Goal: Task Accomplishment & Management: Manage account settings

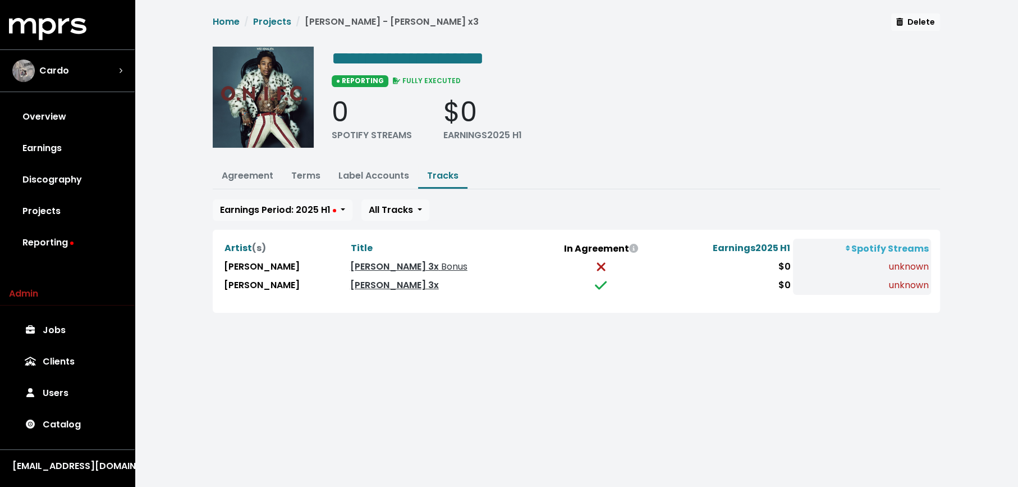
click at [283, 295] on div "Artist (s) Title In Agreement Earnings 2025 H1 Spotify Streams Wiz Khalifa Mary…" at bounding box center [576, 271] width 709 height 65
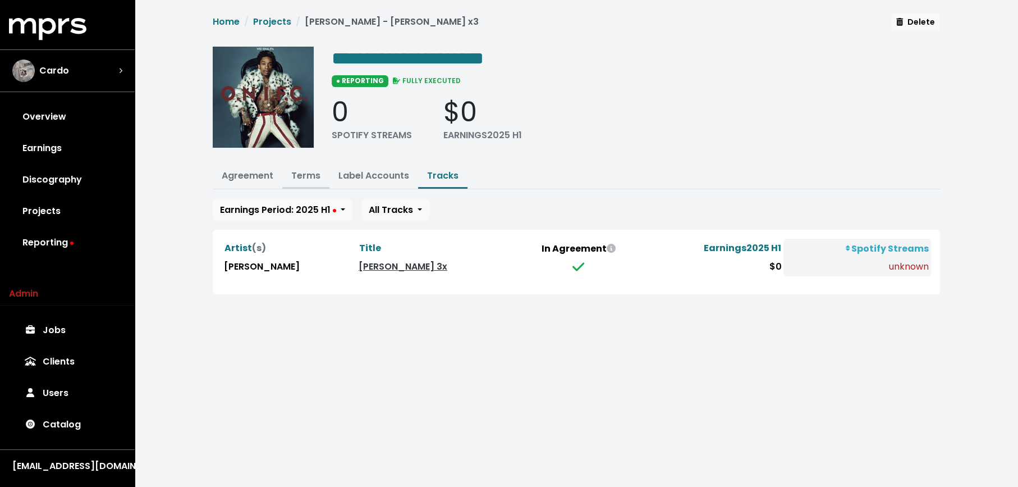
click at [310, 174] on link "Terms" at bounding box center [305, 175] width 29 height 13
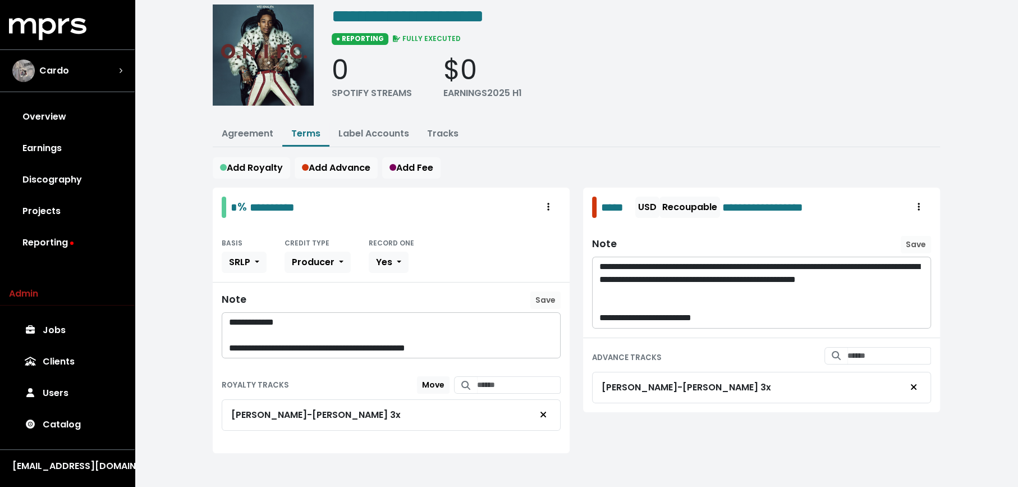
scroll to position [43, 0]
click at [441, 136] on link "Tracks" at bounding box center [442, 132] width 31 height 13
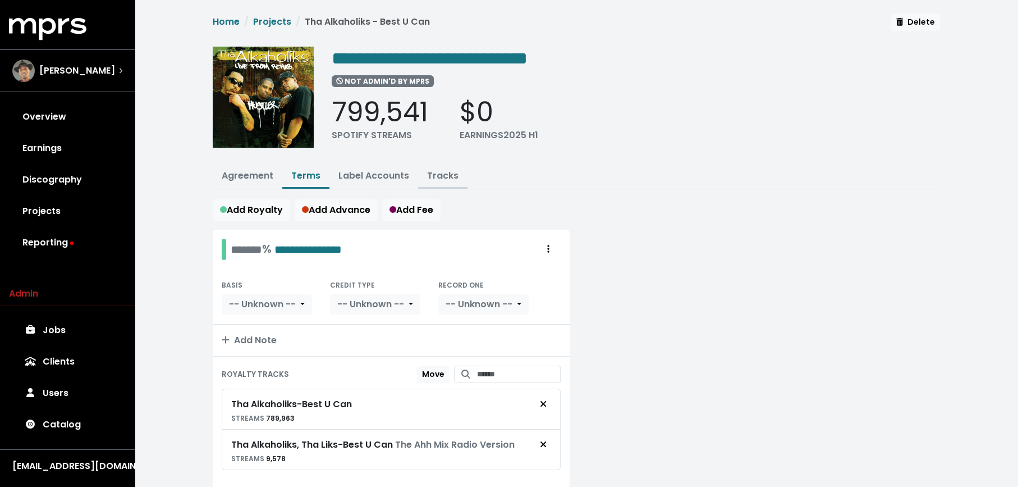
click at [453, 178] on link "Tracks" at bounding box center [442, 175] width 31 height 13
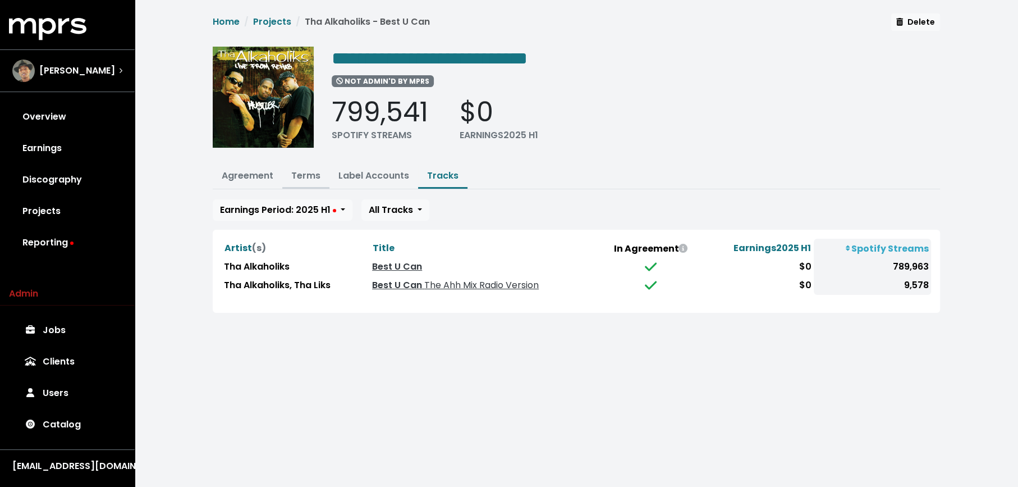
click at [309, 173] on link "Terms" at bounding box center [305, 175] width 29 height 13
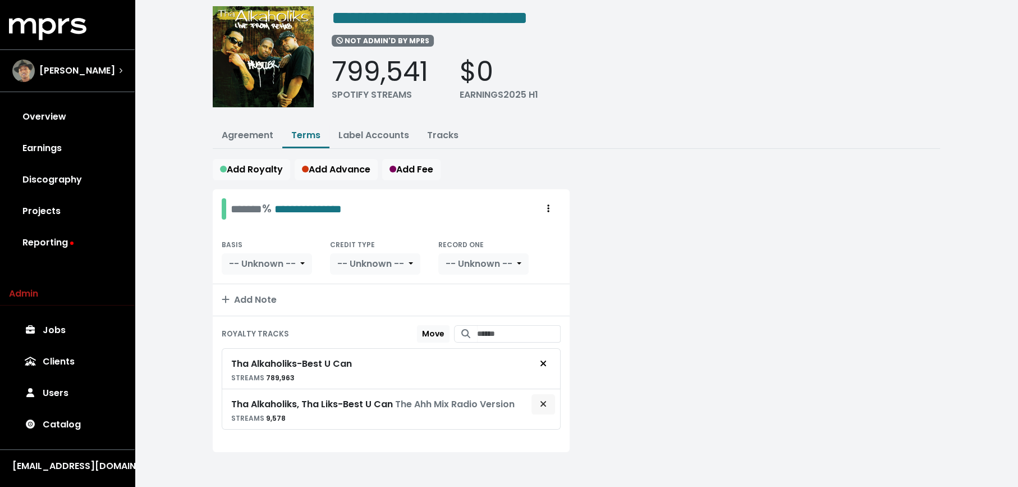
click at [537, 401] on button "Remove royalty target" at bounding box center [543, 403] width 25 height 21
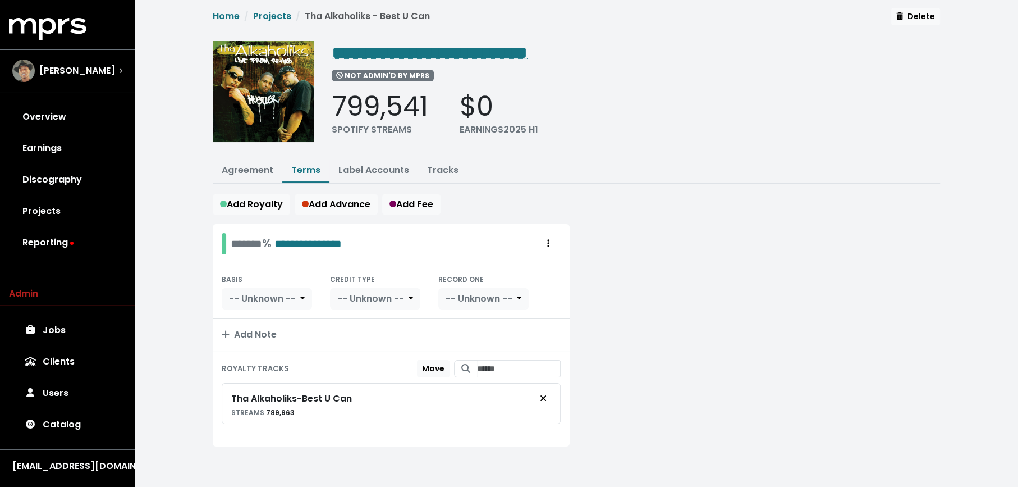
scroll to position [1, 0]
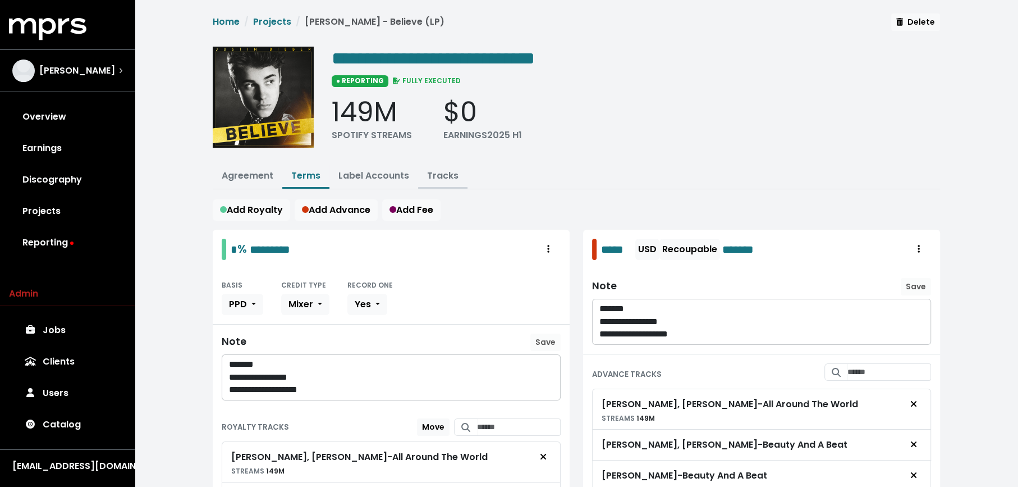
click at [441, 178] on link "Tracks" at bounding box center [442, 175] width 31 height 13
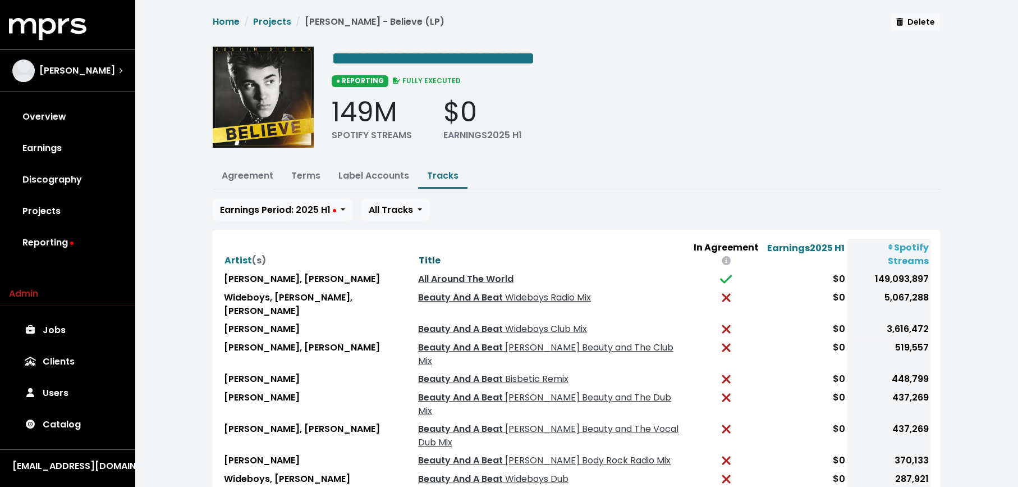
click at [419, 254] on span "Title" at bounding box center [430, 260] width 22 height 13
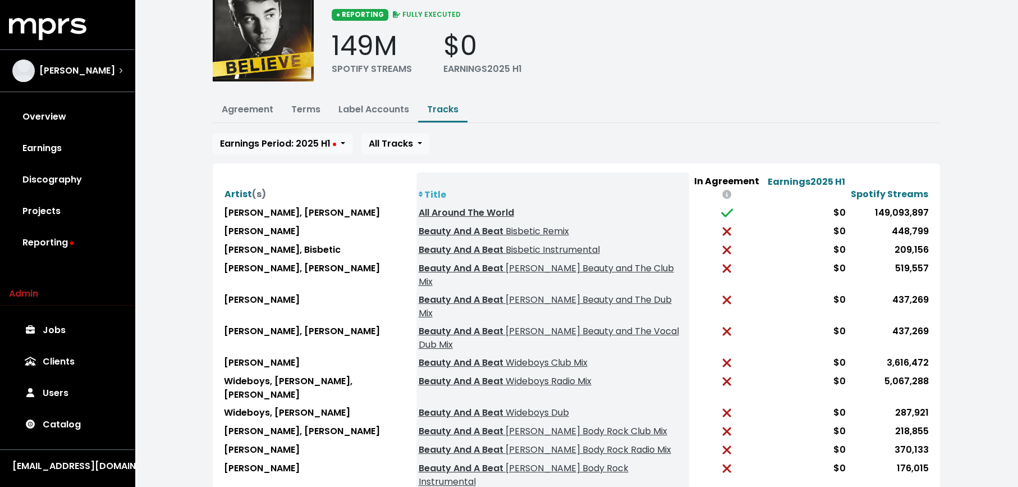
scroll to position [67, 0]
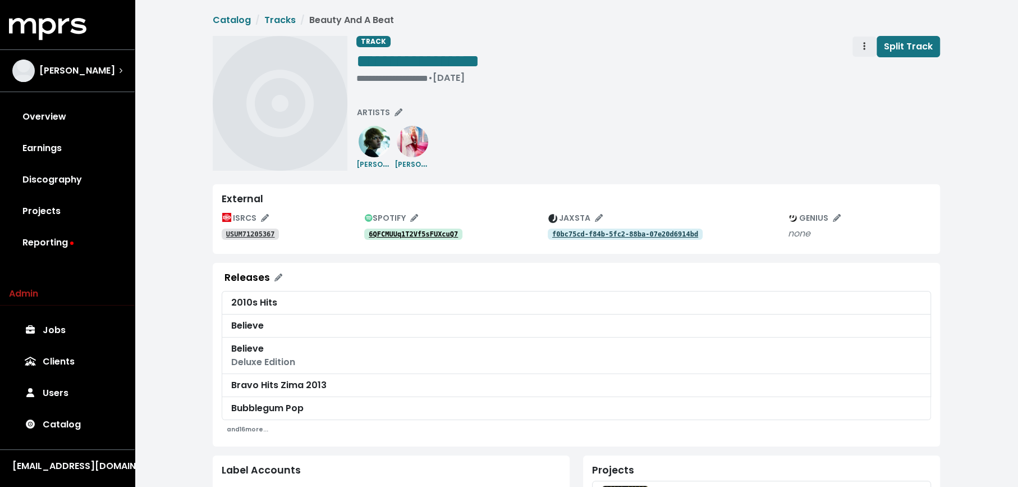
click at [860, 52] on span "Track actions" at bounding box center [864, 46] width 10 height 13
click at [865, 74] on link "Merge" at bounding box center [897, 71] width 89 height 18
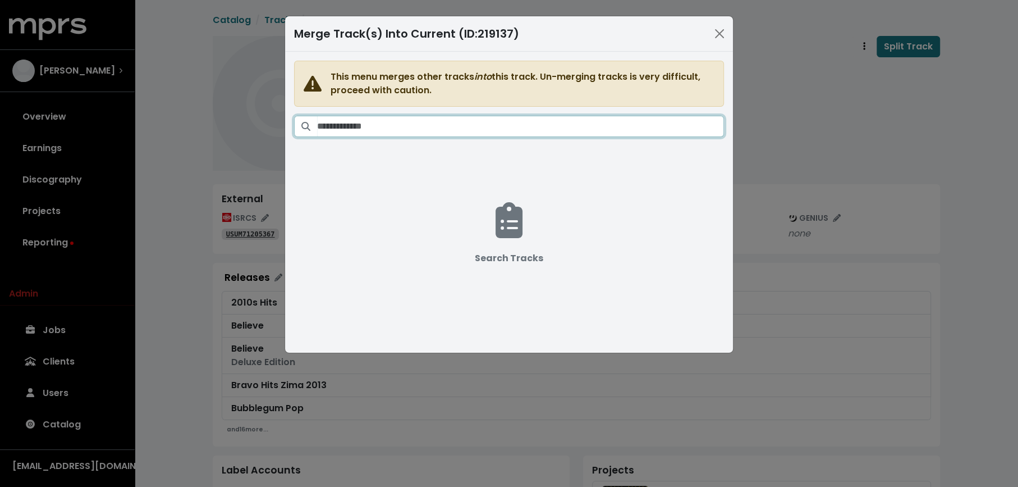
click at [548, 125] on input "Search tracks" at bounding box center [520, 126] width 407 height 21
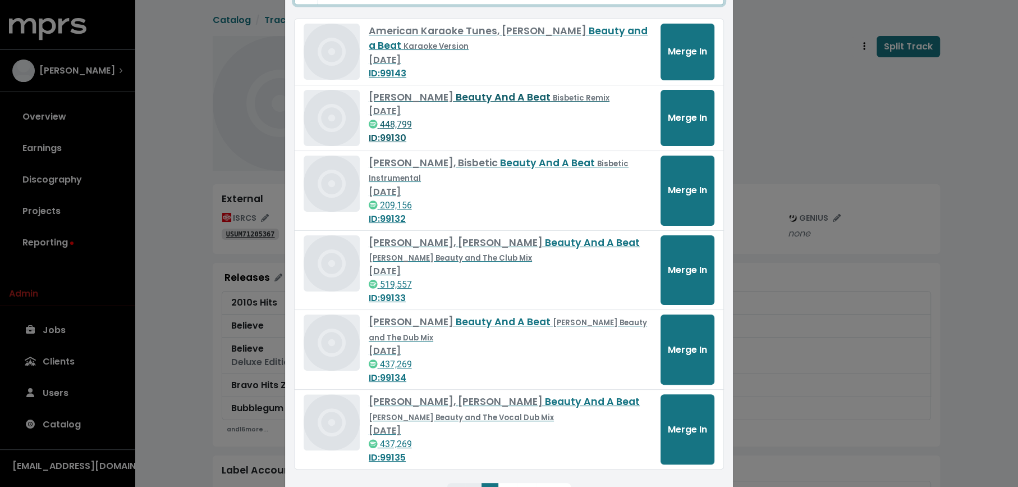
scroll to position [157, 0]
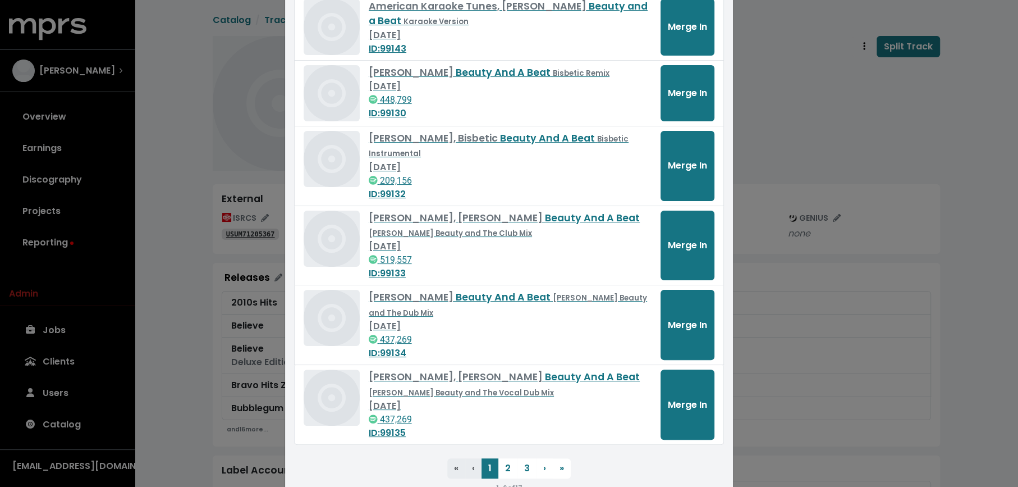
type input "**********"
click at [510, 467] on button "2" at bounding box center [507, 468] width 19 height 20
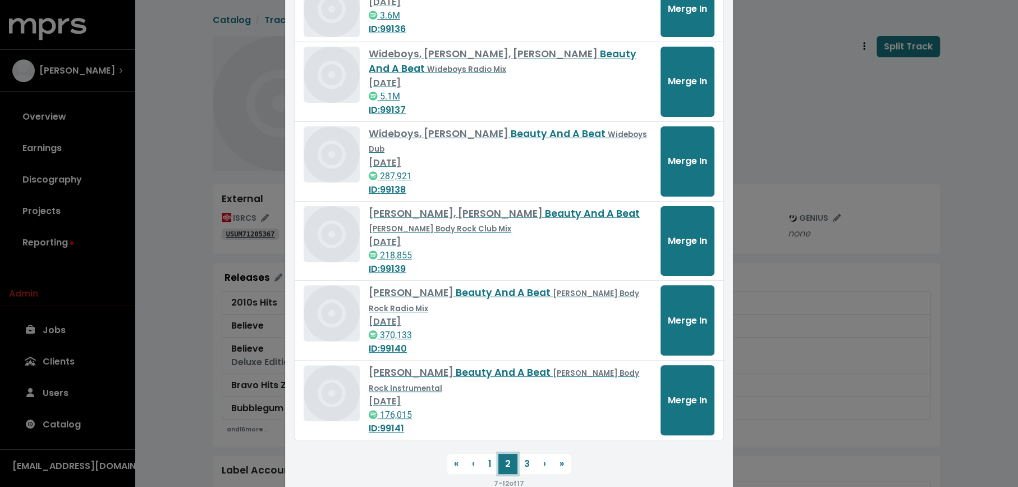
scroll to position [176, 0]
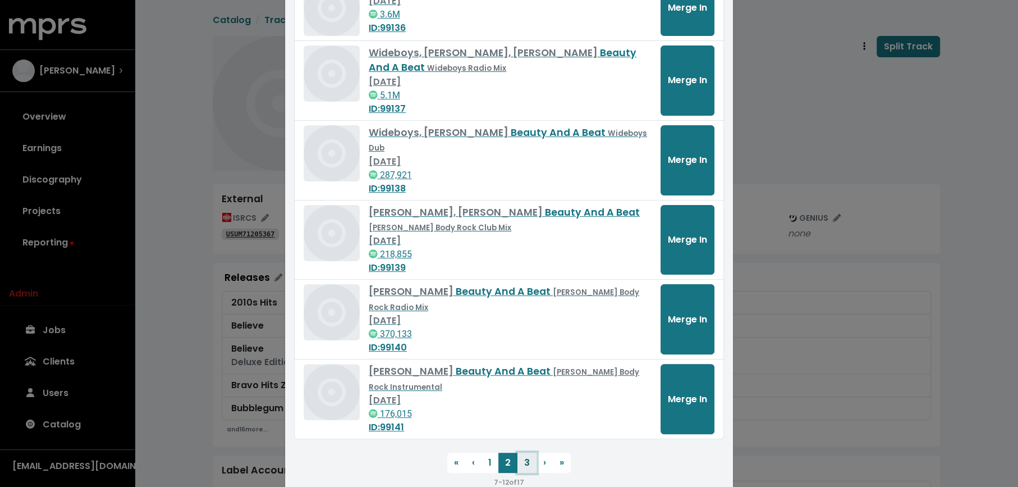
click at [531, 452] on button "3" at bounding box center [527, 462] width 19 height 20
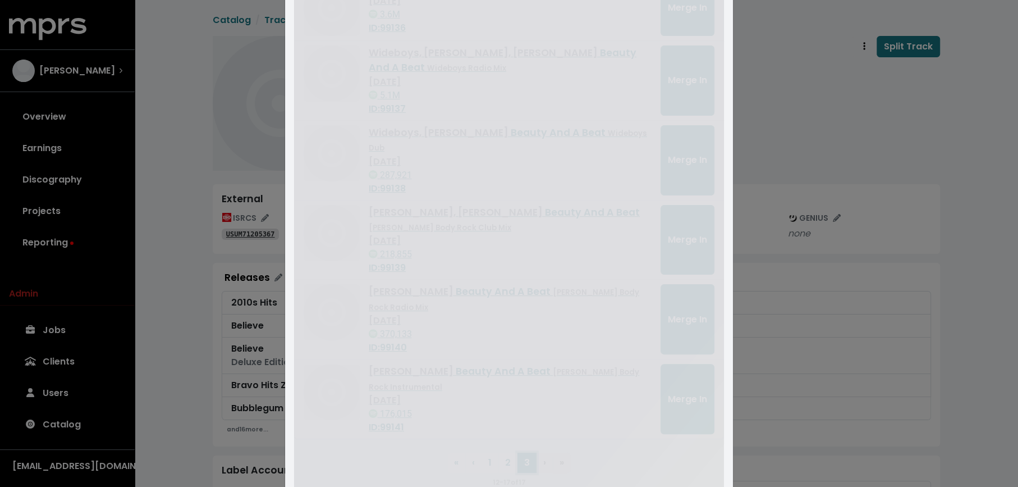
scroll to position [69, 0]
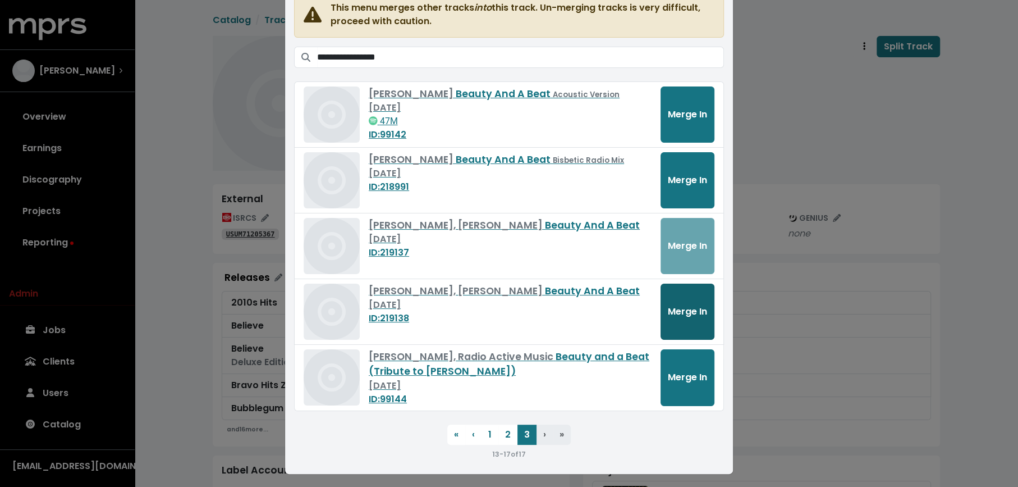
click at [669, 319] on button "Merge In" at bounding box center [688, 311] width 54 height 56
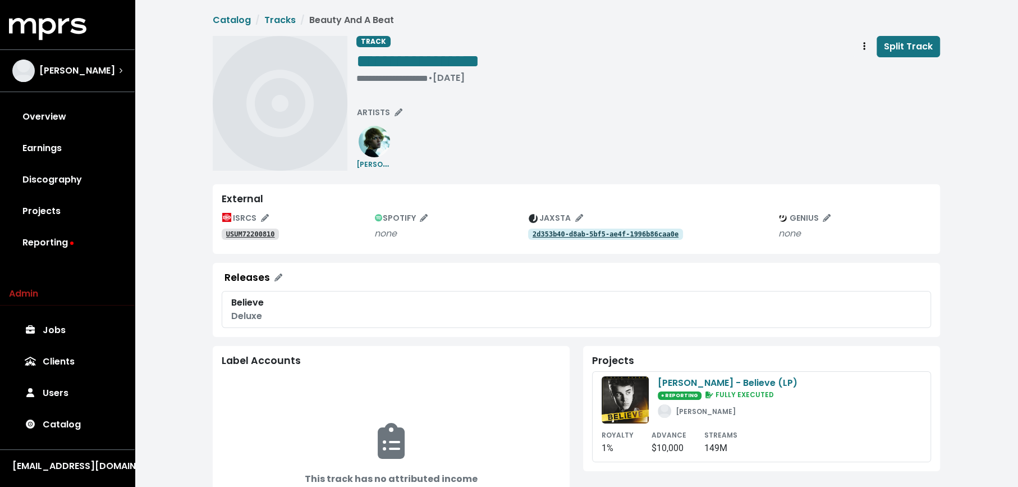
click at [239, 237] on tt "USUM72200810" at bounding box center [250, 234] width 49 height 8
click at [391, 116] on span "ARTISTS" at bounding box center [379, 112] width 45 height 11
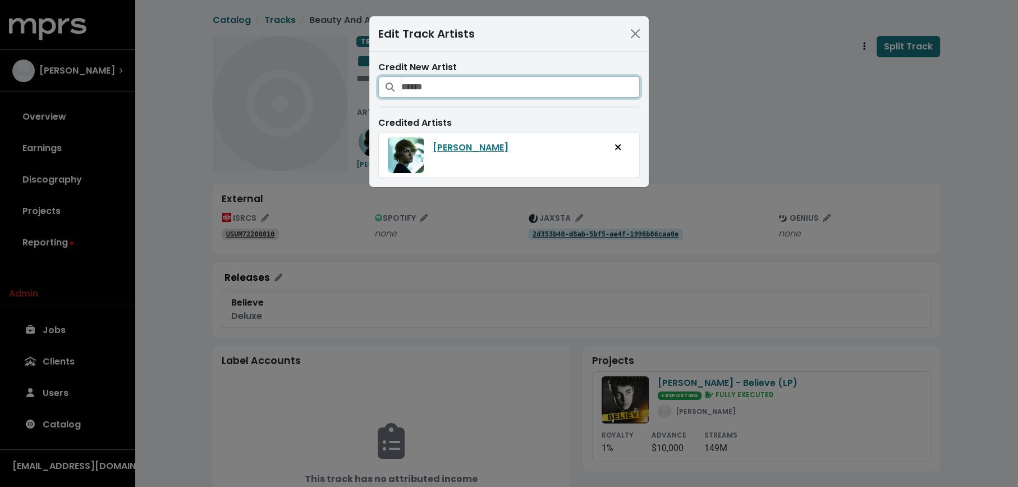
click at [415, 81] on input "Search for artists who should be credited on this track" at bounding box center [520, 86] width 239 height 21
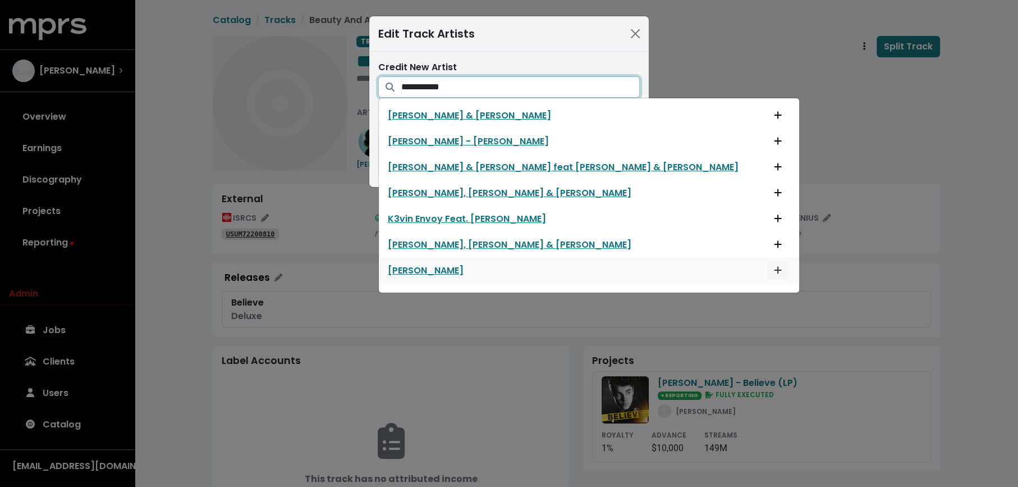
type input "**********"
click at [766, 264] on button "Add artist to this track's credited artists" at bounding box center [778, 270] width 25 height 21
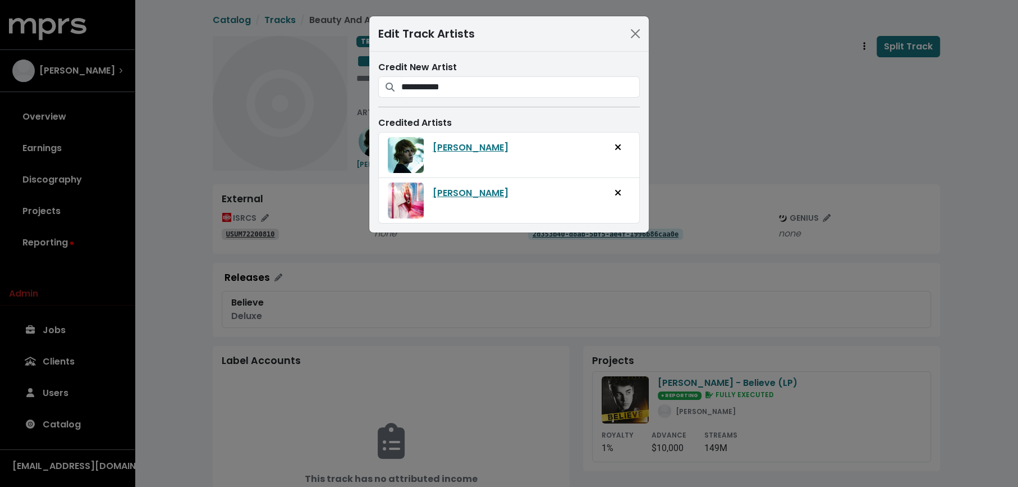
click at [706, 73] on div "**********" at bounding box center [509, 243] width 1018 height 487
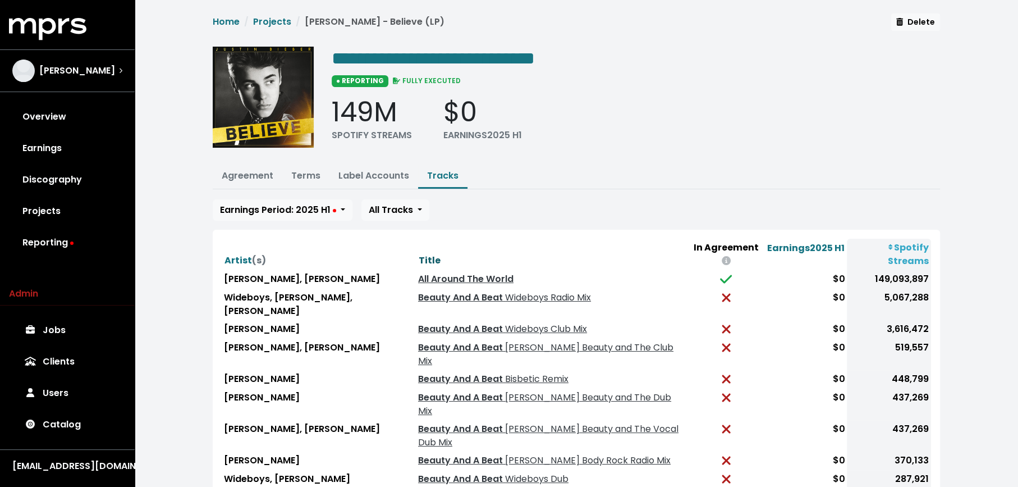
click at [419, 254] on span "Title" at bounding box center [430, 260] width 22 height 13
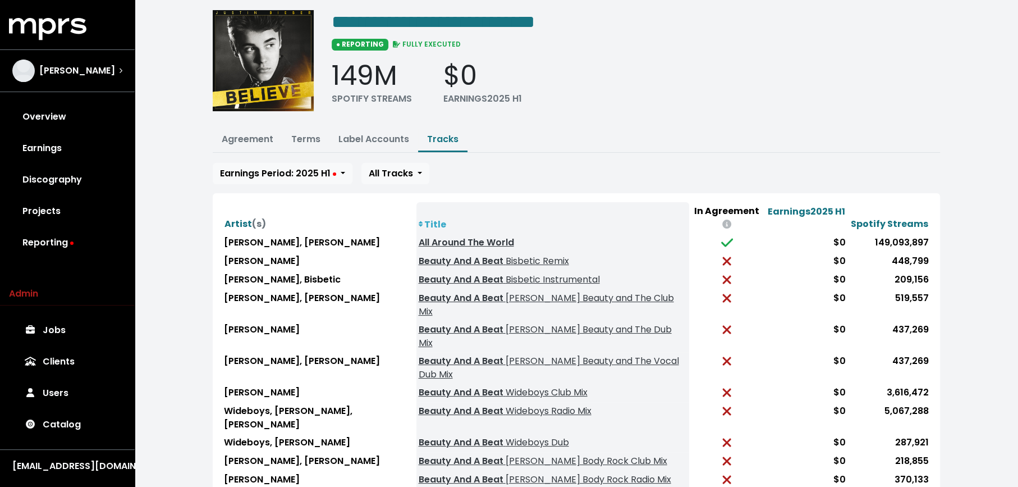
scroll to position [49, 0]
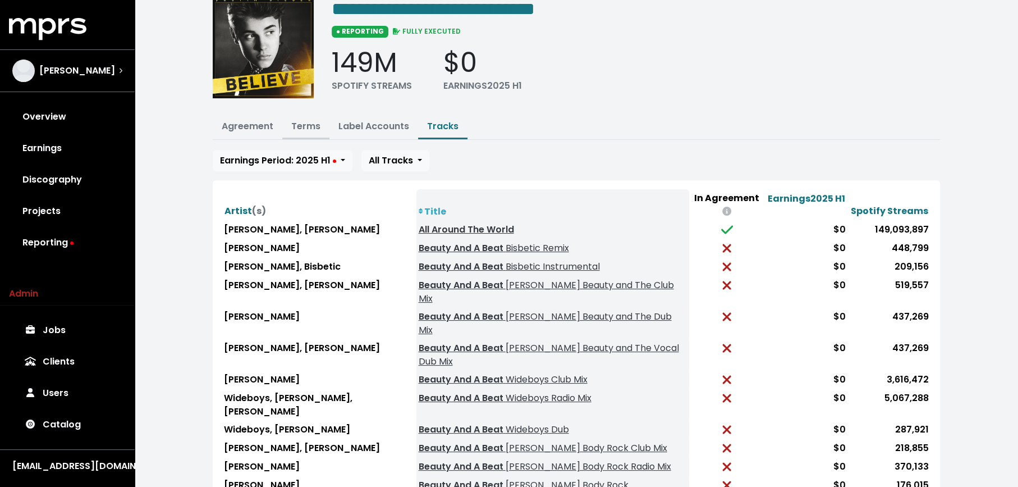
click at [294, 126] on link "Terms" at bounding box center [305, 126] width 29 height 13
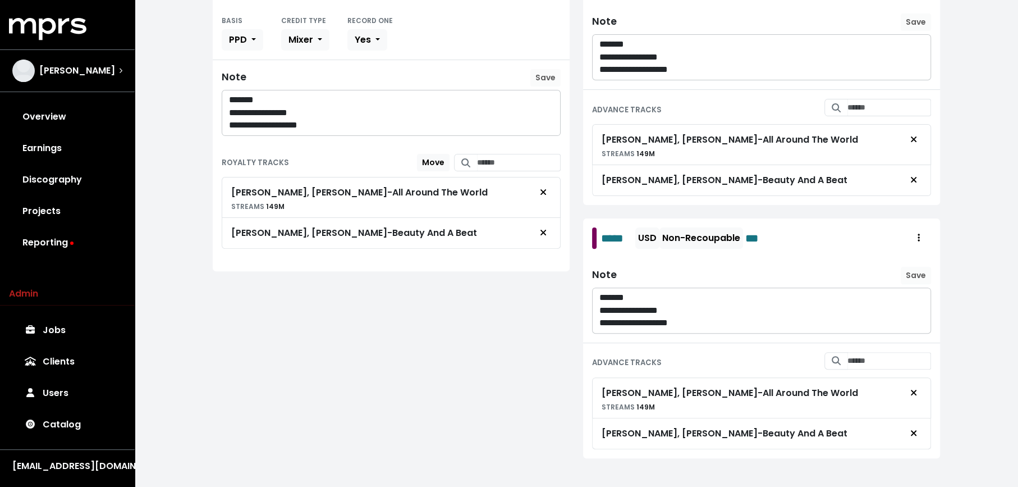
scroll to position [267, 0]
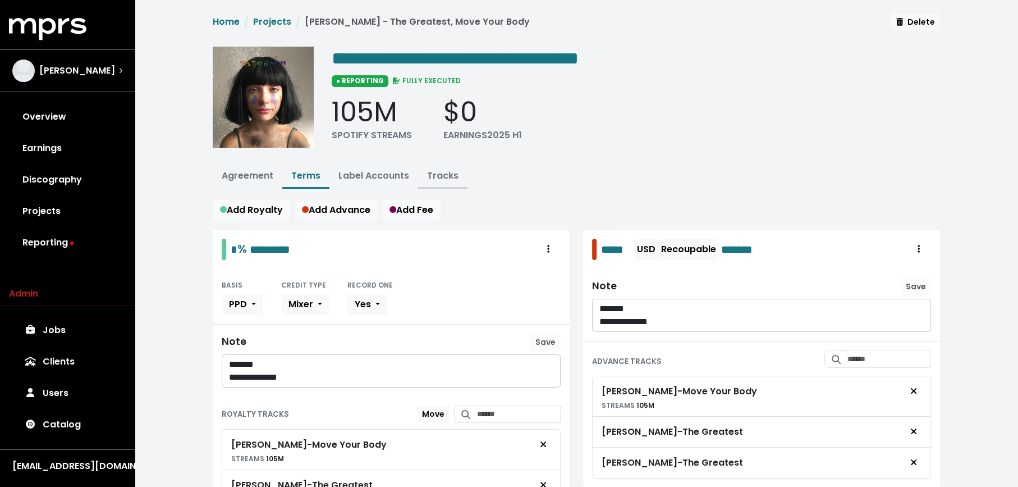
click at [445, 175] on link "Tracks" at bounding box center [442, 175] width 31 height 13
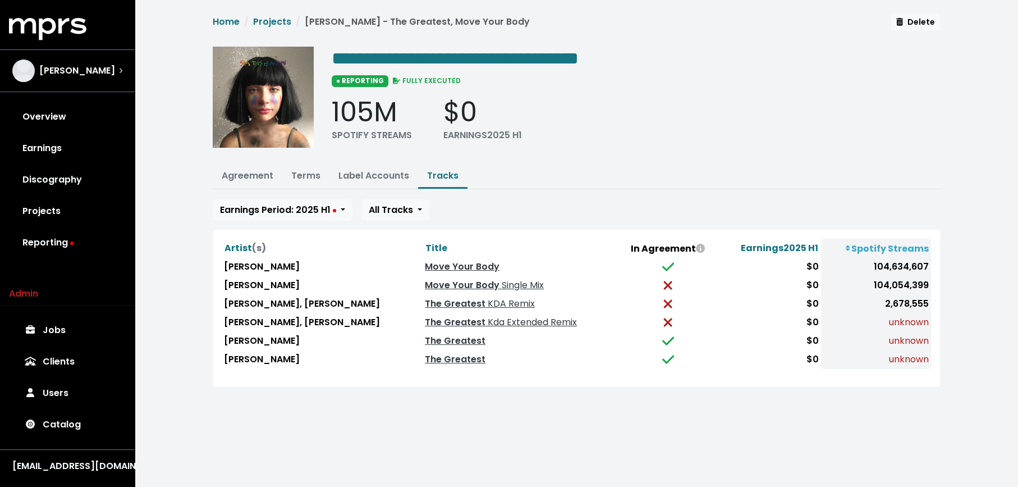
click at [453, 378] on div "Artist (s) Title In Agreement Earnings 2025 H1 Spotify Streams Sia Move Your Bo…" at bounding box center [576, 308] width 727 height 157
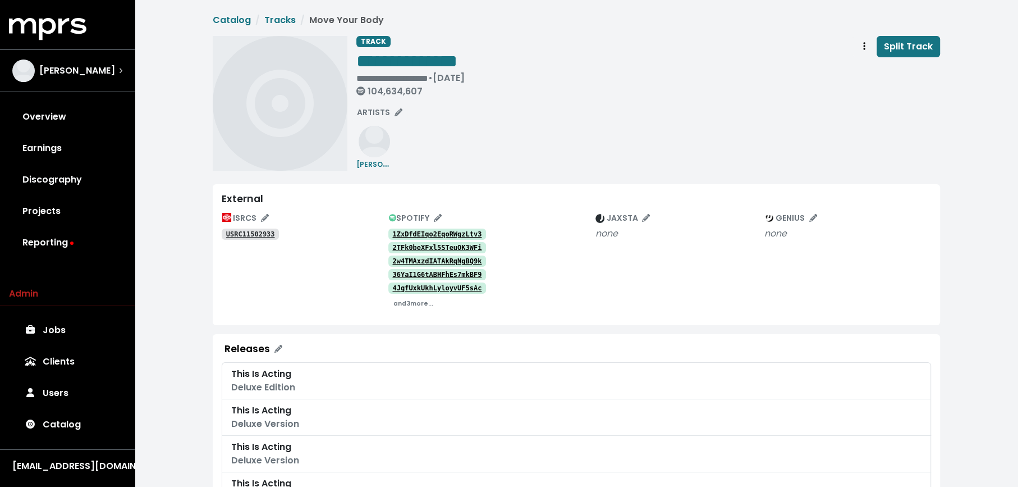
click at [400, 227] on div "1ZxDfdEIqo2EqoRWgzLtv3" at bounding box center [491, 233] width 207 height 13
click at [402, 233] on tt "1ZxDfdEIqo2EqoRWgzLtv3" at bounding box center [436, 234] width 89 height 8
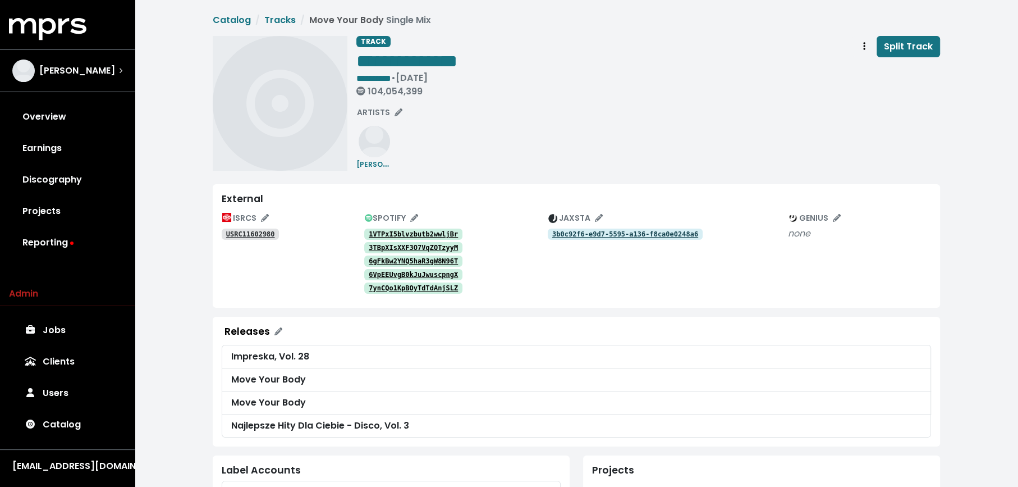
click at [389, 234] on tt "1VTPxI5blvzbutb2wwljBr" at bounding box center [413, 234] width 89 height 8
click at [423, 263] on tt "6gFkBw2YNQ5haR3gW8N96T" at bounding box center [413, 261] width 89 height 8
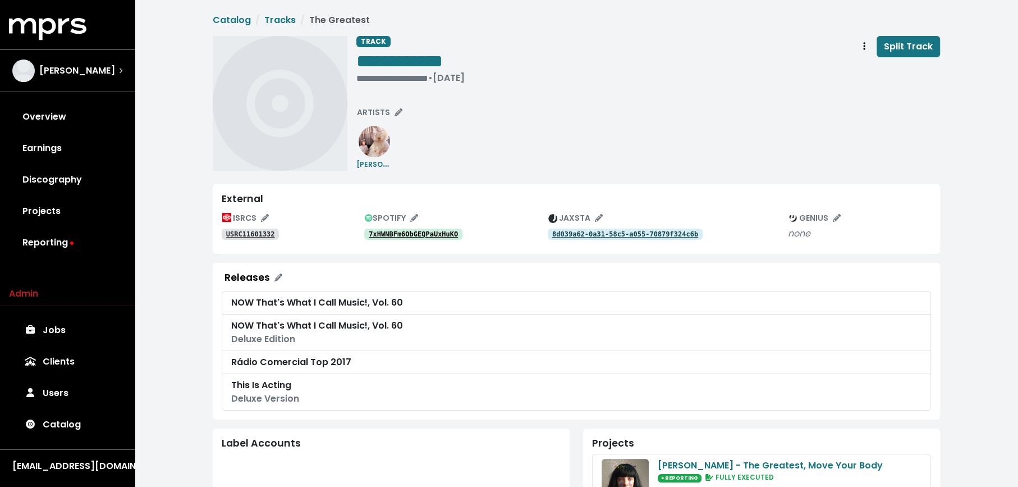
click at [435, 231] on tt "7xHWNBFm6ObGEQPaUxHuKO" at bounding box center [413, 234] width 89 height 8
click at [257, 239] on link "USRC11601332" at bounding box center [250, 233] width 57 height 11
click at [390, 109] on span "ARTISTS" at bounding box center [379, 112] width 45 height 11
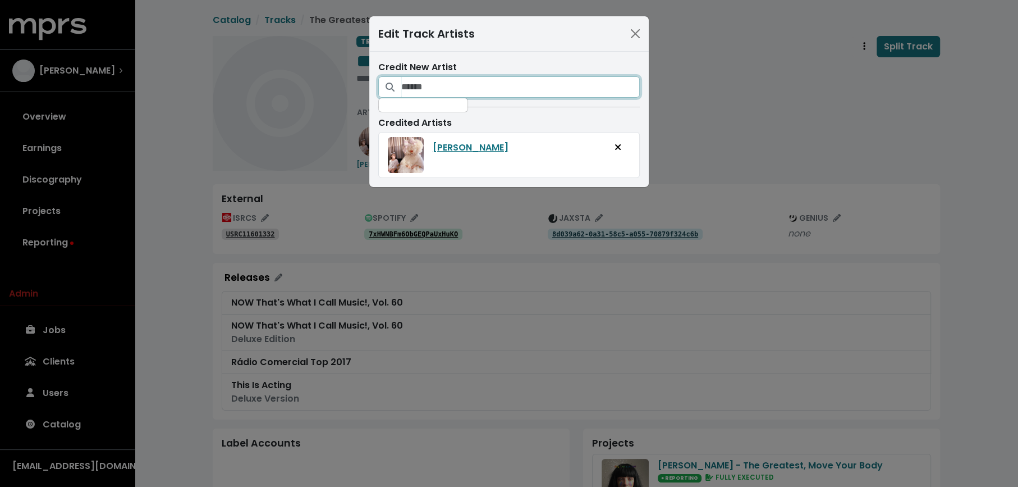
click at [442, 93] on input "Search for artists who should be credited on this track" at bounding box center [520, 86] width 239 height 21
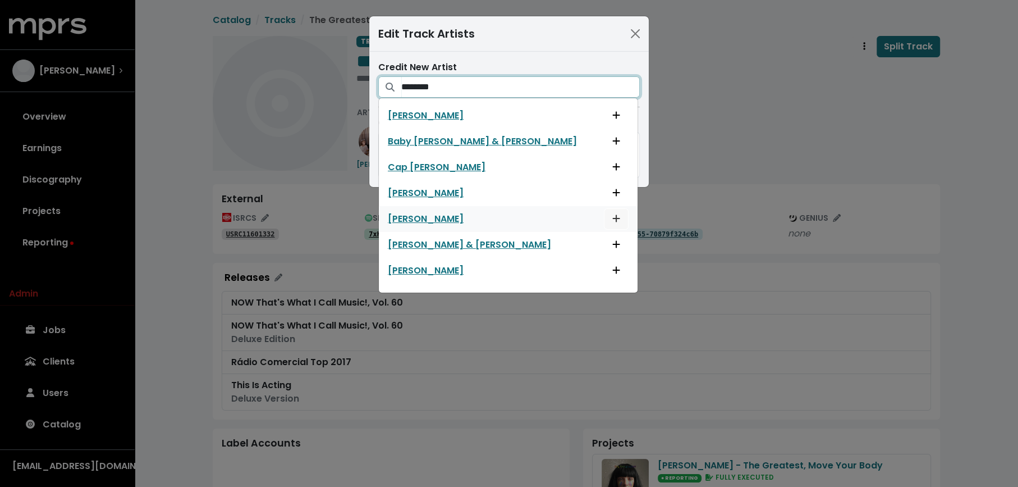
type input "********"
click at [612, 214] on icon "Add artist to this track's credited artists" at bounding box center [616, 218] width 8 height 9
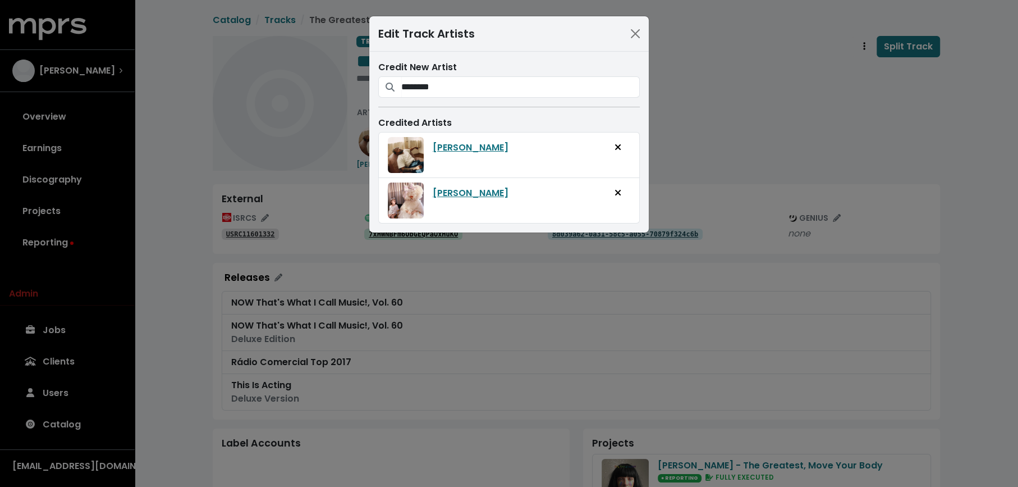
drag, startPoint x: 439, startPoint y: 328, endPoint x: 429, endPoint y: 265, distance: 63.6
click at [439, 328] on div "Edit Track Artists Credit New Artist ******** Anna Kendrick Baby Keem & Kendric…" at bounding box center [509, 243] width 1018 height 487
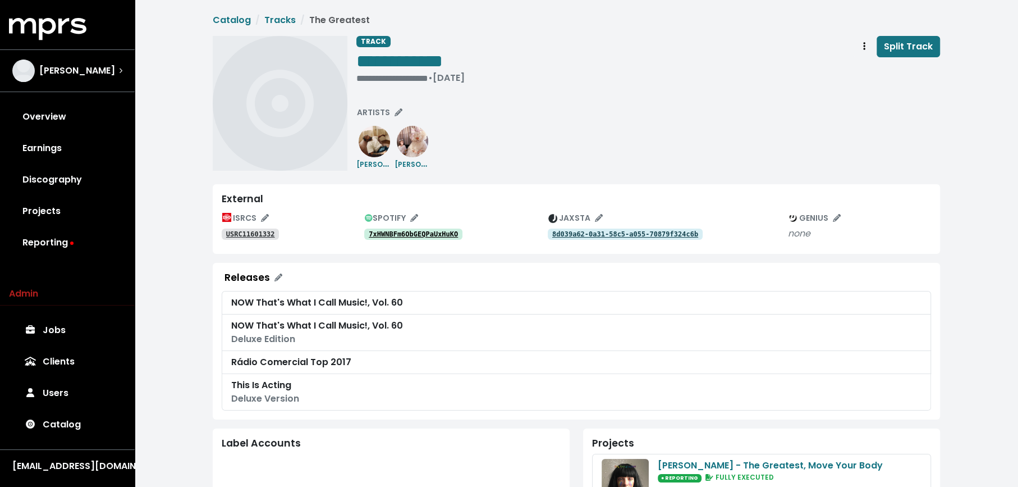
click at [425, 237] on tt "7xHWNBFm6ObGEQPaUxHuKO" at bounding box center [413, 234] width 89 height 8
click at [370, 75] on div "• Oct 21st, 2016" at bounding box center [399, 77] width 86 height 11
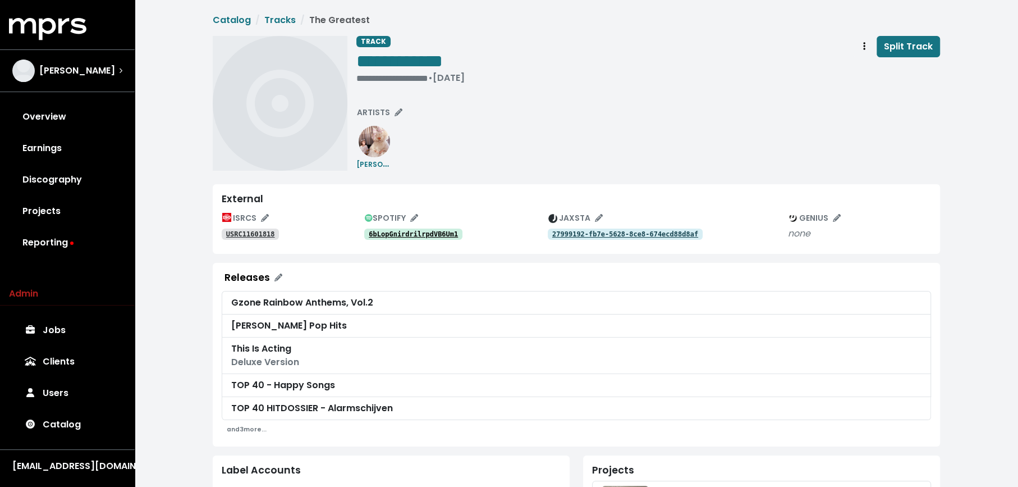
click at [437, 236] on tt "6bLopGnirdrilrpdVB6Um1" at bounding box center [413, 234] width 89 height 8
click at [245, 232] on tt "USRC11601818" at bounding box center [250, 234] width 49 height 8
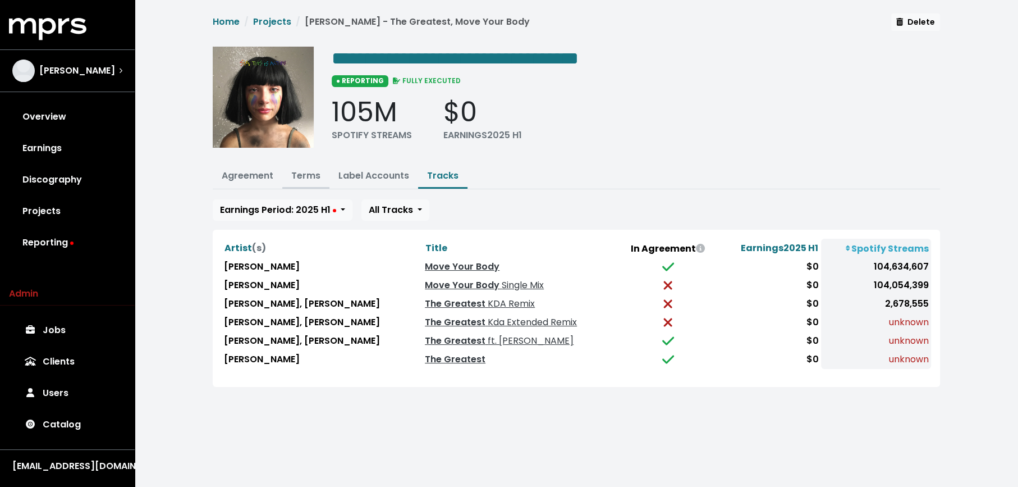
click at [303, 171] on link "Terms" at bounding box center [305, 175] width 29 height 13
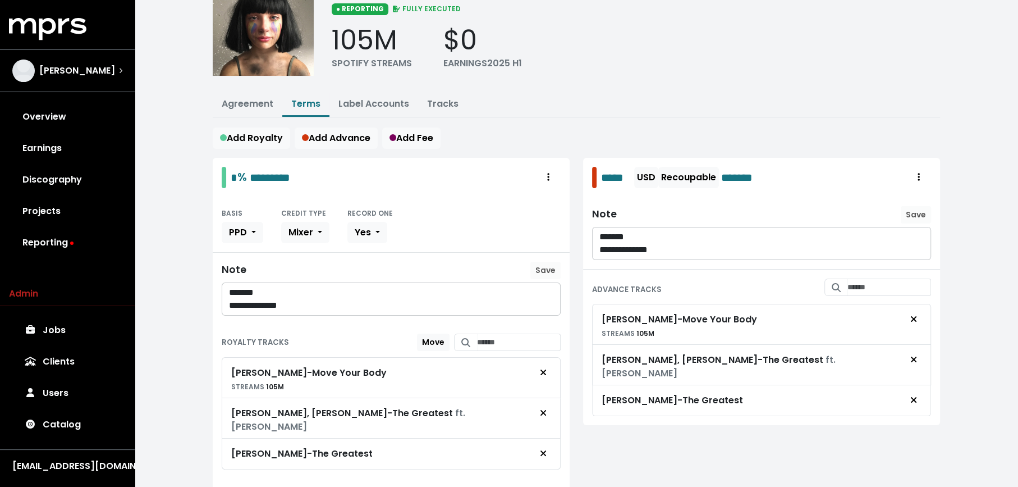
scroll to position [73, 0]
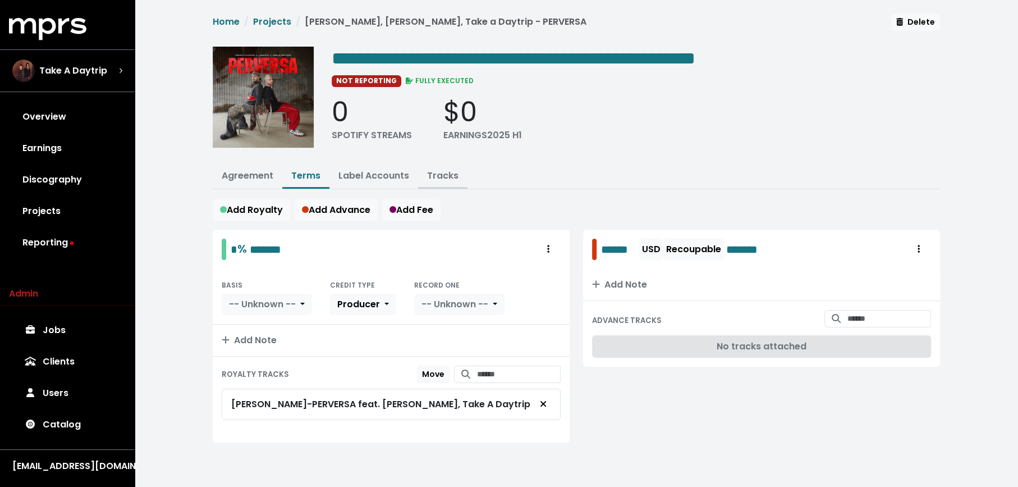
click at [433, 174] on link "Tracks" at bounding box center [442, 175] width 31 height 13
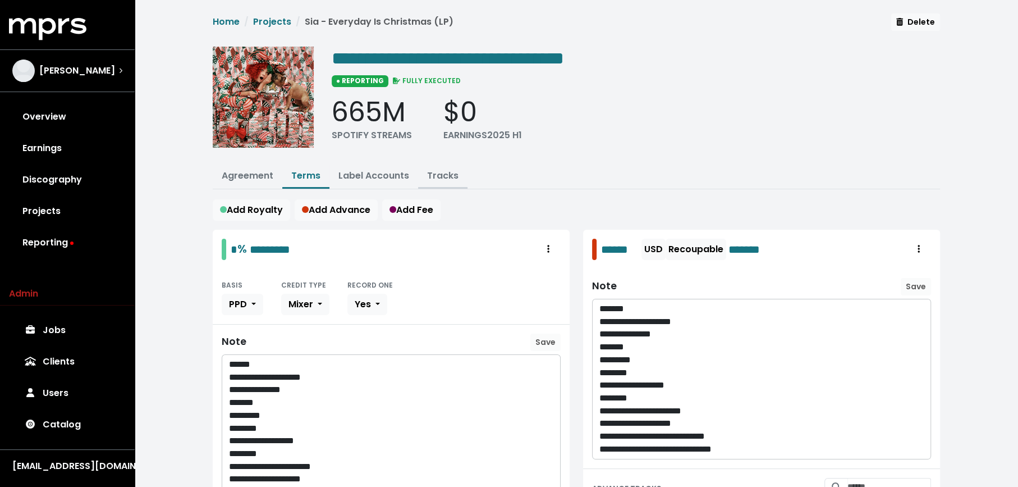
click at [436, 175] on link "Tracks" at bounding box center [442, 175] width 31 height 13
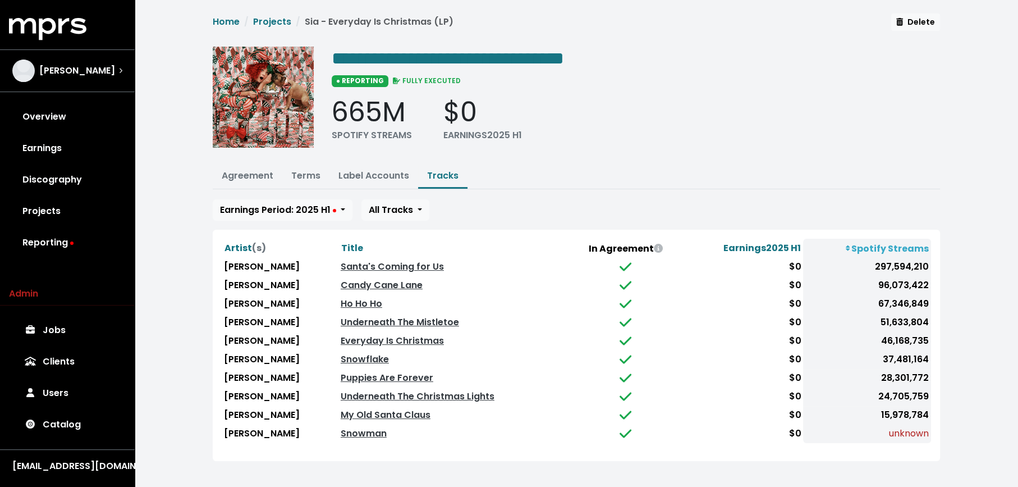
click at [338, 239] on th "Title" at bounding box center [453, 248] width 230 height 19
click at [341, 243] on span "Title" at bounding box center [352, 247] width 22 height 13
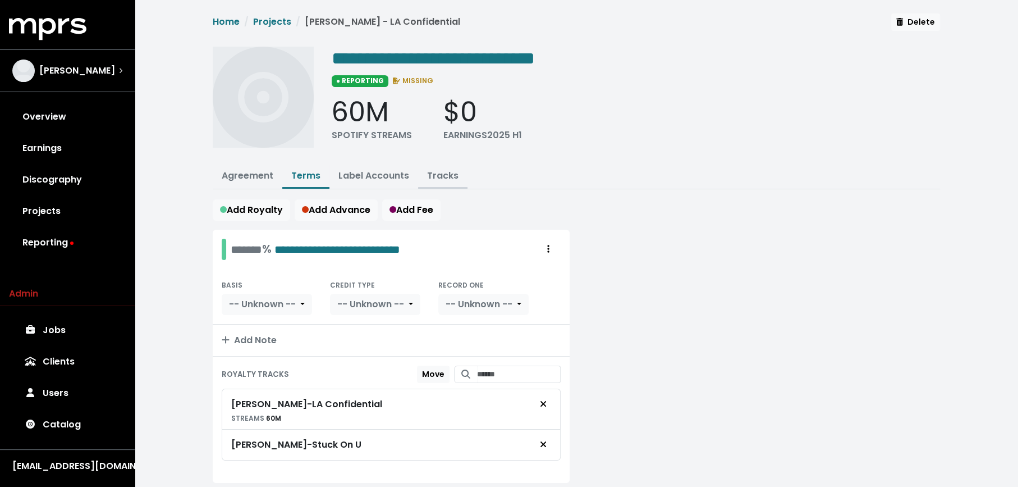
click at [434, 169] on link "Tracks" at bounding box center [442, 175] width 31 height 13
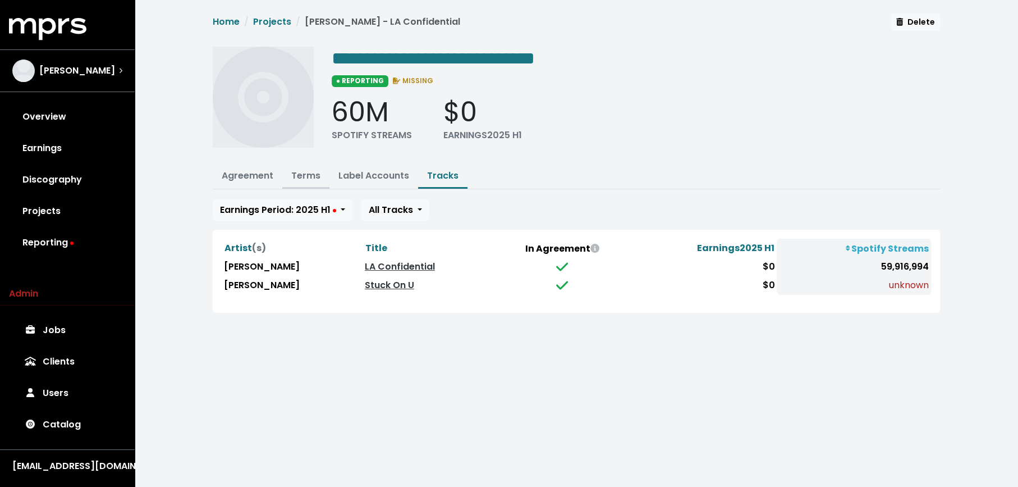
click at [312, 170] on link "Terms" at bounding box center [305, 175] width 29 height 13
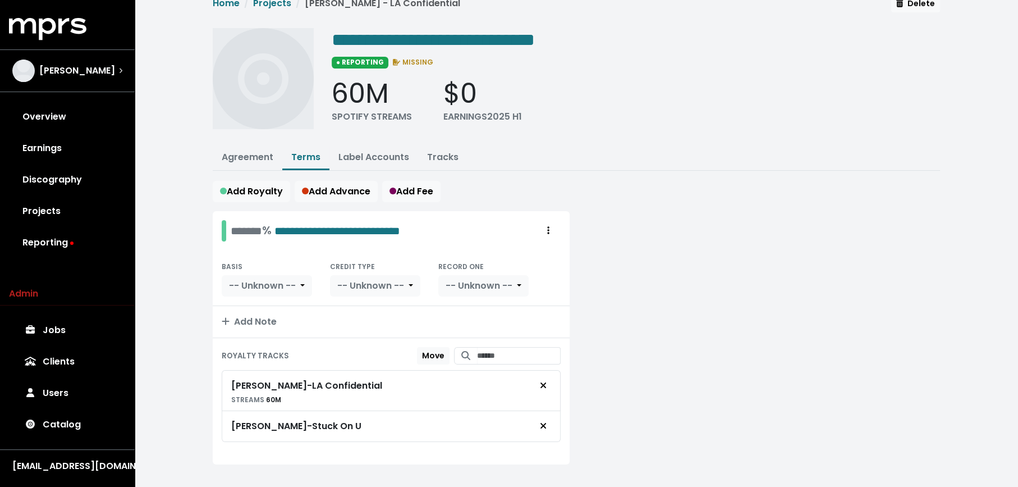
scroll to position [19, 0]
click at [430, 148] on button "Tracks" at bounding box center [442, 157] width 49 height 24
click at [442, 150] on link "Tracks" at bounding box center [442, 156] width 31 height 13
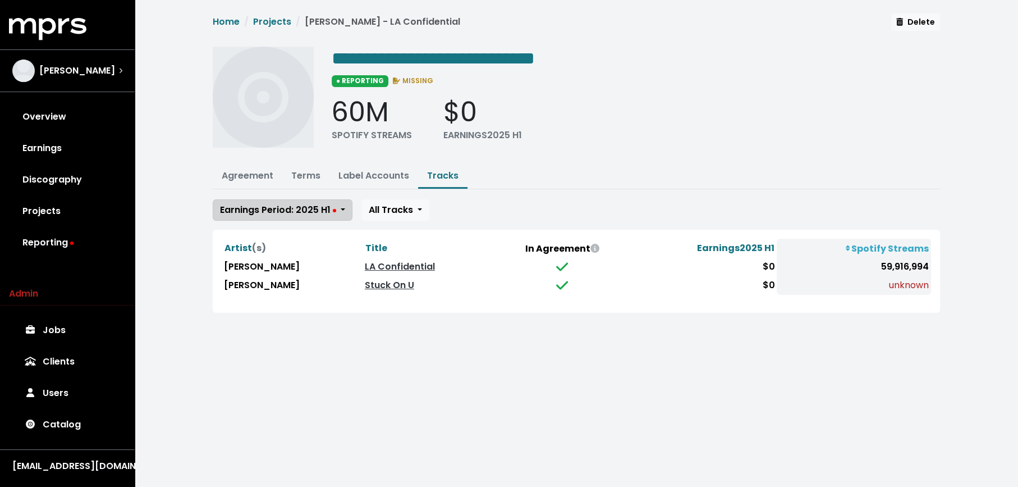
click at [326, 204] on span "Earnings Period: 2025 H1" at bounding box center [278, 209] width 116 height 13
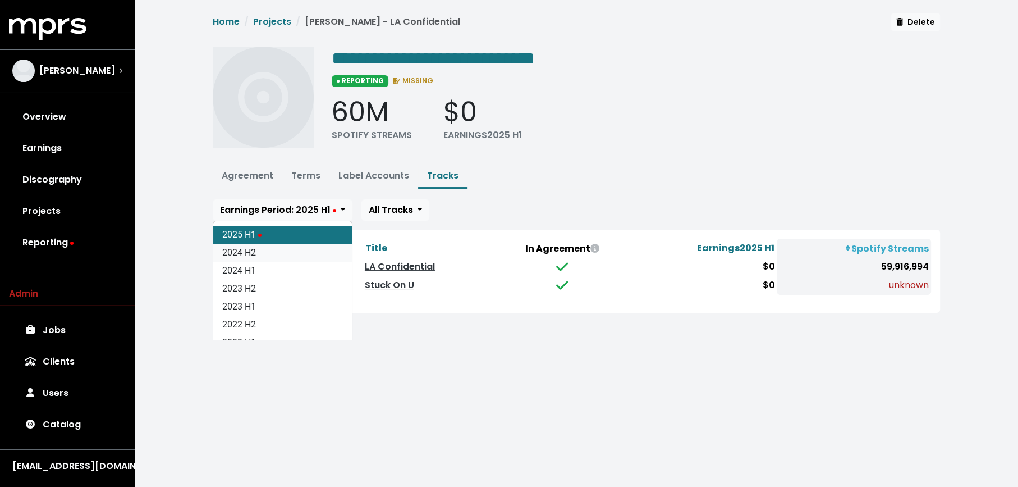
click at [314, 246] on link "2024 H2" at bounding box center [282, 253] width 139 height 18
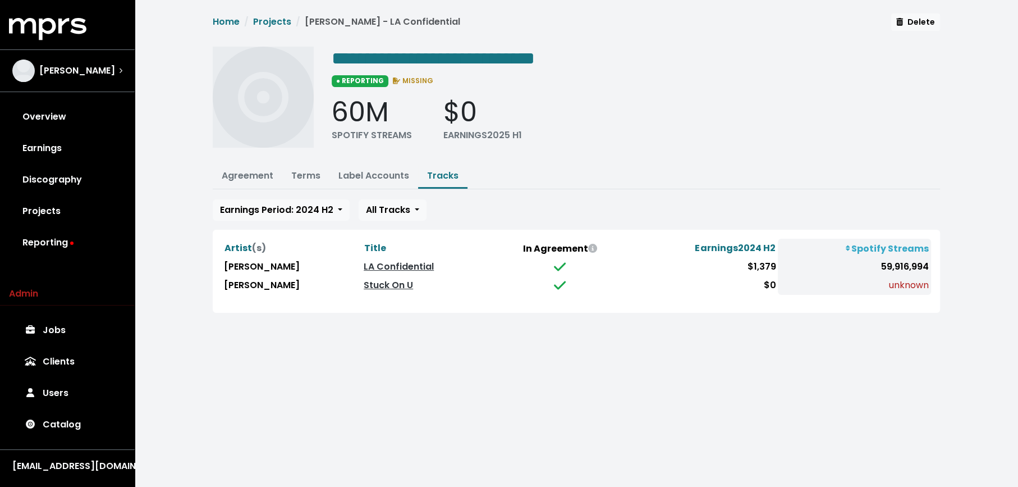
drag, startPoint x: 306, startPoint y: 211, endPoint x: 306, endPoint y: 250, distance: 39.3
click at [306, 211] on span "Earnings Period: 2024 H2" at bounding box center [276, 209] width 113 height 13
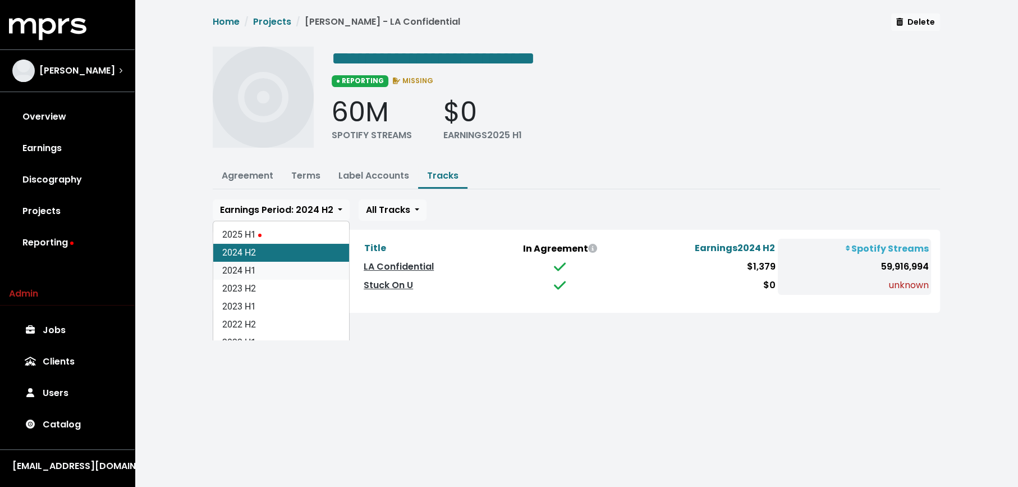
click at [306, 265] on link "2024 H1" at bounding box center [281, 271] width 136 height 18
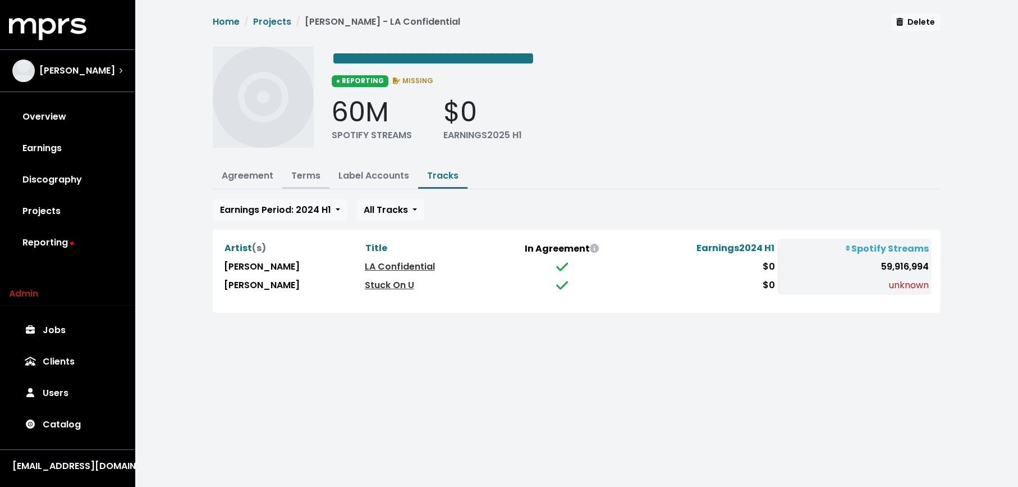
click at [312, 177] on link "Terms" at bounding box center [305, 175] width 29 height 13
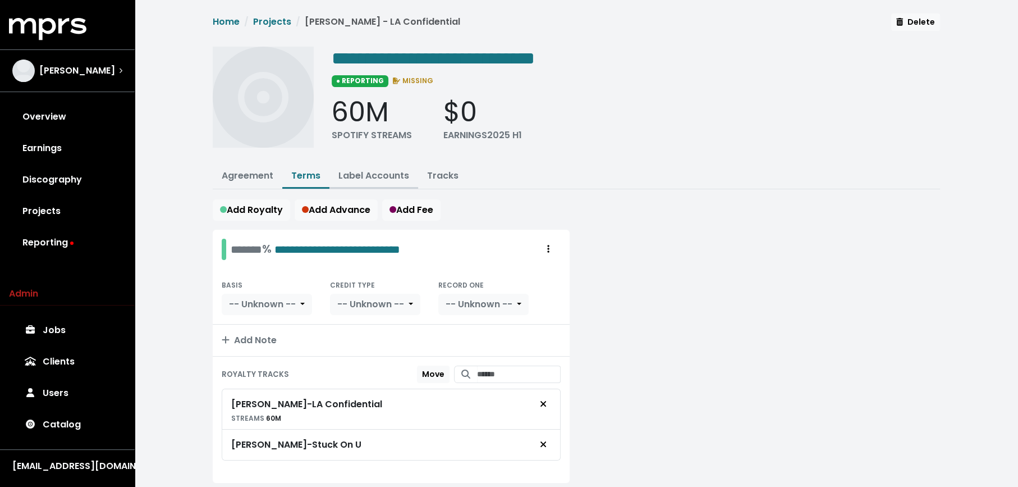
click at [359, 174] on link "Label Accounts" at bounding box center [373, 175] width 71 height 13
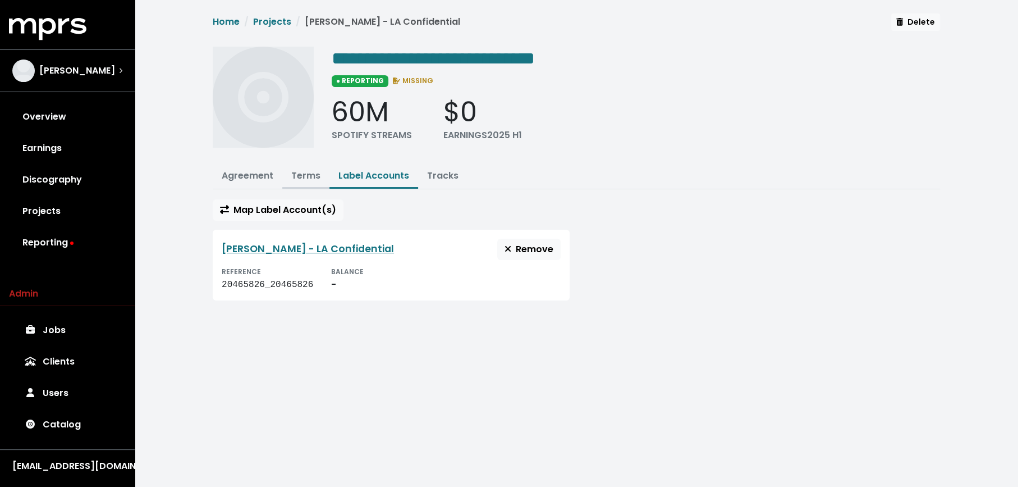
click at [306, 177] on link "Terms" at bounding box center [305, 175] width 29 height 13
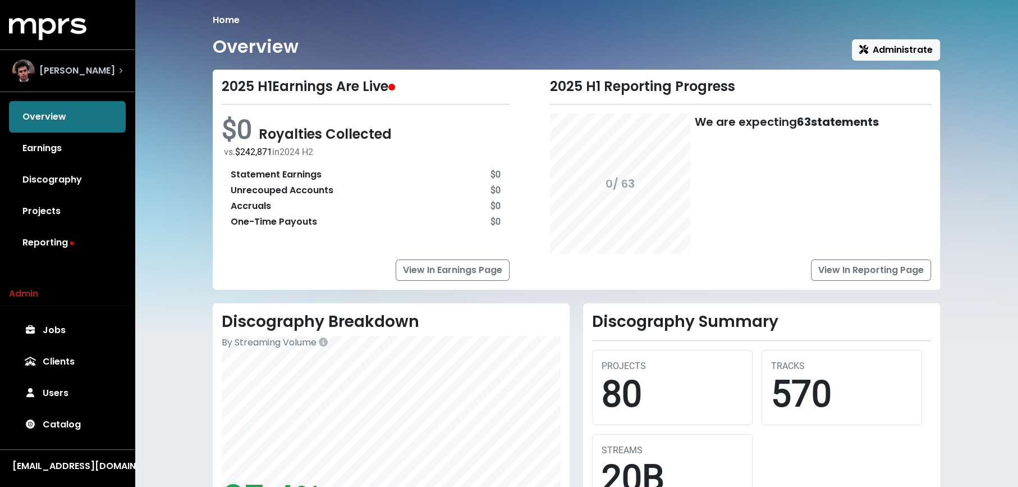
click at [104, 80] on div "James Ford" at bounding box center [67, 70] width 110 height 22
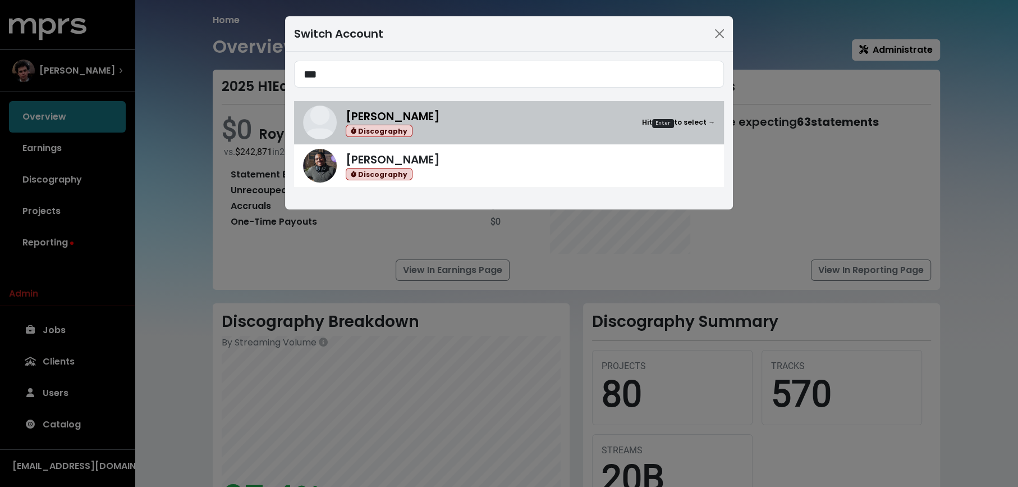
type input "***"
click at [442, 127] on div "Benny Blanco Discography Hit Enter to select →" at bounding box center [530, 123] width 369 height 30
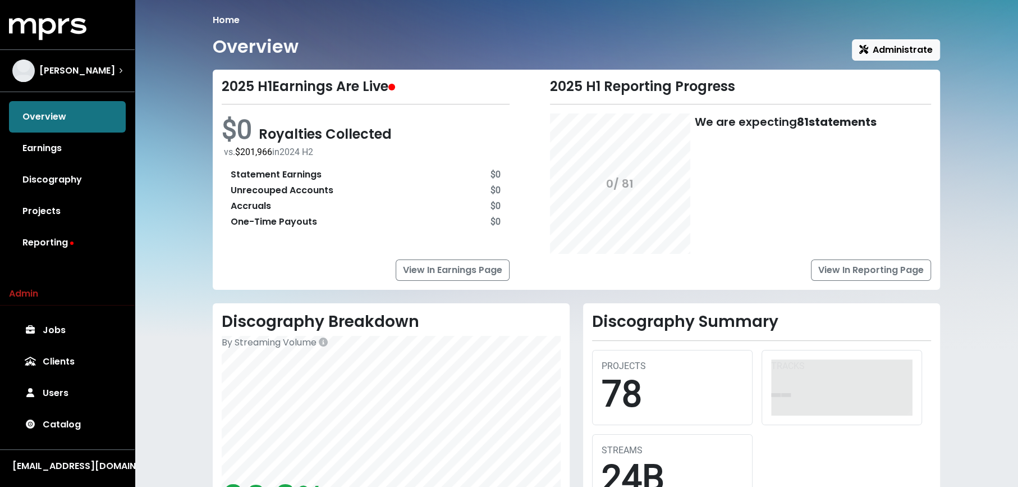
drag, startPoint x: 75, startPoint y: 213, endPoint x: 95, endPoint y: 210, distance: 21.0
click at [75, 213] on link "Projects" at bounding box center [67, 210] width 117 height 31
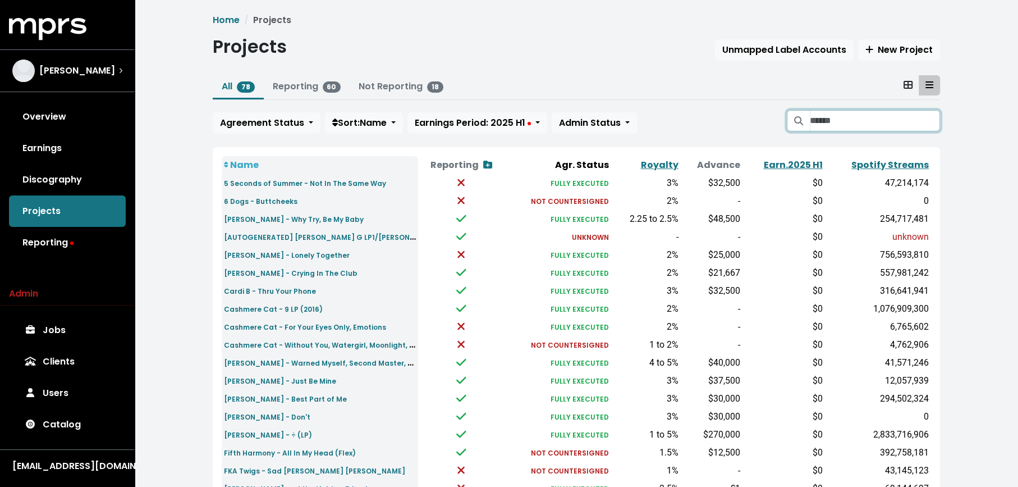
click at [833, 118] on input "Search projects" at bounding box center [875, 120] width 130 height 21
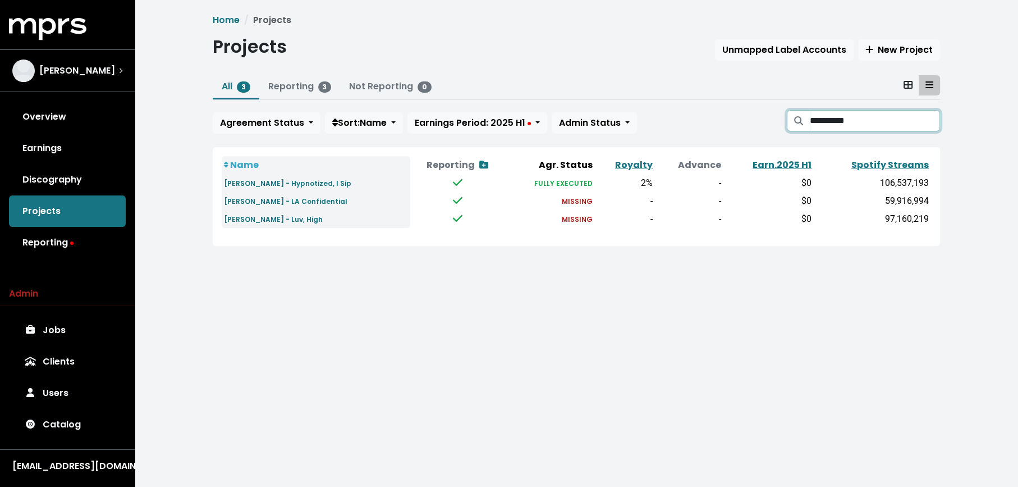
type input "**********"
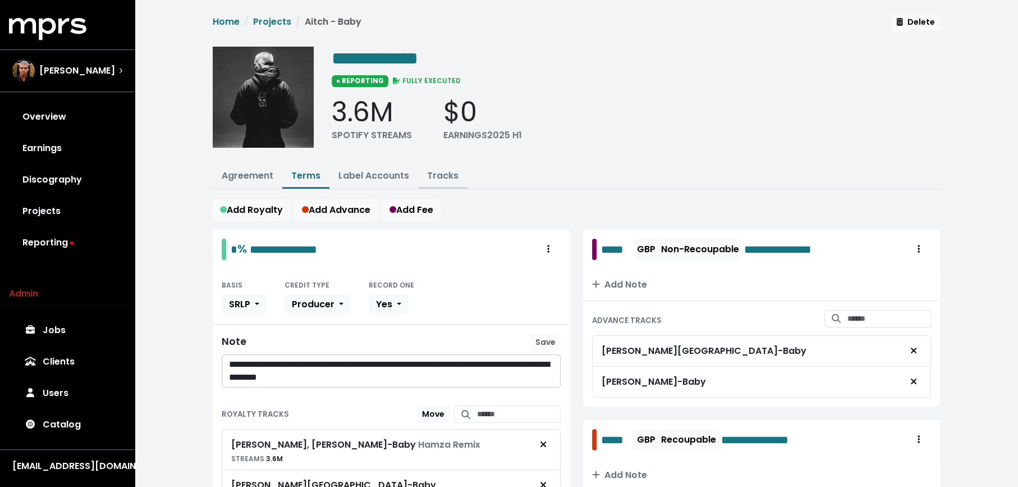
click at [434, 169] on link "Tracks" at bounding box center [442, 175] width 31 height 13
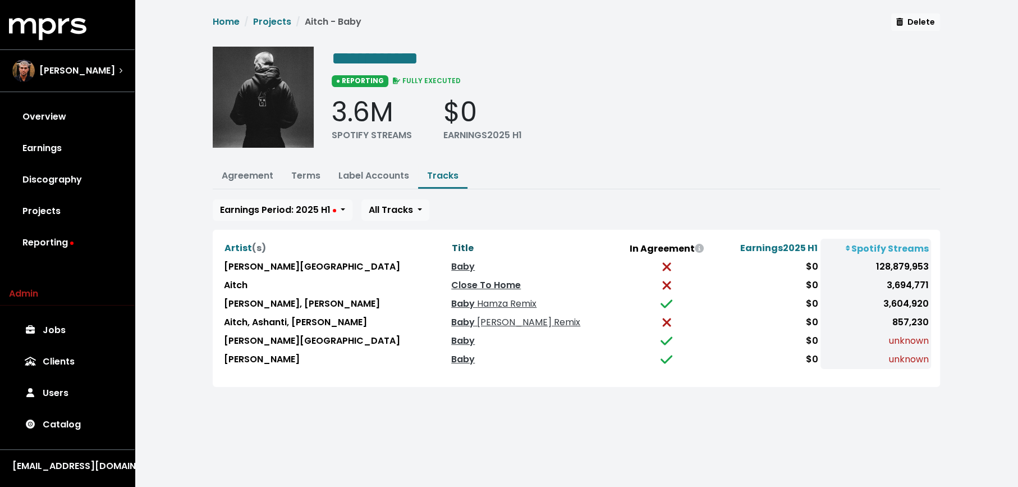
click at [452, 241] on span "Title" at bounding box center [463, 247] width 22 height 13
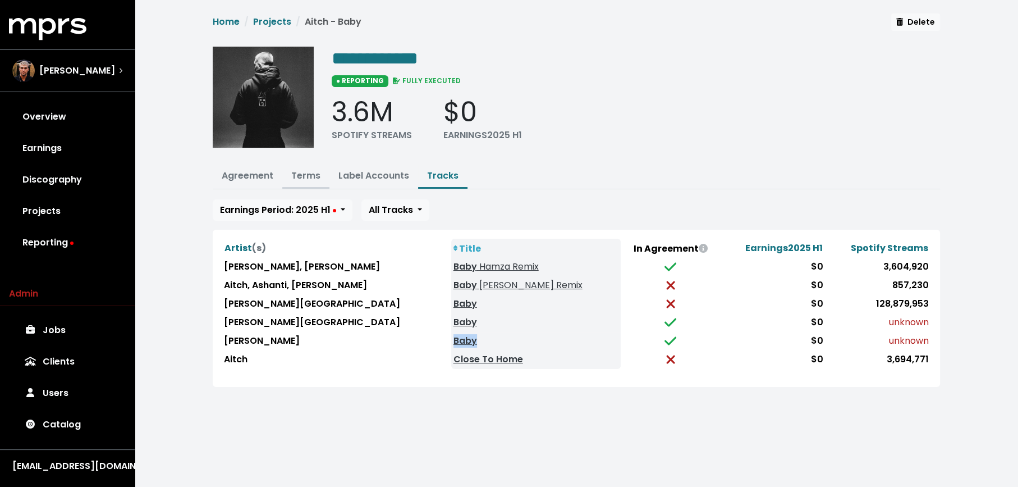
click at [309, 169] on link "Terms" at bounding box center [305, 175] width 29 height 13
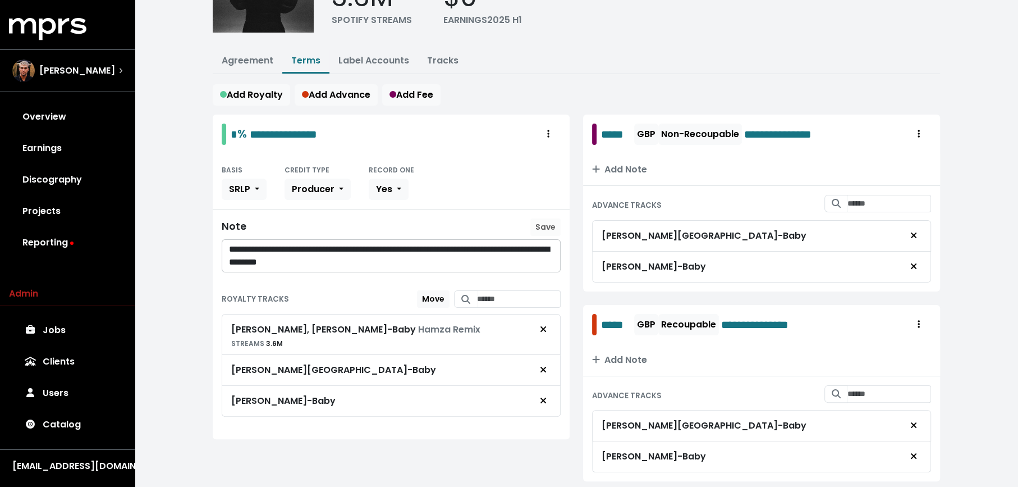
scroll to position [142, 0]
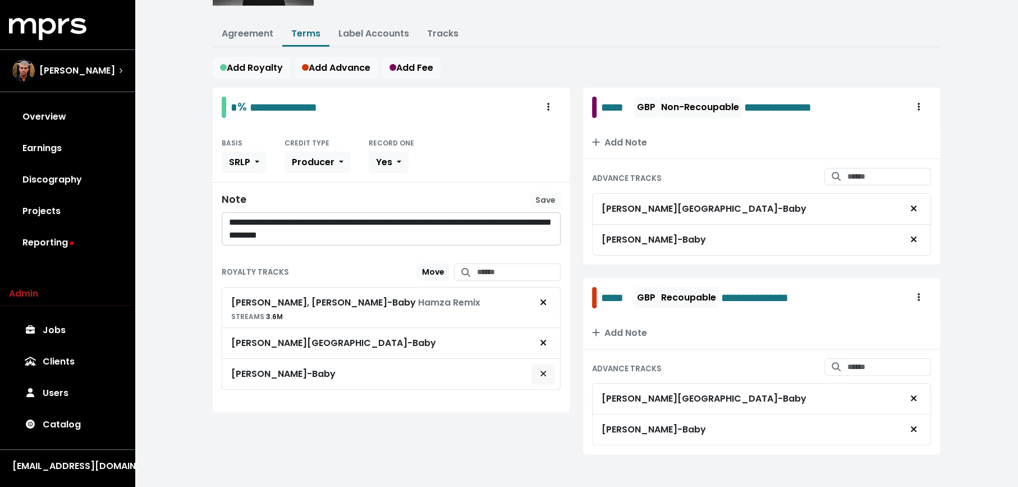
click at [542, 372] on span "Remove royalty target" at bounding box center [543, 373] width 7 height 13
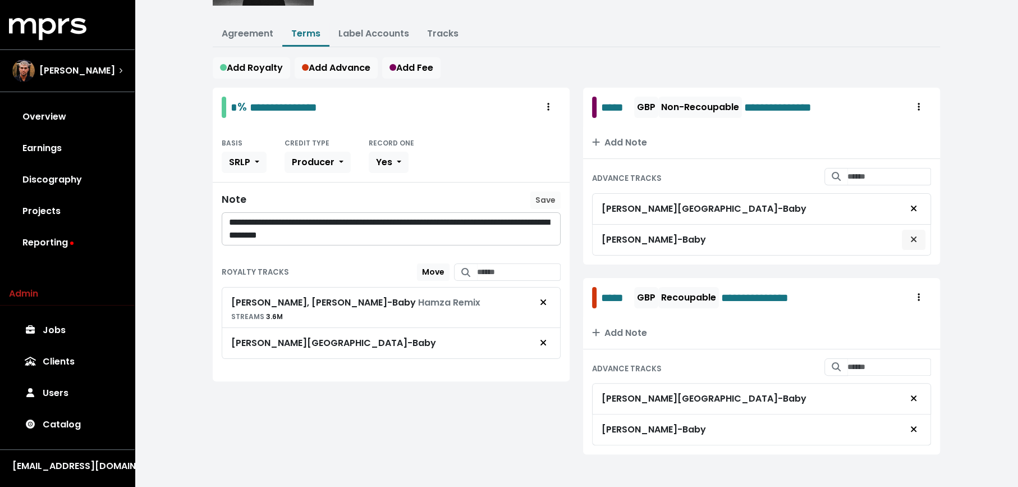
click at [906, 234] on button "Remove advance target" at bounding box center [913, 239] width 25 height 21
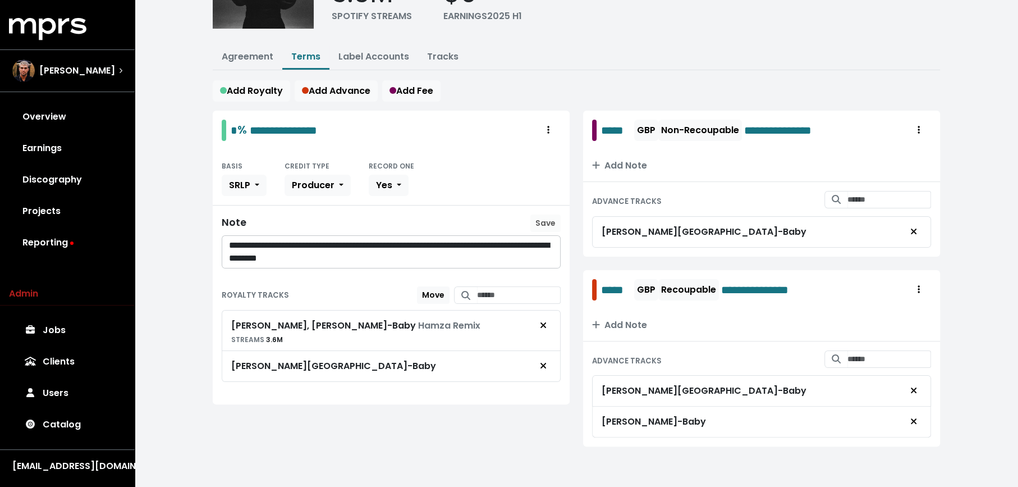
scroll to position [112, 0]
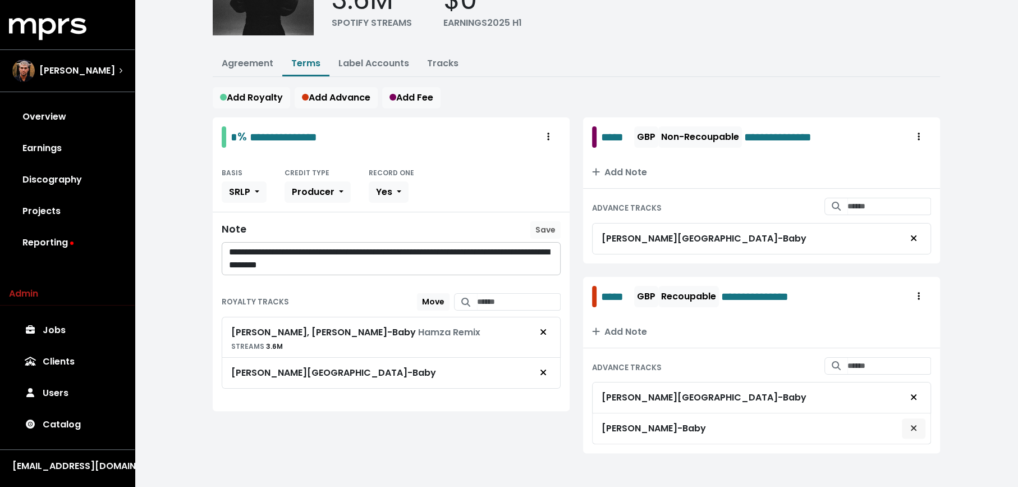
click at [912, 423] on icon "Remove advance target" at bounding box center [913, 427] width 7 height 9
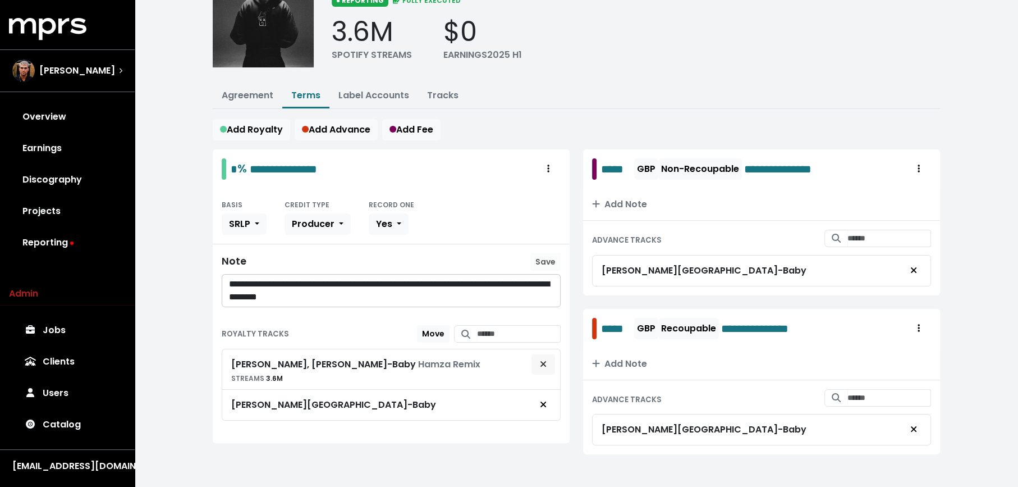
scroll to position [82, 0]
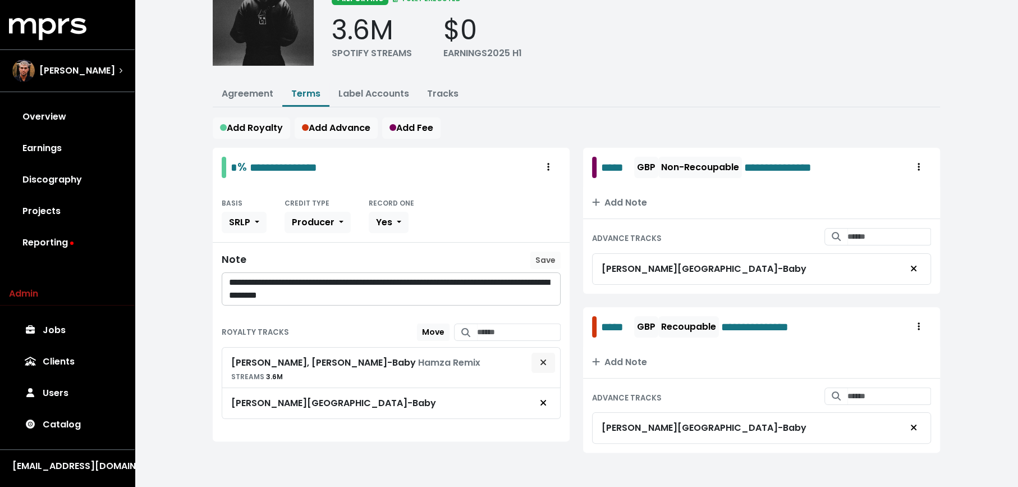
click at [544, 359] on icon "Remove royalty target" at bounding box center [544, 362] width 6 height 6
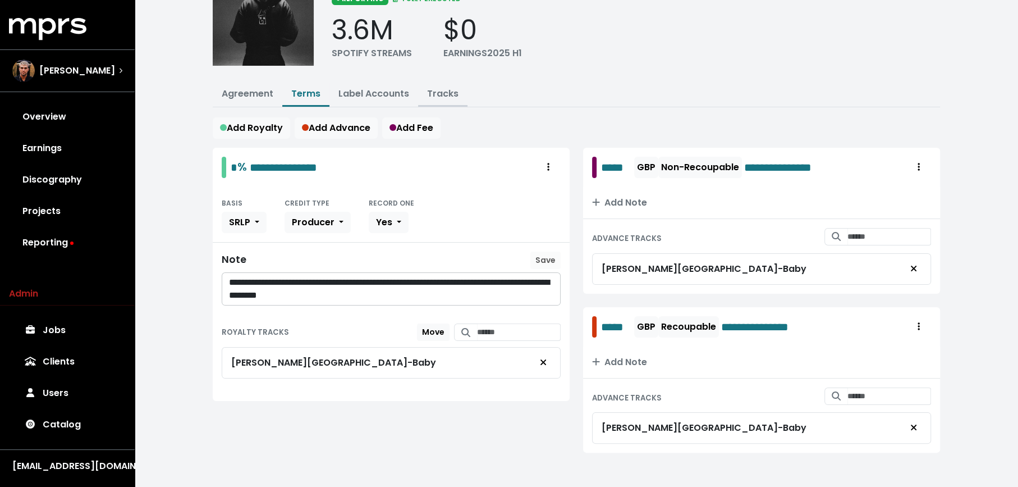
click at [424, 96] on button "Tracks" at bounding box center [442, 95] width 49 height 24
click at [431, 89] on link "Tracks" at bounding box center [442, 93] width 31 height 13
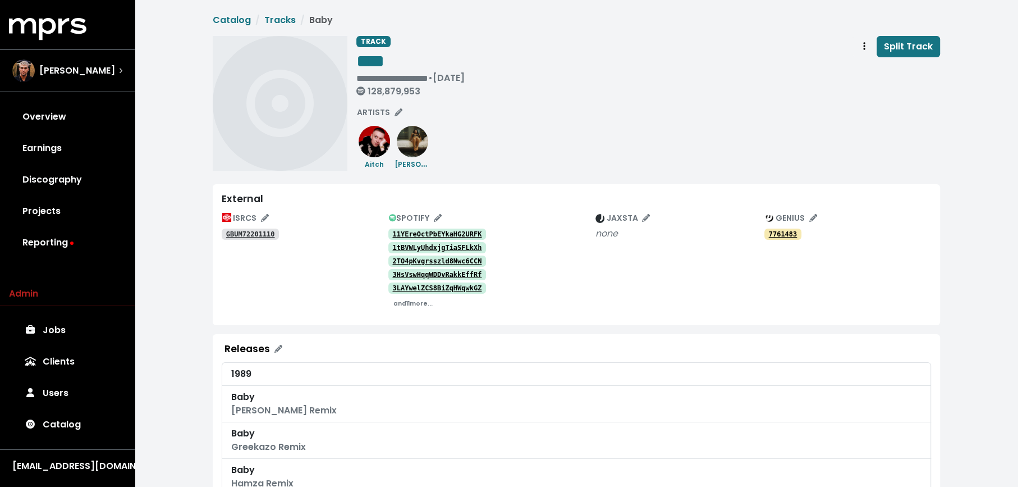
click at [446, 234] on tt "11YEreOctPbEYkaHG2URFK" at bounding box center [436, 234] width 89 height 8
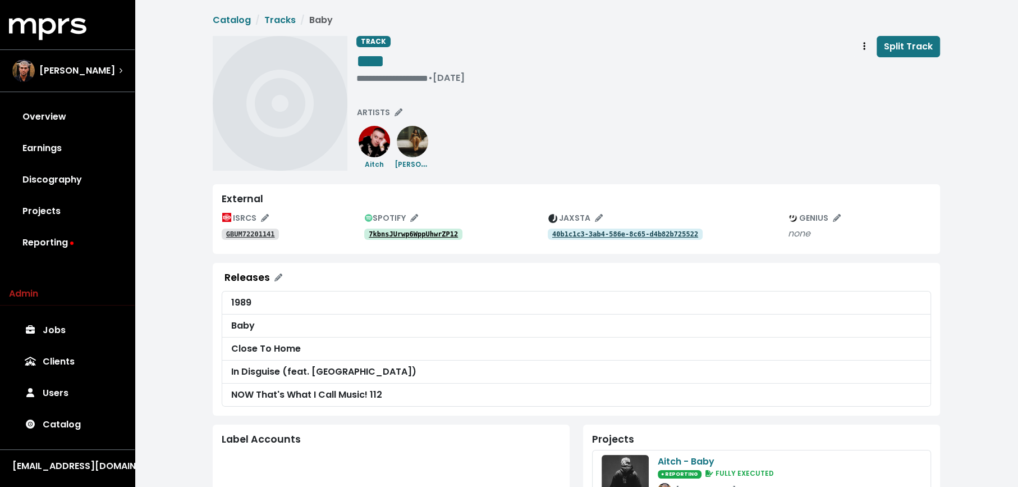
click at [414, 232] on tt "7kbnsJUrwp6WppUhwrZP12" at bounding box center [413, 234] width 89 height 8
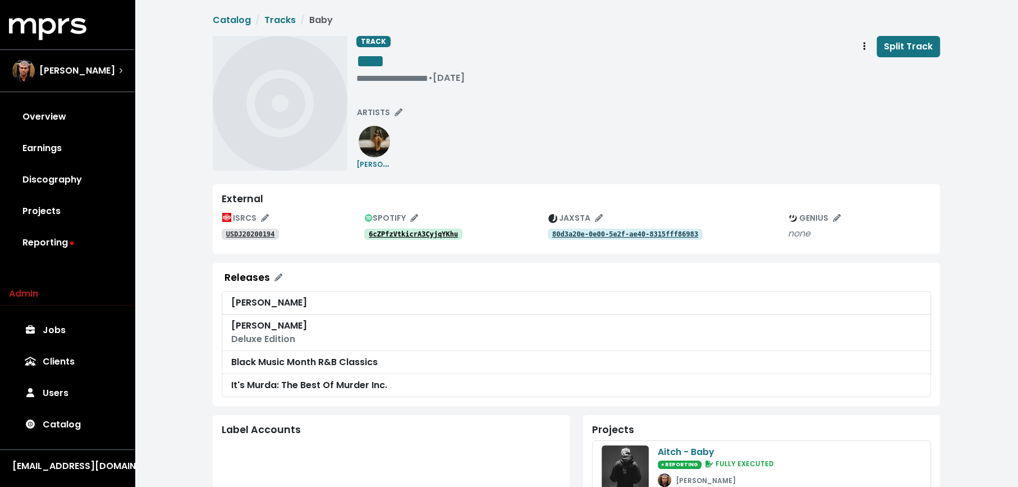
click at [406, 235] on tt "6cZPfzVtkicrA3CyjqYKhu" at bounding box center [413, 234] width 89 height 8
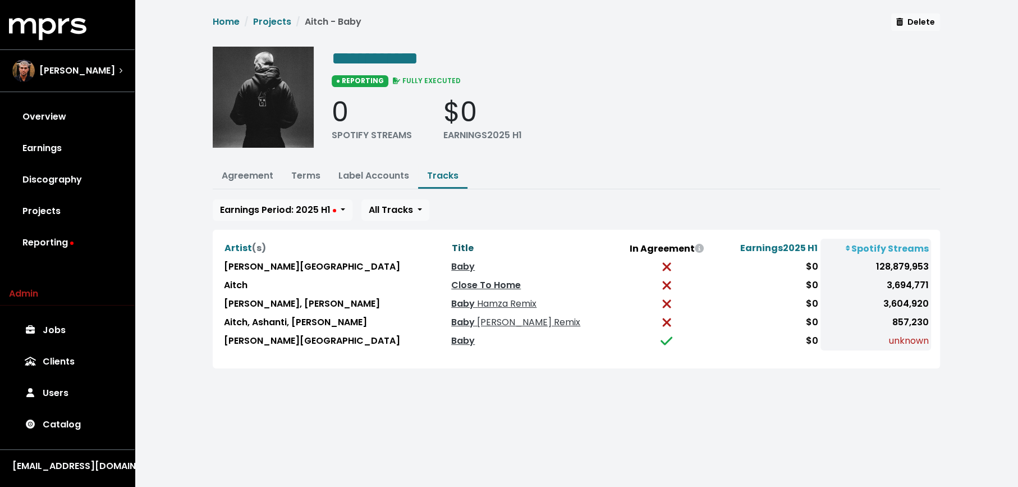
click at [452, 241] on span "Title" at bounding box center [463, 247] width 22 height 13
click at [449, 246] on th "Title" at bounding box center [533, 248] width 168 height 19
click at [449, 239] on th "Title" at bounding box center [533, 248] width 168 height 19
click at [452, 241] on span "Title" at bounding box center [463, 247] width 22 height 13
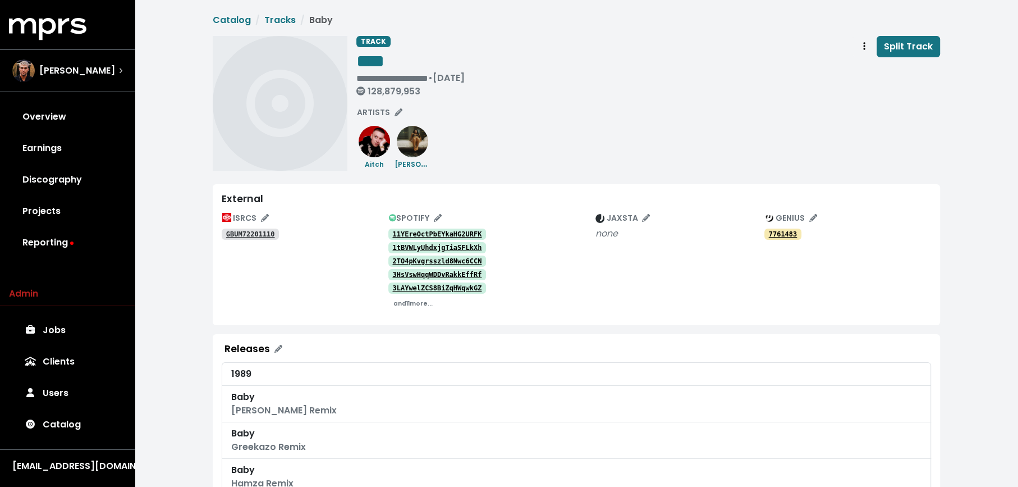
click at [400, 235] on tt "11YEreOctPbEYkaHG2URFK" at bounding box center [436, 234] width 89 height 8
click at [864, 40] on span "Track actions" at bounding box center [864, 46] width 10 height 13
click at [863, 64] on link "Merge" at bounding box center [897, 71] width 89 height 18
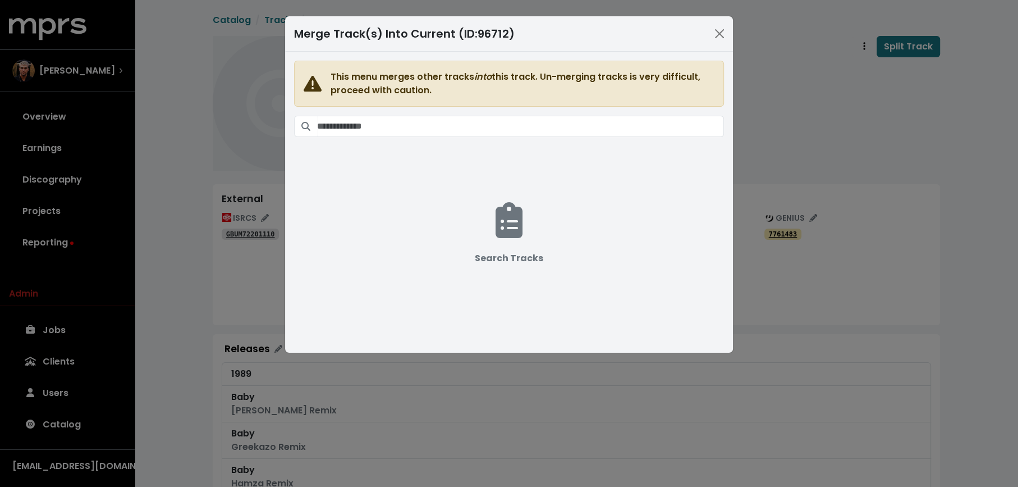
click at [514, 95] on span "This menu merges other tracks into this track. Un-merging tracks is very diffic…" at bounding box center [523, 83] width 384 height 27
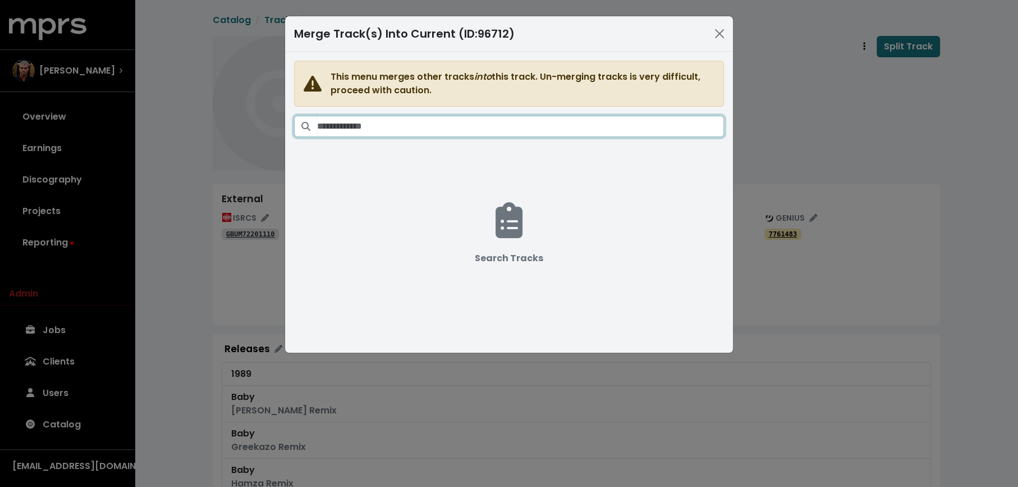
click at [513, 121] on input "Search tracks" at bounding box center [520, 126] width 407 height 21
click at [323, 125] on input "**********" at bounding box center [520, 126] width 407 height 21
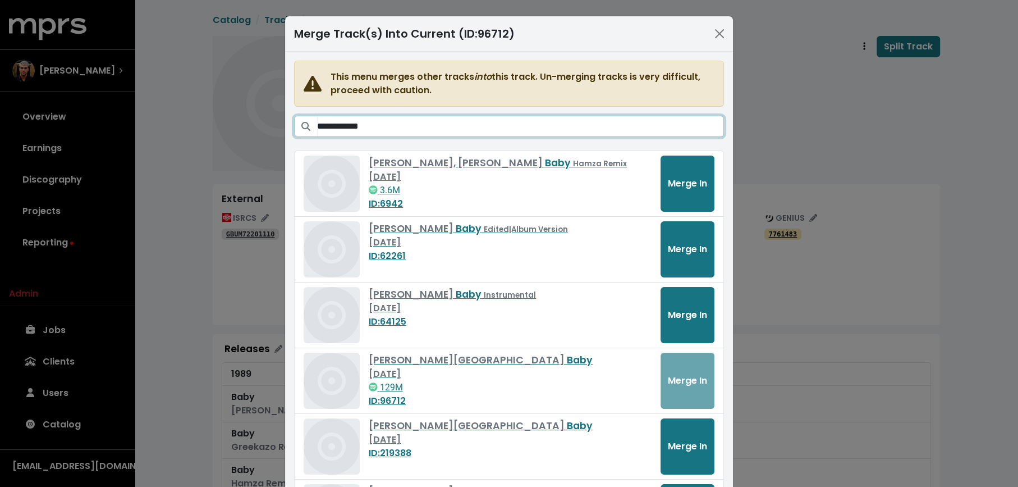
type input "**********"
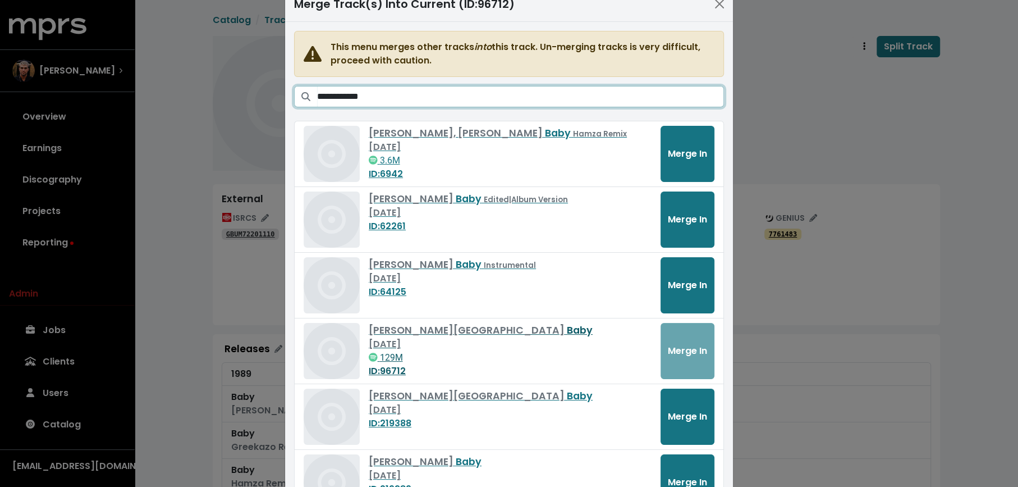
scroll to position [93, 0]
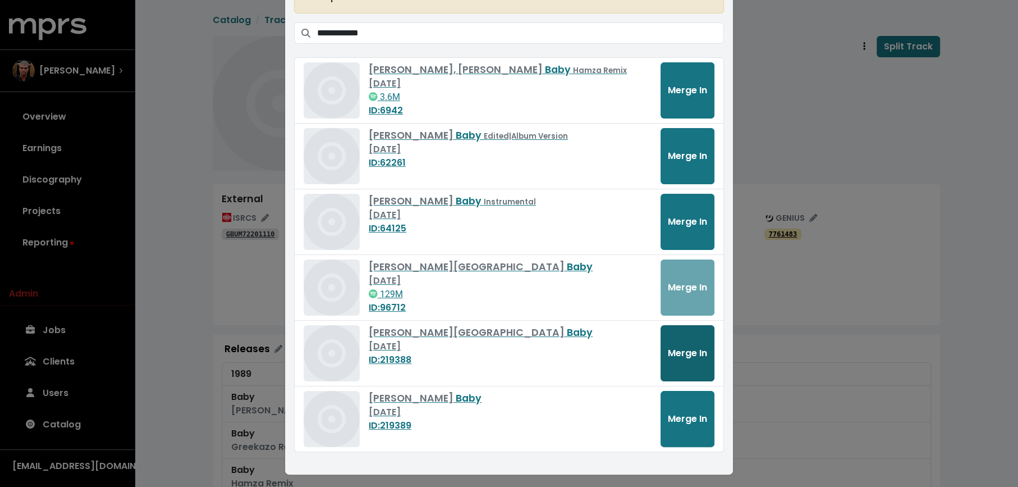
click at [674, 346] on span "Merge In" at bounding box center [687, 352] width 39 height 13
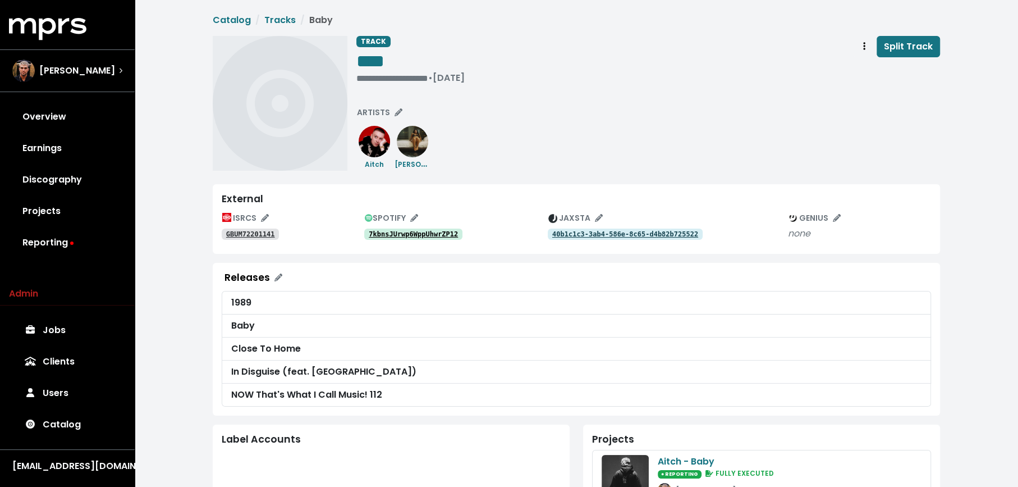
click at [436, 231] on tt "7kbnsJUrwp6WppUhwrZP12" at bounding box center [413, 234] width 89 height 8
click at [259, 227] on div "GBUM72201141" at bounding box center [293, 233] width 143 height 13
click at [259, 233] on tt "GBUM72201141" at bounding box center [250, 234] width 49 height 8
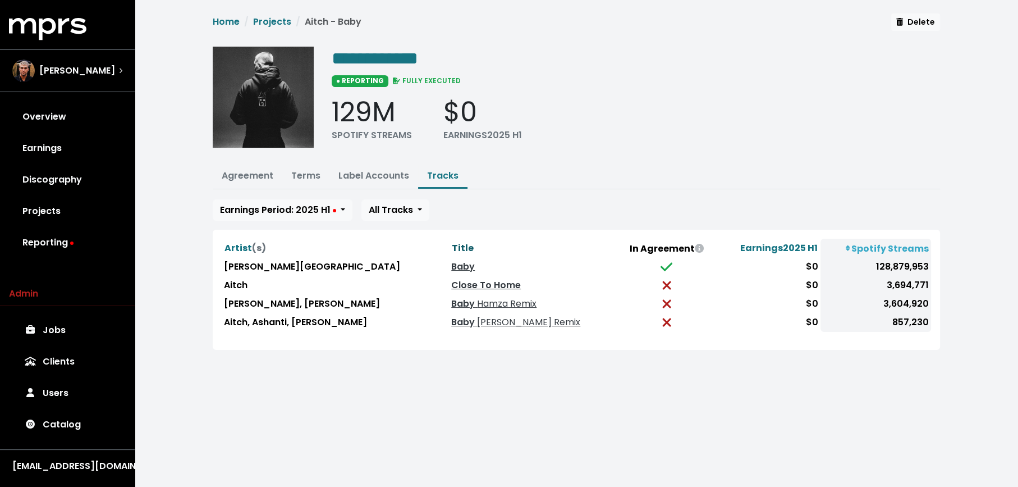
click at [452, 241] on span "Title" at bounding box center [463, 247] width 22 height 13
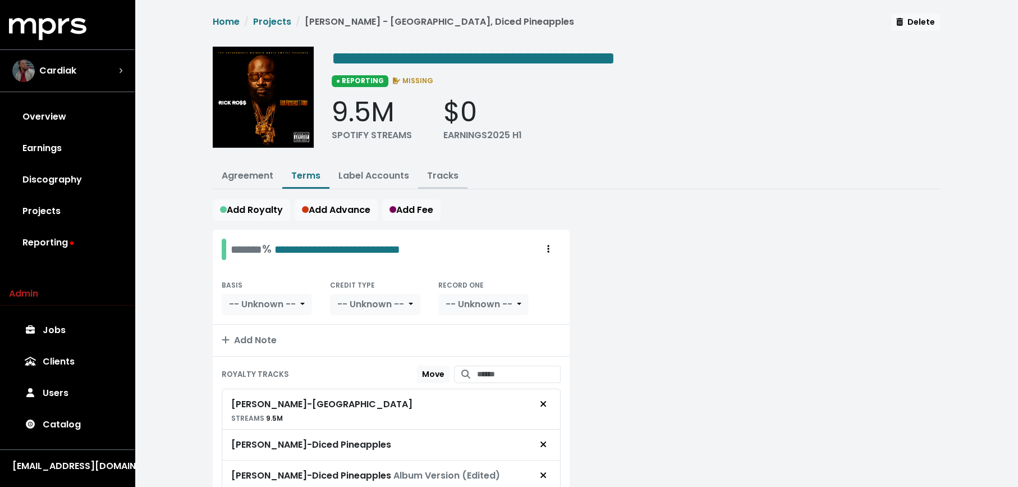
click at [443, 174] on link "Tracks" at bounding box center [442, 175] width 31 height 13
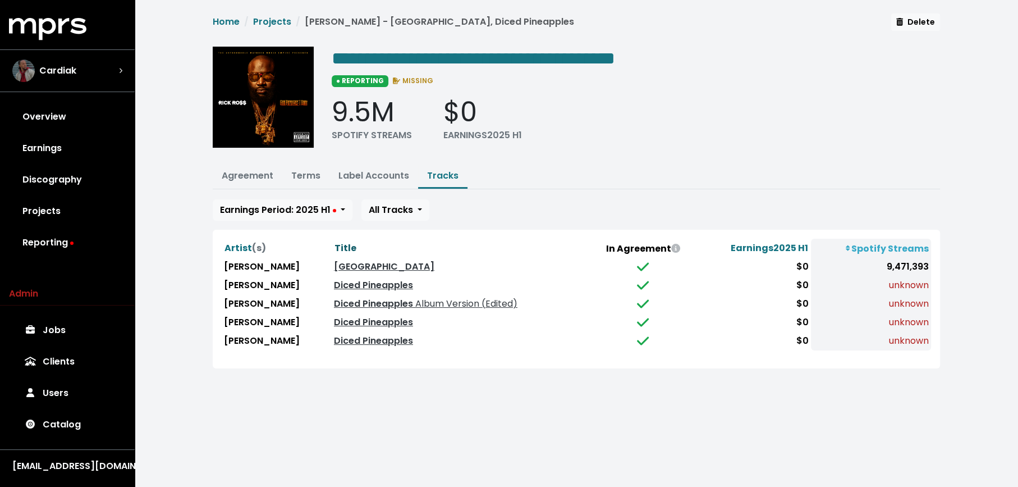
click at [335, 243] on span "Title" at bounding box center [346, 247] width 22 height 13
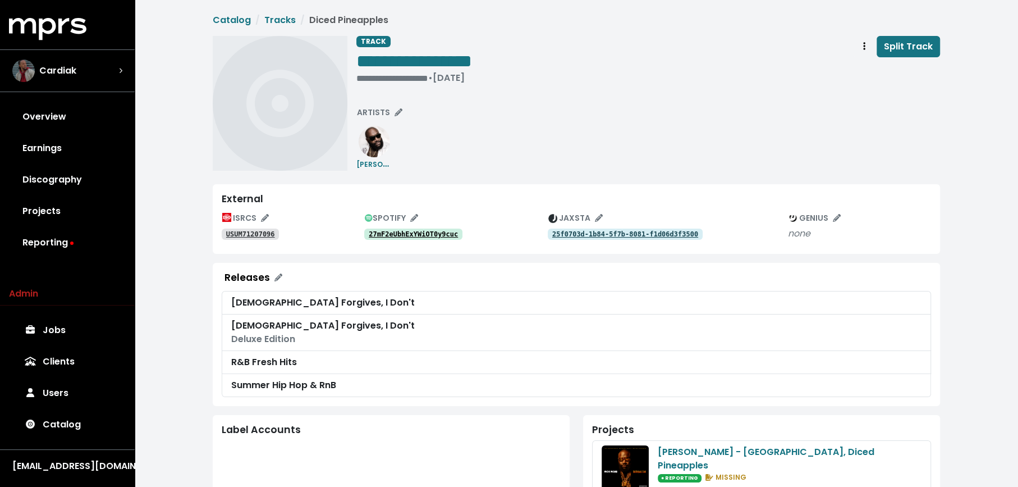
click at [414, 235] on tt "27mF2eUbhExYWiOT0y9cuc" at bounding box center [413, 234] width 89 height 8
click at [256, 242] on div "ISRCS USUM71207096 SPOTIFY 27mF2eUbhExYWiOT0y9cuc JAXSTA 25f0703d-1b84-5f7b-808…" at bounding box center [576, 226] width 709 height 35
click at [257, 235] on tt "USUM71207096" at bounding box center [250, 234] width 49 height 8
click at [369, 100] on div "**********" at bounding box center [648, 103] width 584 height 135
click at [372, 107] on span "ARTISTS" at bounding box center [379, 113] width 45 height 12
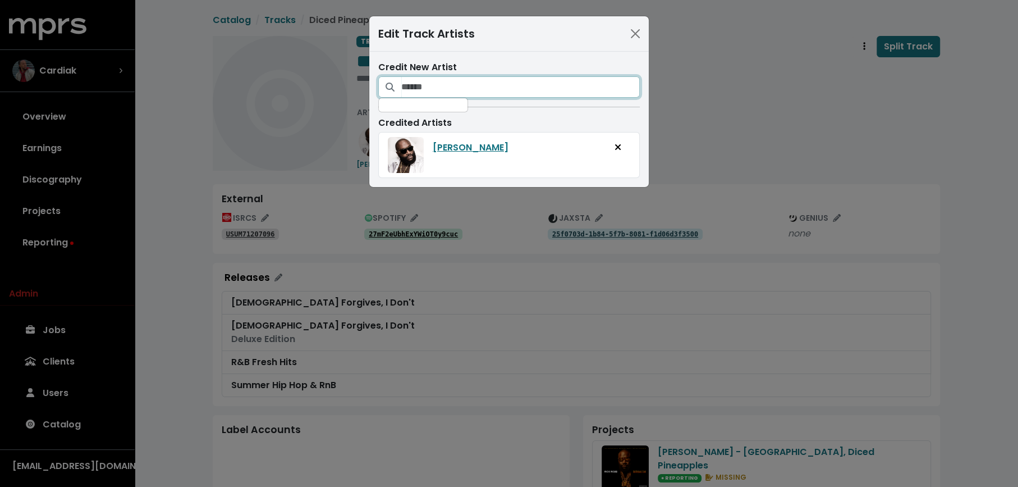
click at [453, 93] on input "Search for artists who should be credited on this track" at bounding box center [520, 86] width 239 height 21
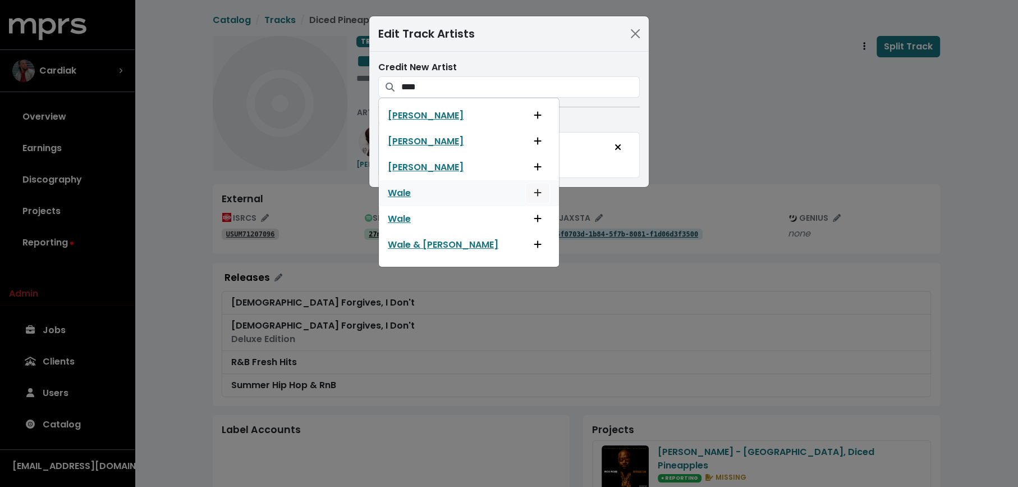
click at [525, 192] on button "Add artist to this track's credited artists" at bounding box center [537, 192] width 25 height 21
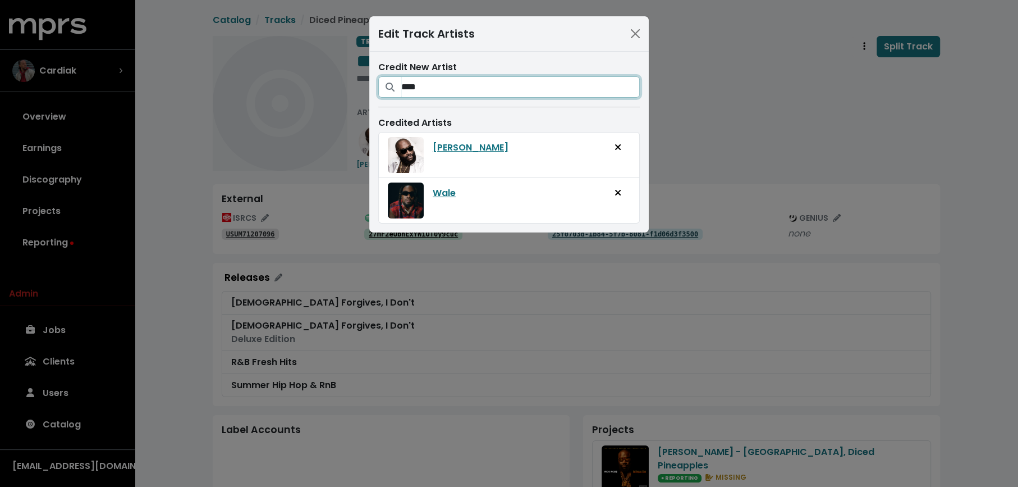
click at [502, 90] on input "****" at bounding box center [520, 86] width 239 height 21
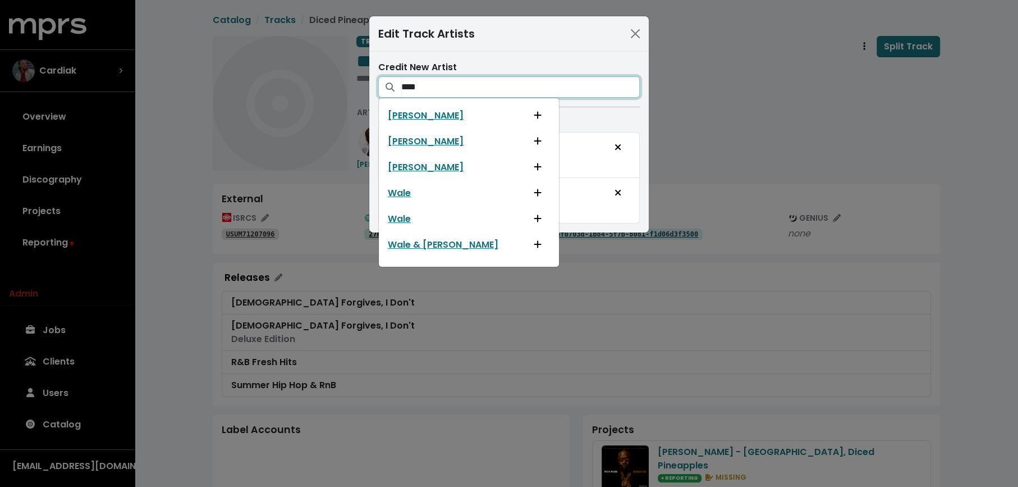
click at [507, 90] on input "****" at bounding box center [520, 86] width 239 height 21
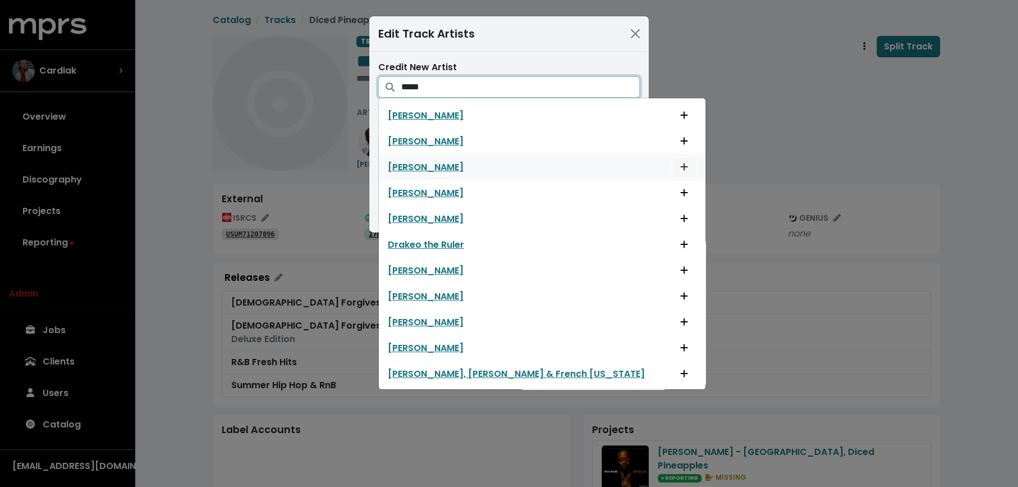
type input "*****"
click at [672, 164] on button "Add artist to this track's credited artists" at bounding box center [684, 167] width 25 height 21
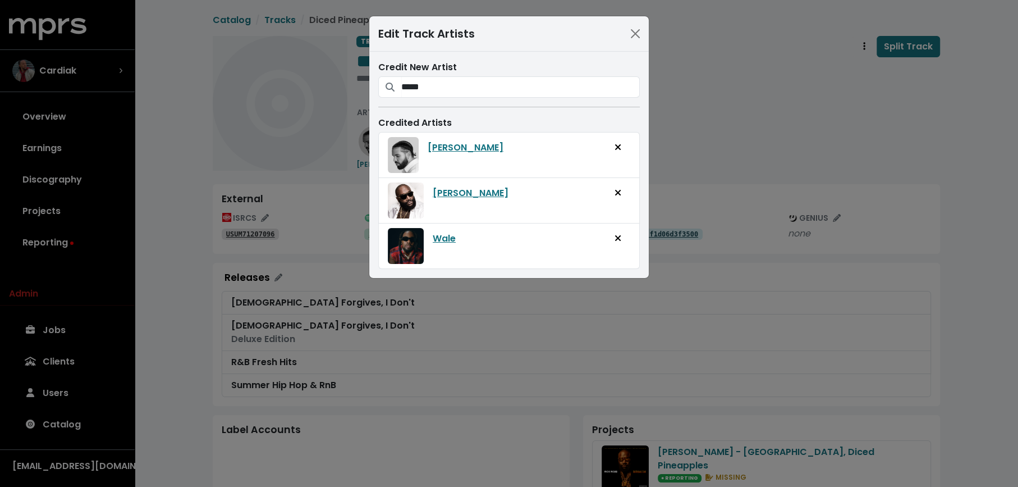
click at [763, 105] on div "Edit Track Artists Credit New Artist ***** Charlie Drake Cordell Drake Drake Dr…" at bounding box center [509, 243] width 1018 height 487
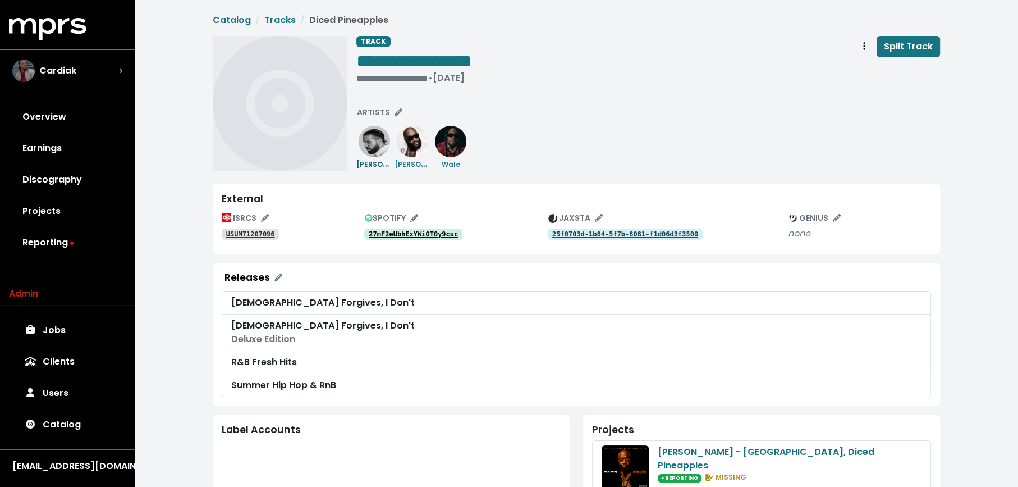
click at [372, 164] on small "Drake" at bounding box center [386, 163] width 60 height 13
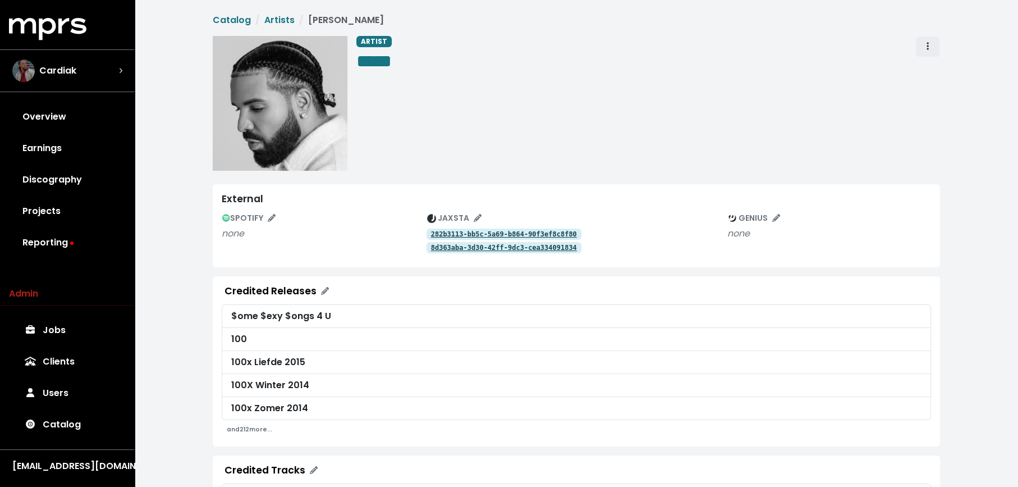
drag, startPoint x: 919, startPoint y: 51, endPoint x: 925, endPoint y: 54, distance: 7.3
click at [919, 51] on button "Artist actions" at bounding box center [927, 46] width 25 height 21
click at [930, 64] on link "Merge" at bounding box center [960, 71] width 89 height 18
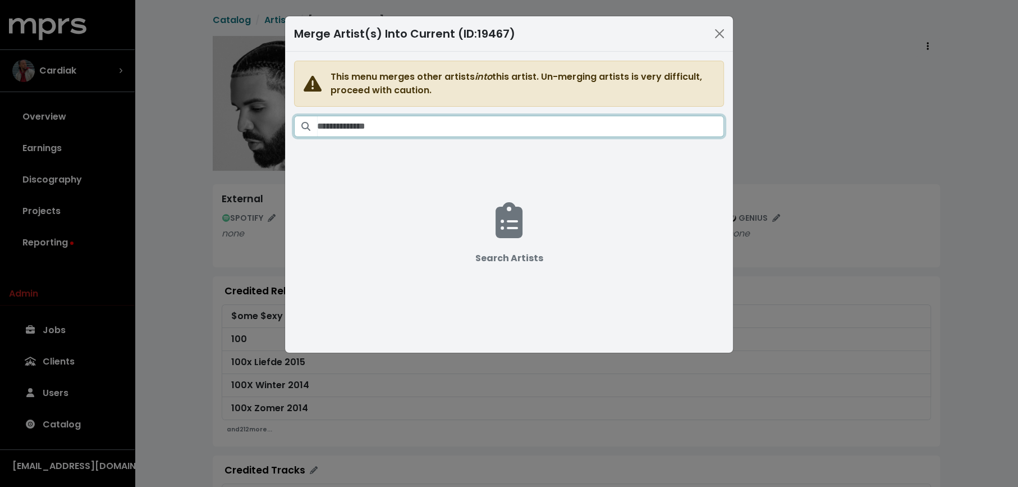
click at [620, 127] on input "Search artists" at bounding box center [520, 126] width 407 height 21
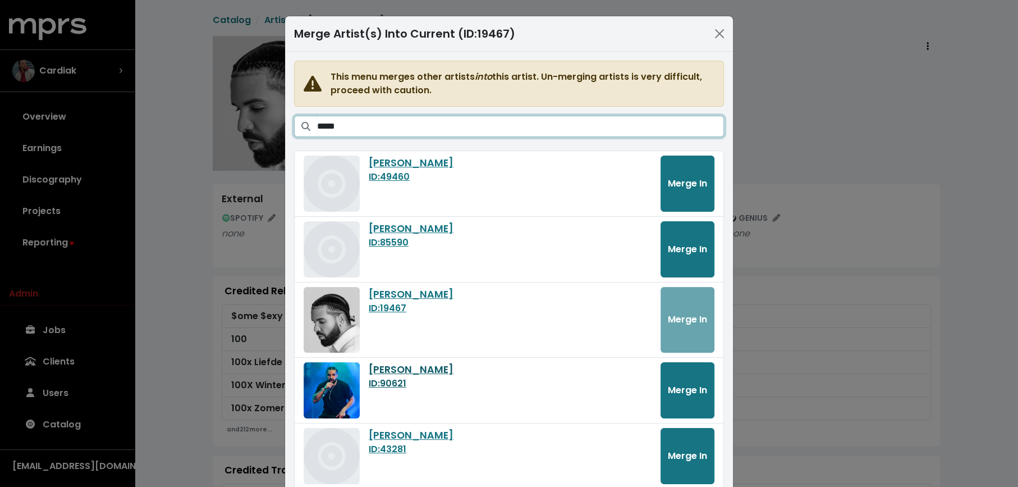
scroll to position [3, 0]
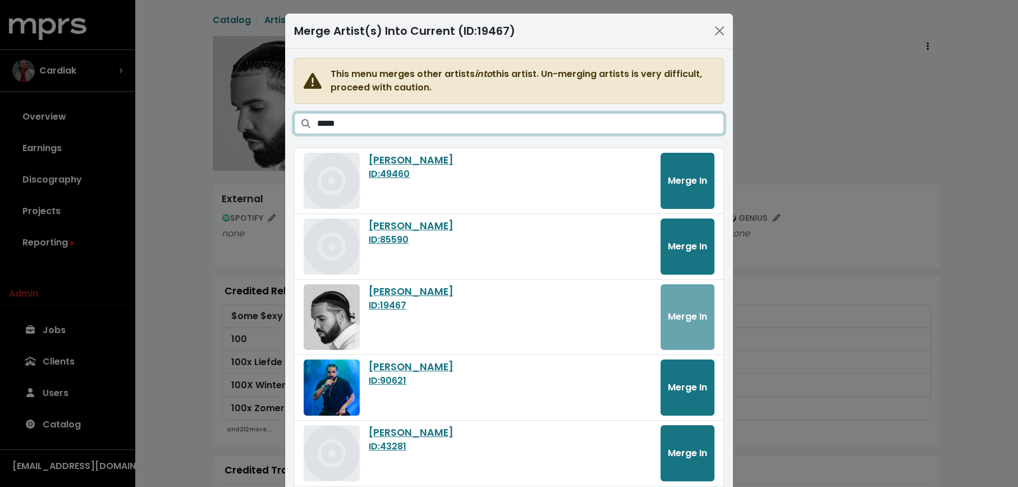
type input "*****"
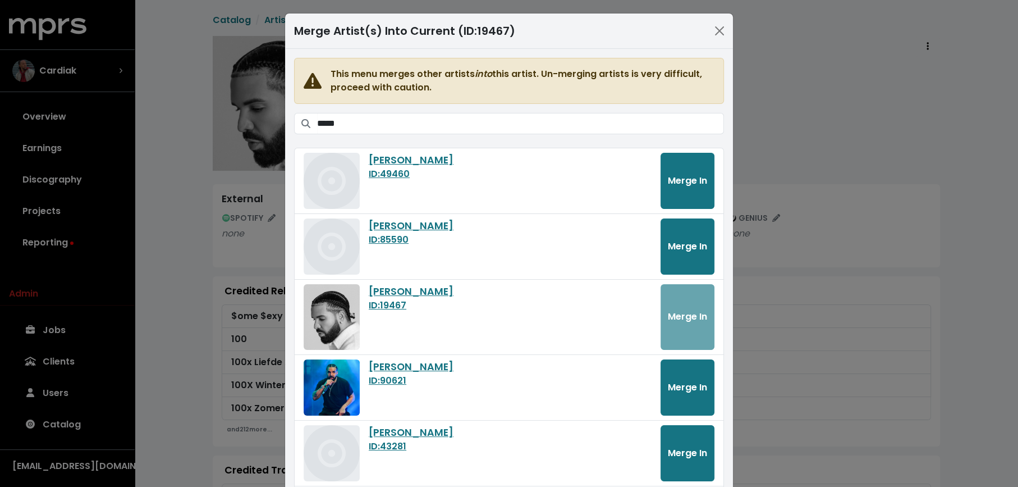
click at [660, 381] on div "Drake ID: 90621 Merge In" at bounding box center [509, 387] width 411 height 56
click at [671, 382] on span "Merge In" at bounding box center [687, 387] width 39 height 13
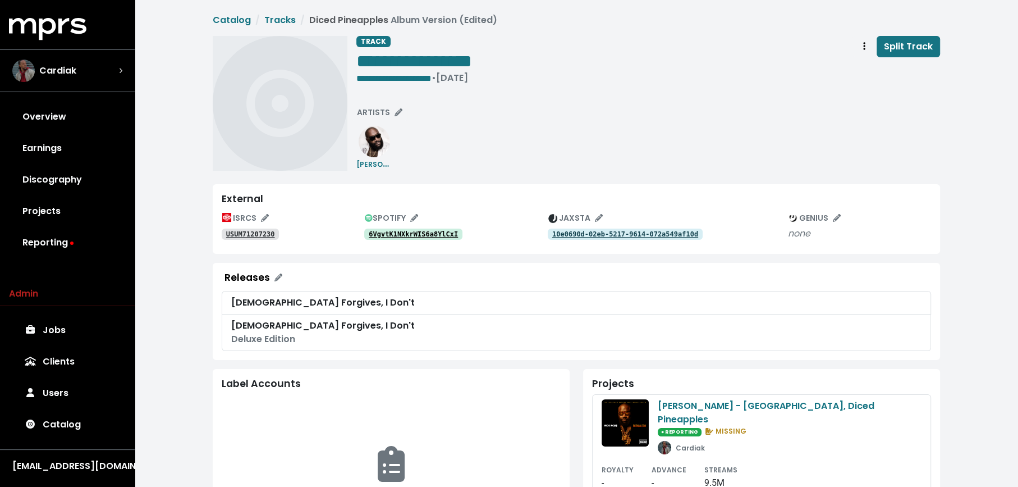
click at [417, 228] on link "6VgvtK1NXkrWIS6a8YlCxI" at bounding box center [413, 233] width 98 height 11
click at [236, 233] on tt "USUM71207230" at bounding box center [250, 234] width 49 height 8
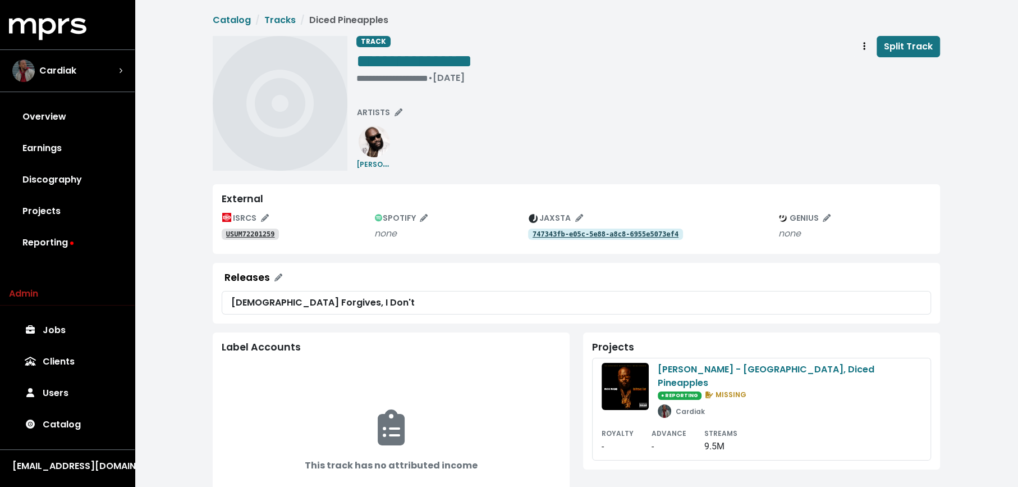
click at [242, 234] on tt "USUM72201259" at bounding box center [250, 234] width 49 height 8
click at [267, 235] on tt "USUM72201259" at bounding box center [250, 234] width 49 height 8
click at [241, 236] on tt "USUM72201312" at bounding box center [250, 234] width 49 height 8
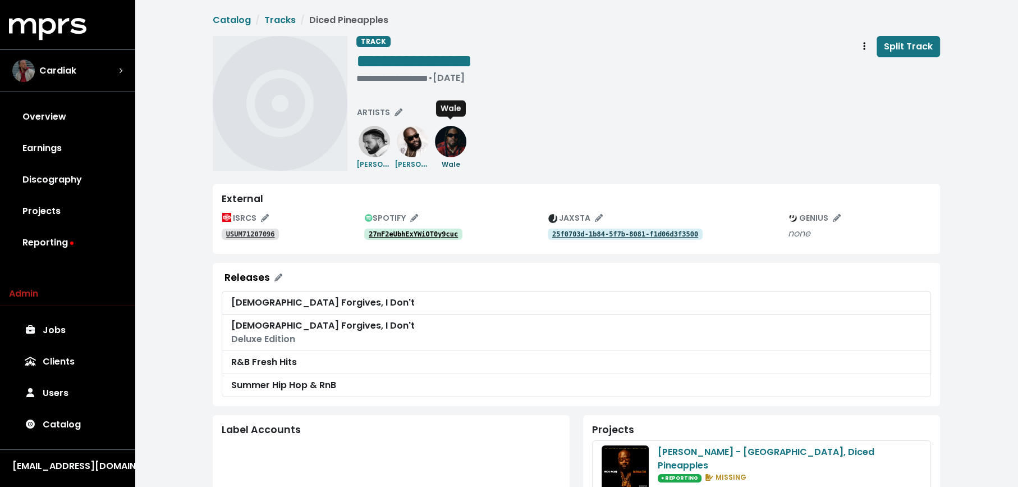
click at [460, 150] on img at bounding box center [450, 141] width 31 height 31
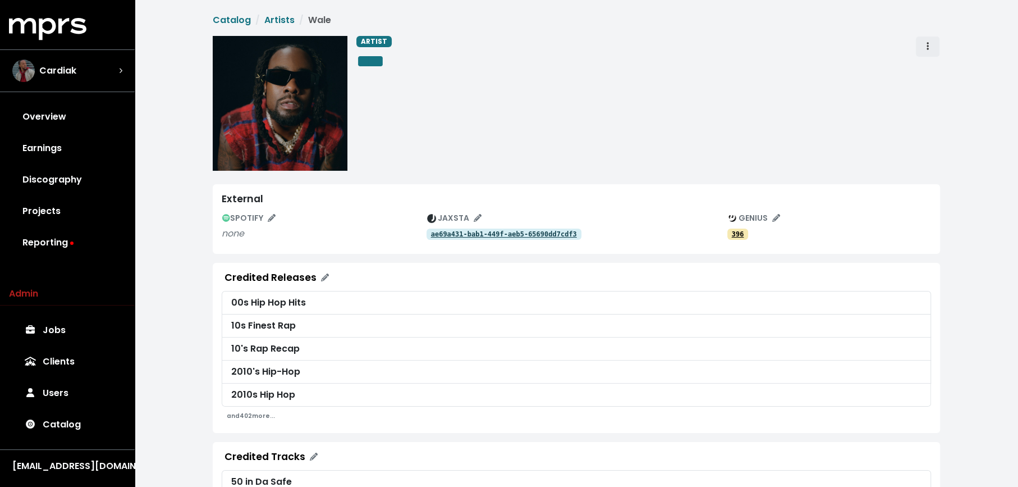
click at [918, 52] on button "Artist actions" at bounding box center [927, 46] width 25 height 21
click at [928, 79] on link "Merge" at bounding box center [960, 71] width 89 height 18
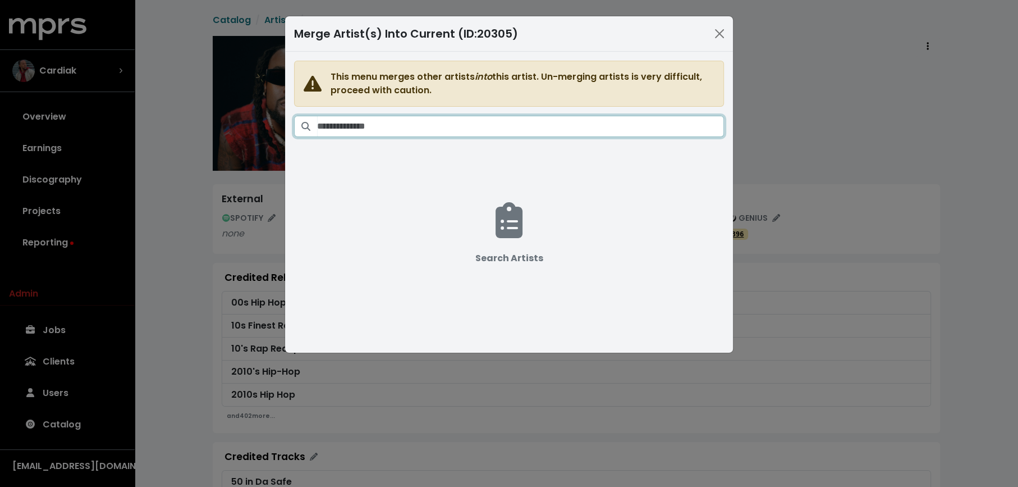
click at [560, 121] on input "Search artists" at bounding box center [520, 126] width 407 height 21
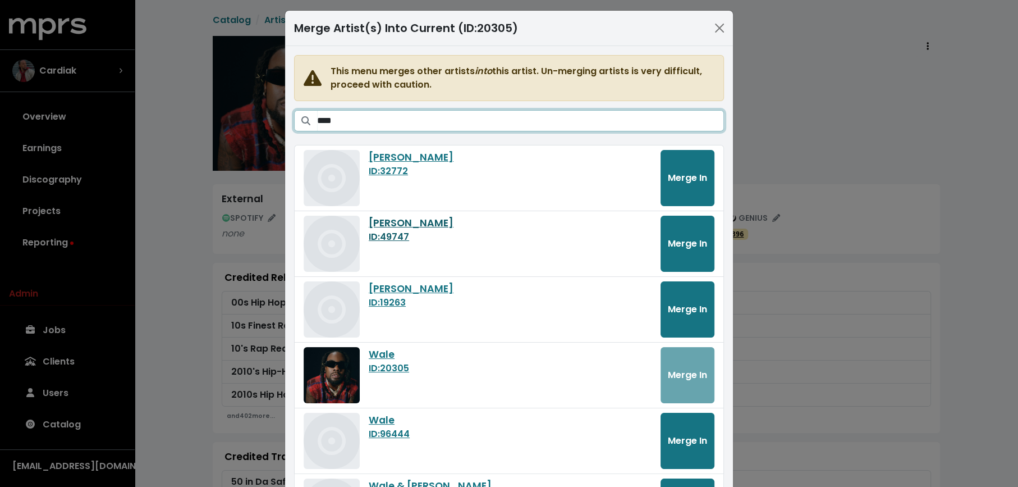
scroll to position [17, 0]
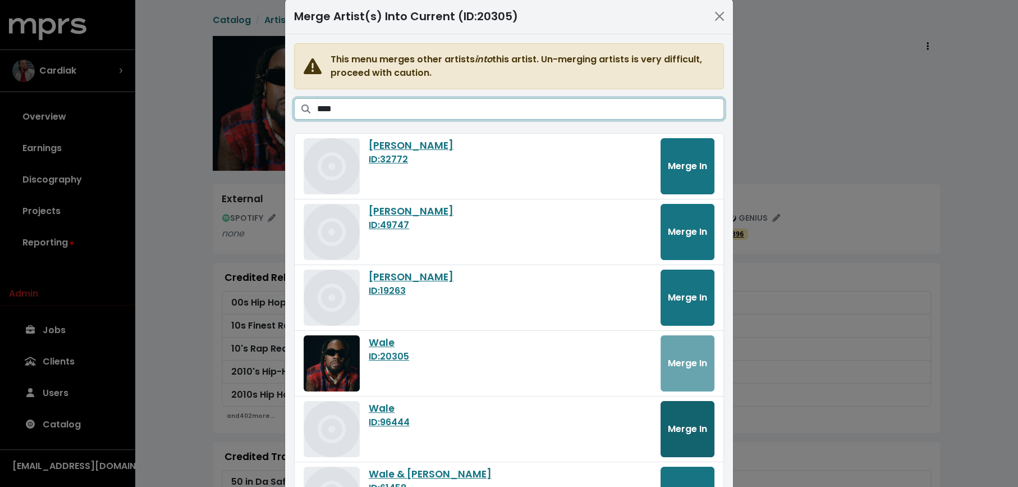
type input "****"
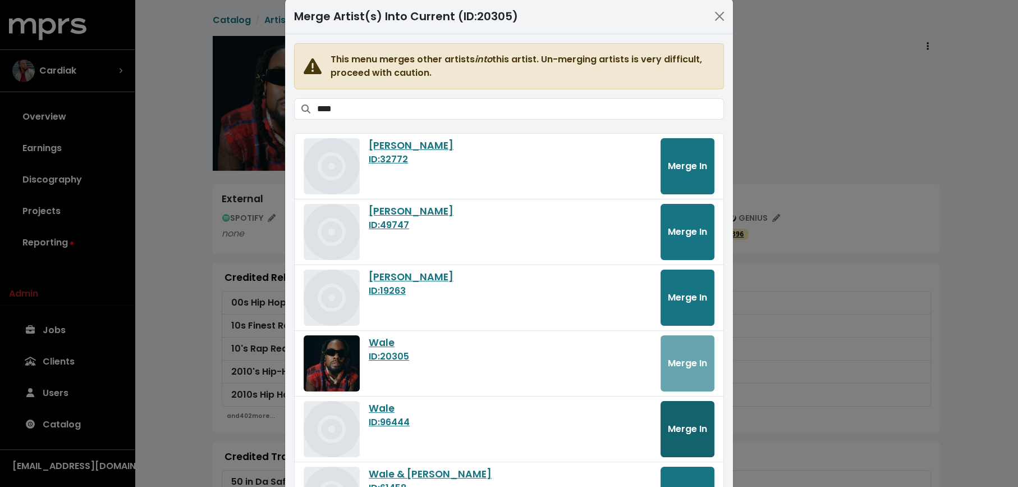
click at [676, 417] on button "Merge In" at bounding box center [688, 429] width 54 height 56
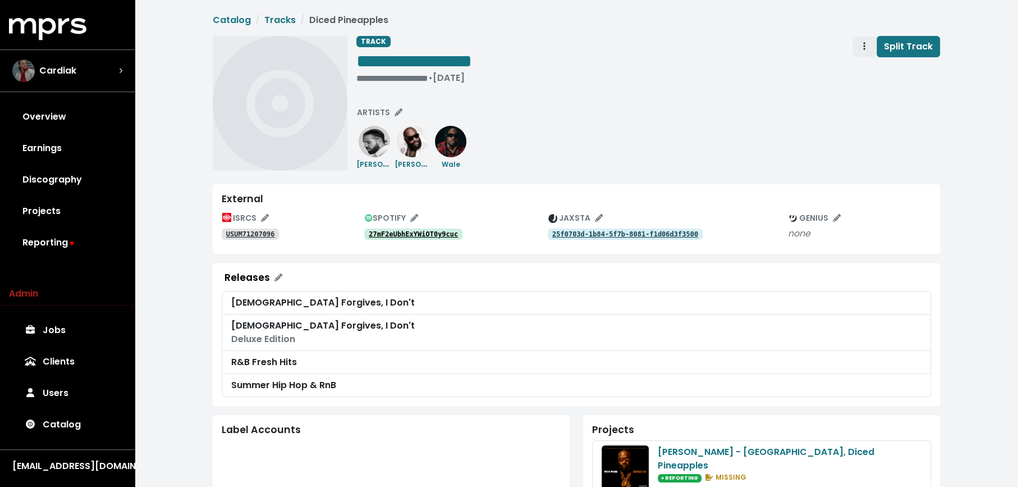
click at [864, 46] on span "Track actions" at bounding box center [864, 46] width 10 height 13
click at [863, 67] on link "Merge" at bounding box center [897, 71] width 89 height 18
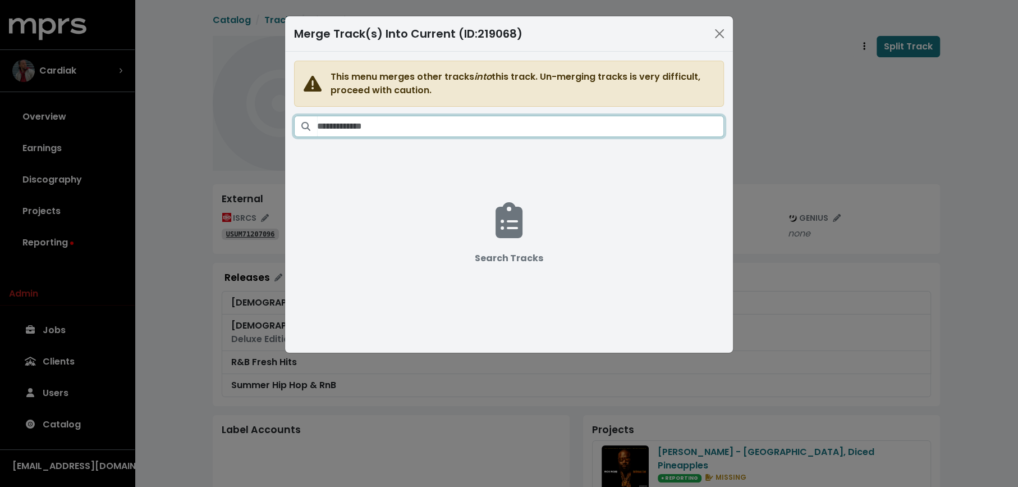
click at [542, 124] on input "Search tracks" at bounding box center [520, 126] width 407 height 21
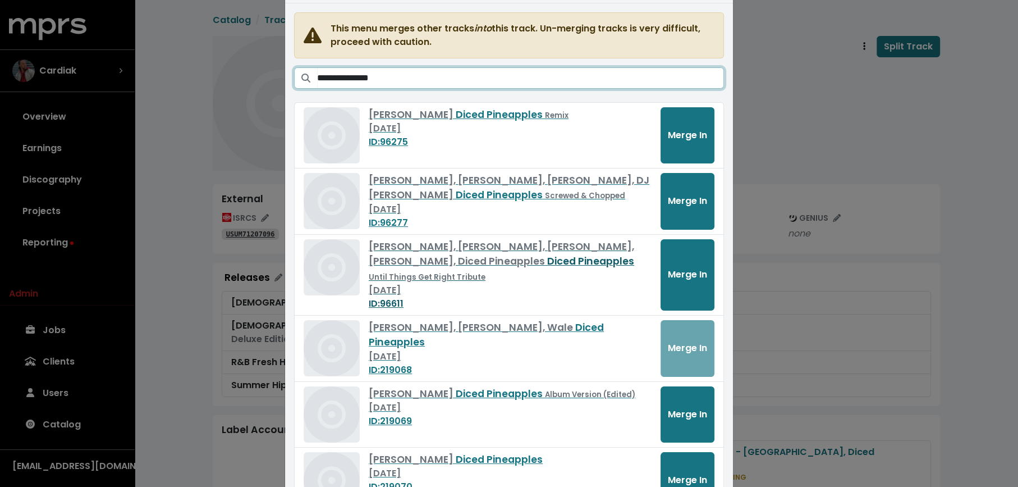
scroll to position [120, 0]
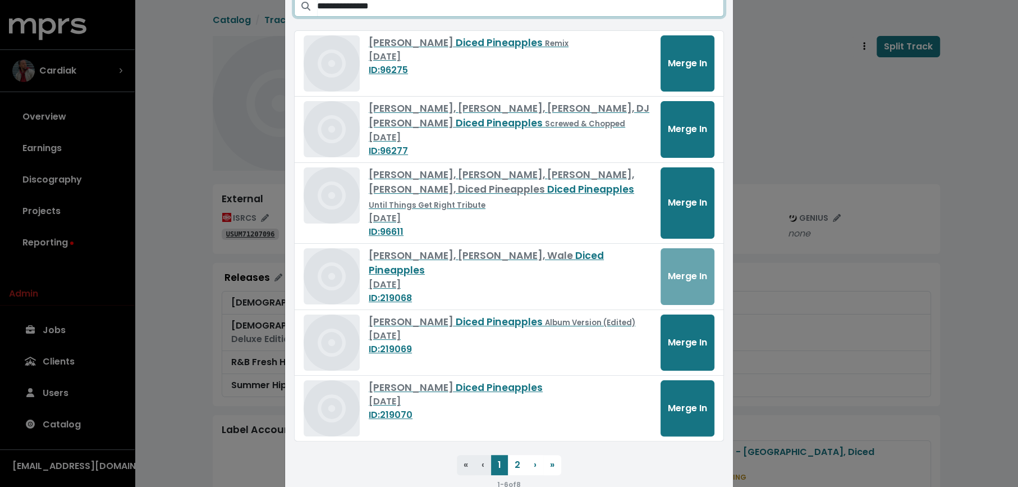
type input "**********"
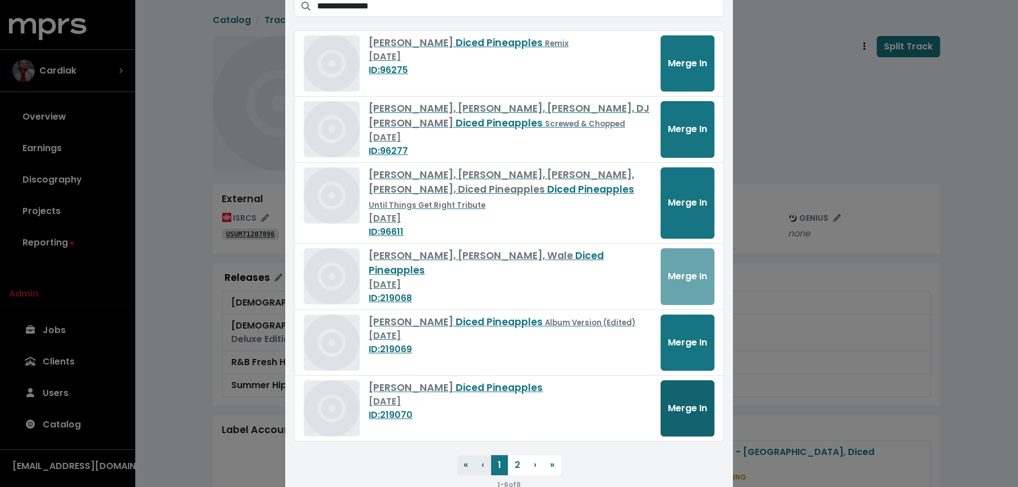
click at [694, 401] on span "Merge In" at bounding box center [687, 407] width 39 height 13
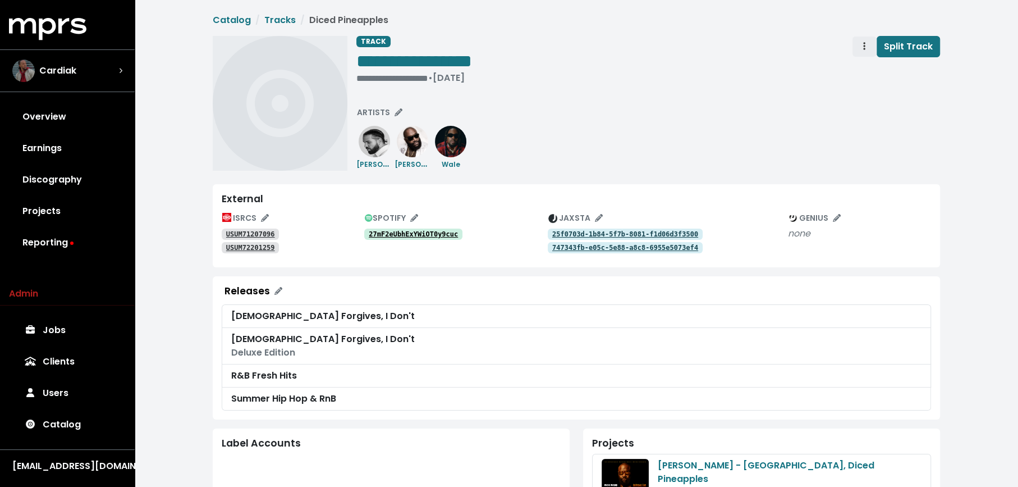
click at [861, 52] on span "Track actions" at bounding box center [864, 46] width 10 height 13
click at [863, 74] on link "Merge" at bounding box center [897, 71] width 89 height 18
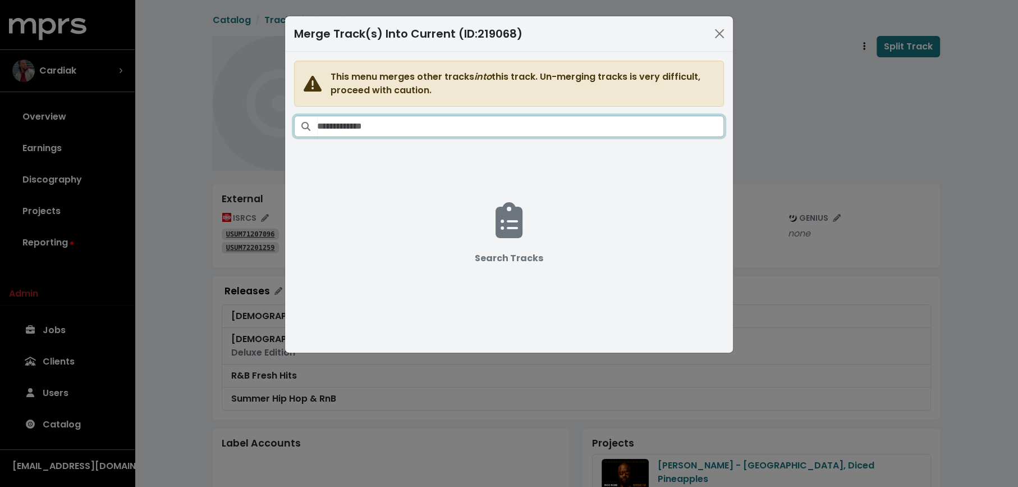
click at [533, 130] on input "Search tracks" at bounding box center [520, 126] width 407 height 21
paste input "**********"
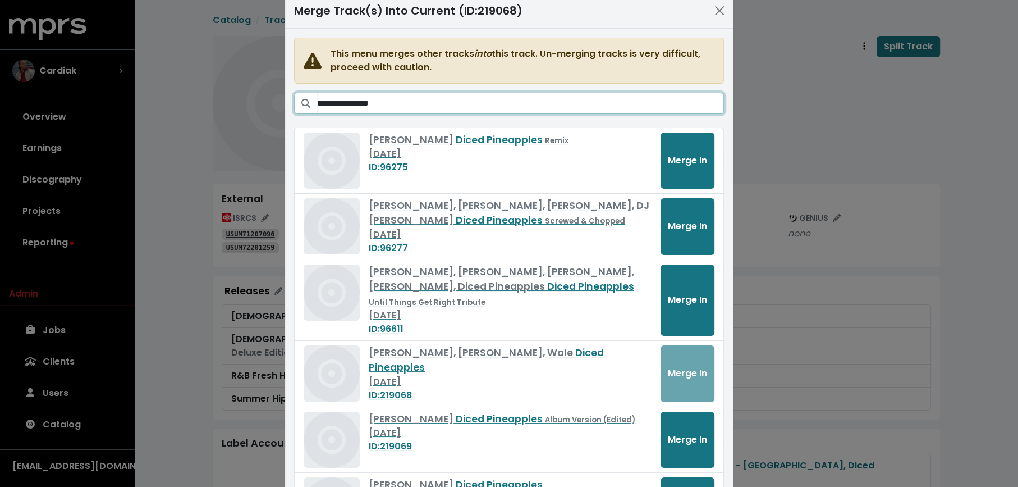
scroll to position [135, 0]
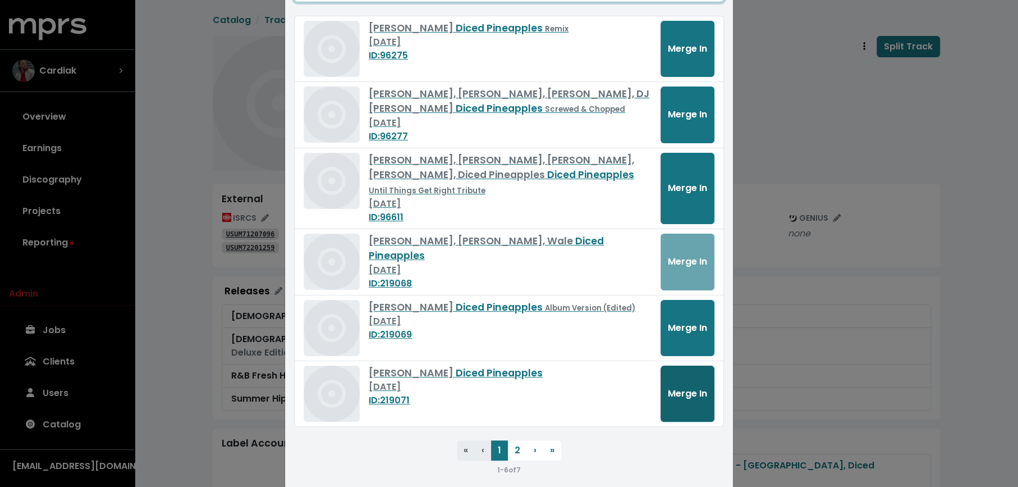
type input "**********"
click at [679, 387] on span "Merge In" at bounding box center [687, 393] width 39 height 13
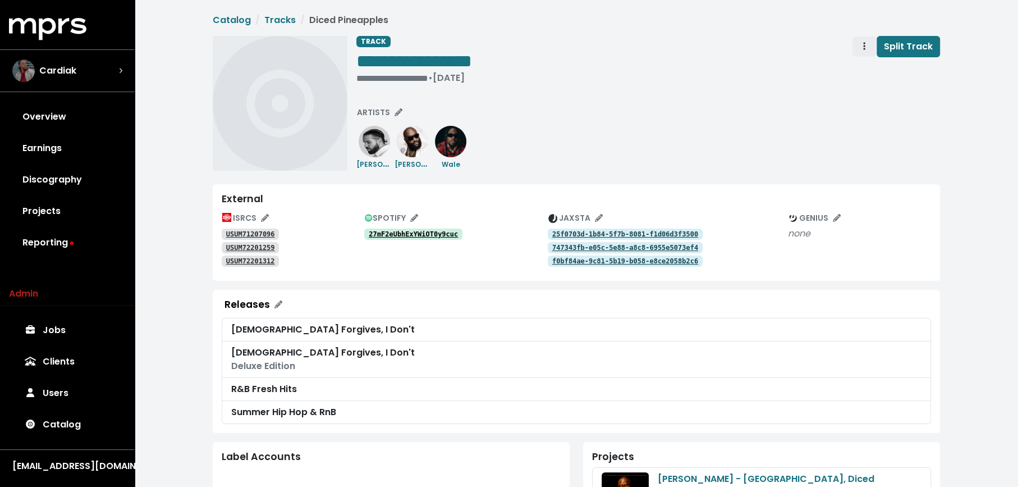
click at [860, 50] on button "Track actions" at bounding box center [864, 46] width 25 height 21
click at [860, 70] on link "Merge" at bounding box center [897, 71] width 89 height 18
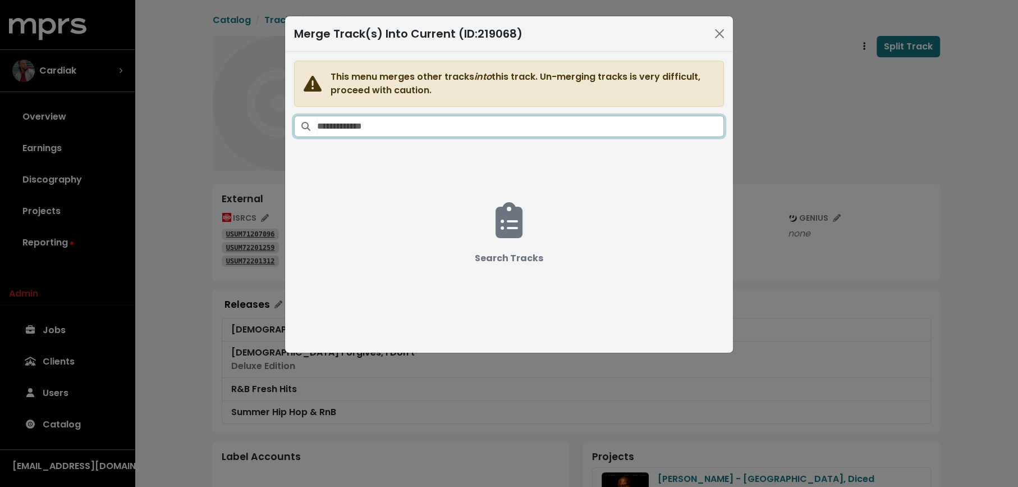
click at [490, 121] on input "Search tracks" at bounding box center [520, 126] width 407 height 21
paste input "**********"
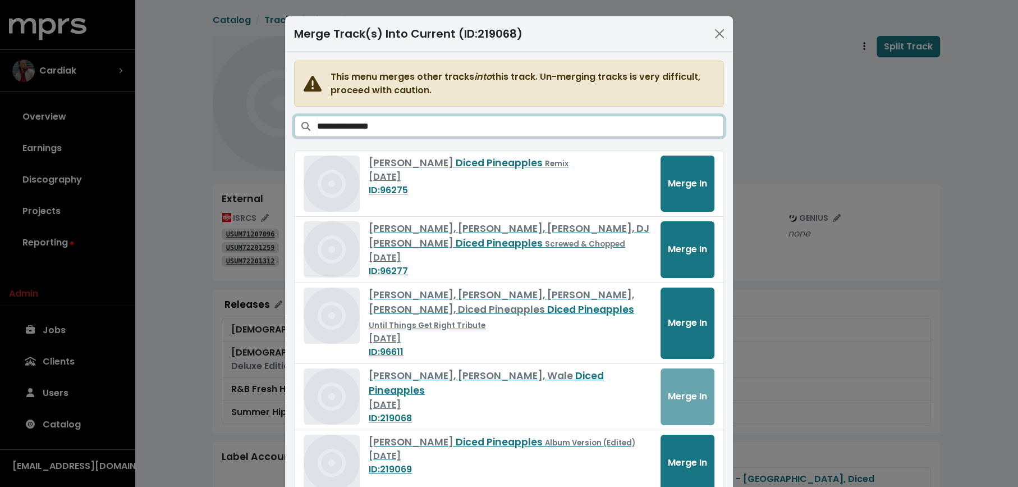
scroll to position [94, 0]
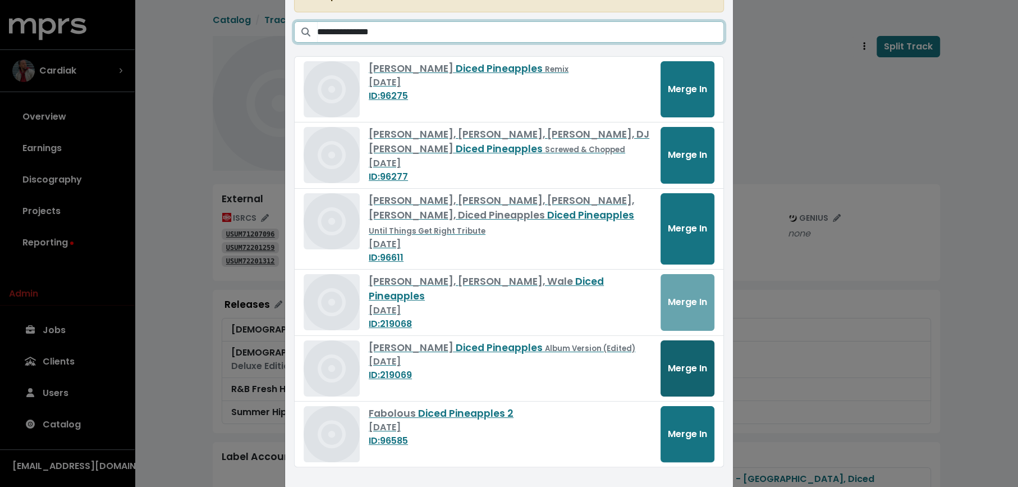
type input "**********"
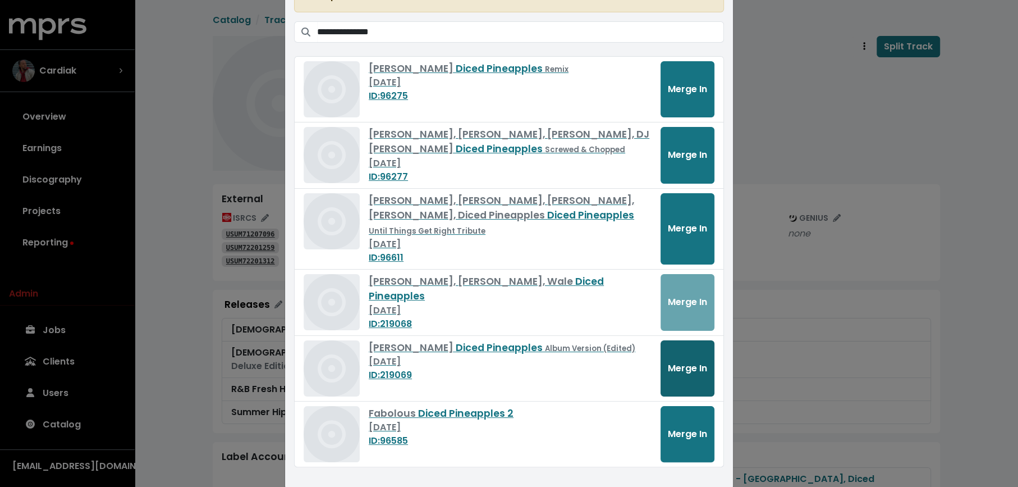
click at [676, 357] on button "Merge In" at bounding box center [688, 368] width 54 height 56
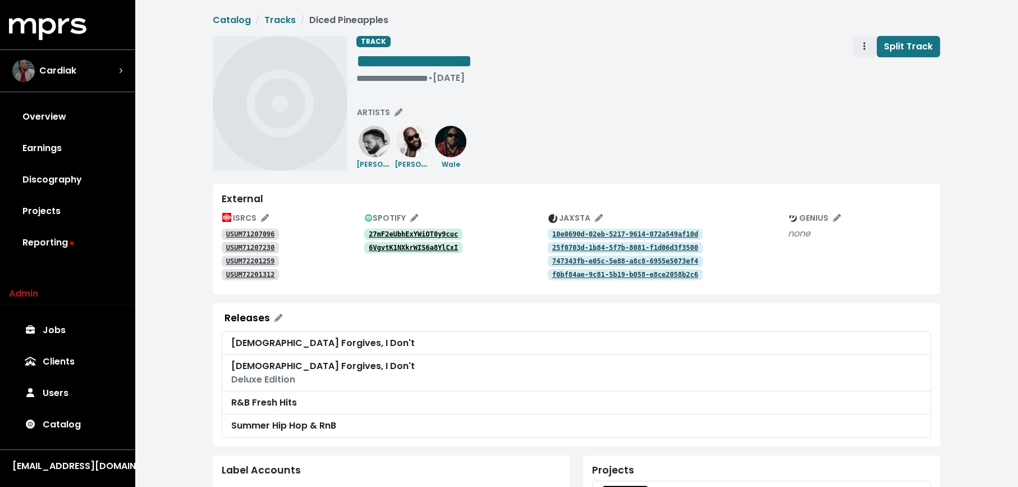
click at [864, 43] on span "Track actions" at bounding box center [864, 46] width 10 height 13
click at [857, 74] on link "Merge" at bounding box center [897, 71] width 89 height 18
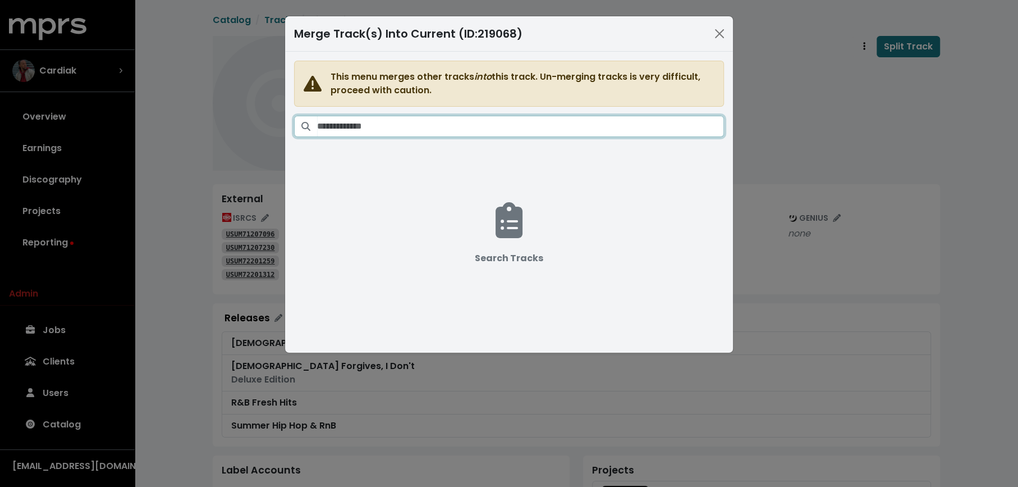
click at [631, 126] on input "Search tracks" at bounding box center [520, 126] width 407 height 21
paste input "**********"
type input "**********"
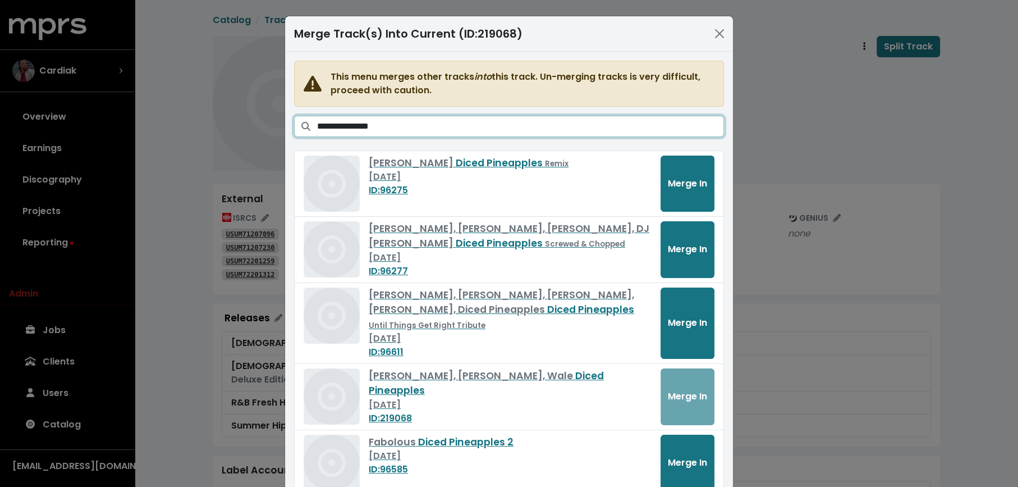
scroll to position [29, 0]
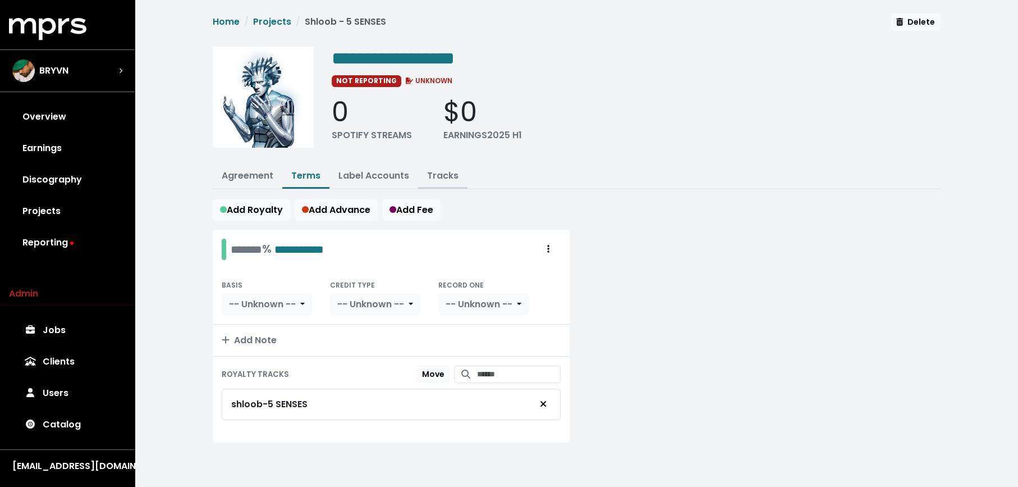
click at [432, 169] on link "Tracks" at bounding box center [442, 175] width 31 height 13
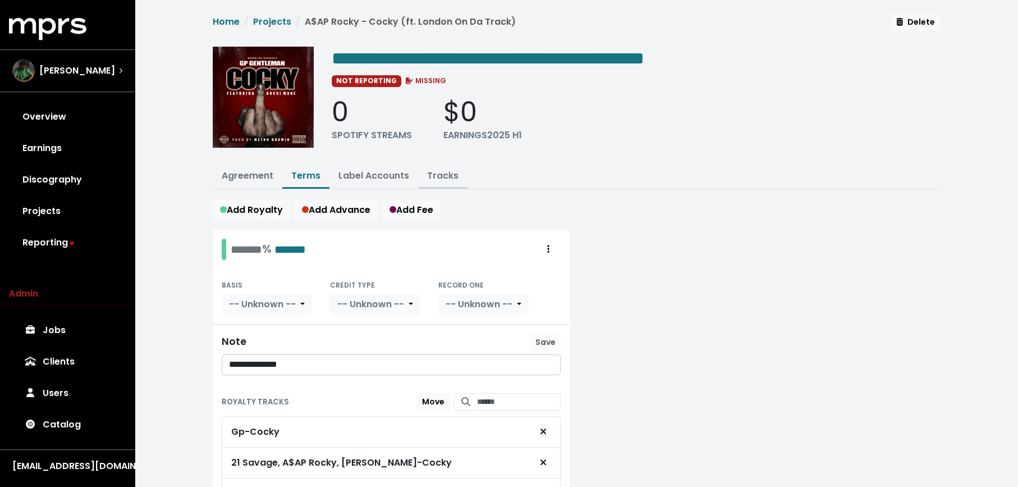
click at [445, 173] on link "Tracks" at bounding box center [442, 175] width 31 height 13
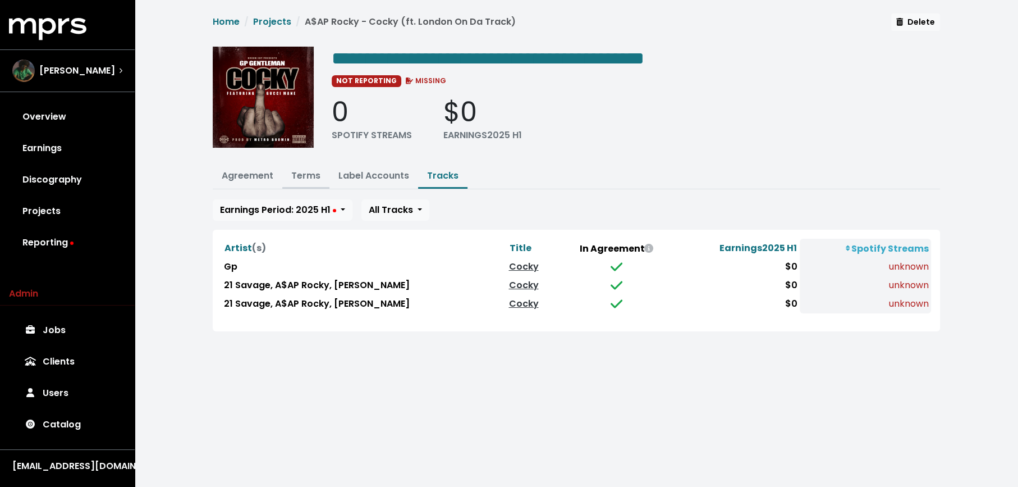
click at [312, 170] on link "Terms" at bounding box center [305, 175] width 29 height 13
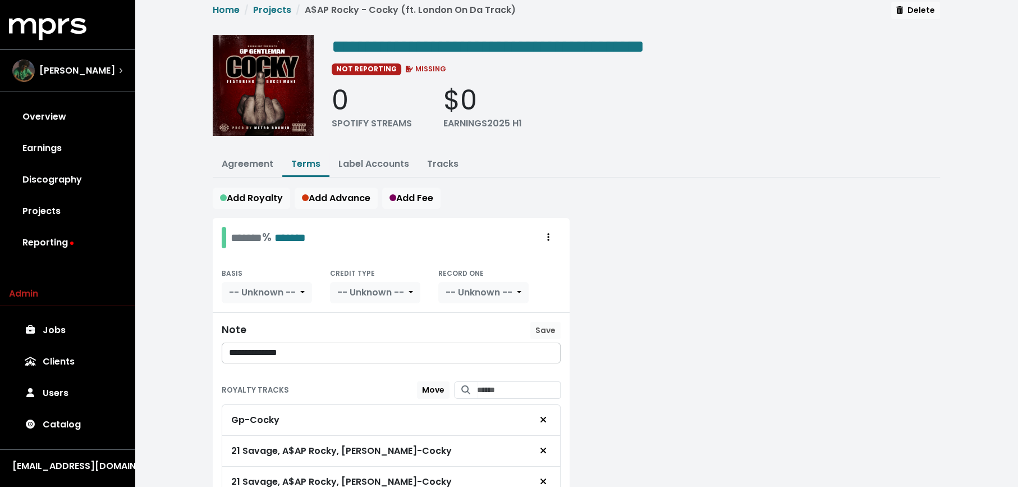
scroll to position [25, 0]
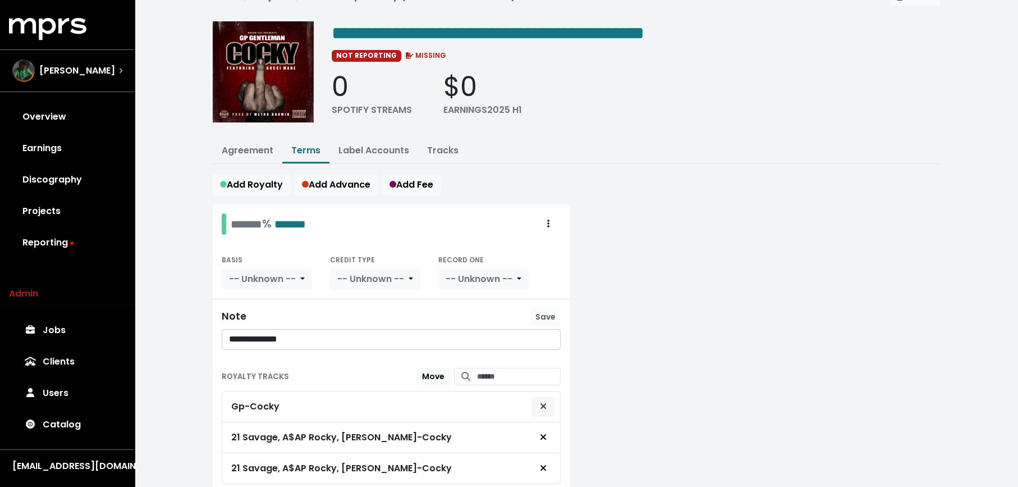
click at [539, 400] on span "Remove royalty target" at bounding box center [543, 406] width 10 height 13
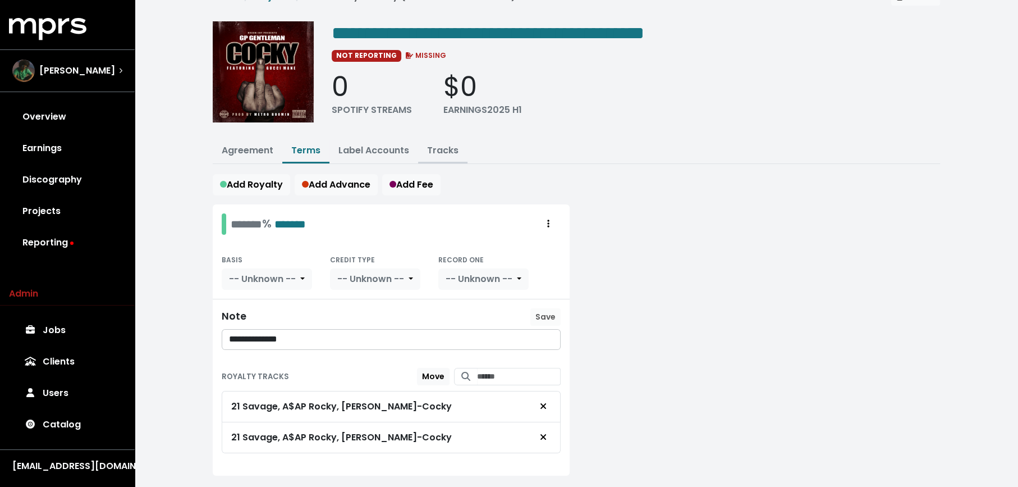
click at [454, 149] on link "Tracks" at bounding box center [442, 150] width 31 height 13
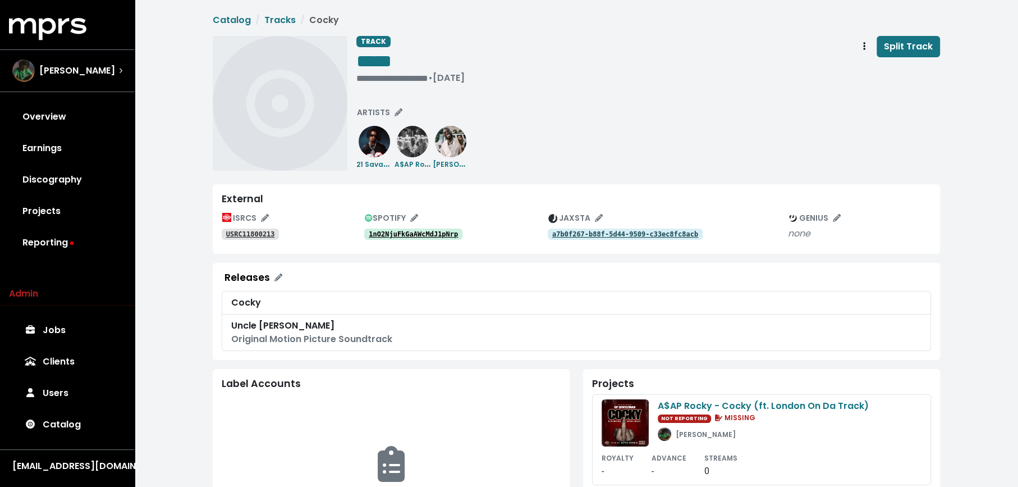
click at [451, 230] on tt "1nO2NjuFkGaAWcMdJ1pNrp" at bounding box center [413, 234] width 89 height 8
click at [860, 49] on span "Track actions" at bounding box center [864, 46] width 10 height 13
click at [867, 74] on link "Merge" at bounding box center [897, 71] width 89 height 18
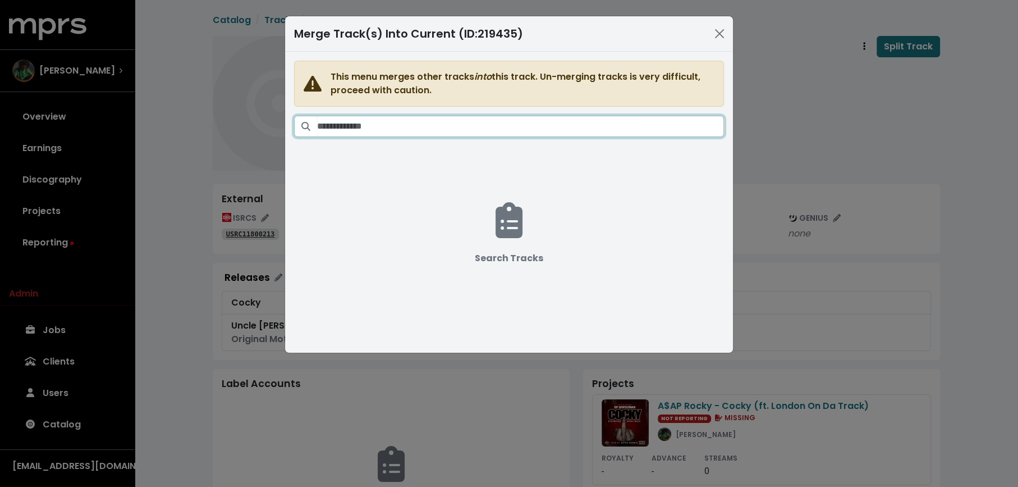
click at [639, 126] on input "Search tracks" at bounding box center [520, 126] width 407 height 21
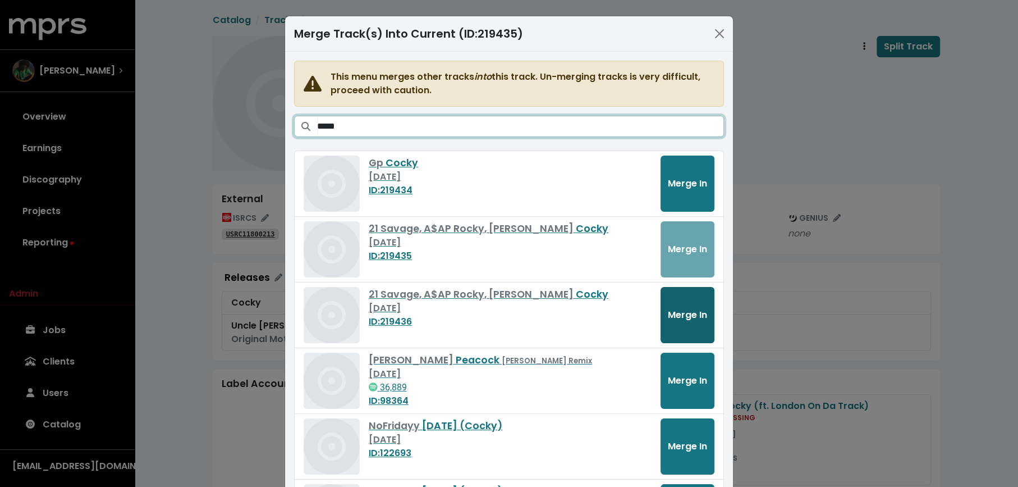
type input "*****"
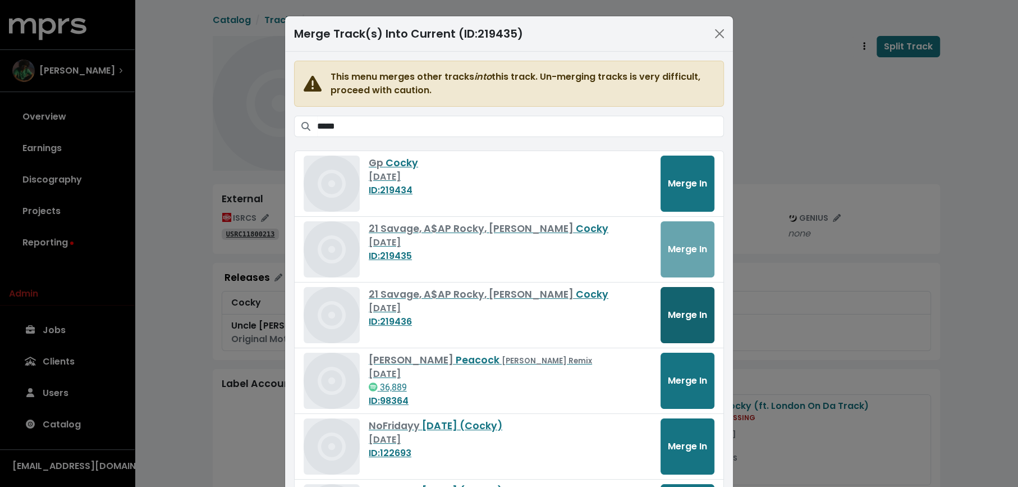
click at [695, 317] on span "Merge In" at bounding box center [687, 314] width 39 height 13
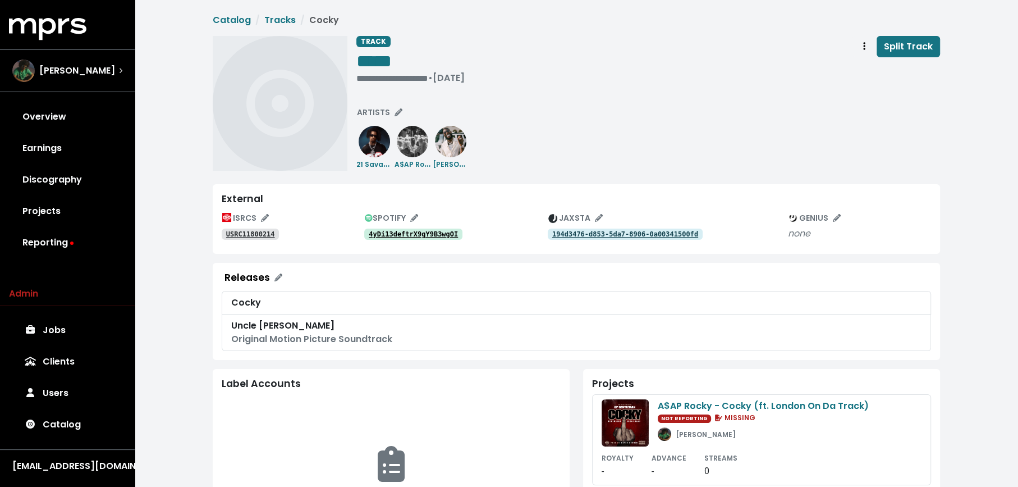
click at [397, 231] on tt "4yDi13deftrX9gY9B3wgOI" at bounding box center [413, 234] width 89 height 8
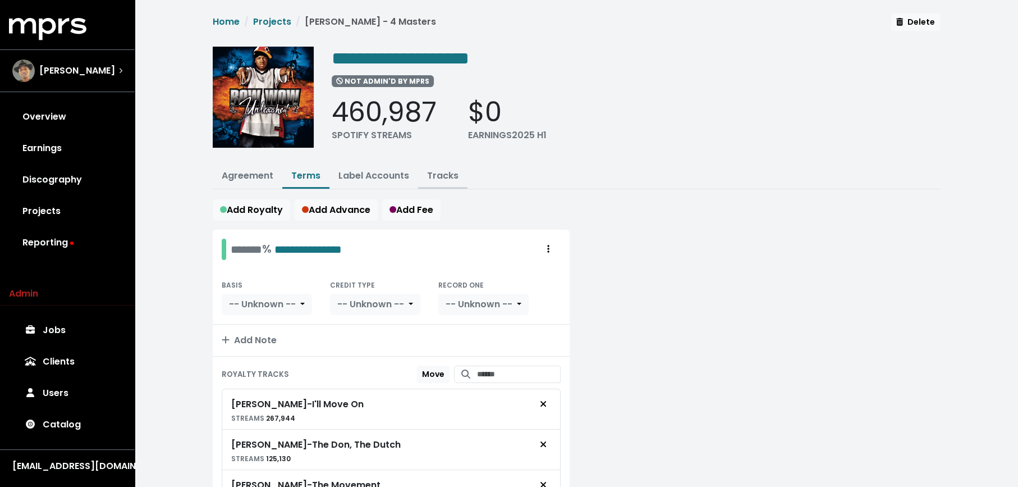
click at [434, 176] on link "Tracks" at bounding box center [442, 175] width 31 height 13
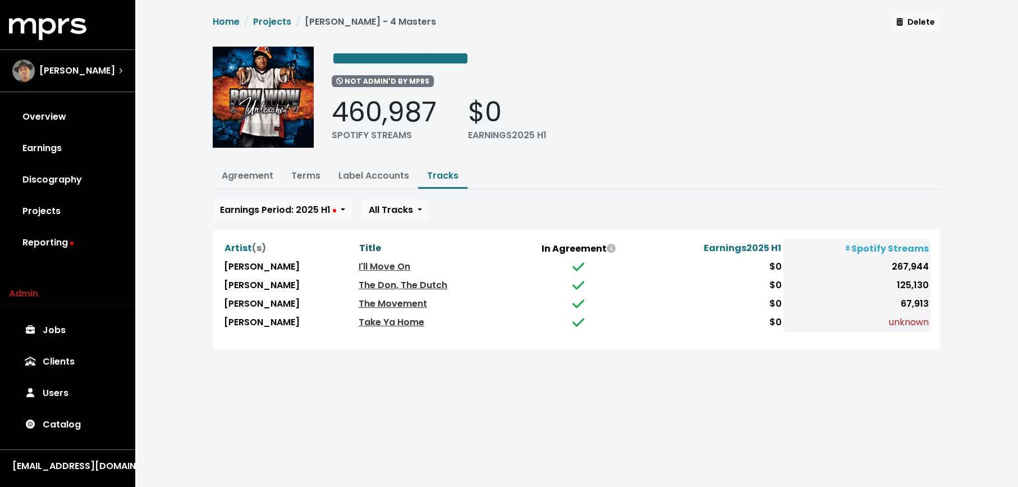
click at [359, 243] on span "Title" at bounding box center [370, 247] width 22 height 13
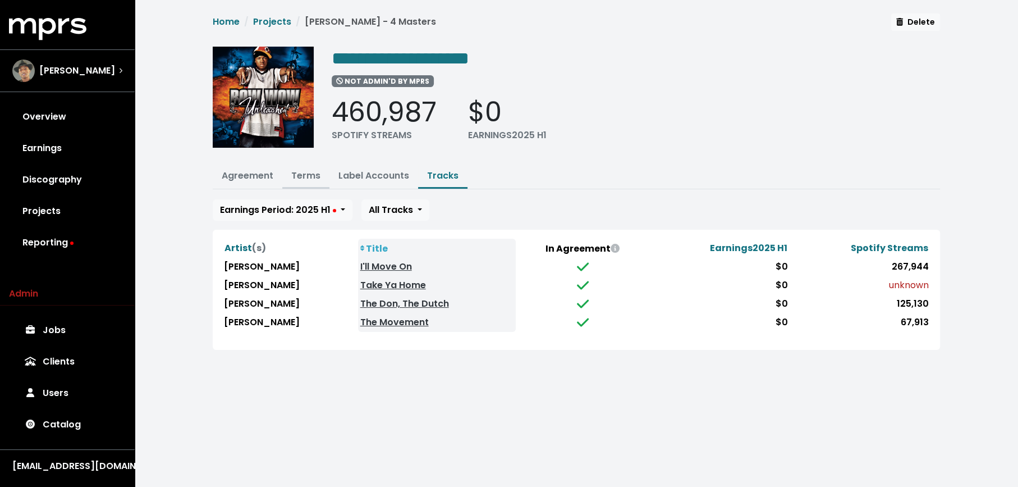
click at [309, 177] on link "Terms" at bounding box center [305, 175] width 29 height 13
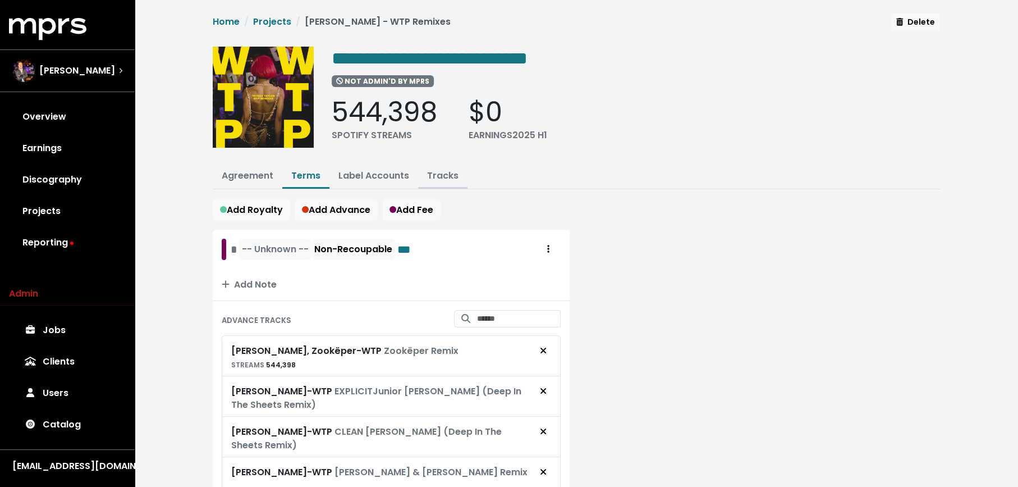
click at [454, 172] on link "Tracks" at bounding box center [442, 175] width 31 height 13
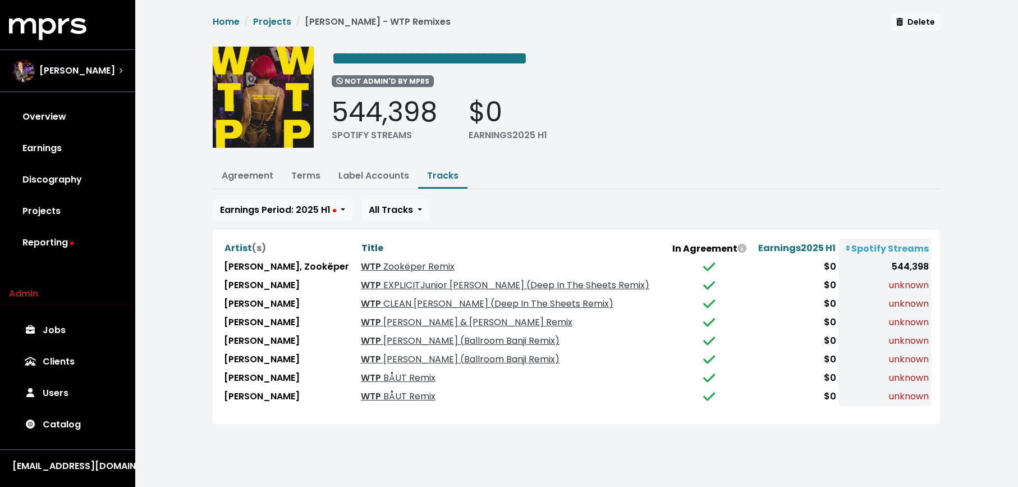
click at [361, 249] on span "Title" at bounding box center [372, 247] width 22 height 13
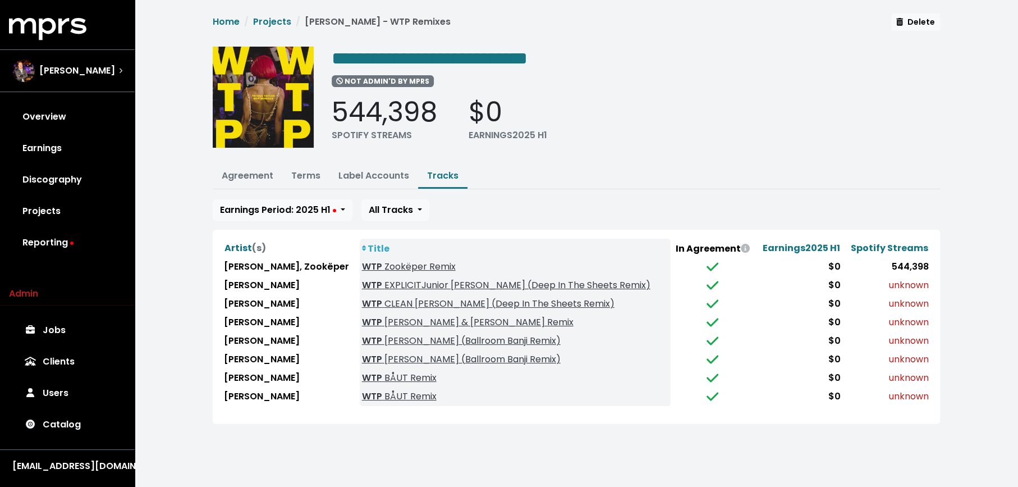
click at [321, 414] on div "Artist (s) Title In Agreement Earnings 2025 H1 Spotify Streams [PERSON_NAME], […" at bounding box center [576, 327] width 727 height 194
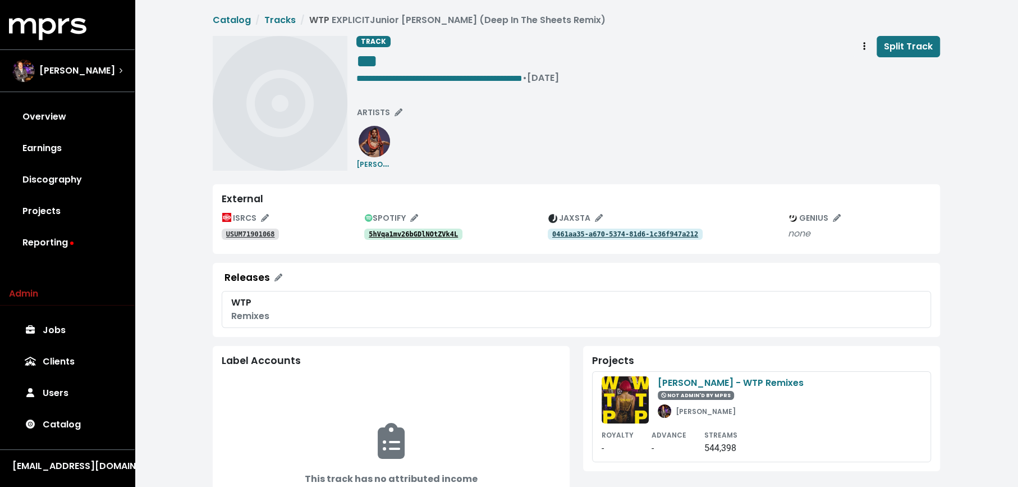
click at [419, 237] on tt "5hVqa1mv26bGDlNOtZVk4L" at bounding box center [413, 234] width 89 height 8
click at [415, 238] on link "6oCpN6MBzPnetMHnUPsZYt" at bounding box center [413, 233] width 98 height 11
click at [423, 232] on tt "5KREzX51rVBCU3gOeHKb9a" at bounding box center [413, 234] width 89 height 8
click at [263, 231] on tt "USUM71901070" at bounding box center [250, 234] width 49 height 8
click at [482, 79] on span "**********" at bounding box center [419, 78] width 126 height 8
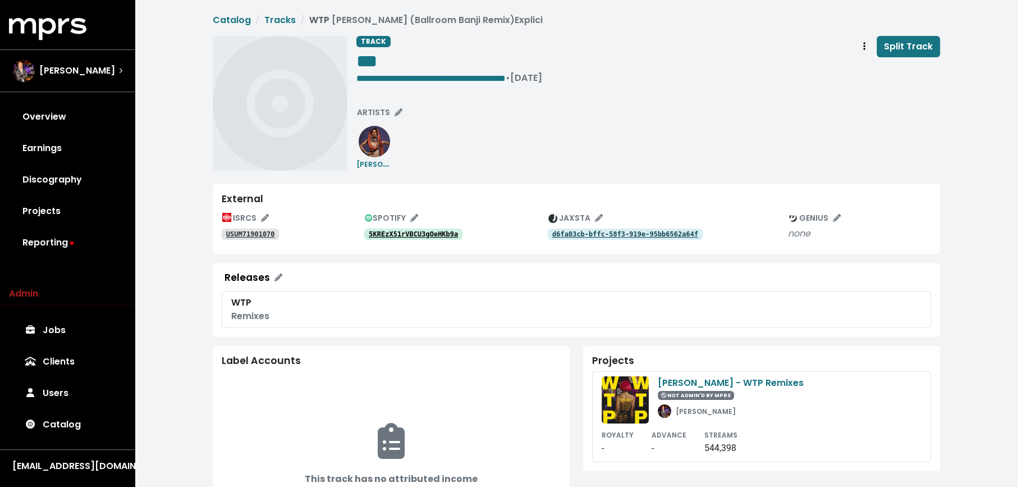
click at [542, 76] on span "• Feb 8th, 2019" at bounding box center [524, 77] width 36 height 13
click at [542, 72] on span "• Feb 8th, 2019" at bounding box center [524, 77] width 36 height 13
click at [589, 219] on span "JAXSTA" at bounding box center [575, 217] width 54 height 11
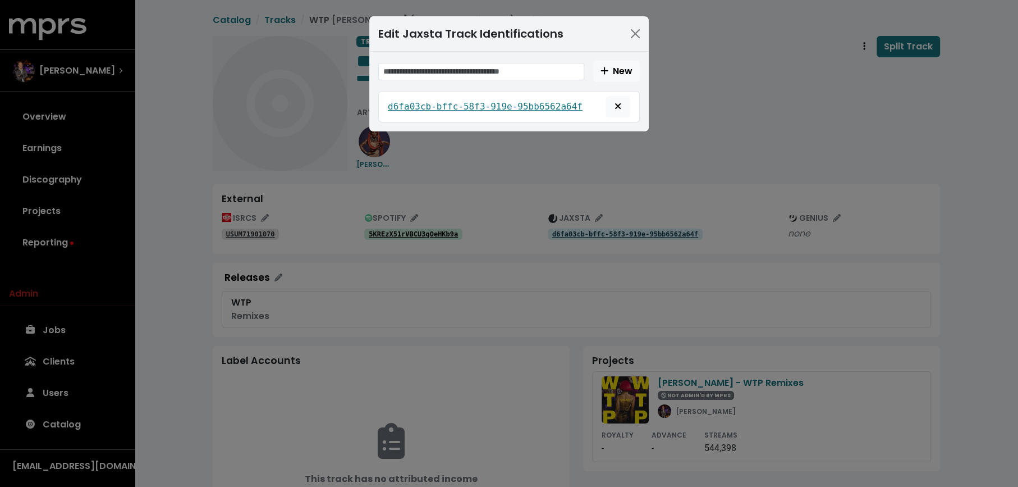
click at [705, 69] on div "Edit Jaxsta Track Identifications New d6fa03cb-bffc-58f3-919e-95bb6562a64f" at bounding box center [509, 243] width 1018 height 487
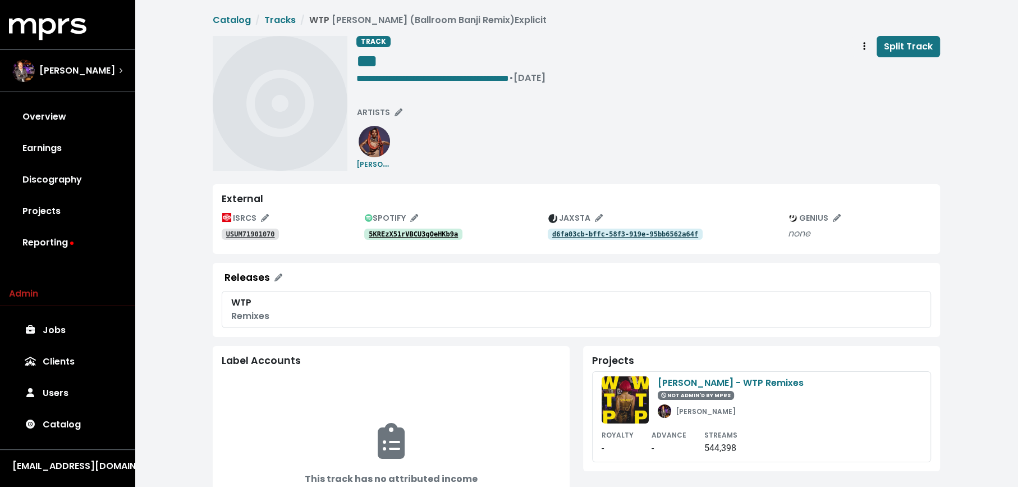
click at [701, 90] on div "**********" at bounding box center [648, 103] width 584 height 135
click at [445, 230] on tt "0XYUUf1qpAPiaSzoiibbzh" at bounding box center [413, 234] width 89 height 8
click at [373, 234] on tt "0XYUUf1qpAPiaSzoiibbzh" at bounding box center [413, 234] width 89 height 8
click at [243, 233] on tt "USUM71901071" at bounding box center [250, 234] width 49 height 8
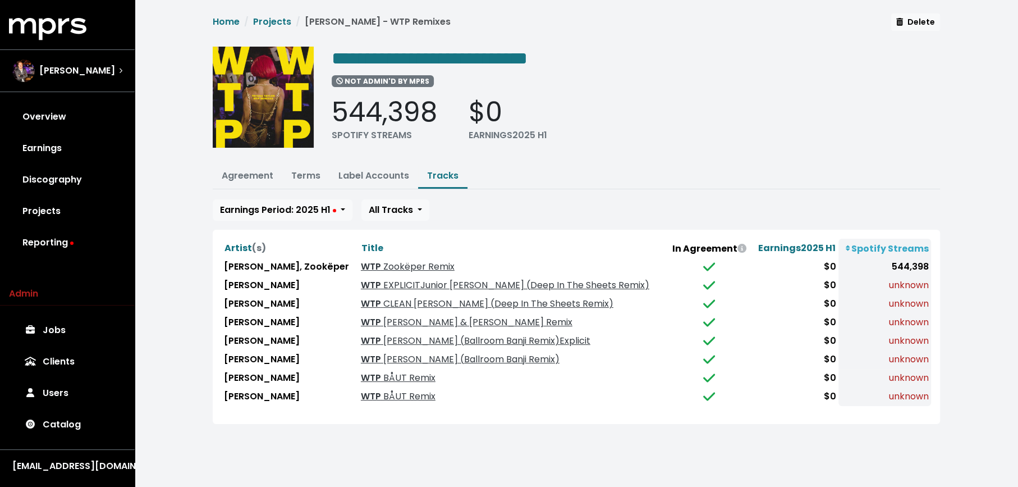
drag, startPoint x: 373, startPoint y: 244, endPoint x: 395, endPoint y: 303, distance: 63.4
click at [373, 244] on span "Title" at bounding box center [372, 247] width 22 height 13
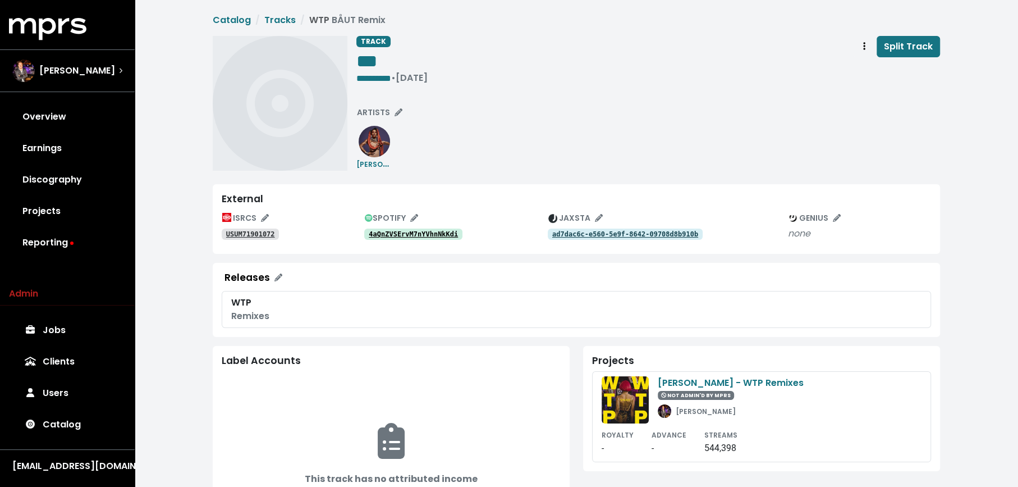
click at [411, 234] on tt "4aQnZVSErvM7nYVhnNkKdi" at bounding box center [413, 234] width 89 height 8
click at [262, 232] on tt "USUM71901072" at bounding box center [250, 234] width 49 height 8
click at [412, 72] on span "• Feb 8th, 2019" at bounding box center [409, 77] width 36 height 13
click at [391, 75] on span "**********" at bounding box center [373, 78] width 35 height 8
click at [427, 235] on tt "6UXttdnlYuJu77nAcFlntX" at bounding box center [413, 234] width 89 height 8
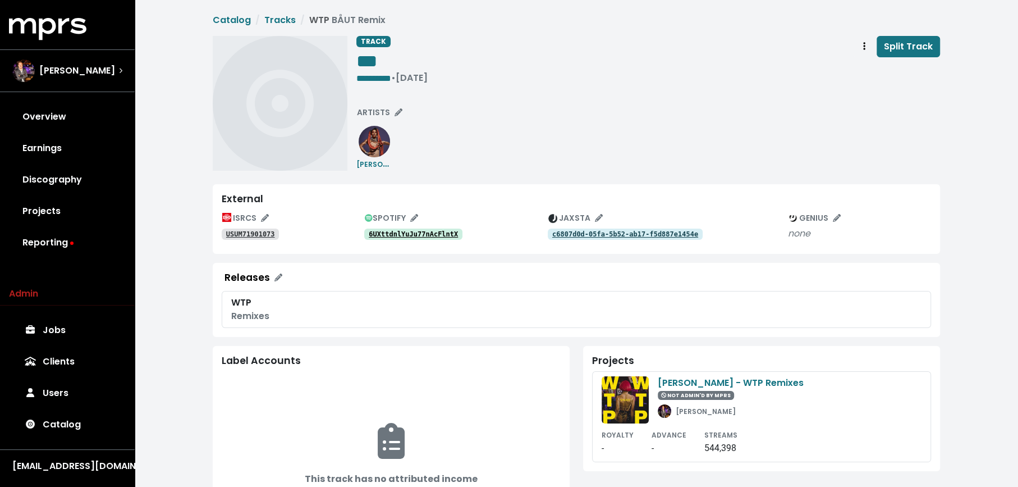
click at [254, 229] on link "USUM71901073" at bounding box center [250, 233] width 57 height 11
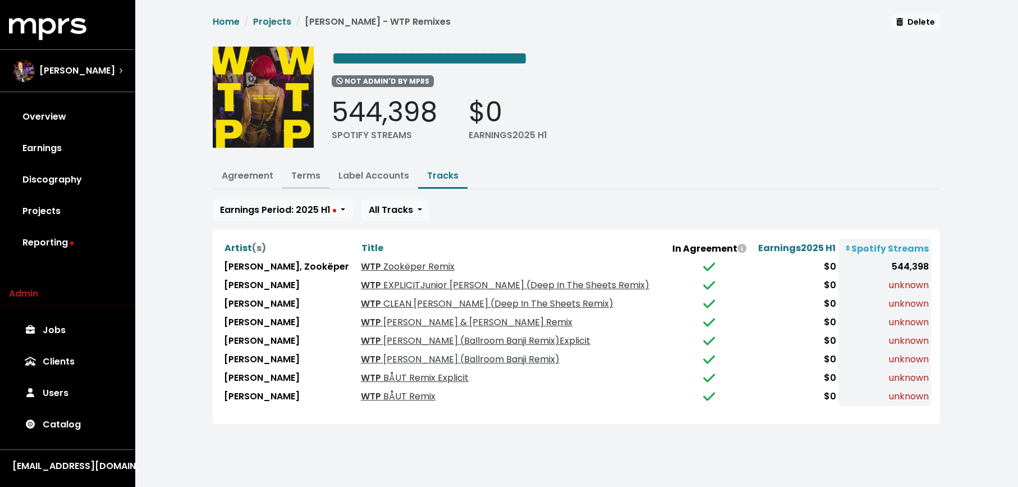
click at [294, 174] on link "Terms" at bounding box center [305, 175] width 29 height 13
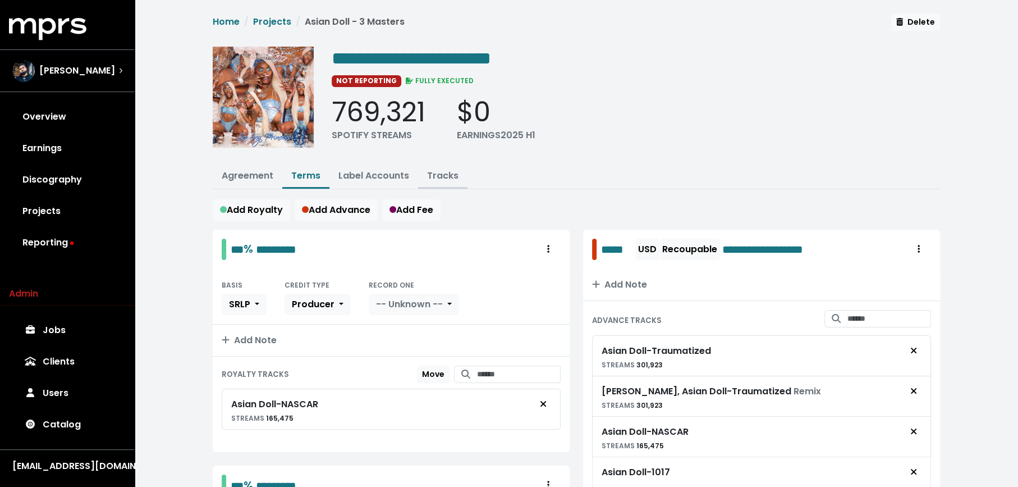
click at [444, 172] on link "Tracks" at bounding box center [442, 175] width 31 height 13
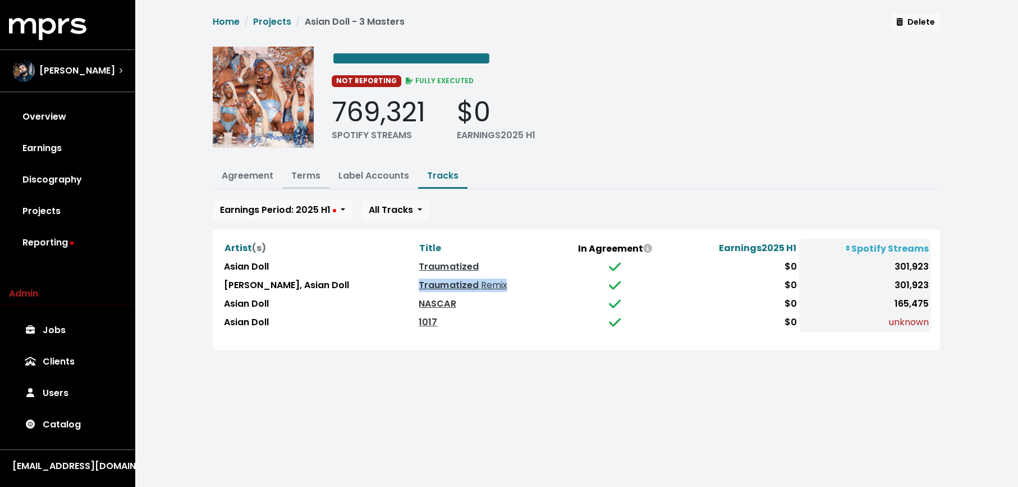
click at [301, 175] on link "Terms" at bounding box center [305, 175] width 29 height 13
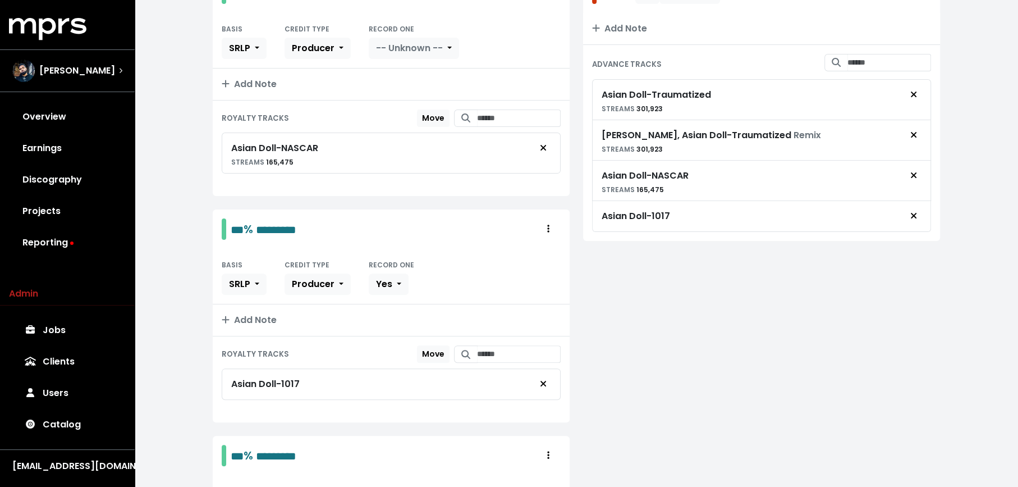
scroll to position [256, 0]
click at [916, 131] on icon "Remove advance target" at bounding box center [913, 134] width 7 height 9
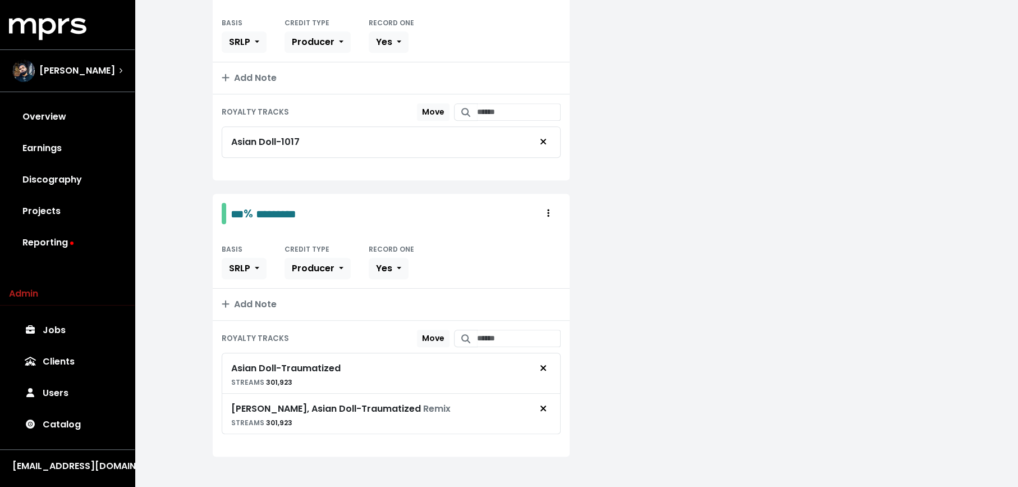
scroll to position [498, 0]
click at [542, 405] on span "Remove royalty target" at bounding box center [543, 407] width 10 height 13
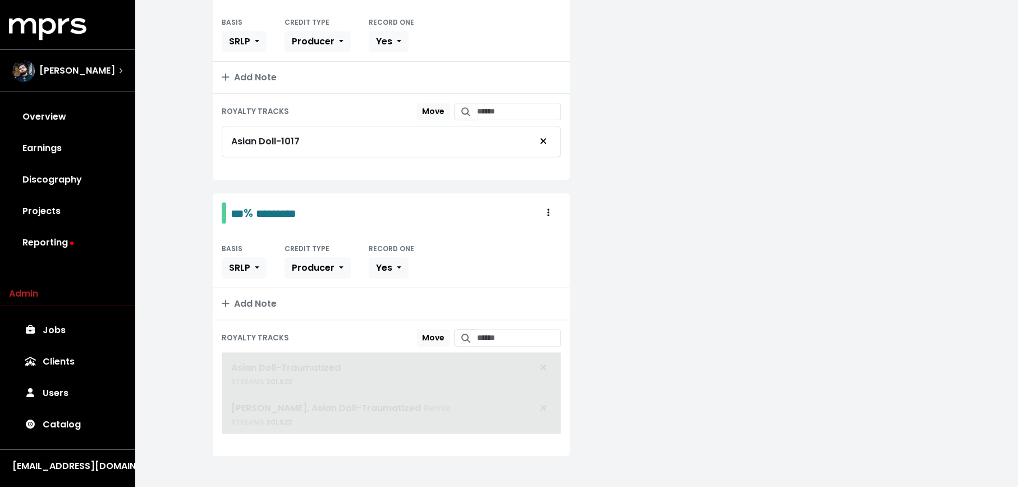
scroll to position [458, 0]
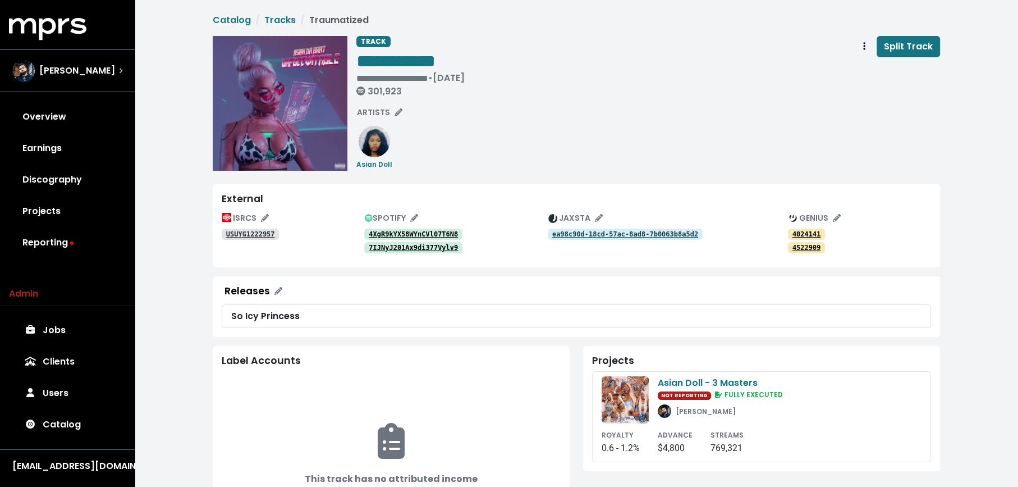
click at [376, 233] on tt "4XgR9kYX58WYnCVl07T6N8" at bounding box center [413, 234] width 89 height 8
click at [230, 239] on link "USUYG1222957" at bounding box center [250, 233] width 57 height 11
click at [418, 253] on link "7IJNyJ201Ax9di377Vylv9" at bounding box center [413, 247] width 98 height 11
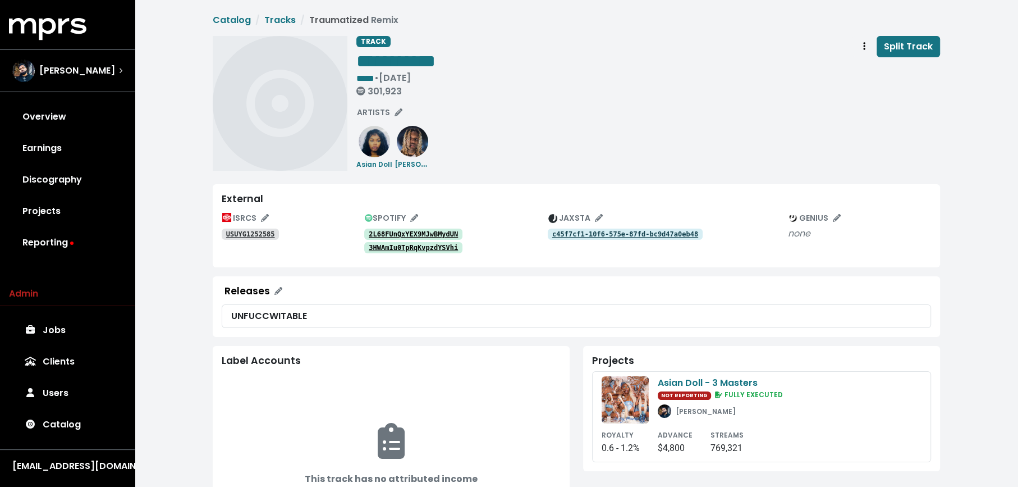
click at [381, 234] on tt "2L68FUnQxYEX9MJwBMydUN" at bounding box center [413, 234] width 89 height 8
click at [269, 235] on tt "USUYG1252585" at bounding box center [250, 234] width 49 height 8
click at [422, 248] on tt "3HWAmIu0TpRqKvpzdYSVhi" at bounding box center [413, 248] width 89 height 8
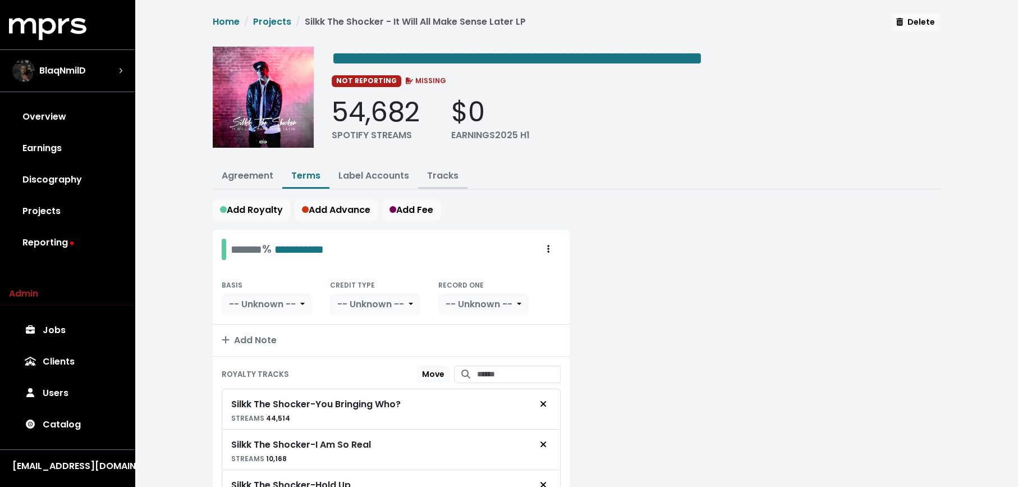
click at [452, 174] on link "Tracks" at bounding box center [442, 175] width 31 height 13
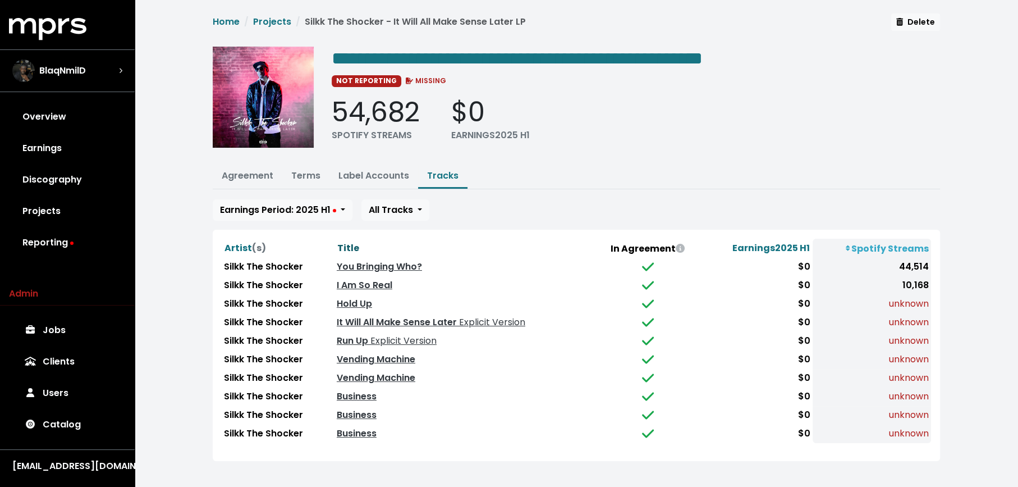
click at [338, 244] on span "Title" at bounding box center [348, 247] width 22 height 13
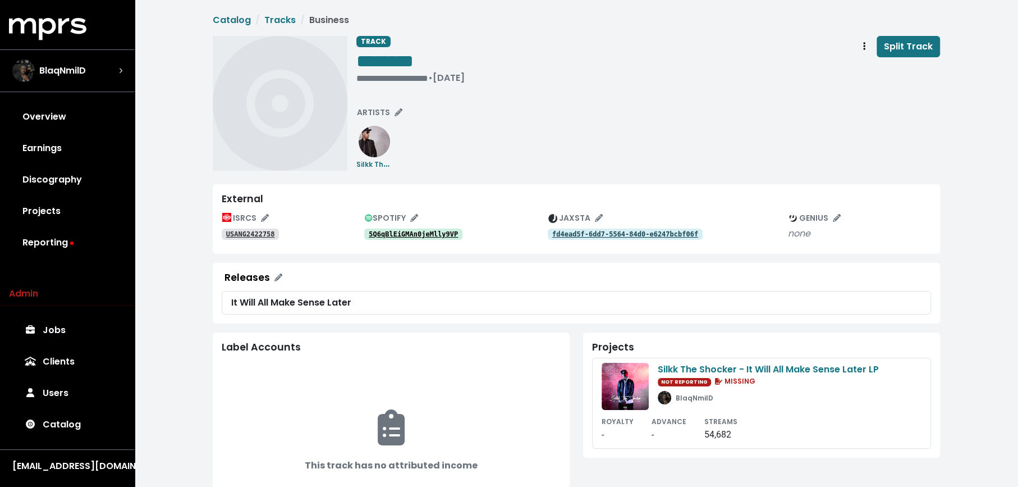
click at [402, 235] on tt "5Q6qBlEiGMAn0jeMlly9VP" at bounding box center [413, 234] width 89 height 8
click at [259, 233] on tt "USANG2422758" at bounding box center [250, 234] width 49 height 8
click at [225, 236] on link "USUYG1078893" at bounding box center [250, 233] width 57 height 11
click at [250, 239] on link "USUYG1078893" at bounding box center [250, 233] width 57 height 11
click at [380, 120] on button "ARTISTS" at bounding box center [380, 112] width 56 height 17
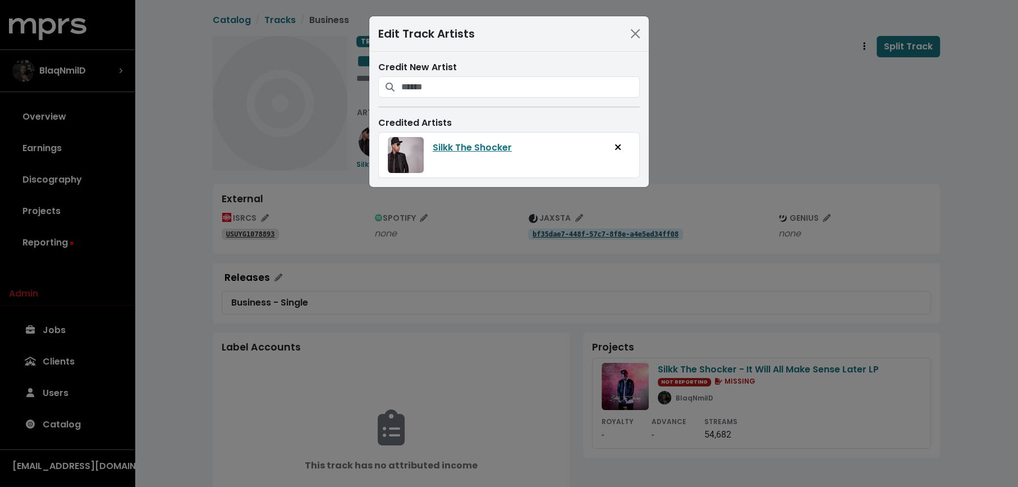
click at [425, 74] on div "Credit New Artist" at bounding box center [509, 79] width 262 height 37
click at [427, 79] on input "Search for artists who should be credited on this track" at bounding box center [520, 86] width 239 height 21
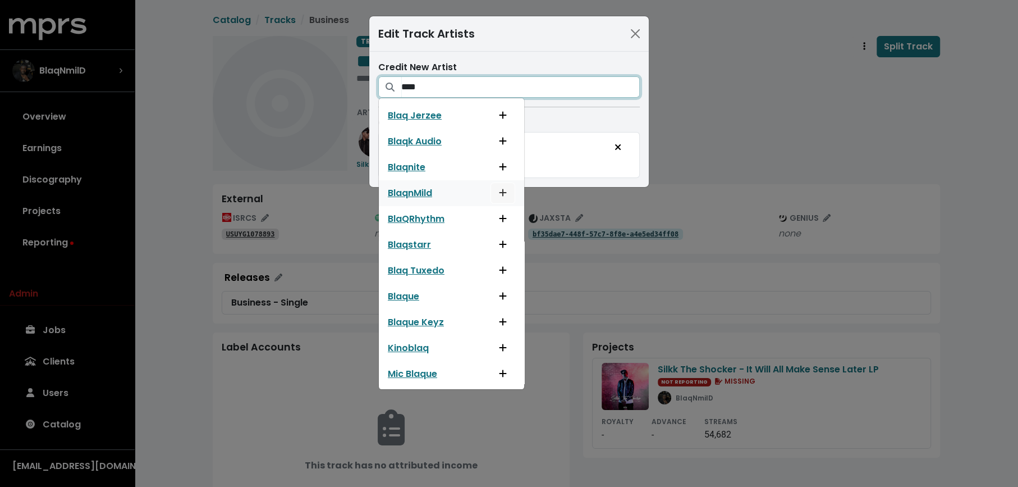
type input "****"
click at [500, 191] on icon "Add artist to this track's credited artists" at bounding box center [503, 192] width 7 height 7
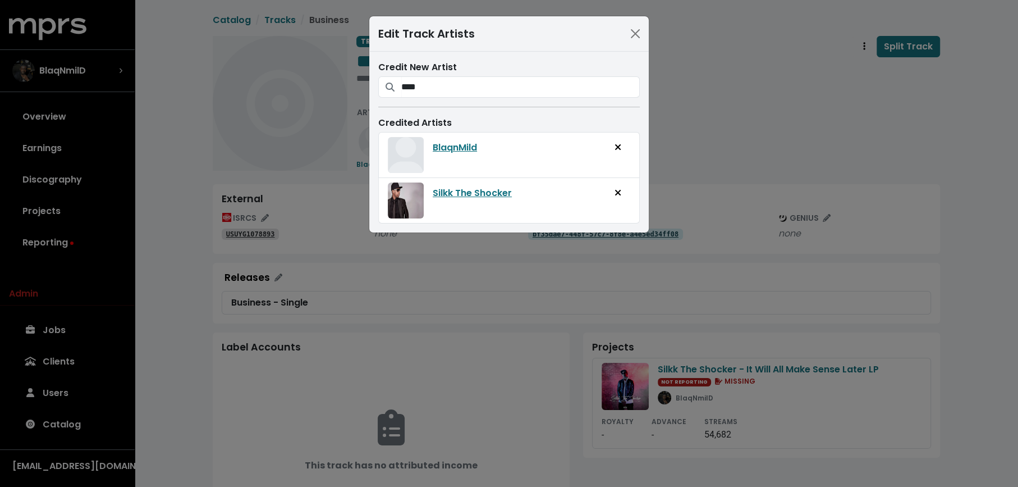
click at [734, 65] on div "Edit Track Artists Credit New Artist **** Blaq Jerzee Blaqk Audio Blaqnite Blaq…" at bounding box center [509, 243] width 1018 height 487
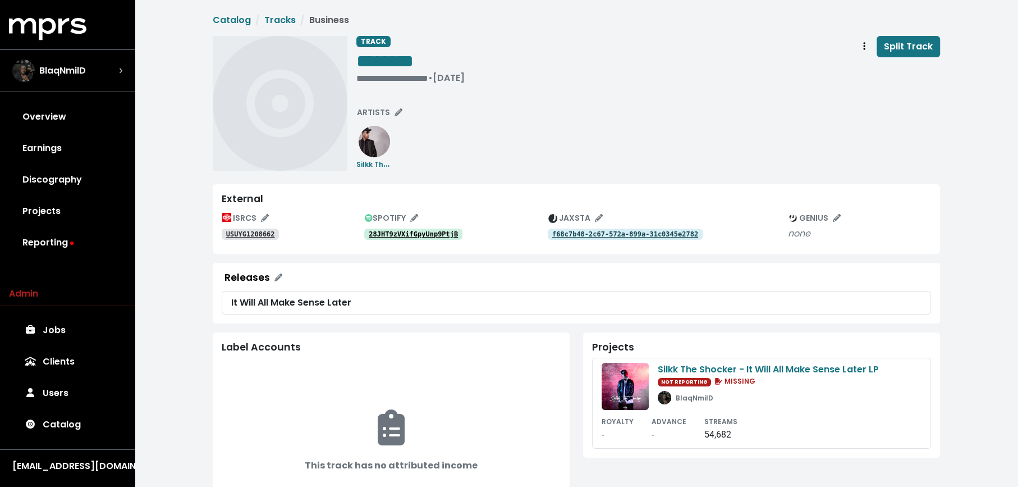
click at [262, 236] on tt "USUYG1208662" at bounding box center [250, 234] width 49 height 8
click at [430, 232] on tt "28JHT9zVXifGpyUnp9PtjB" at bounding box center [413, 234] width 89 height 8
click at [241, 236] on tt "USUYG1208662" at bounding box center [250, 234] width 49 height 8
click at [383, 109] on span "ARTISTS" at bounding box center [379, 112] width 45 height 11
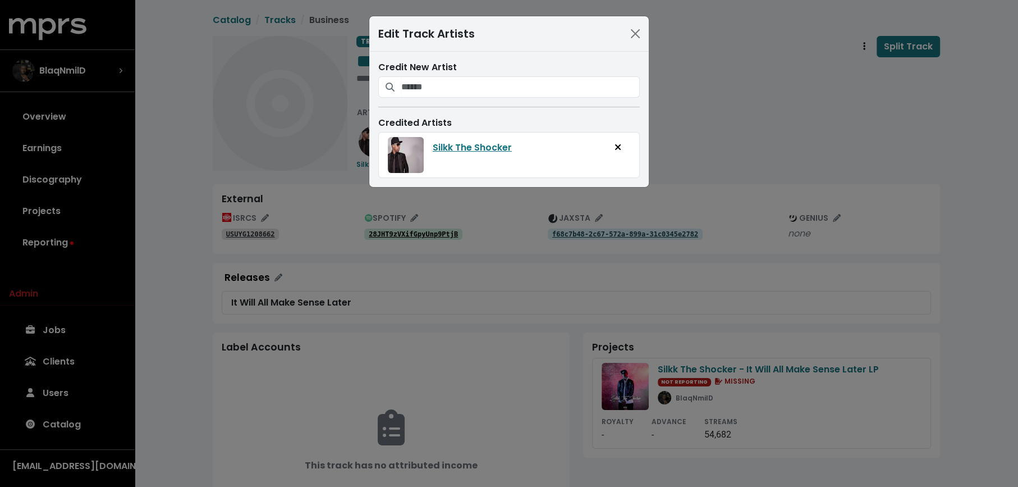
click at [400, 57] on div "Credit New Artist Credited Artists Silkk The Shocker" at bounding box center [509, 119] width 280 height 135
click at [413, 86] on input "Search for artists who should be credited on this track" at bounding box center [520, 86] width 239 height 21
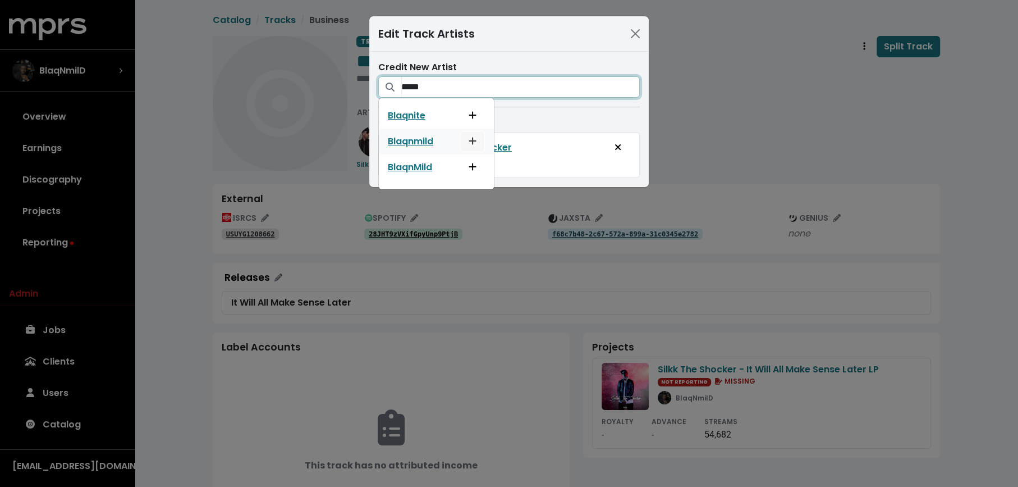
type input "*****"
click at [466, 140] on button "Add artist to this track's credited artists" at bounding box center [472, 141] width 25 height 21
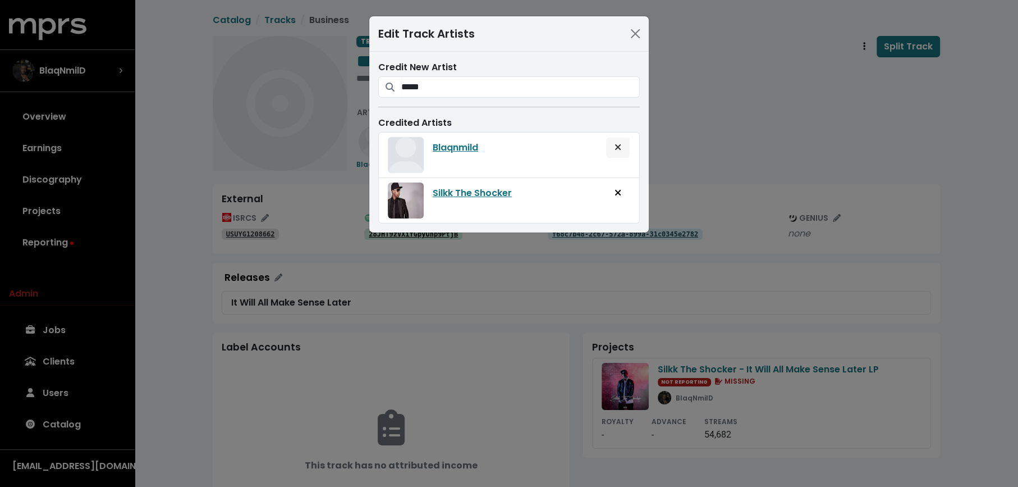
click at [619, 143] on icon "Remove artist from track" at bounding box center [618, 147] width 7 height 9
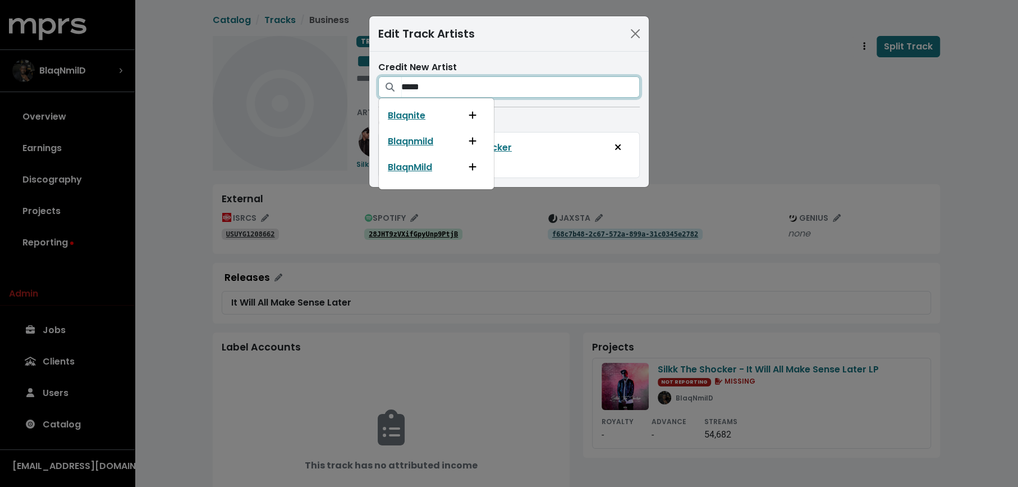
click at [534, 88] on input "*****" at bounding box center [520, 86] width 239 height 21
click at [471, 163] on icon "Add artist to this track's credited artists" at bounding box center [473, 166] width 8 height 9
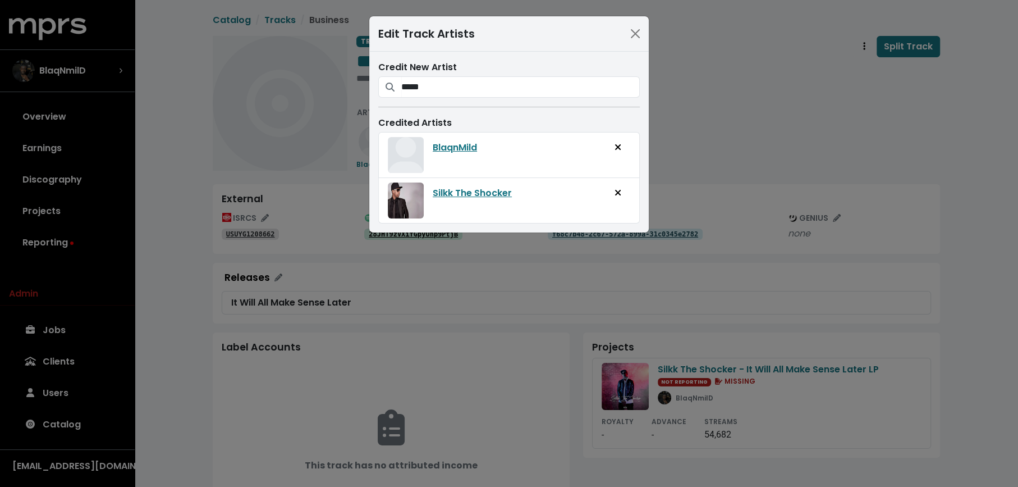
click at [695, 136] on div "Edit Track Artists Credit New Artist ***** Blaqnite Blaqnmild BlaqnMild Credite…" at bounding box center [509, 243] width 1018 height 487
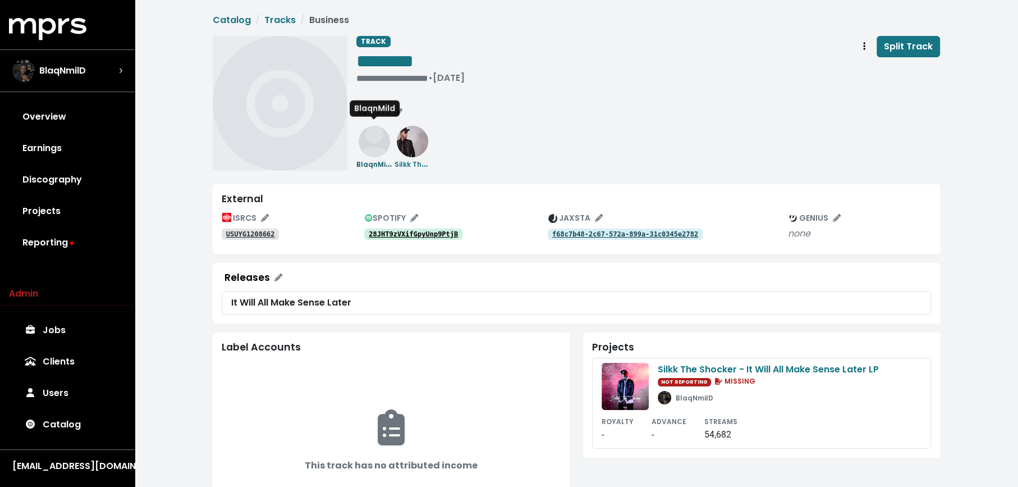
click at [383, 157] on div "BlaqnMild" at bounding box center [374, 163] width 36 height 13
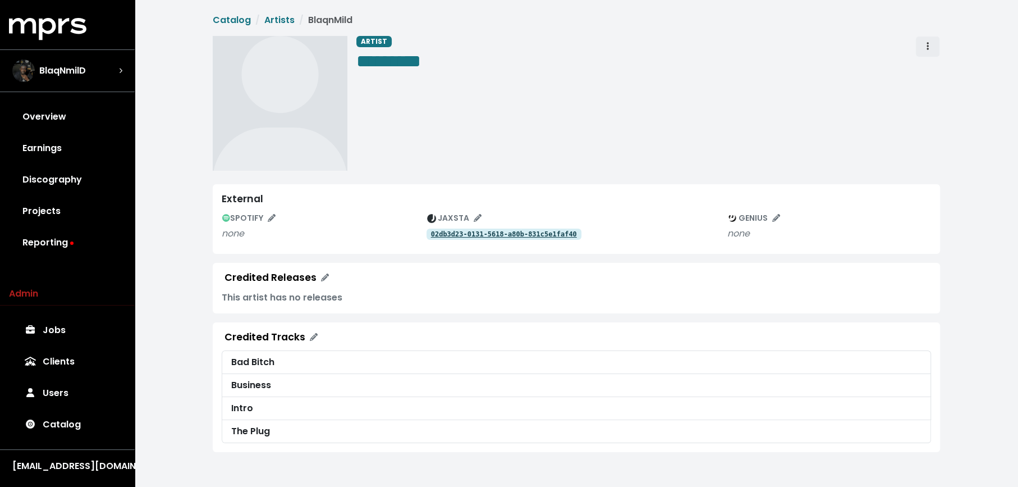
click at [931, 44] on span "Artist actions" at bounding box center [928, 46] width 10 height 13
click at [929, 63] on link "Merge" at bounding box center [960, 71] width 89 height 18
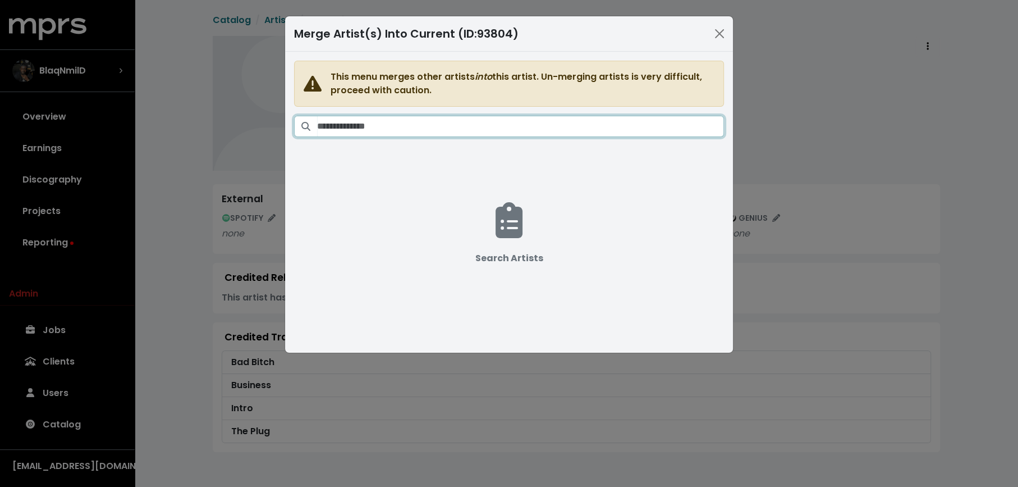
click at [542, 122] on input "Search artists" at bounding box center [520, 126] width 407 height 21
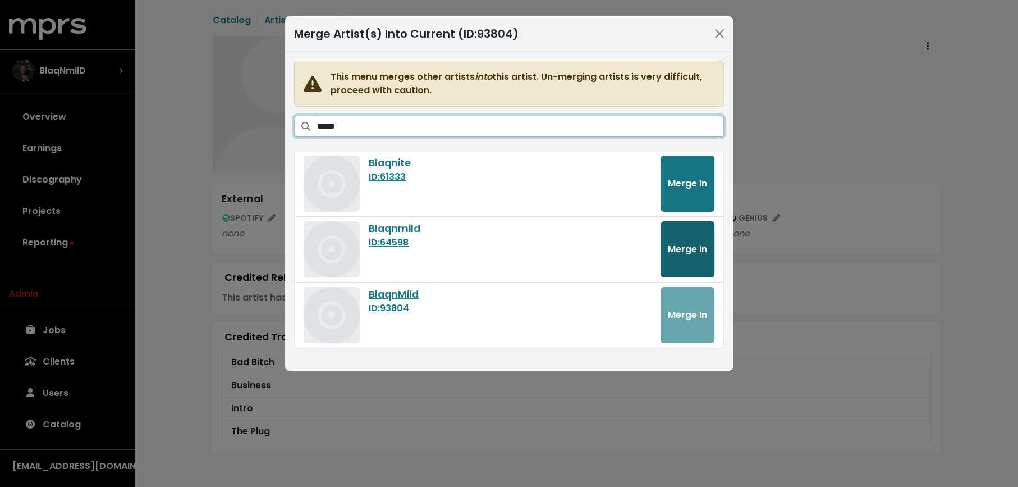
type input "*****"
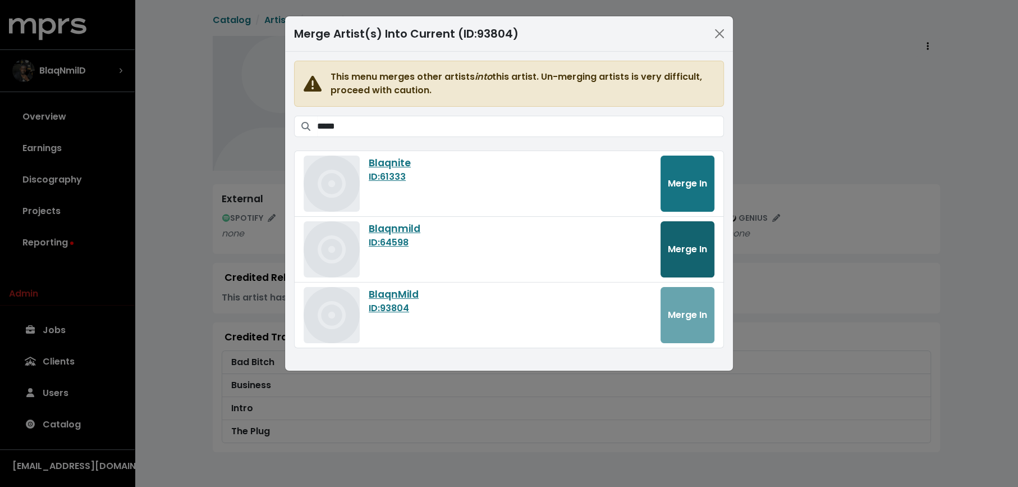
click at [668, 244] on span "Merge In" at bounding box center [687, 248] width 39 height 13
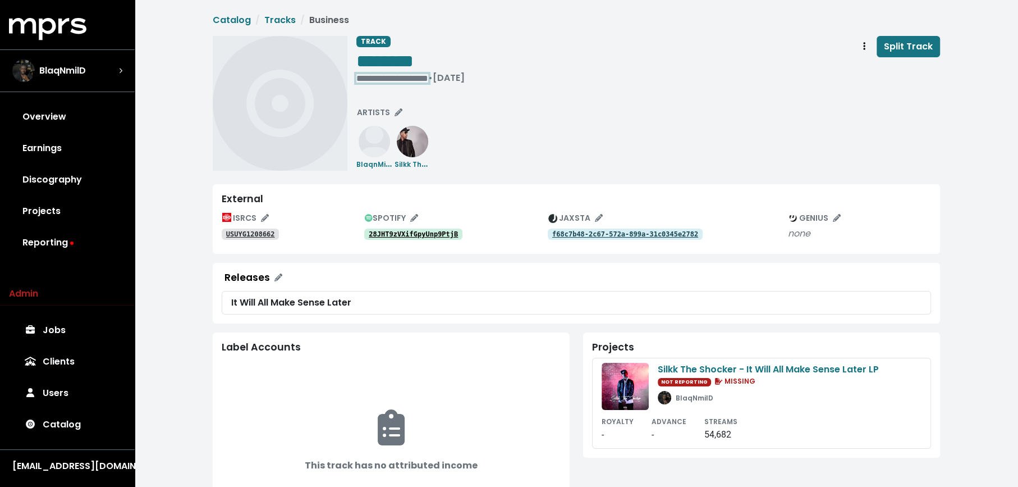
click at [360, 80] on div "**********" at bounding box center [410, 77] width 108 height 11
click at [360, 80] on span "• [DATE]" at bounding box center [374, 77] width 36 height 13
click at [356, 77] on span "• [DATE]" at bounding box center [374, 77] width 36 height 13
click at [863, 44] on span "Track actions" at bounding box center [864, 46] width 10 height 13
click at [867, 65] on link "Merge" at bounding box center [897, 71] width 89 height 18
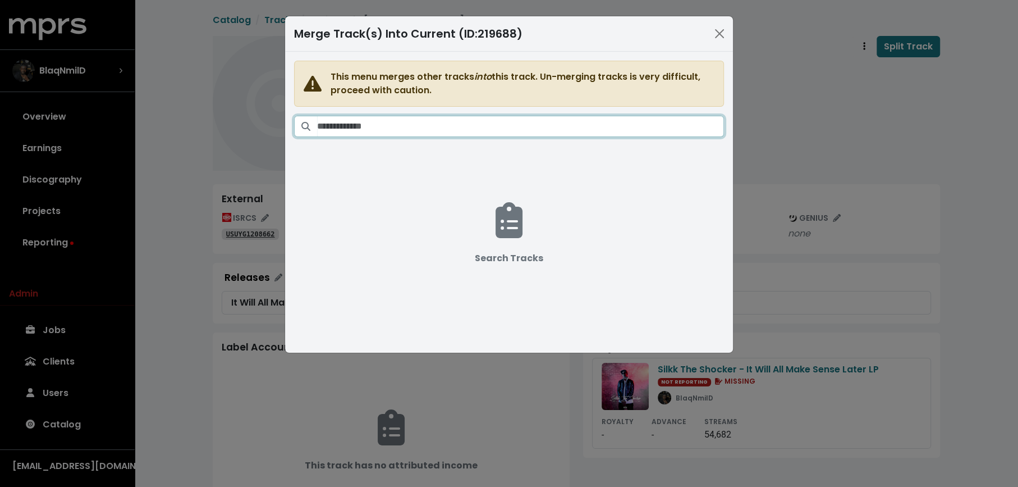
click at [564, 116] on input "Search tracks" at bounding box center [520, 126] width 407 height 21
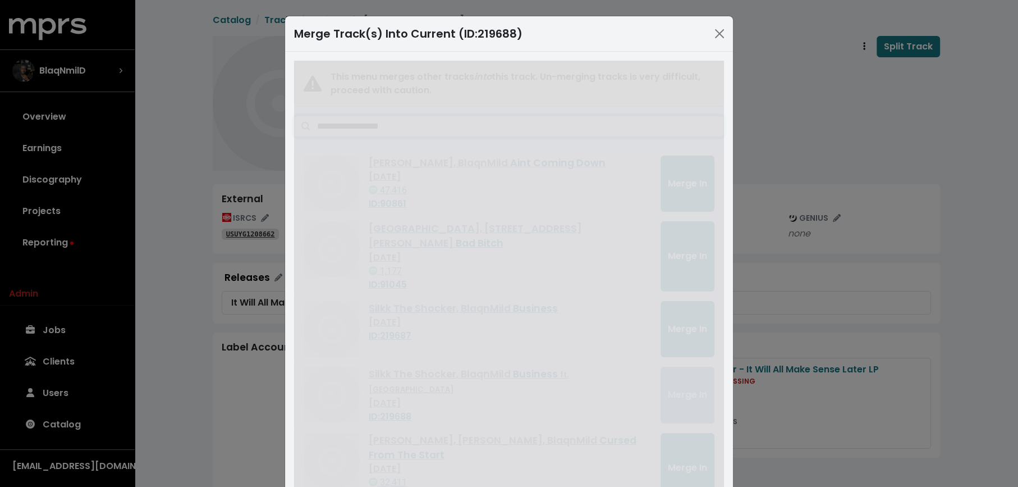
type input "**********"
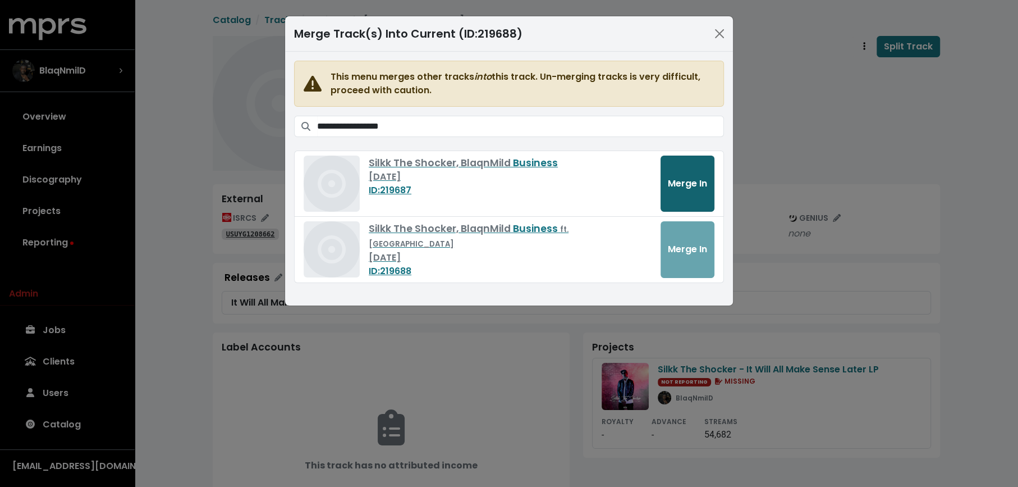
click at [680, 177] on span "Merge In" at bounding box center [687, 183] width 39 height 13
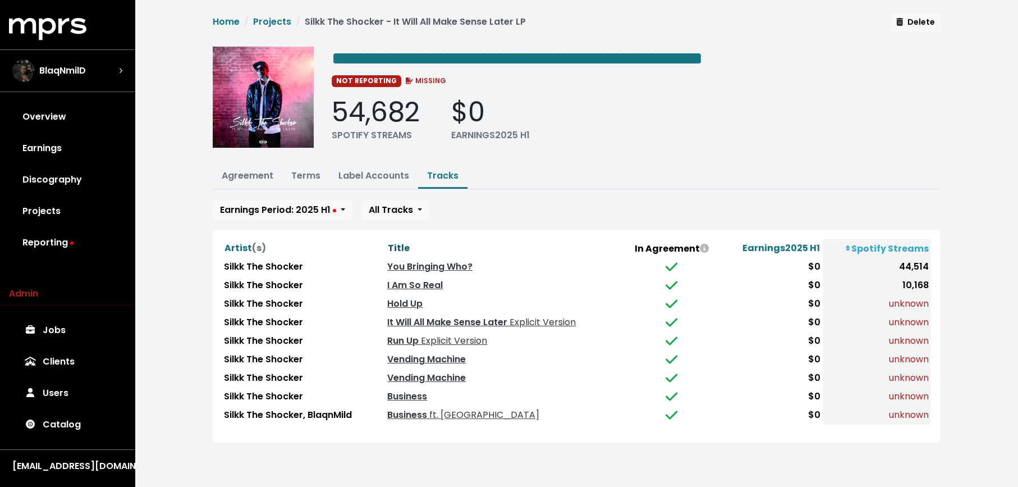
click at [407, 241] on span "Title" at bounding box center [399, 247] width 22 height 13
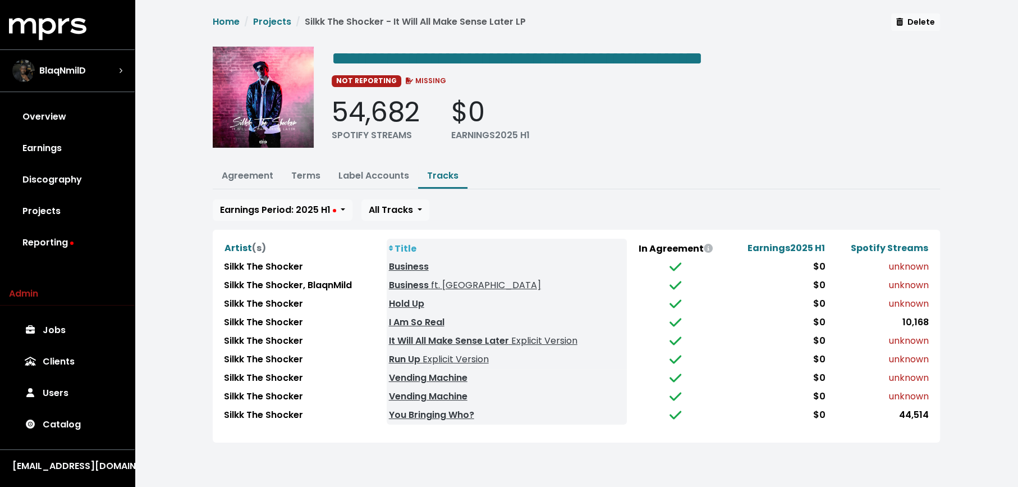
click at [542, 445] on div "**********" at bounding box center [577, 234] width 884 height 469
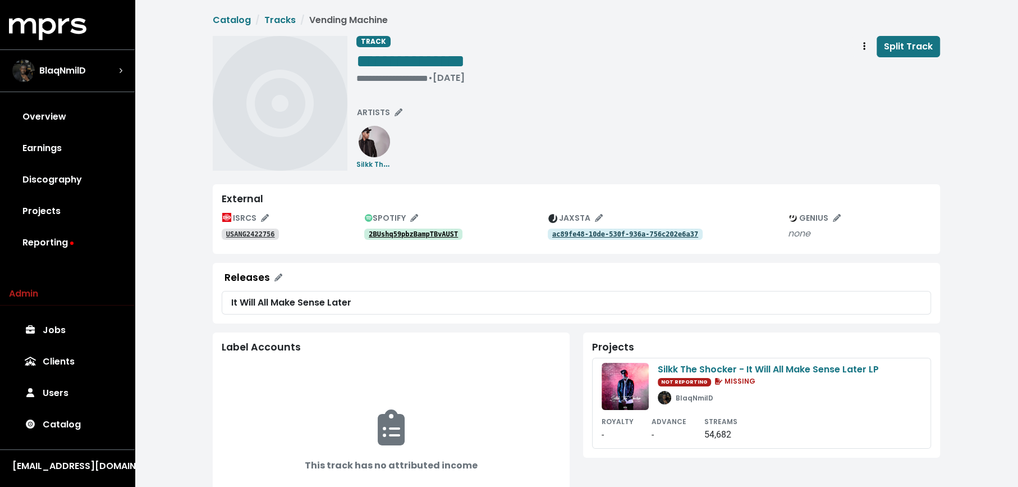
click at [273, 235] on tt "USANG2422756" at bounding box center [250, 234] width 49 height 8
click at [445, 239] on link "2BUshq59pbzBampTBvAUST" at bounding box center [413, 233] width 98 height 11
click at [268, 229] on link "USUYG1208612" at bounding box center [250, 233] width 57 height 11
click at [408, 232] on tt "7pgXT7nd7brljaRR6w6L9P" at bounding box center [413, 234] width 89 height 8
click at [864, 46] on icon "Track actions" at bounding box center [864, 46] width 2 height 9
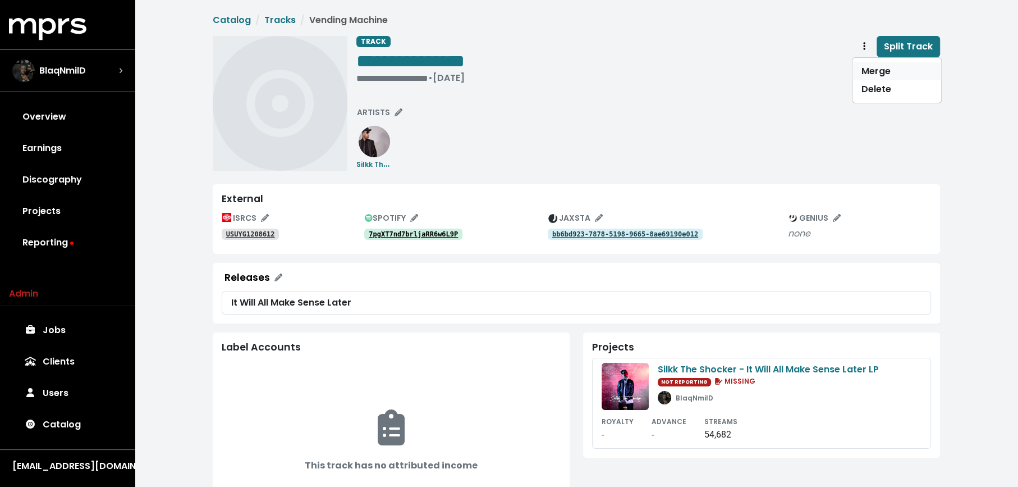
click at [868, 65] on link "Merge" at bounding box center [897, 71] width 89 height 18
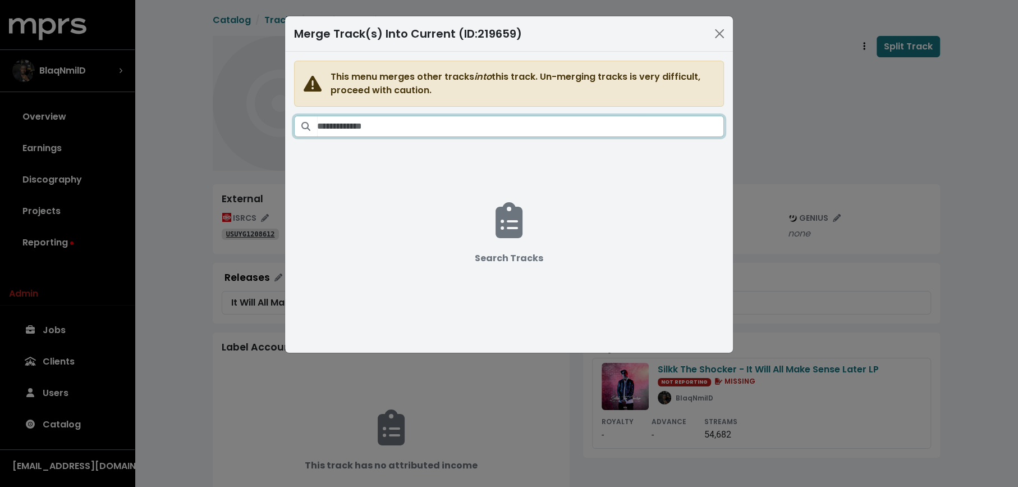
click at [611, 125] on input "Search tracks" at bounding box center [520, 126] width 407 height 21
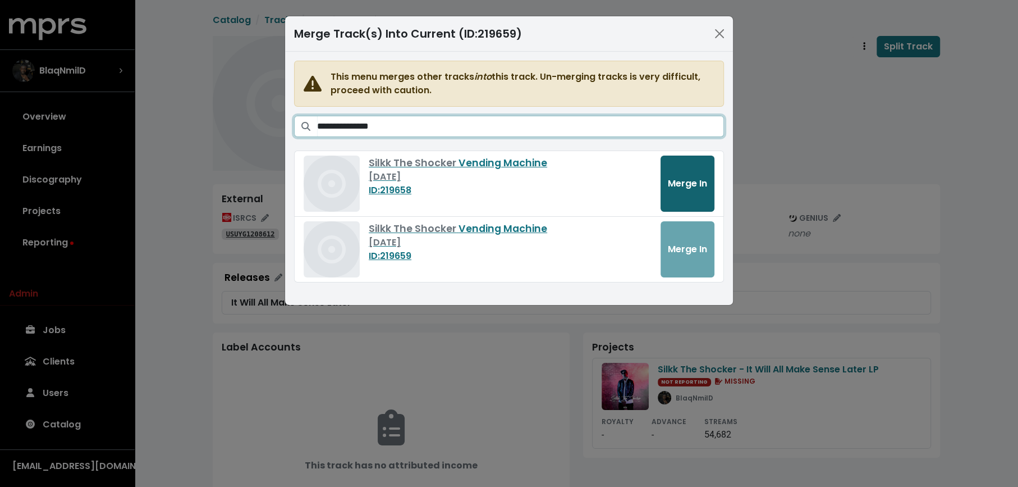
type input "**********"
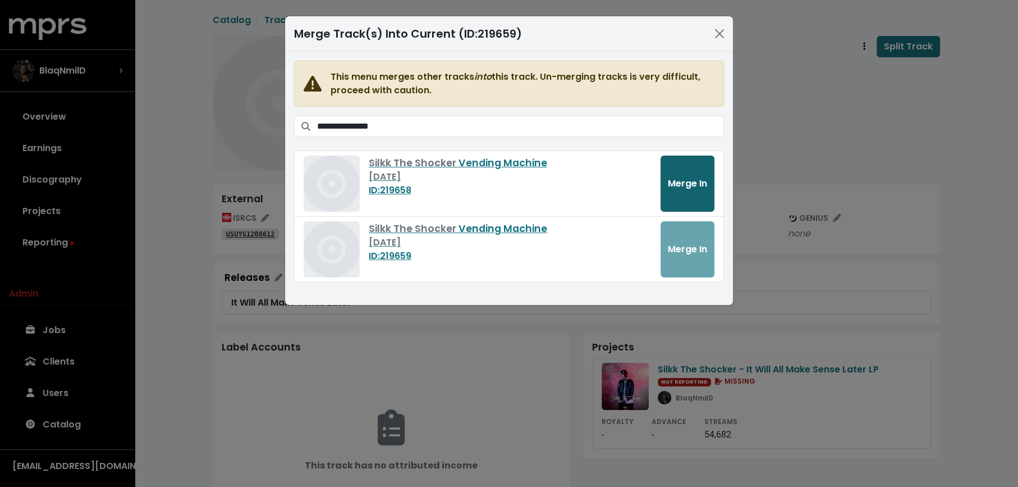
click at [697, 181] on span "Merge In" at bounding box center [687, 183] width 39 height 13
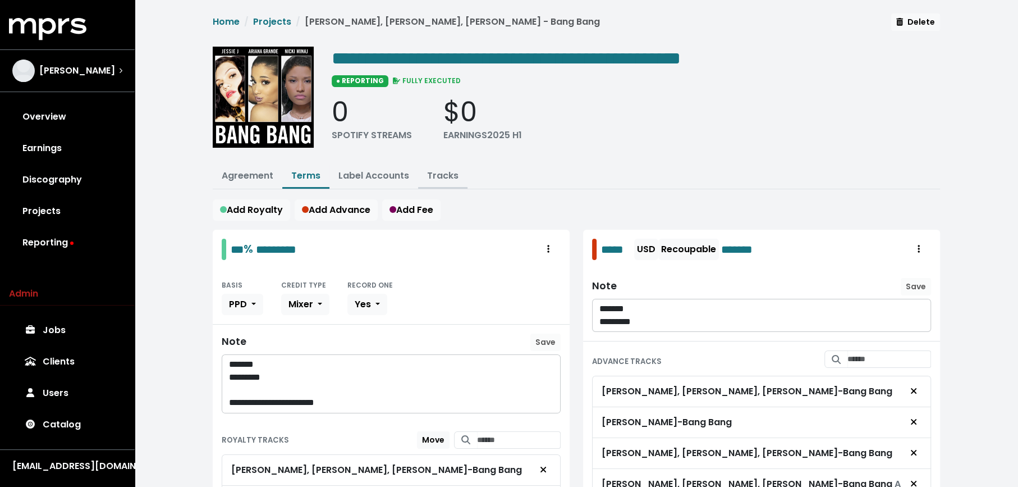
click at [441, 175] on link "Tracks" at bounding box center [442, 175] width 31 height 13
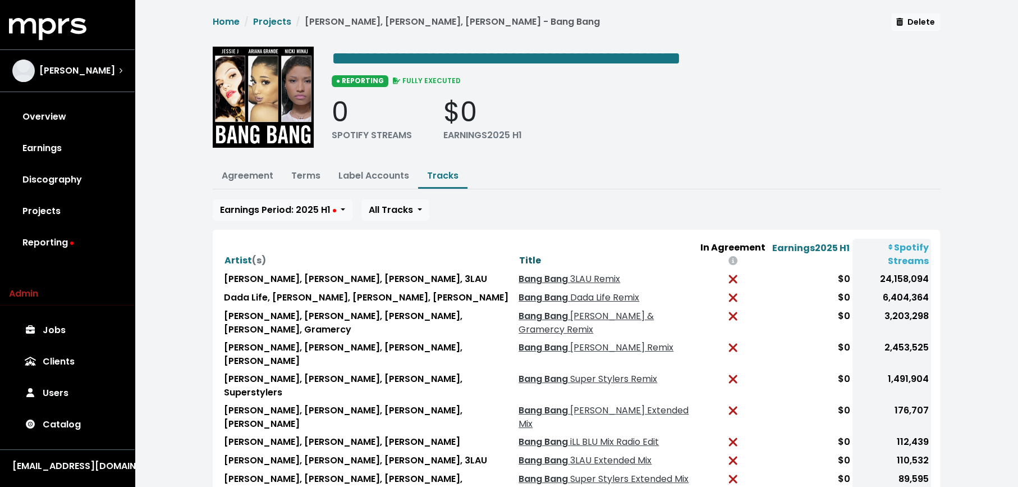
click at [519, 254] on span "Title" at bounding box center [530, 260] width 22 height 13
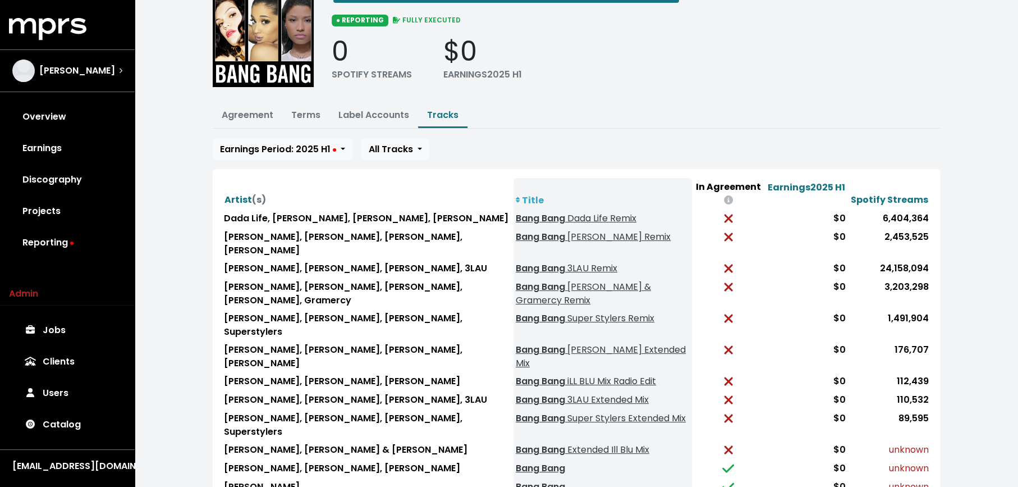
scroll to position [108, 0]
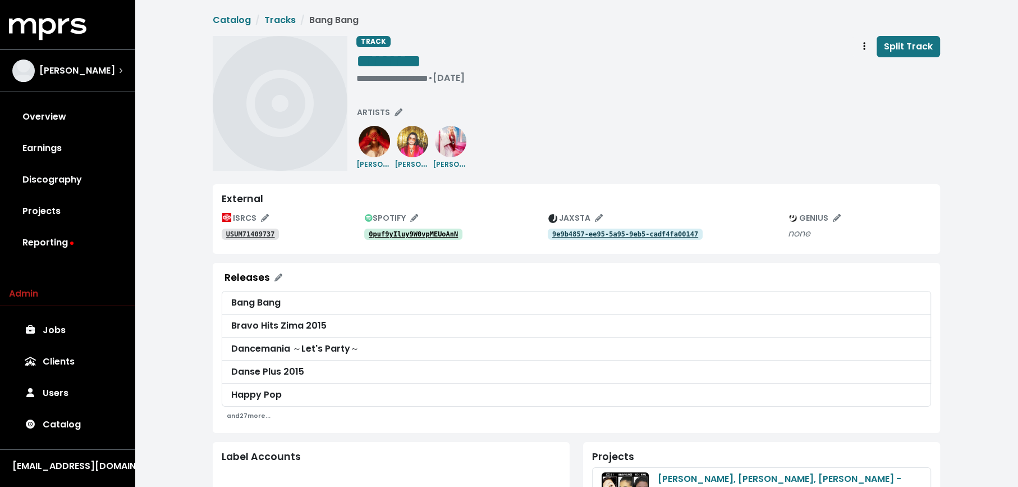
click at [395, 228] on link "0puf9yIluy9W0vpMEUoAnN" at bounding box center [413, 233] width 98 height 11
click at [859, 53] on button "Track actions" at bounding box center [864, 46] width 25 height 21
click at [864, 74] on link "Merge" at bounding box center [897, 71] width 89 height 18
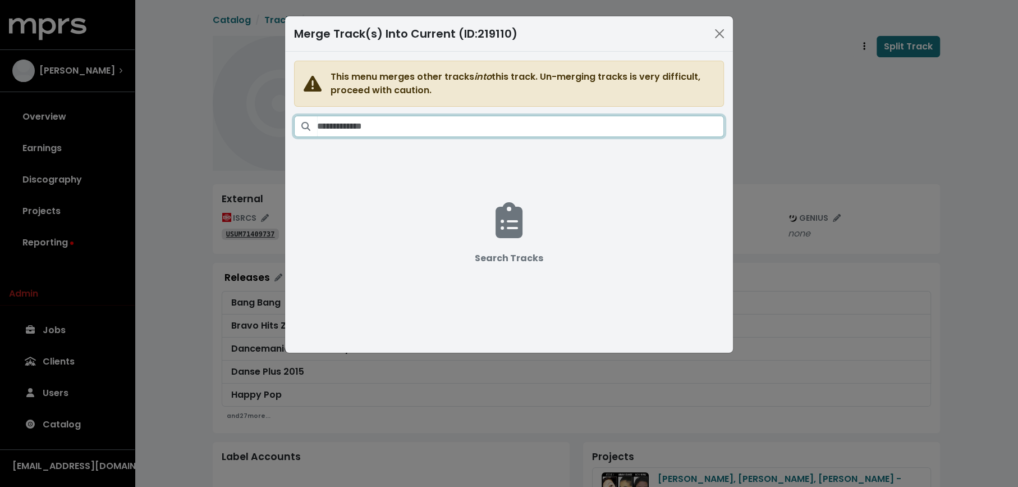
click at [518, 124] on input "Search tracks" at bounding box center [520, 126] width 407 height 21
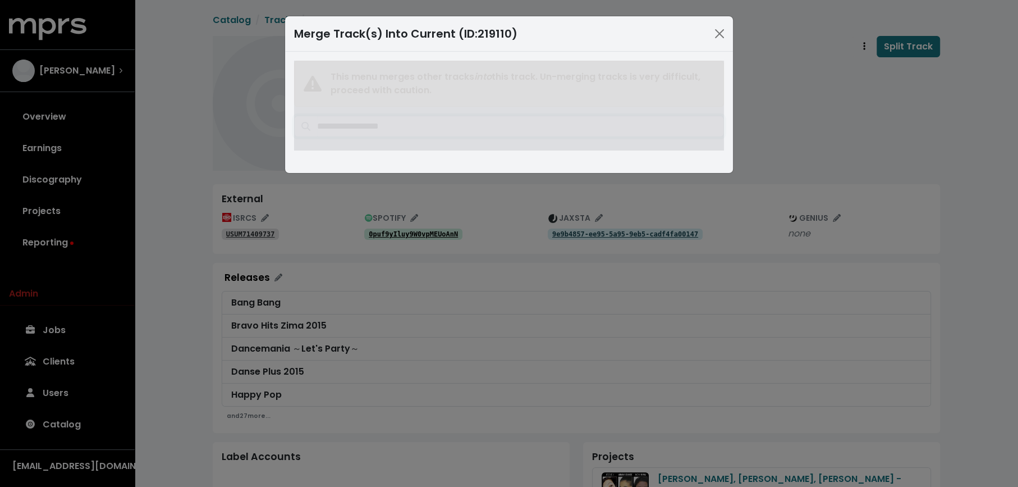
type input "**********"
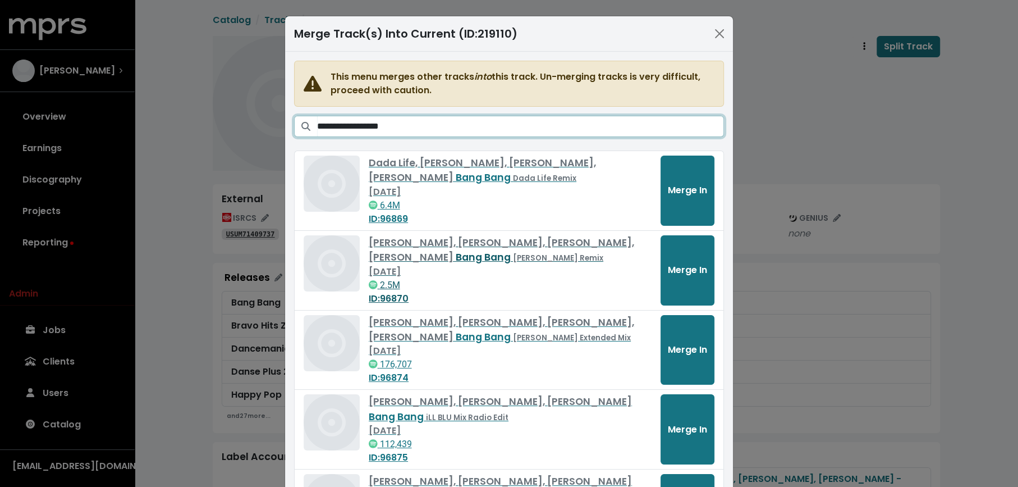
scroll to position [190, 0]
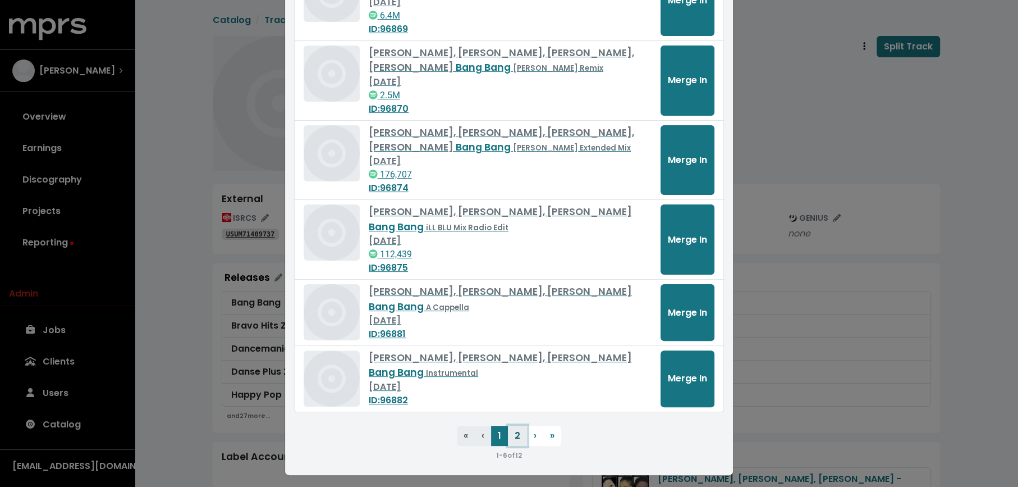
click at [512, 436] on button "2" at bounding box center [517, 435] width 19 height 20
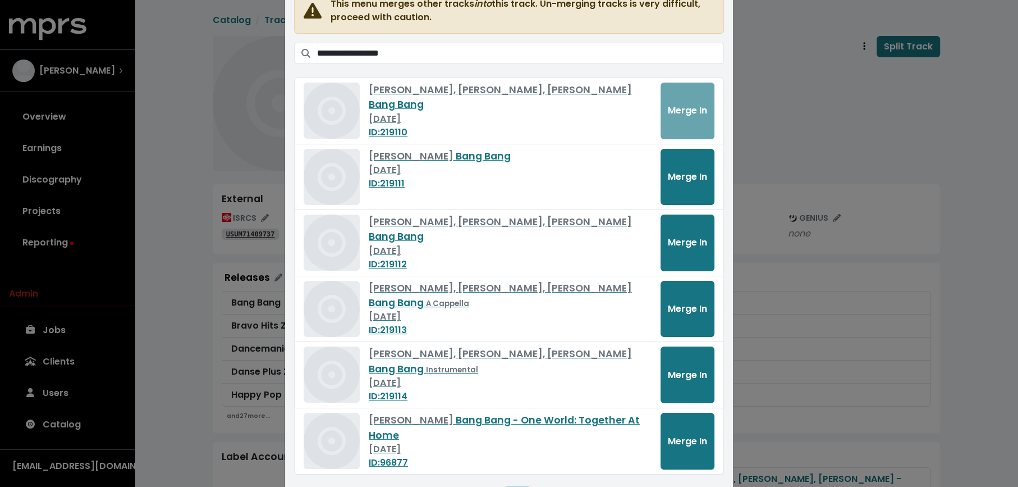
scroll to position [38, 0]
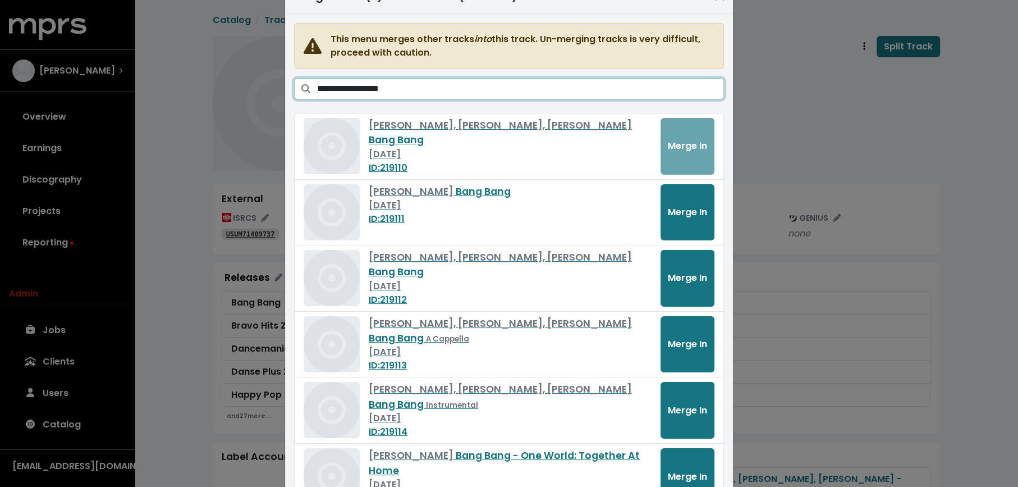
click at [503, 86] on input "**********" at bounding box center [520, 88] width 407 height 21
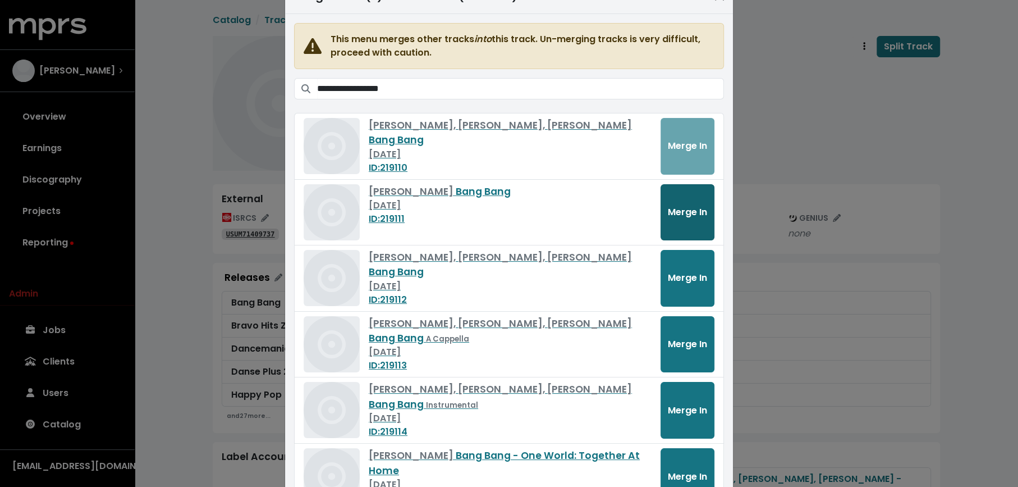
click at [678, 207] on span "Merge In" at bounding box center [687, 211] width 39 height 13
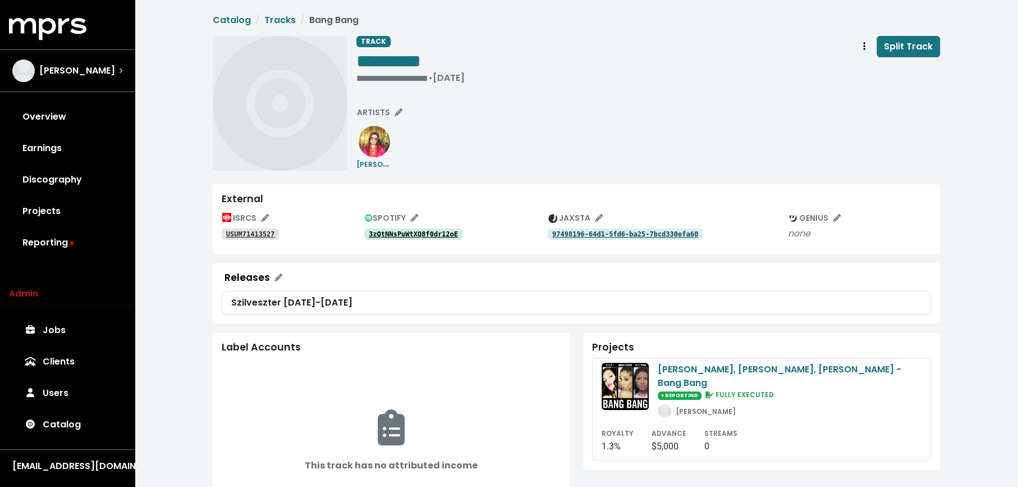
click at [442, 230] on tt "3zQtNNsPuWtXQ8f0dr12oE" at bounding box center [413, 234] width 89 height 8
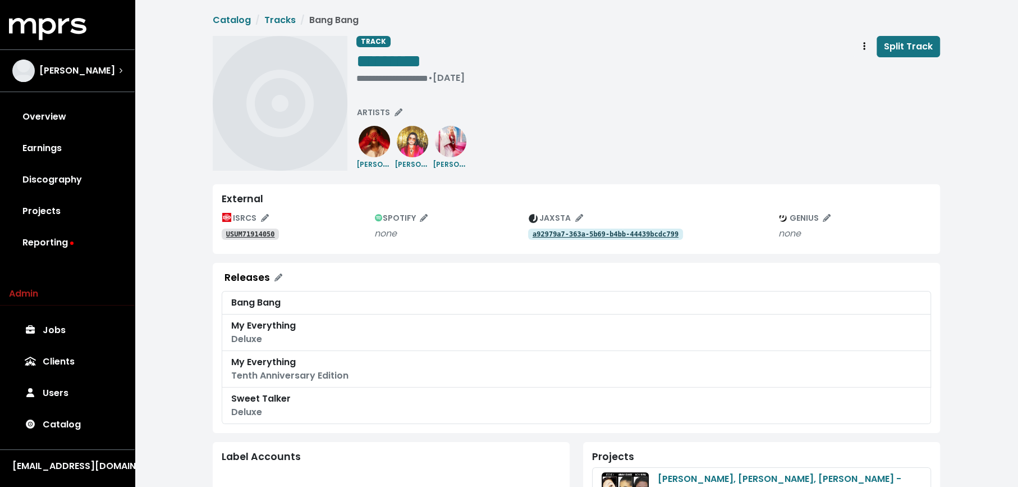
click at [267, 231] on tt "USUM71914050" at bounding box center [250, 234] width 49 height 8
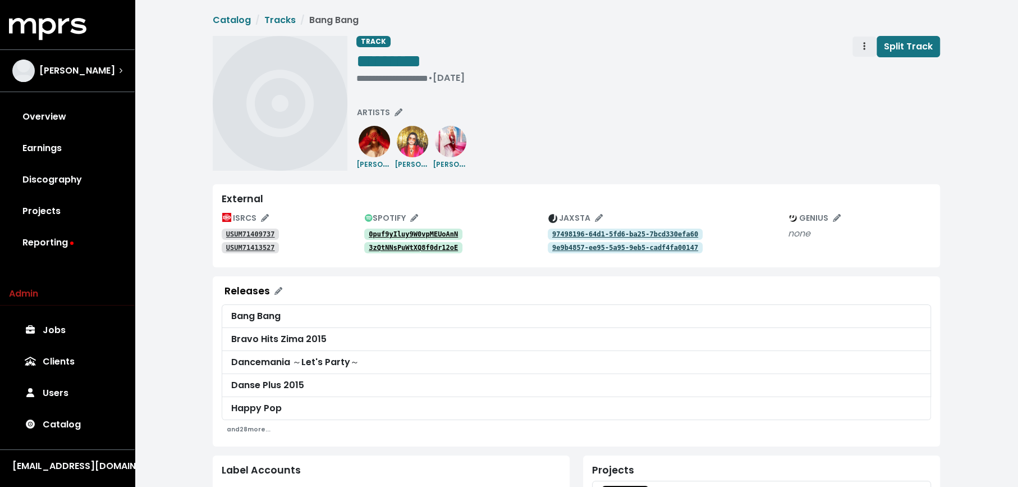
click at [863, 42] on span "Track actions" at bounding box center [864, 46] width 10 height 13
click at [861, 64] on link "Merge" at bounding box center [897, 71] width 89 height 18
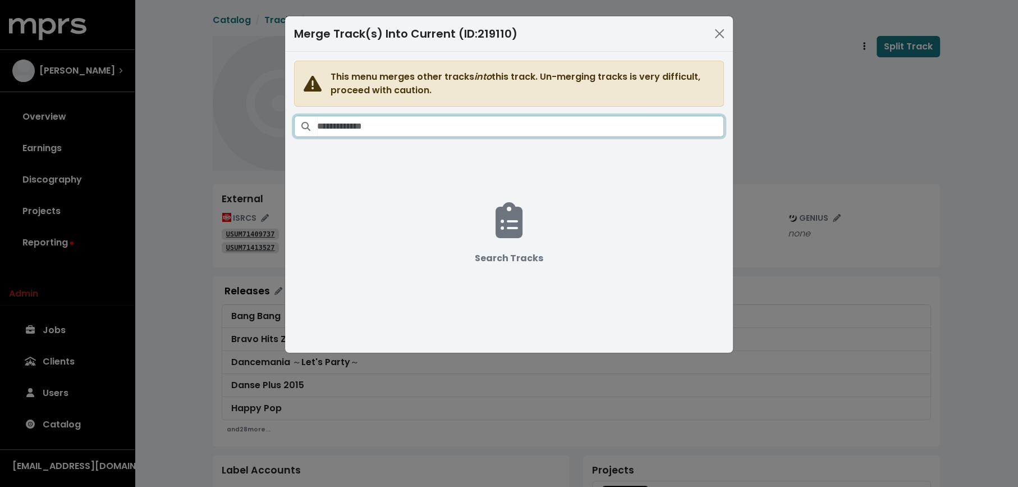
click at [602, 129] on input "Search tracks" at bounding box center [520, 126] width 407 height 21
paste input "**********"
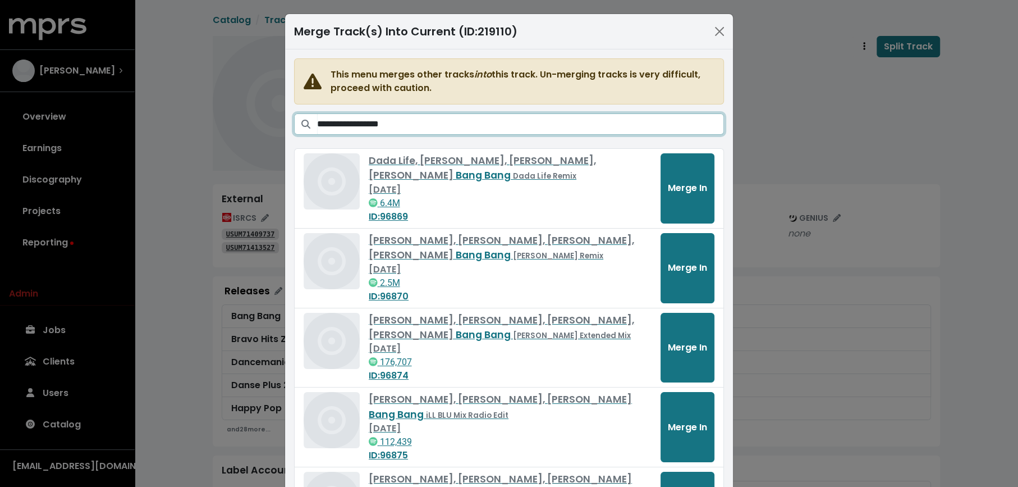
scroll to position [3, 0]
type input "**********"
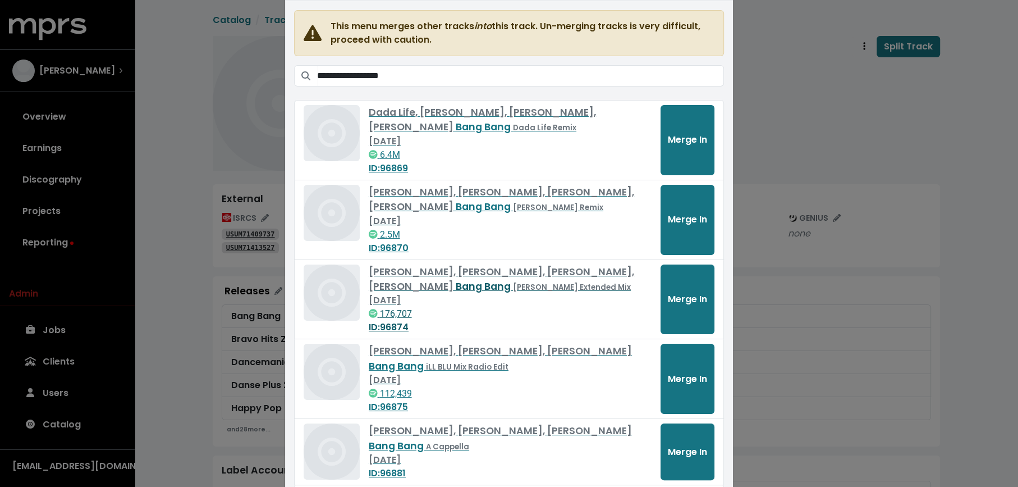
scroll to position [190, 0]
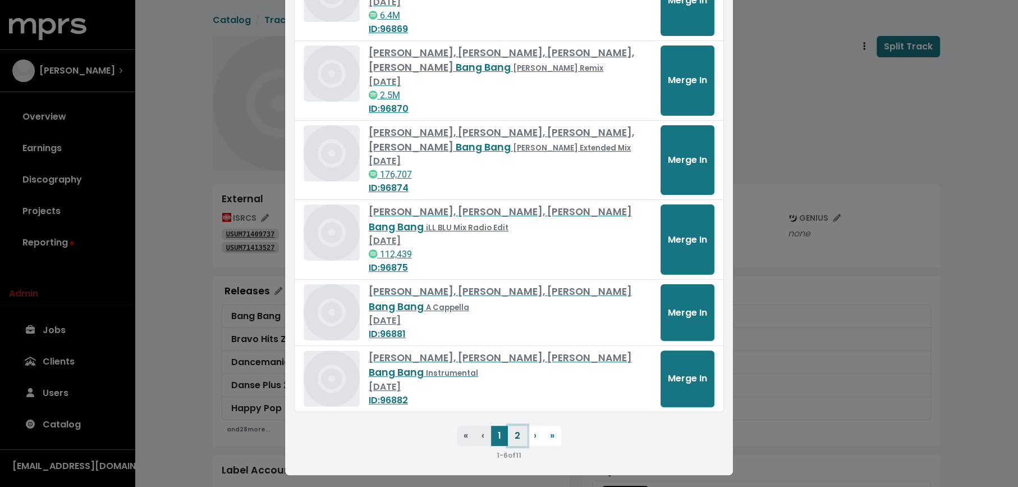
click at [525, 436] on button "2" at bounding box center [517, 435] width 19 height 20
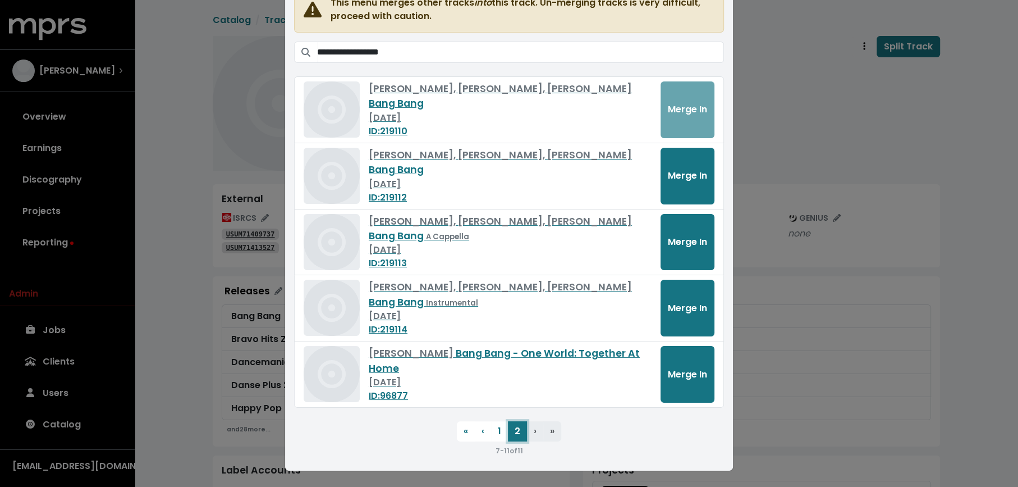
scroll to position [69, 0]
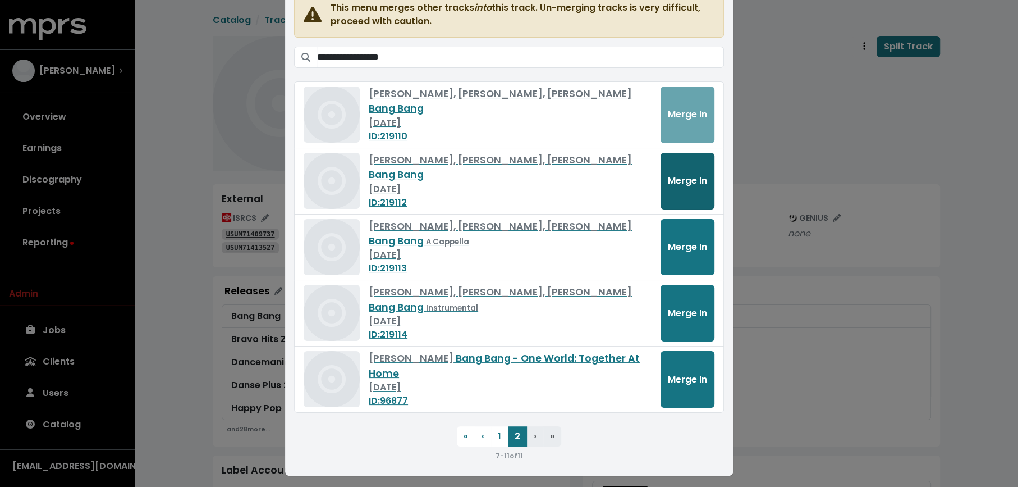
click at [683, 186] on button "Merge In" at bounding box center [688, 181] width 54 height 57
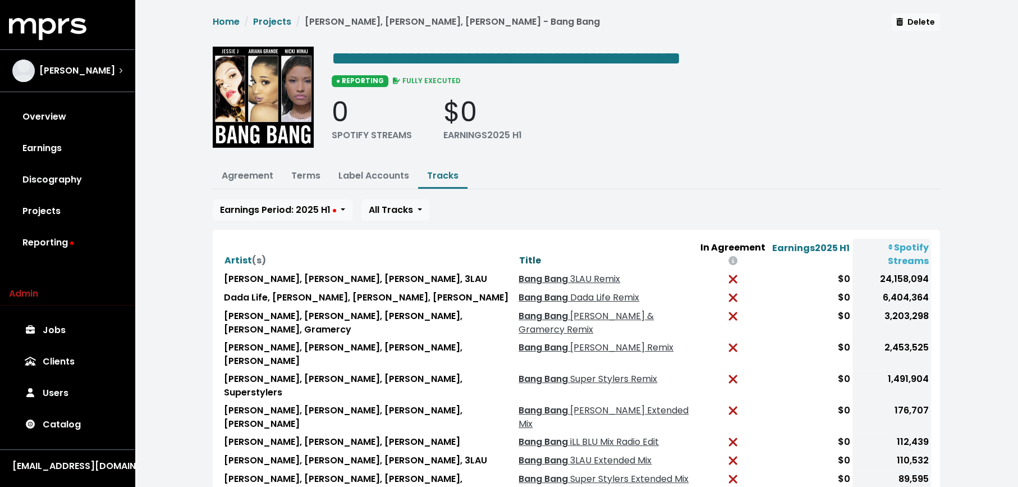
click at [519, 254] on span "Title" at bounding box center [530, 260] width 22 height 13
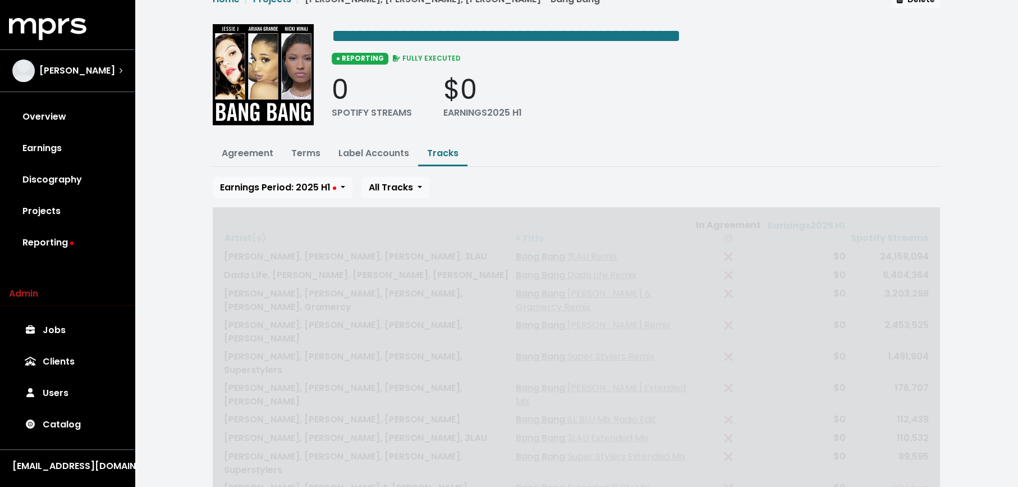
scroll to position [49, 0]
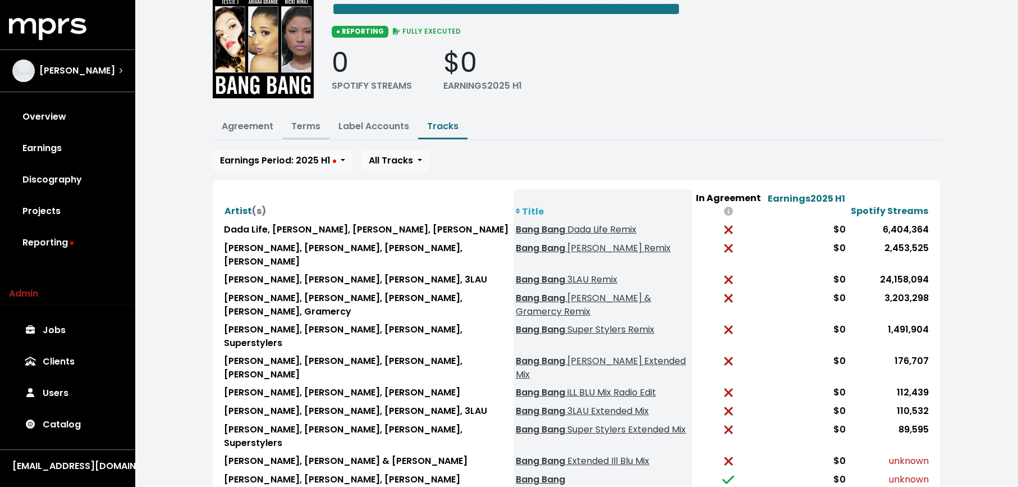
click at [312, 126] on link "Terms" at bounding box center [305, 126] width 29 height 13
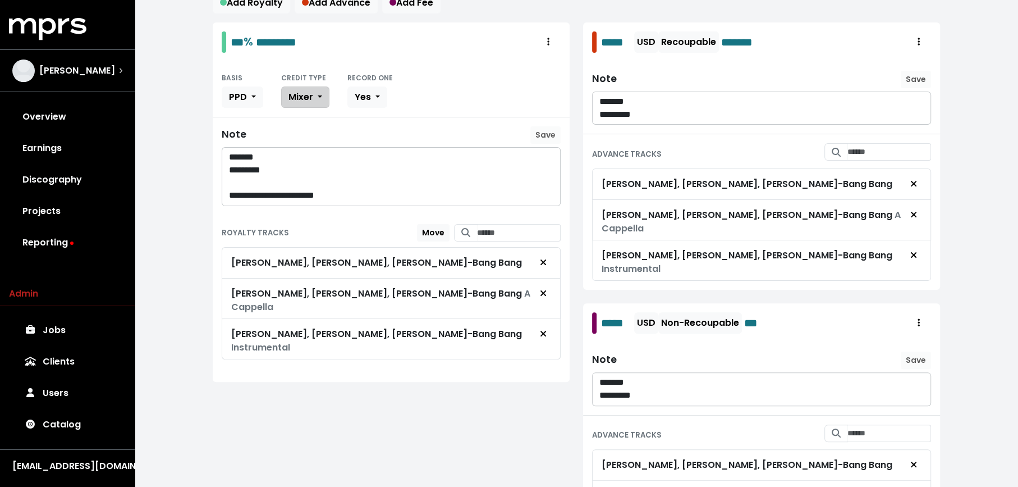
scroll to position [213, 0]
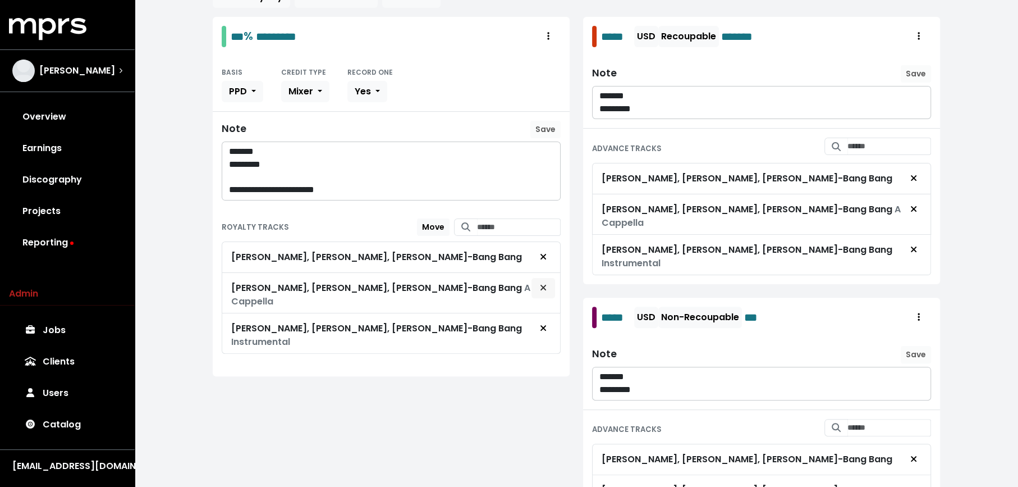
click at [543, 287] on span "Remove royalty target" at bounding box center [543, 287] width 7 height 13
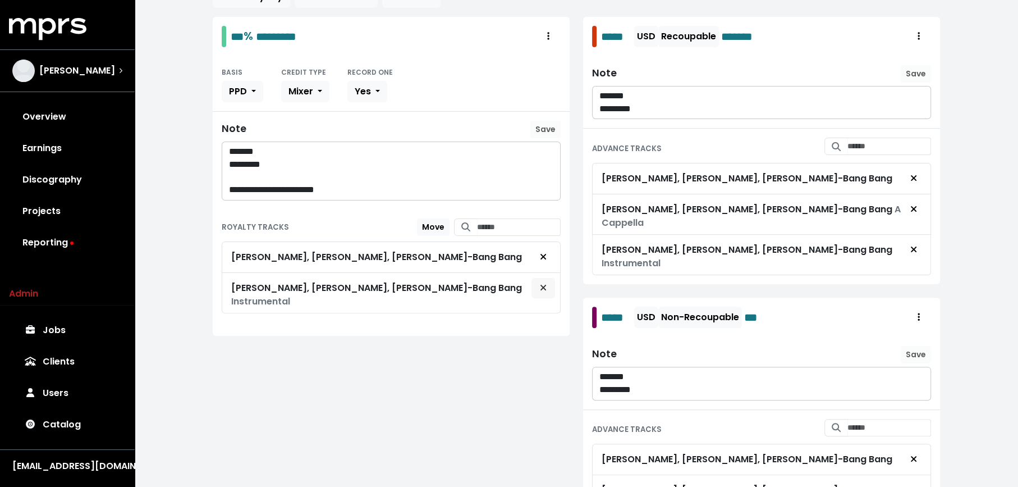
click at [548, 281] on span "Remove royalty target" at bounding box center [543, 287] width 10 height 13
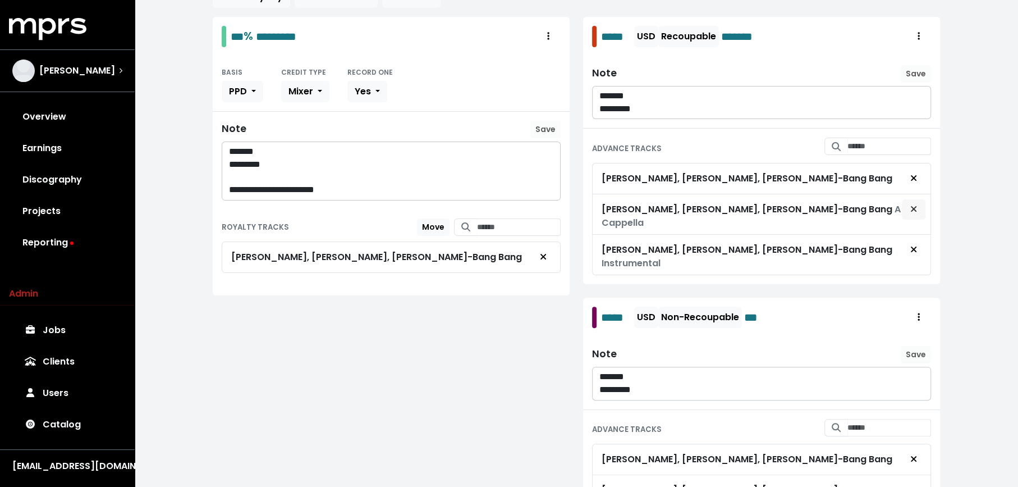
click at [906, 205] on button "Remove advance target" at bounding box center [913, 209] width 25 height 21
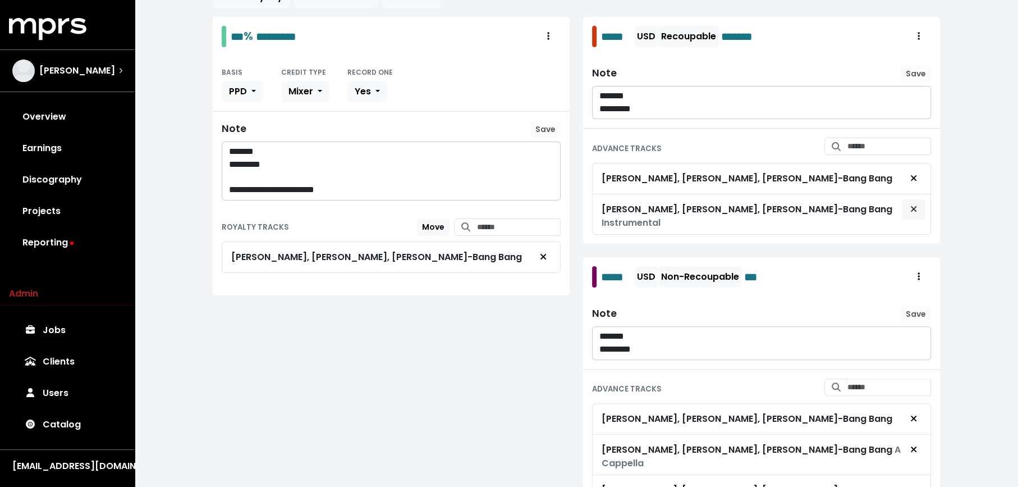
click at [915, 206] on icon "Remove advance target" at bounding box center [913, 208] width 7 height 9
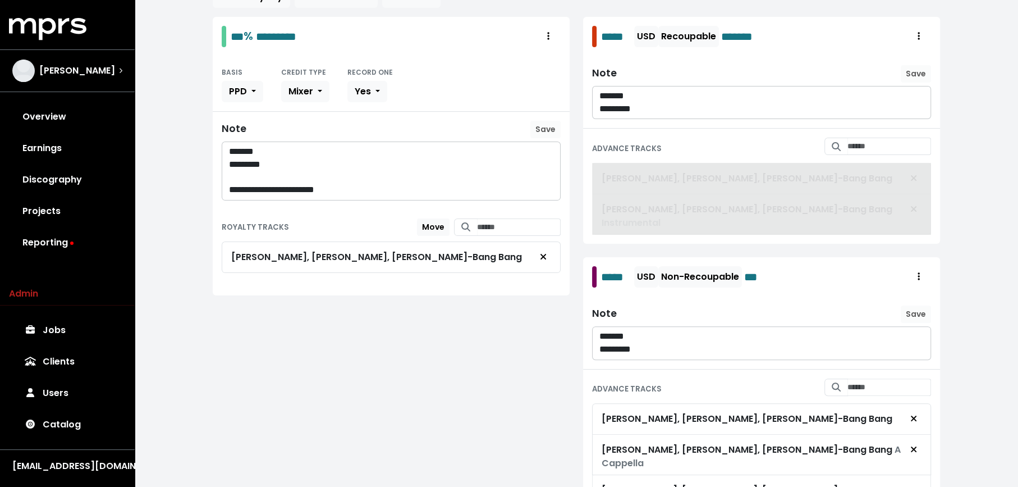
scroll to position [222, 0]
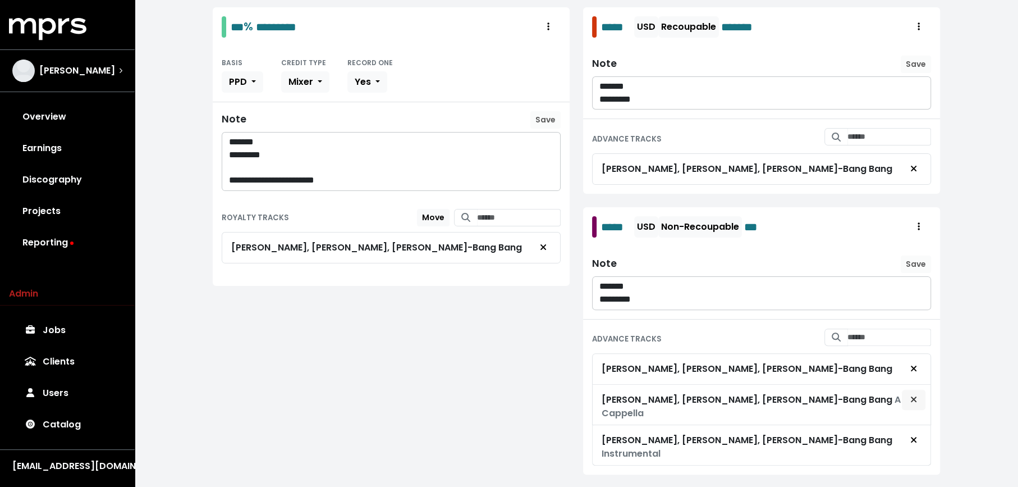
click at [904, 394] on button "Remove advance target" at bounding box center [913, 399] width 25 height 21
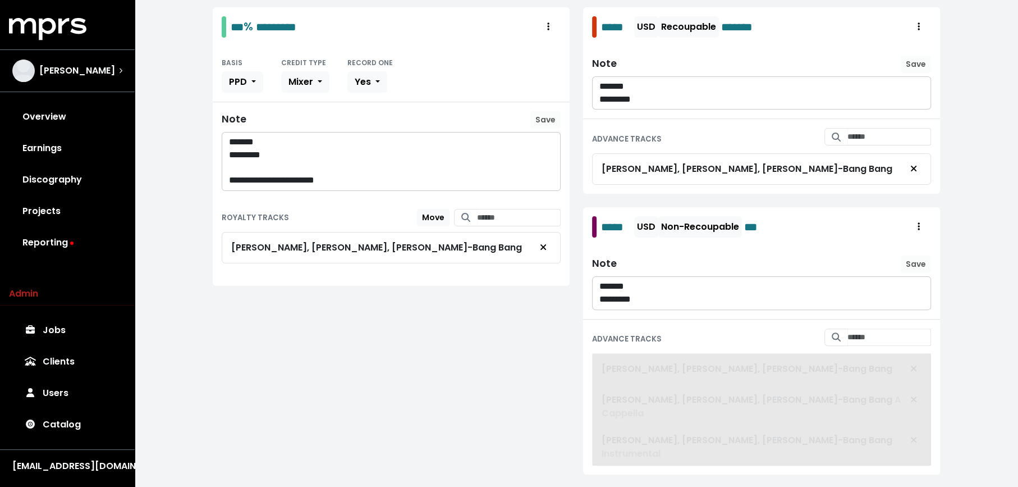
scroll to position [192, 0]
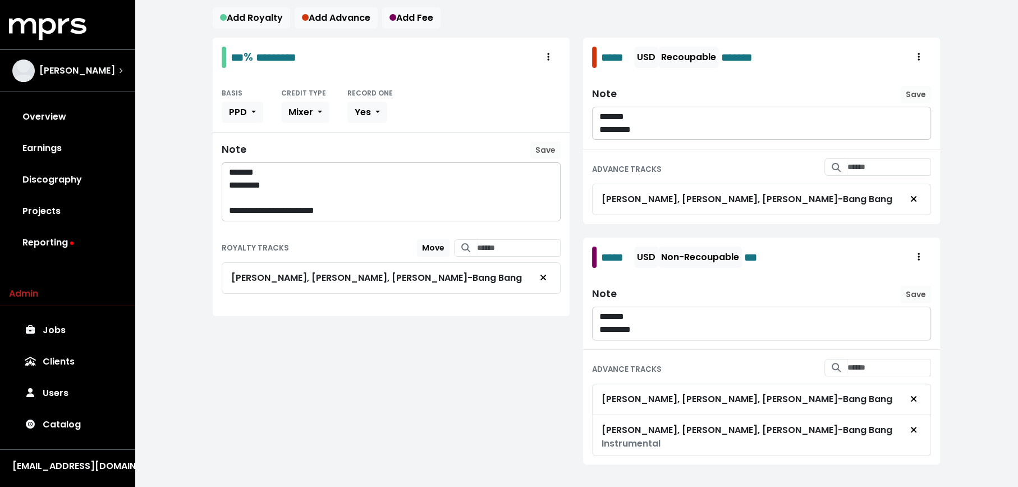
click at [911, 425] on icon "Remove advance target" at bounding box center [913, 429] width 7 height 9
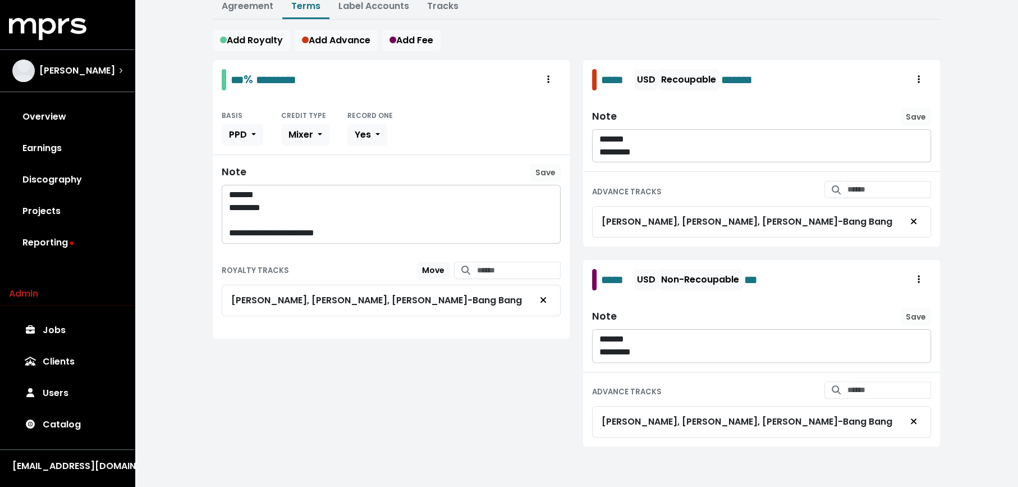
scroll to position [0, 0]
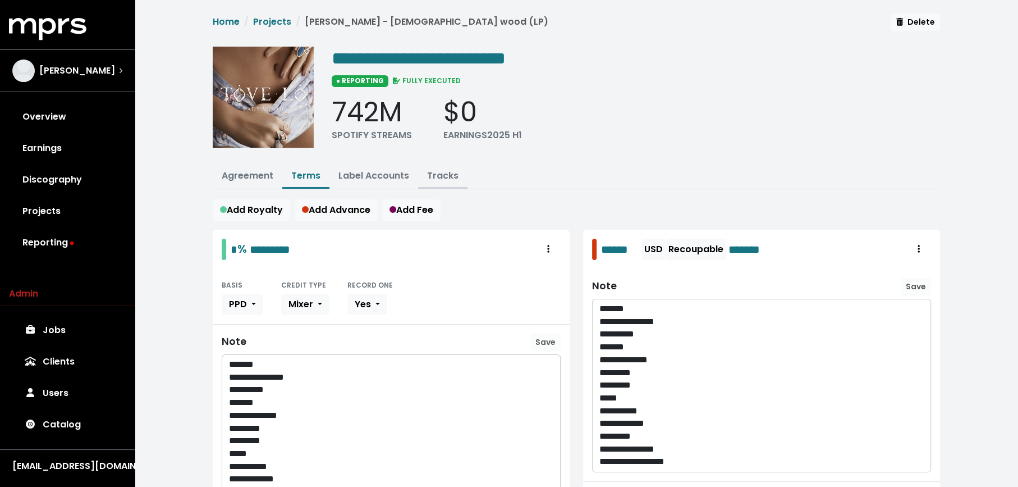
click at [441, 175] on link "Tracks" at bounding box center [442, 175] width 31 height 13
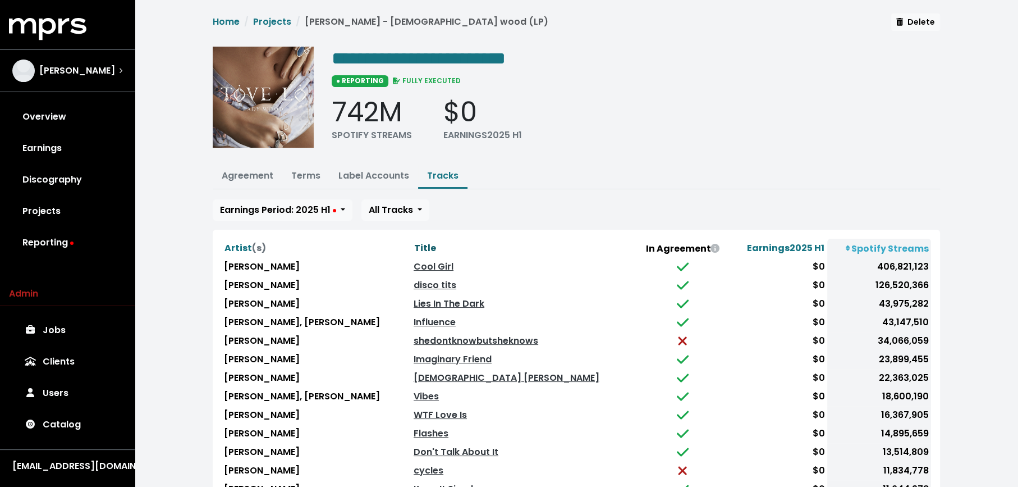
click at [414, 245] on span "Title" at bounding box center [425, 247] width 22 height 13
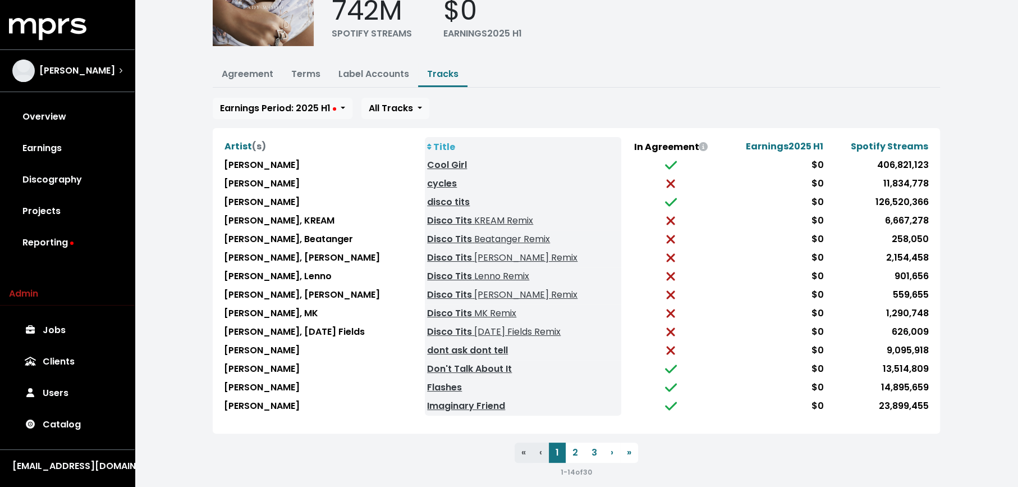
scroll to position [108, 0]
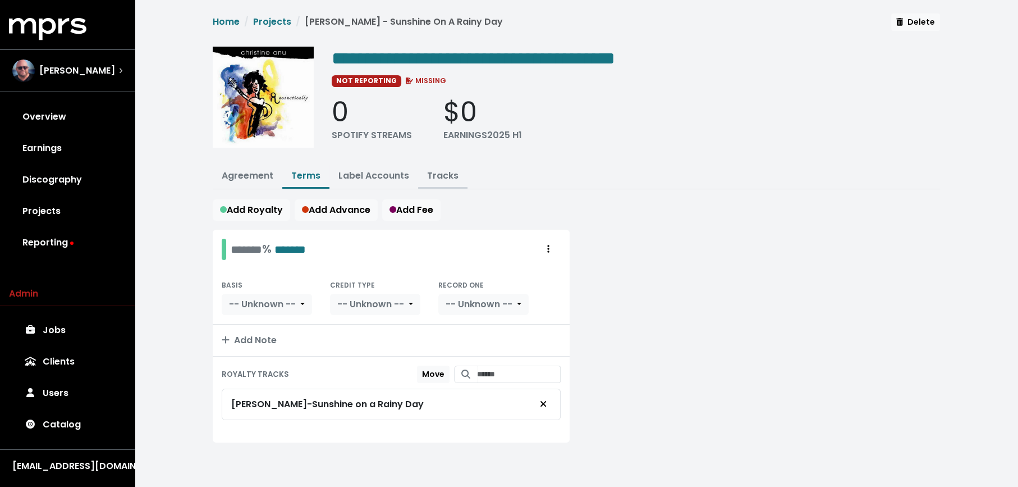
click at [434, 172] on link "Tracks" at bounding box center [442, 175] width 31 height 13
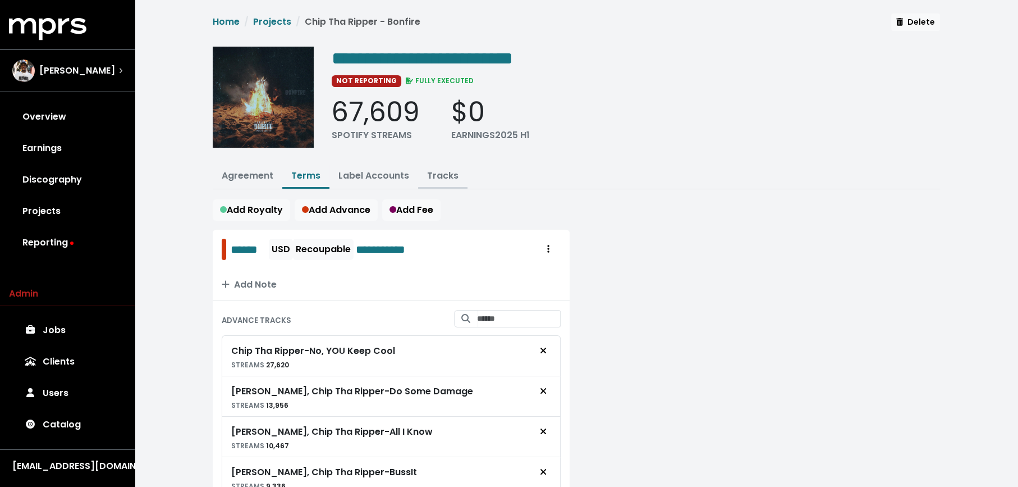
click at [439, 172] on link "Tracks" at bounding box center [442, 175] width 31 height 13
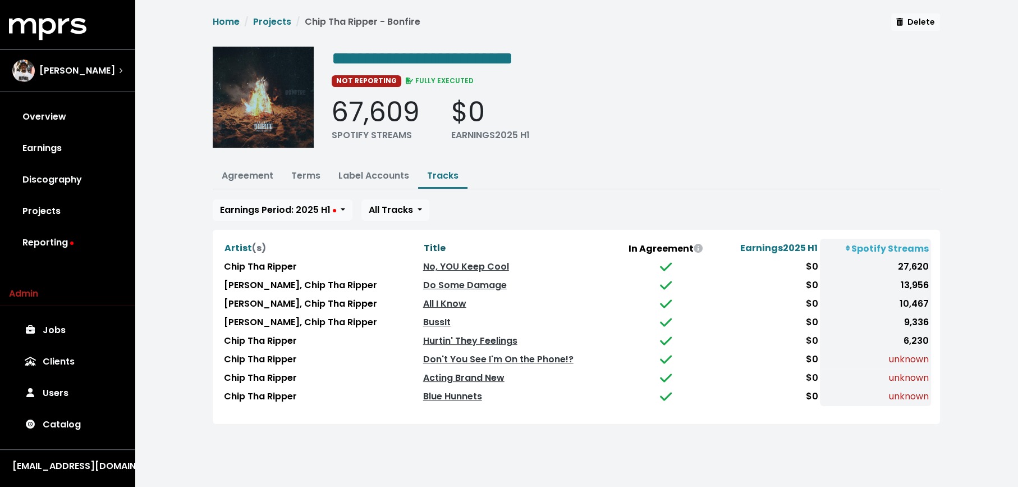
click at [424, 243] on span "Title" at bounding box center [435, 247] width 22 height 13
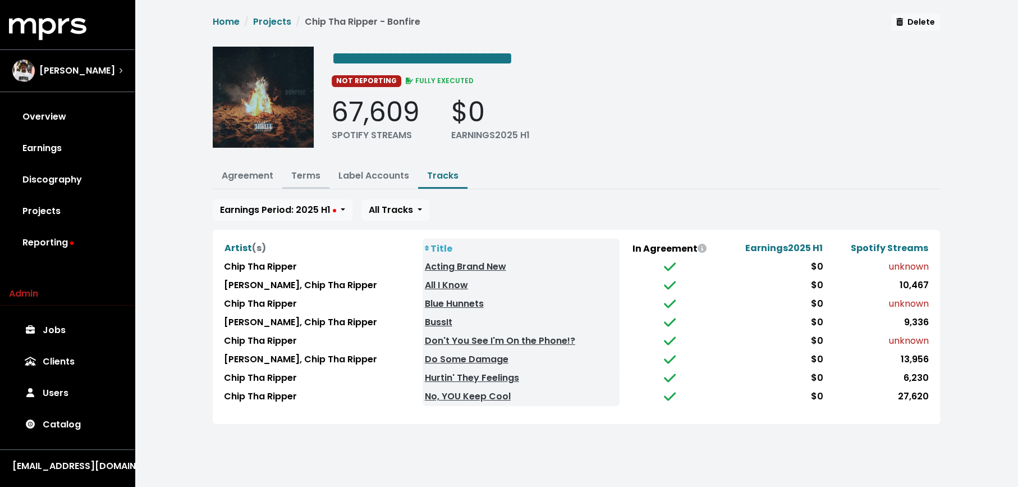
click at [309, 175] on link "Terms" at bounding box center [305, 175] width 29 height 13
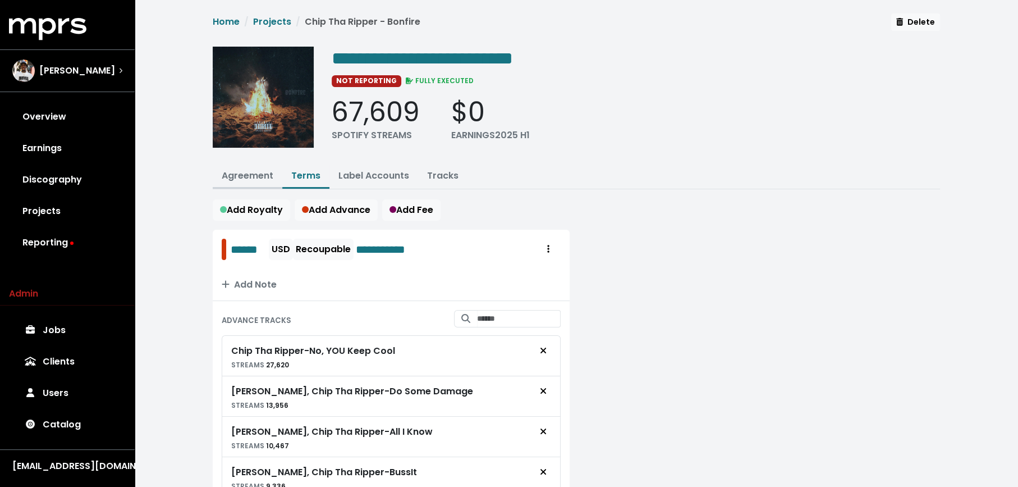
click at [264, 169] on link "Agreement" at bounding box center [248, 175] width 52 height 13
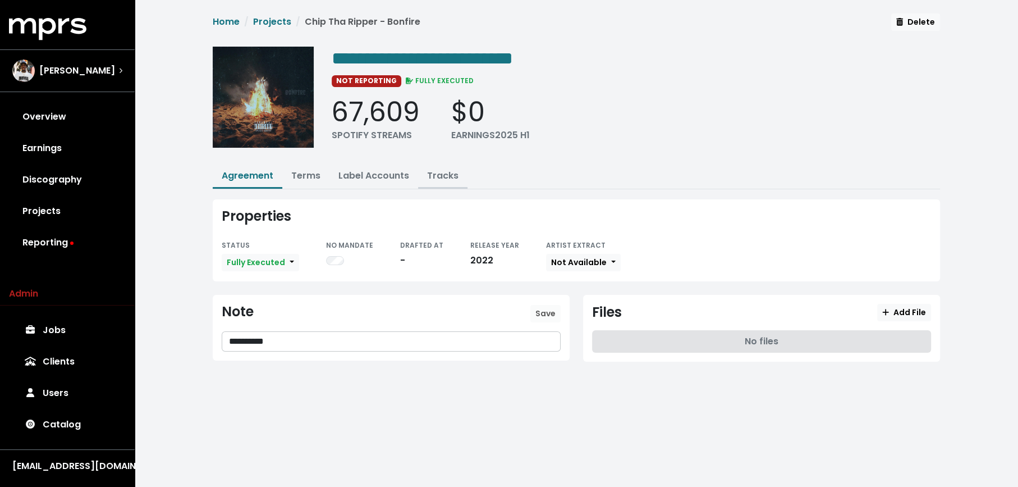
click at [430, 167] on button "Tracks" at bounding box center [442, 176] width 49 height 24
click at [432, 170] on link "Tracks" at bounding box center [442, 175] width 31 height 13
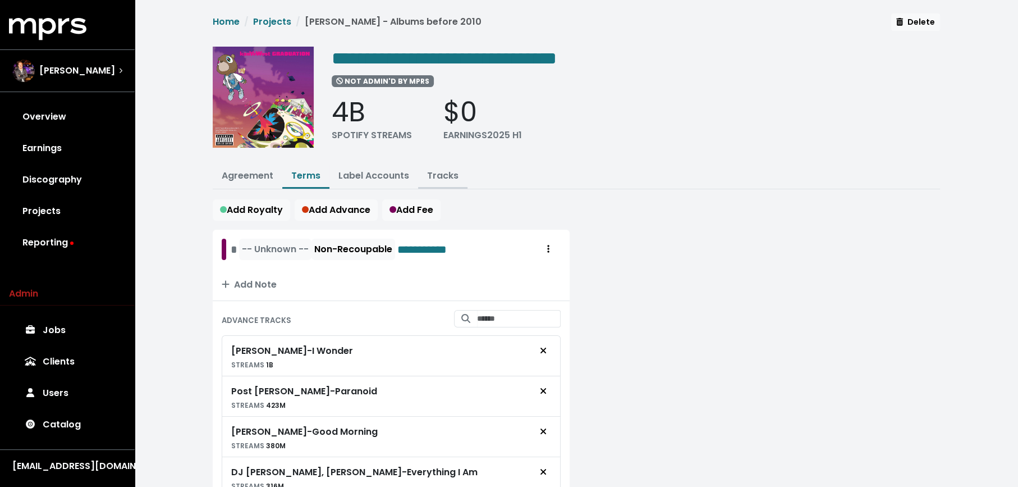
click at [448, 172] on link "Tracks" at bounding box center [442, 175] width 31 height 13
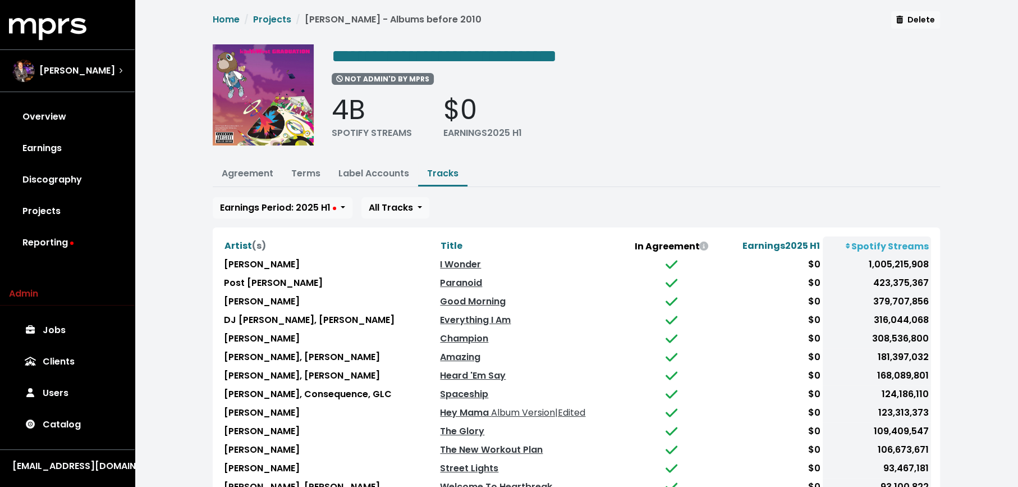
scroll to position [3, 0]
click at [441, 241] on span "Title" at bounding box center [452, 245] width 22 height 13
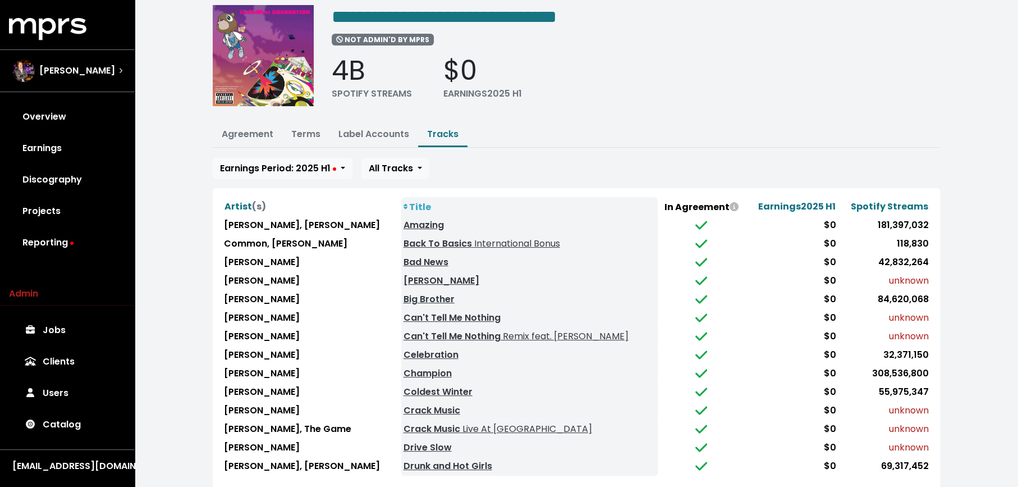
scroll to position [108, 0]
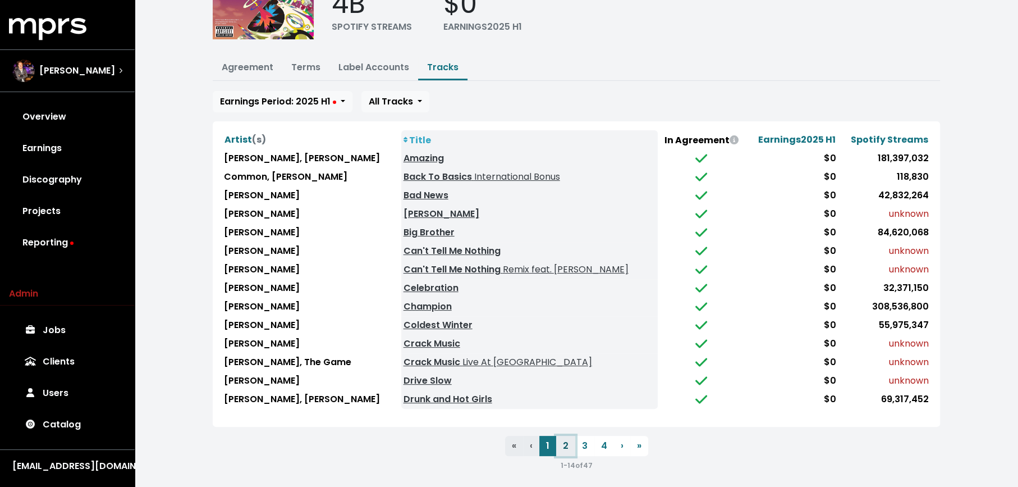
click at [568, 442] on button "2" at bounding box center [565, 446] width 19 height 20
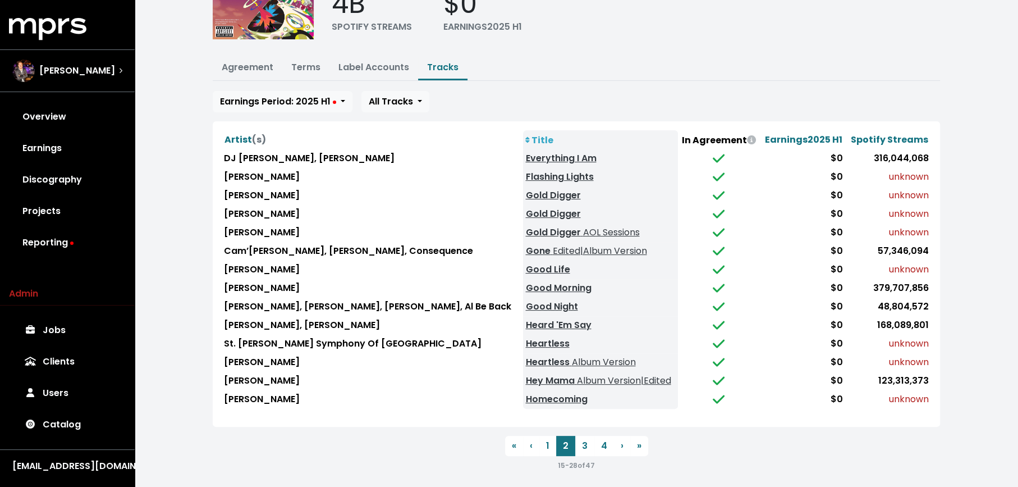
click at [463, 425] on span "Artist (s) Title In Agreement Earnings 2025 H1 Spotify Streams DJ Premier, Kany…" at bounding box center [576, 296] width 727 height 350
click at [582, 441] on button "3" at bounding box center [584, 446] width 19 height 20
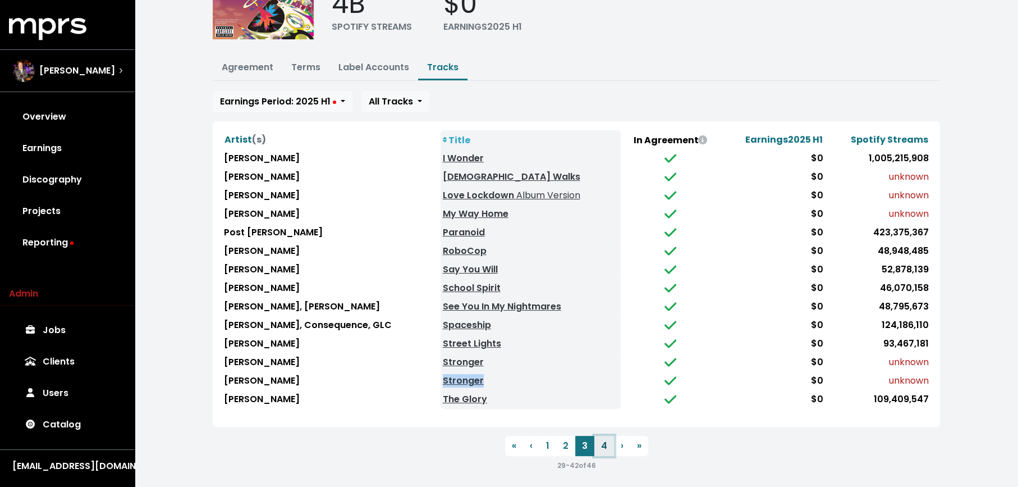
click at [598, 440] on button "4" at bounding box center [604, 446] width 20 height 20
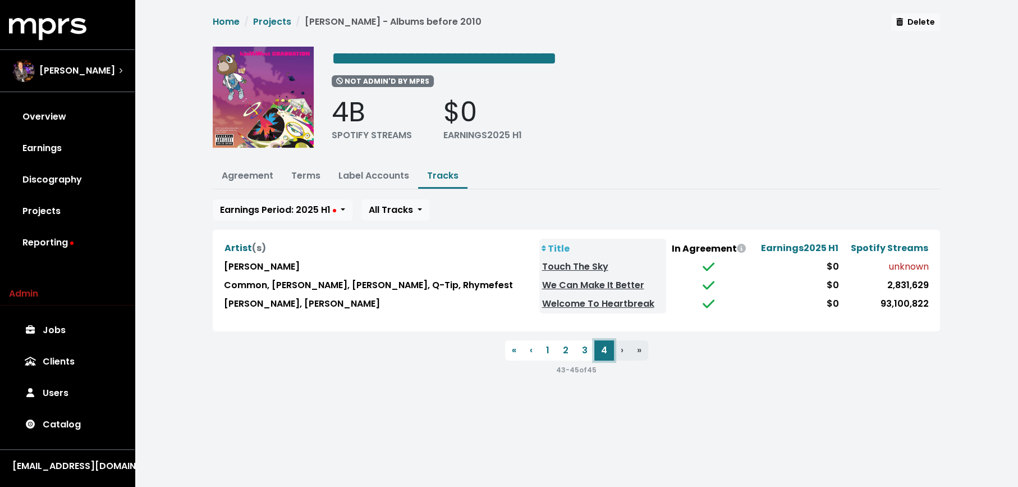
scroll to position [0, 0]
click at [295, 169] on link "Terms" at bounding box center [305, 175] width 29 height 13
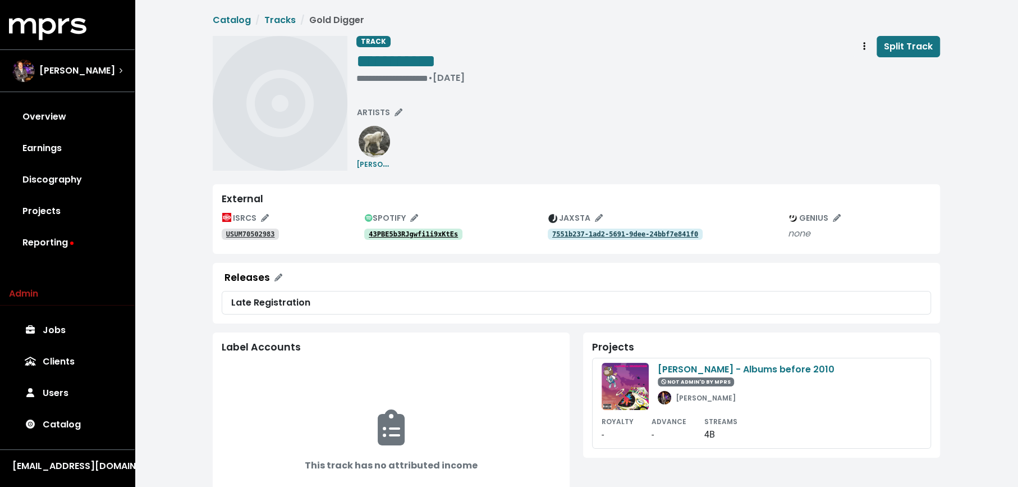
click at [412, 230] on tt "43PBE5b3RJgwfi1i9xKtEs" at bounding box center [413, 234] width 89 height 8
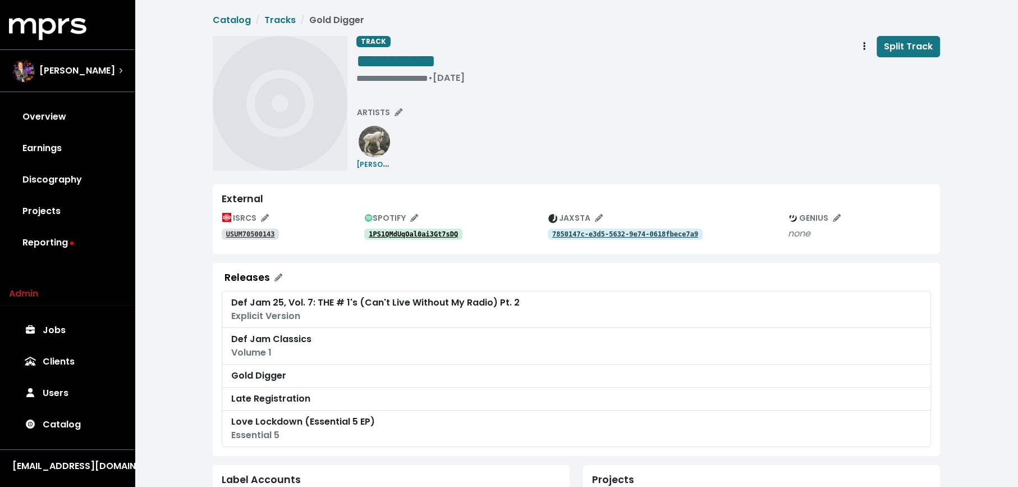
click at [388, 231] on tt "1PS1QMdUqOal0ai3Gt7sDQ" at bounding box center [413, 234] width 89 height 8
click at [856, 49] on button "Track actions" at bounding box center [864, 46] width 25 height 21
click at [857, 74] on link "Merge" at bounding box center [897, 71] width 89 height 18
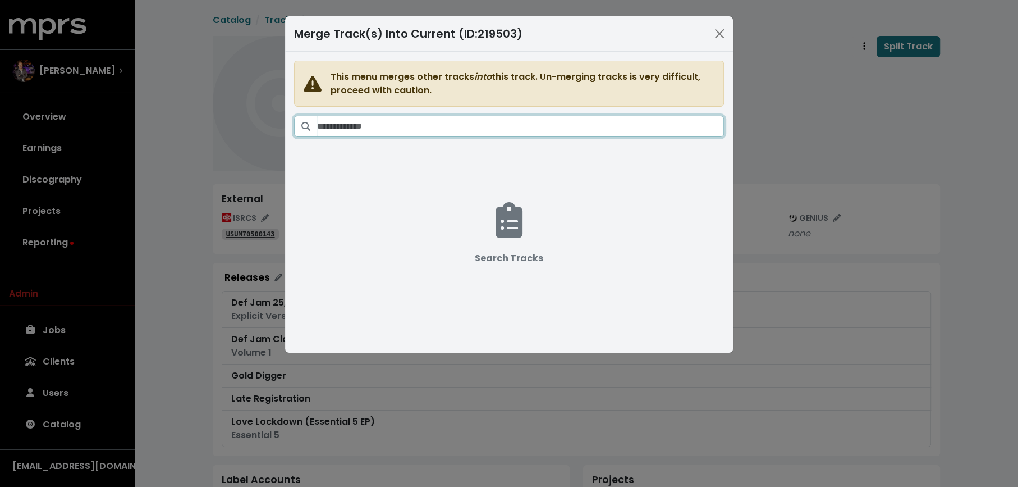
click at [616, 125] on input "Search tracks" at bounding box center [520, 126] width 407 height 21
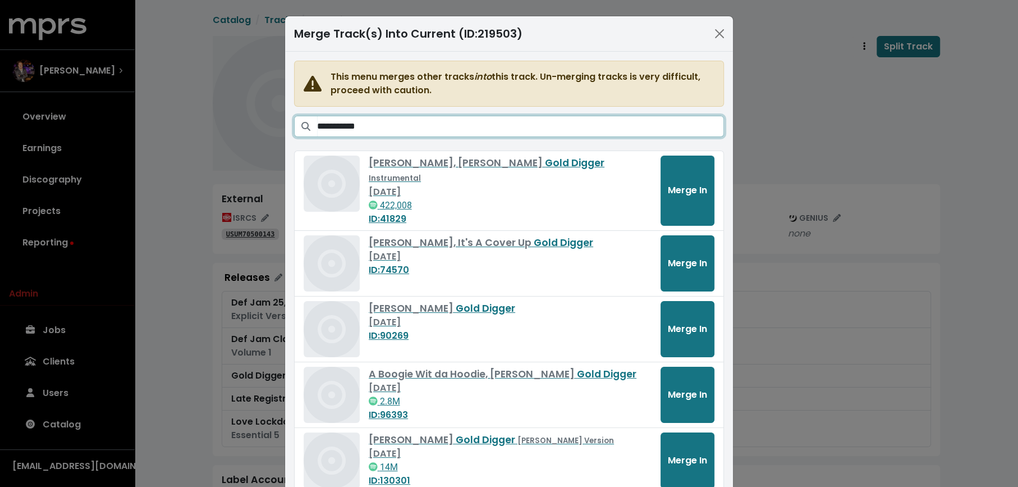
type input "**********"
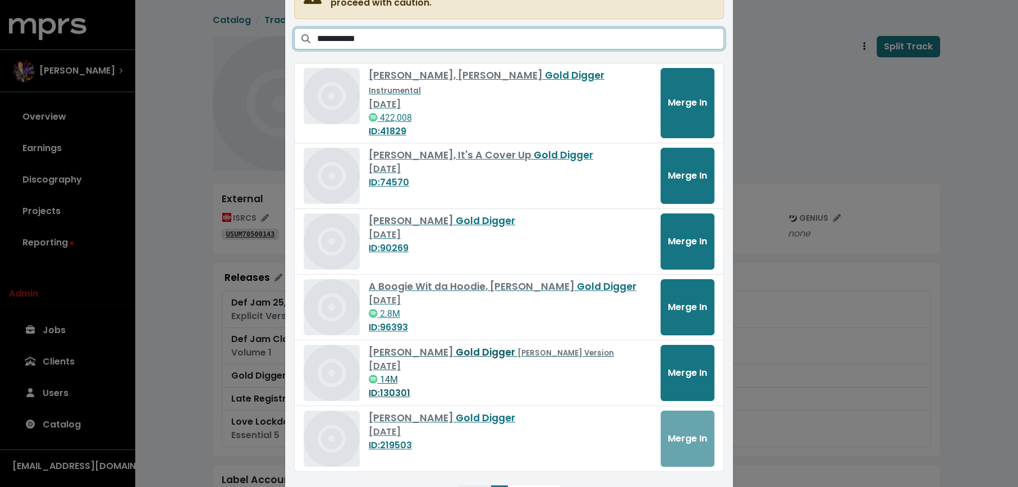
scroll to position [113, 0]
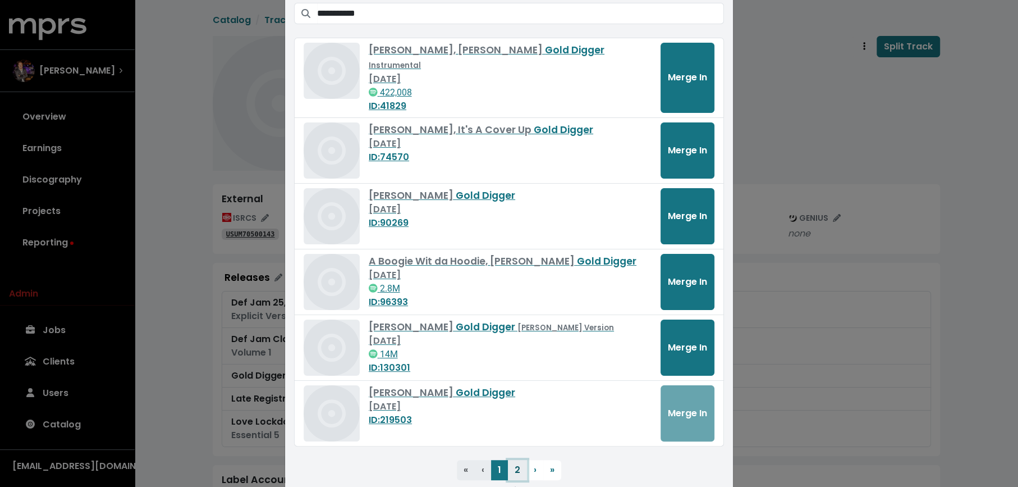
click at [512, 460] on button "2" at bounding box center [517, 470] width 19 height 20
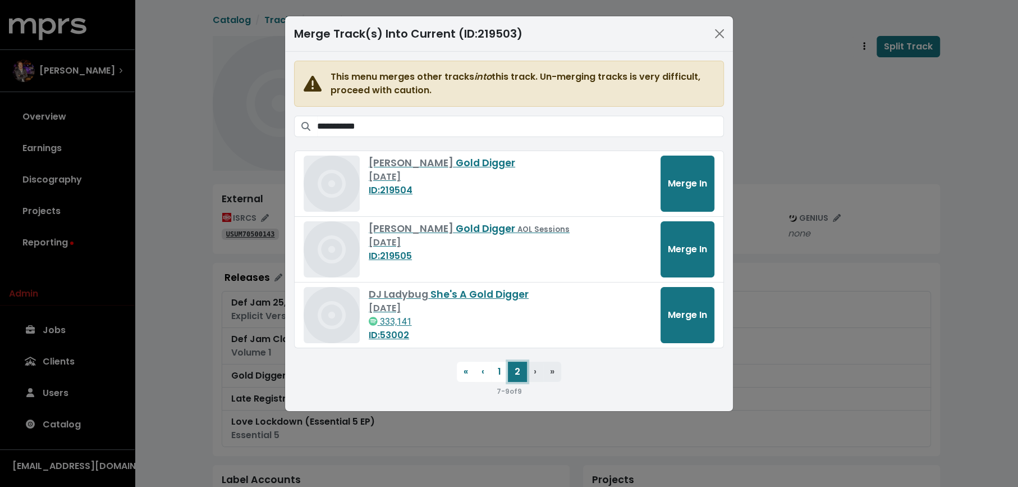
scroll to position [0, 0]
click at [685, 179] on span "Merge In" at bounding box center [687, 183] width 39 height 13
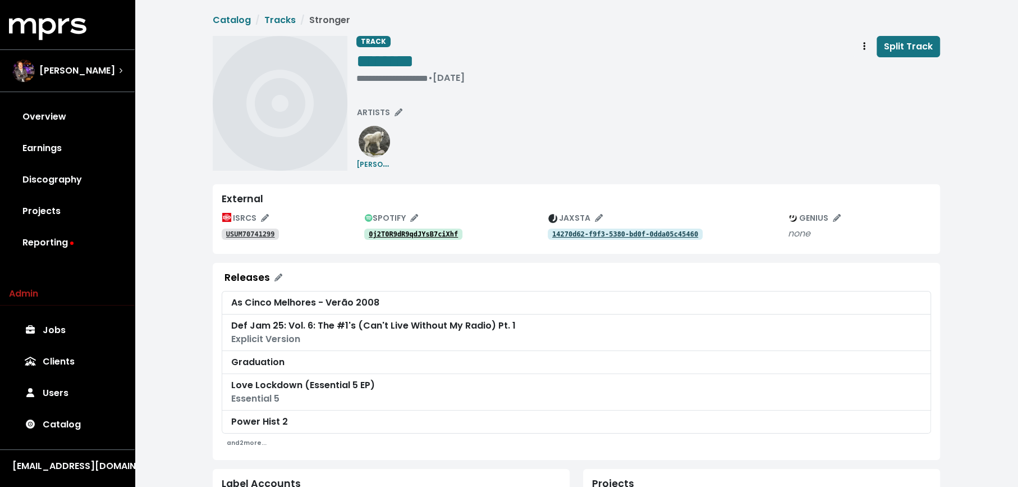
click at [412, 234] on tt "0j2T0R9dR9qdJYsB7ciXhf" at bounding box center [413, 234] width 89 height 8
click at [858, 46] on button "Track actions" at bounding box center [864, 46] width 25 height 21
click at [870, 70] on link "Merge" at bounding box center [897, 71] width 89 height 18
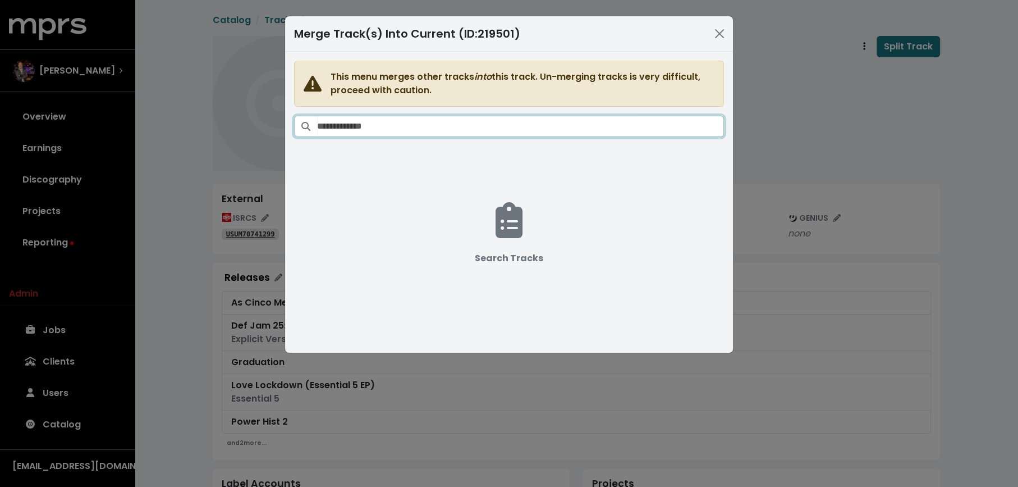
click at [560, 118] on input "Search tracks" at bounding box center [520, 126] width 407 height 21
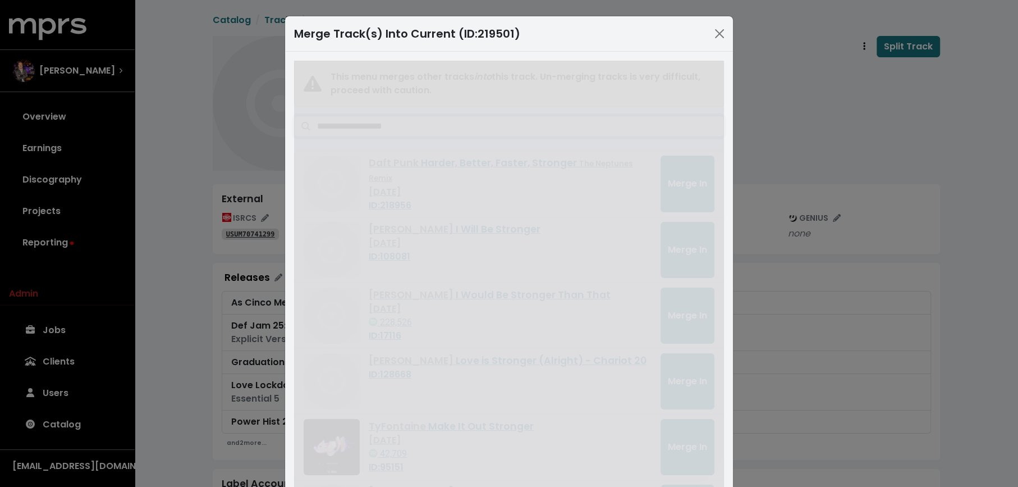
type input "**********"
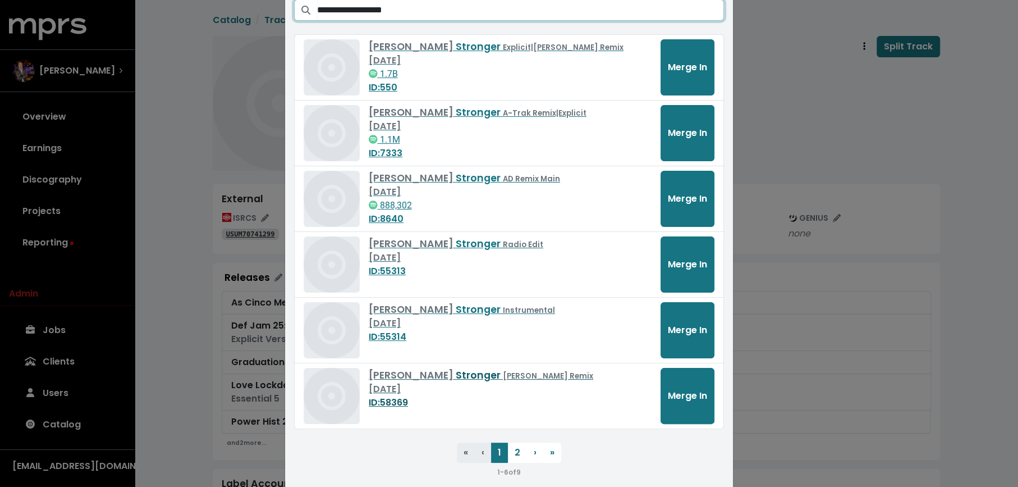
scroll to position [134, 0]
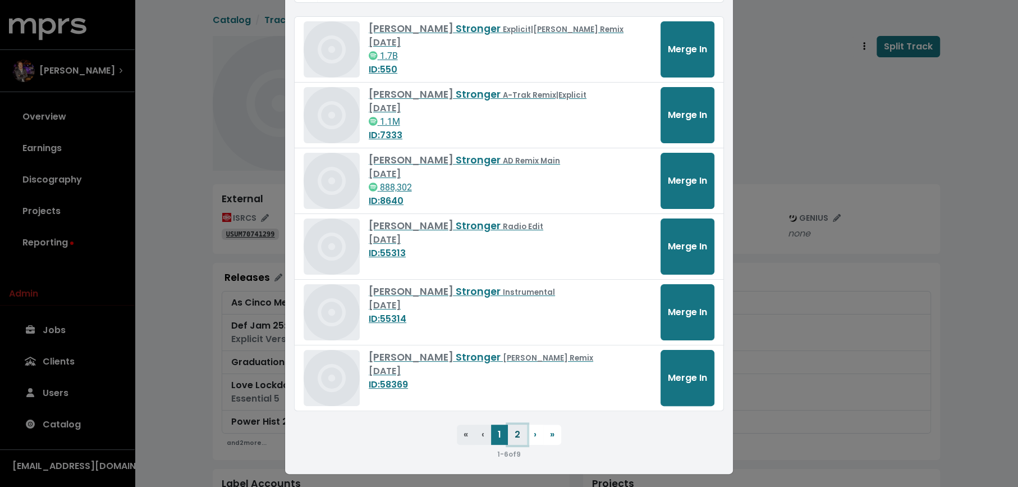
click at [514, 435] on button "2" at bounding box center [517, 434] width 19 height 20
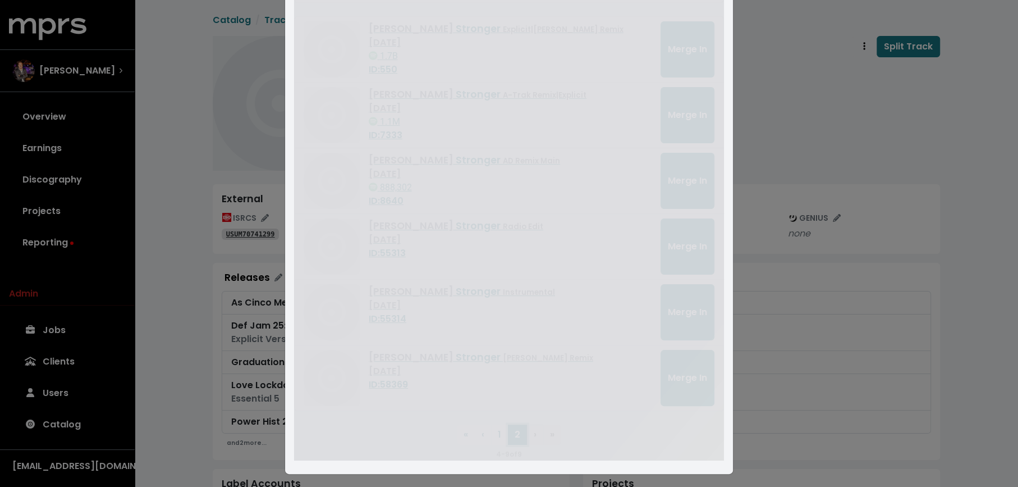
scroll to position [0, 0]
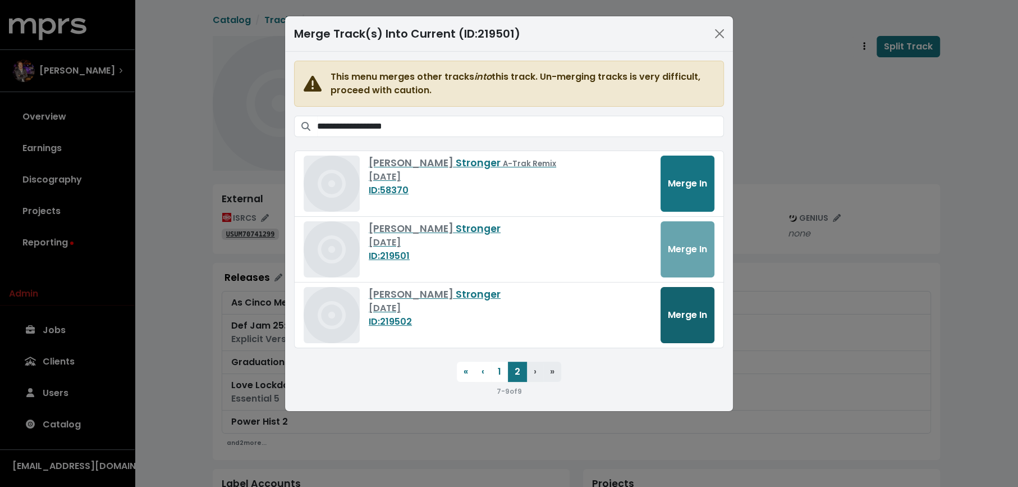
click at [679, 326] on button "Merge In" at bounding box center [688, 315] width 54 height 56
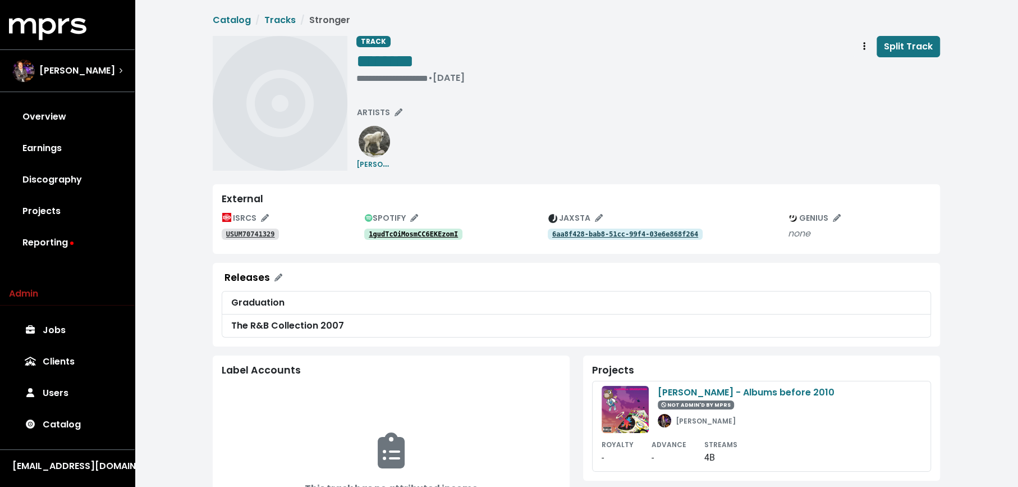
click at [380, 235] on tt "1gudTcOiMosmCC6EKEzomI" at bounding box center [413, 234] width 89 height 8
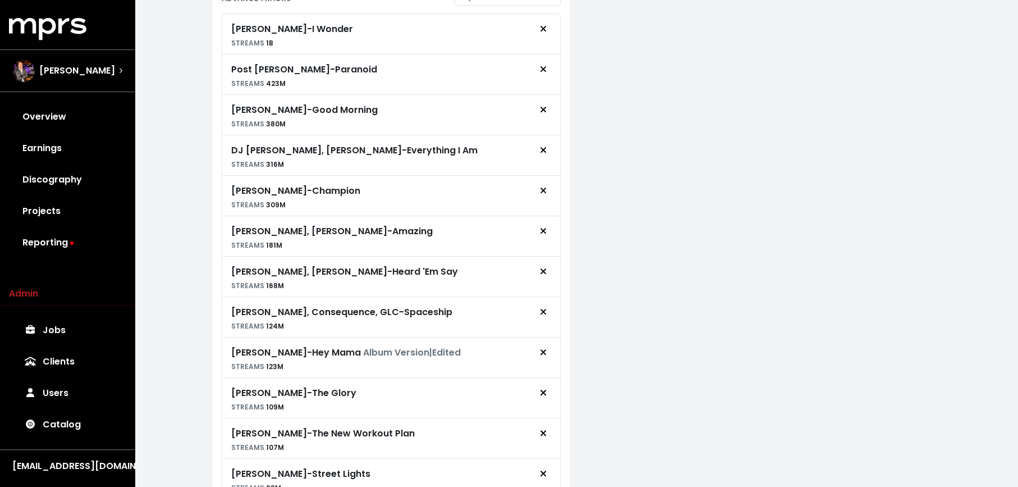
scroll to position [352, 0]
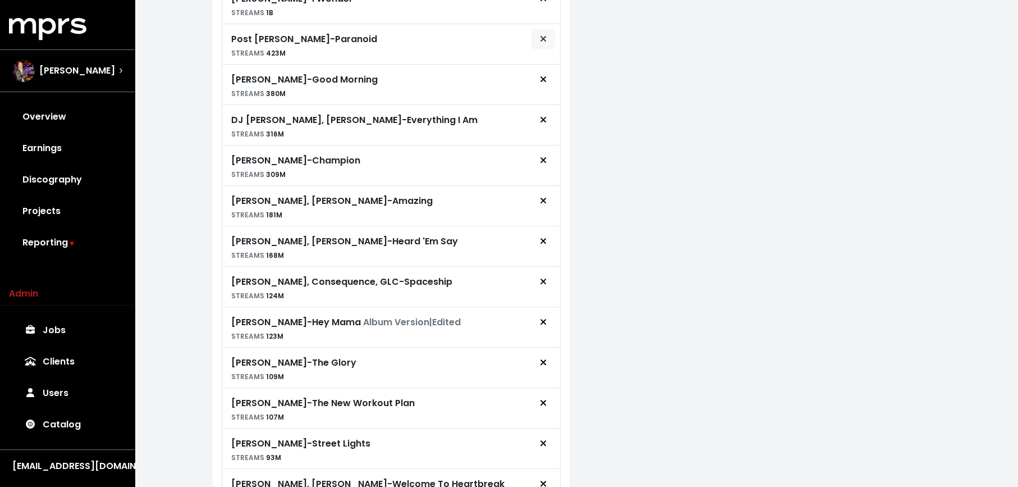
click at [546, 37] on icon "Remove advance target" at bounding box center [543, 38] width 7 height 9
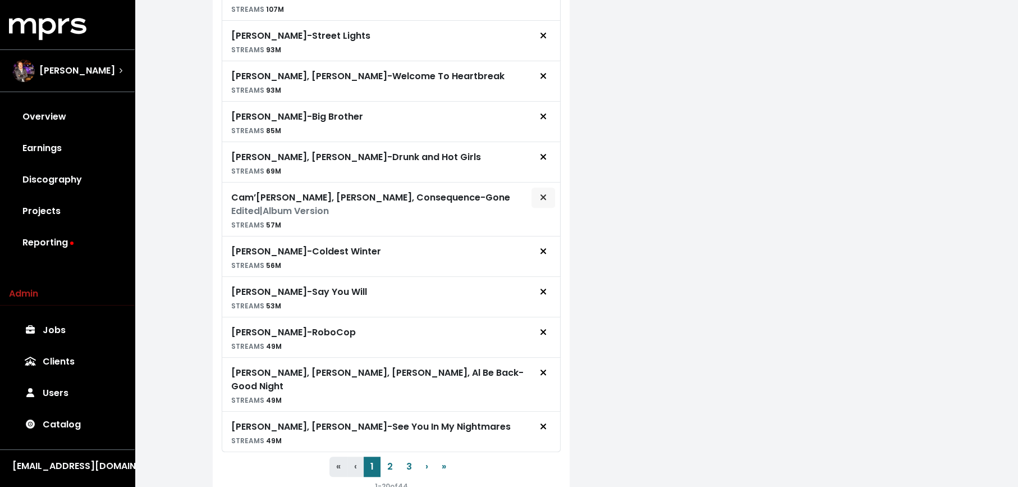
scroll to position [752, 0]
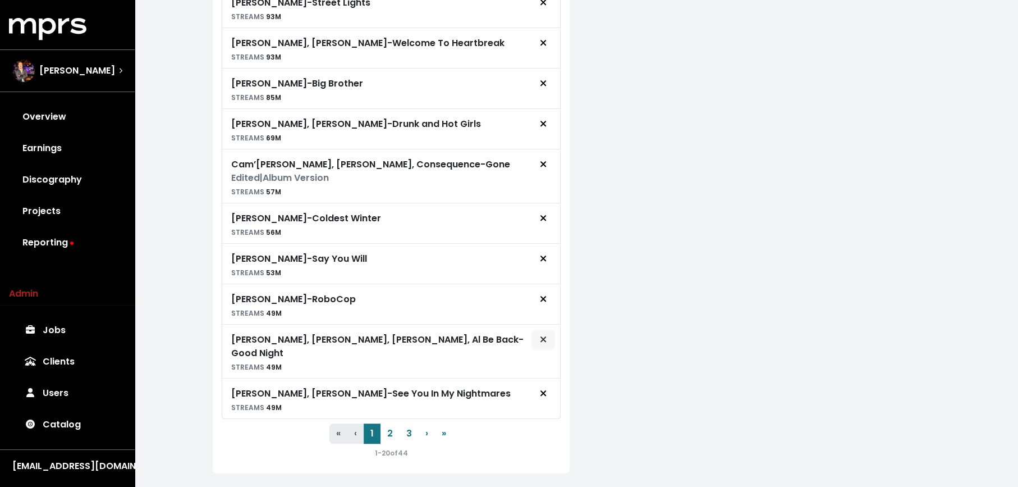
click at [550, 336] on button "Remove advance target" at bounding box center [543, 339] width 25 height 21
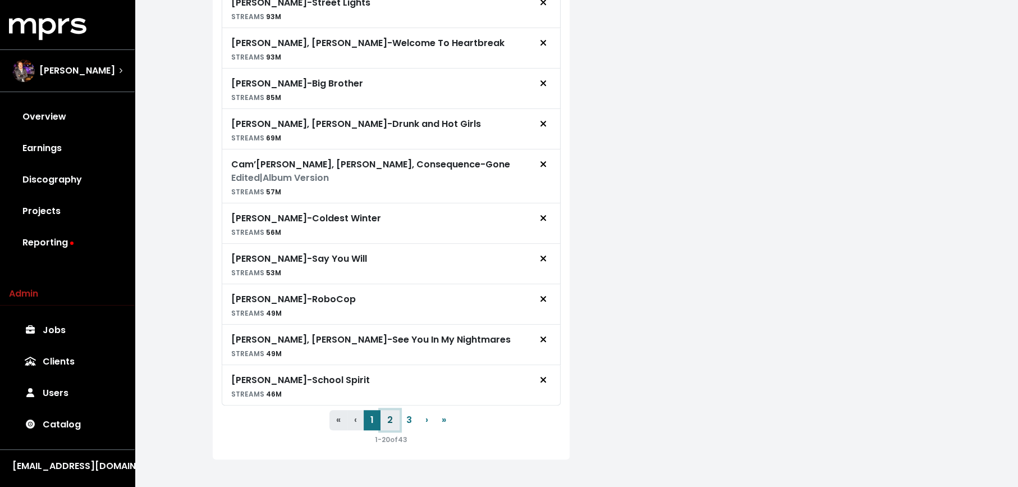
click at [393, 411] on button "2" at bounding box center [390, 420] width 19 height 20
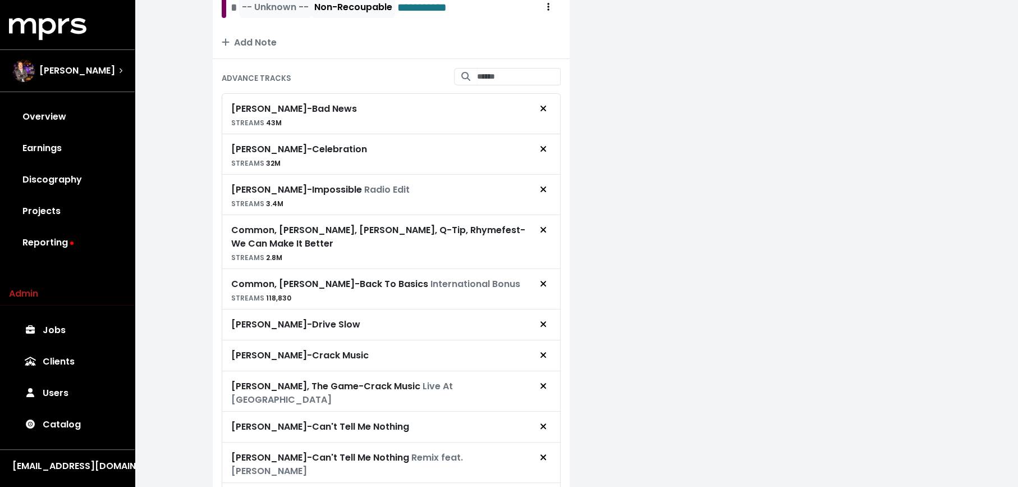
scroll to position [244, 0]
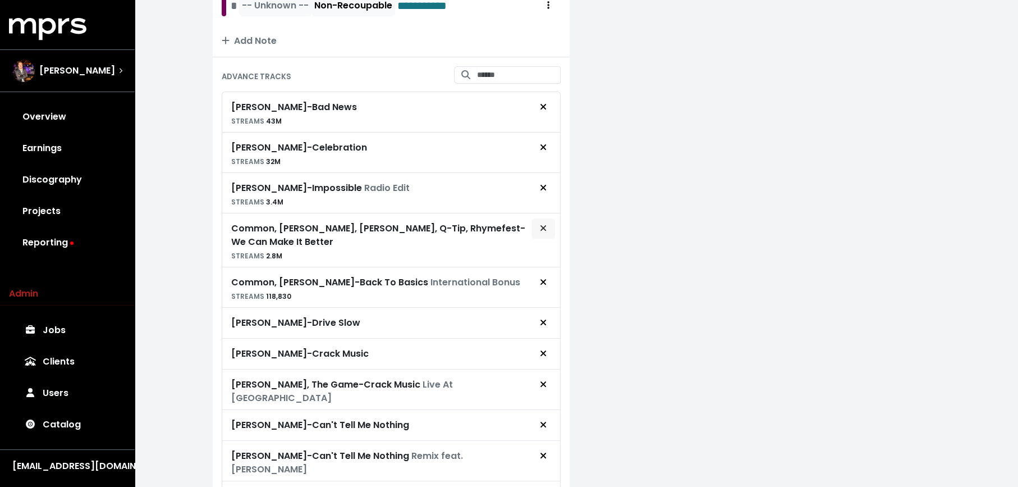
click at [548, 227] on button "Remove advance target" at bounding box center [543, 228] width 25 height 21
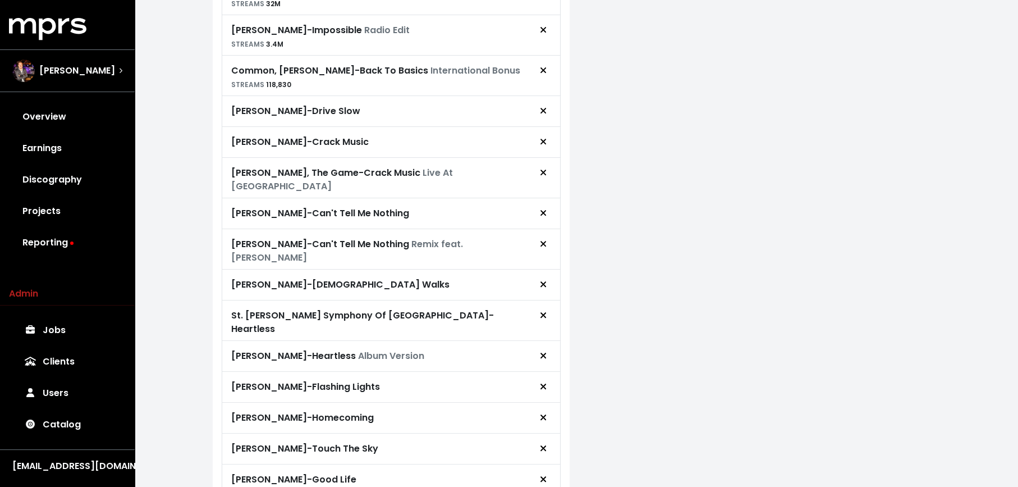
scroll to position [402, 0]
click at [547, 237] on span "Remove advance target" at bounding box center [543, 243] width 10 height 13
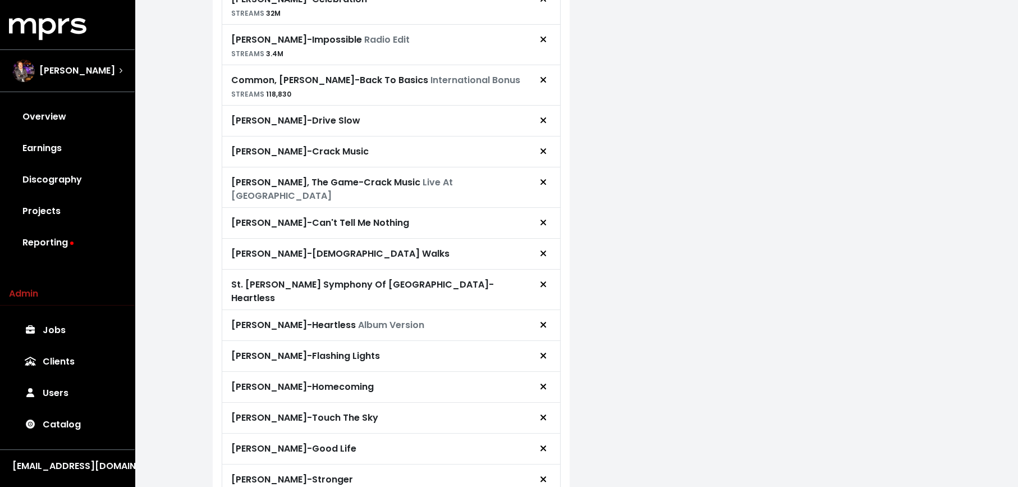
scroll to position [390, 0]
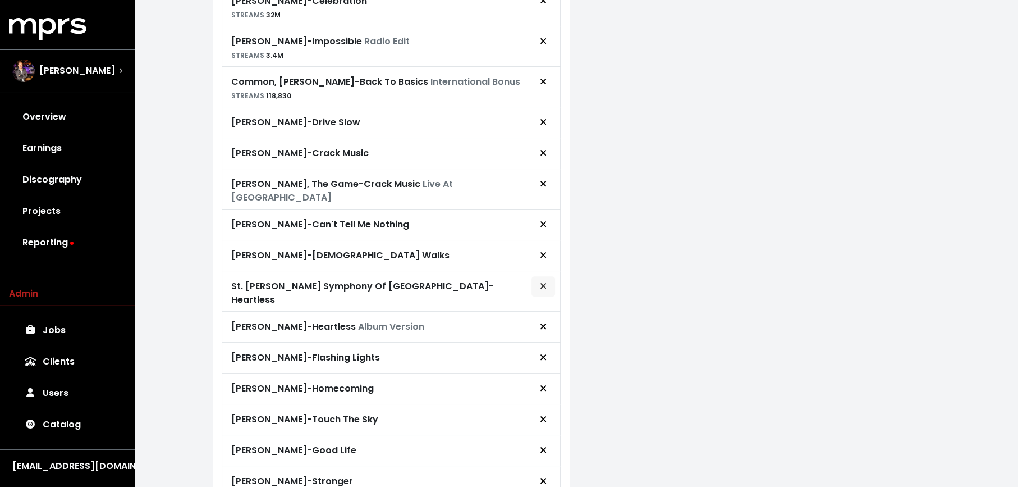
click at [546, 283] on icon "Remove advance target" at bounding box center [544, 286] width 6 height 6
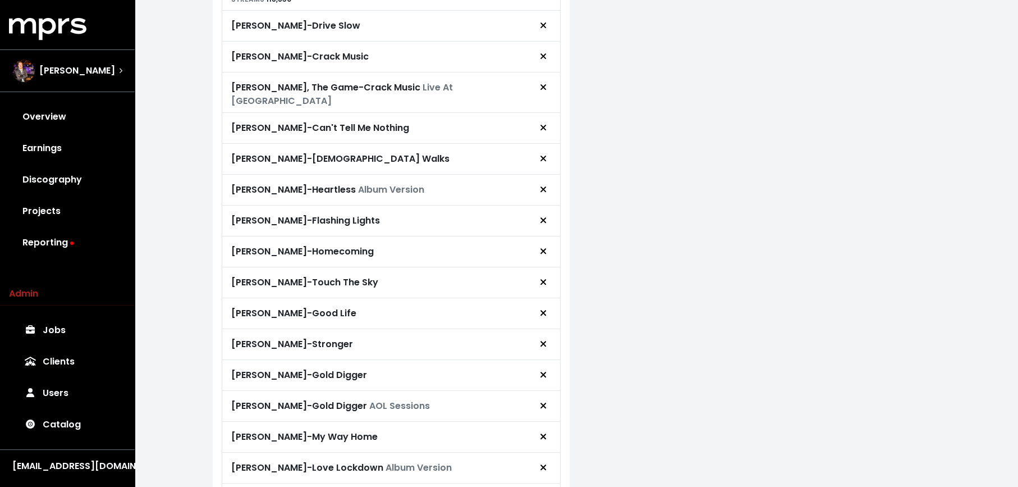
scroll to position [547, 0]
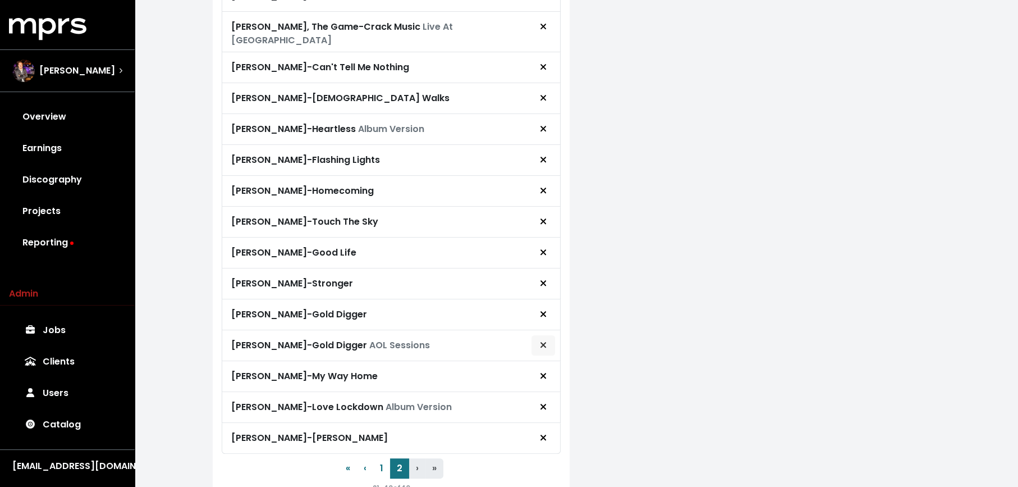
click at [539, 338] on span "Remove advance target" at bounding box center [543, 344] width 10 height 13
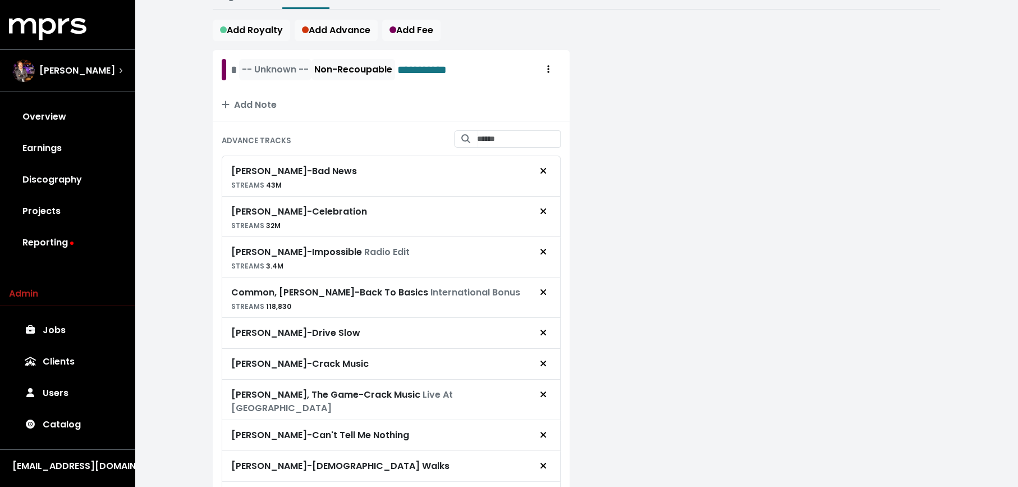
scroll to position [0, 0]
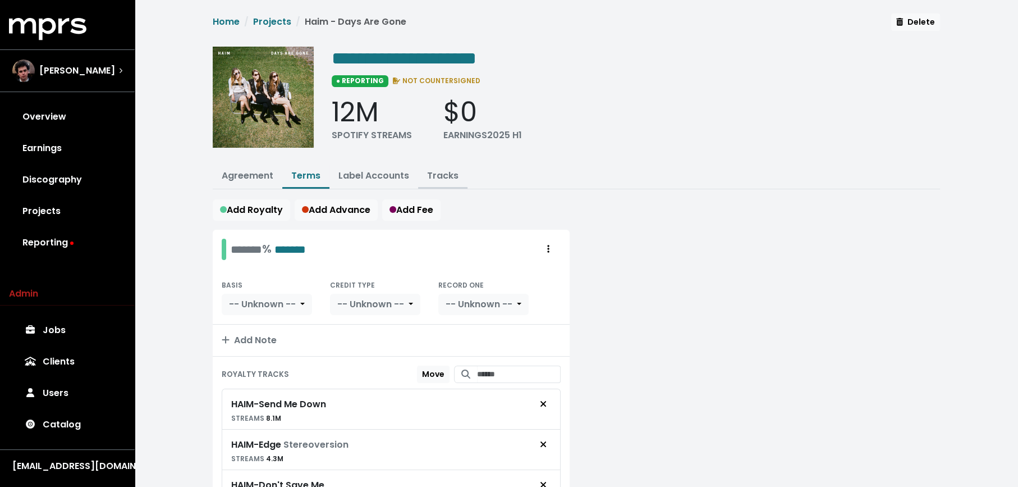
click at [440, 172] on link "Tracks" at bounding box center [442, 175] width 31 height 13
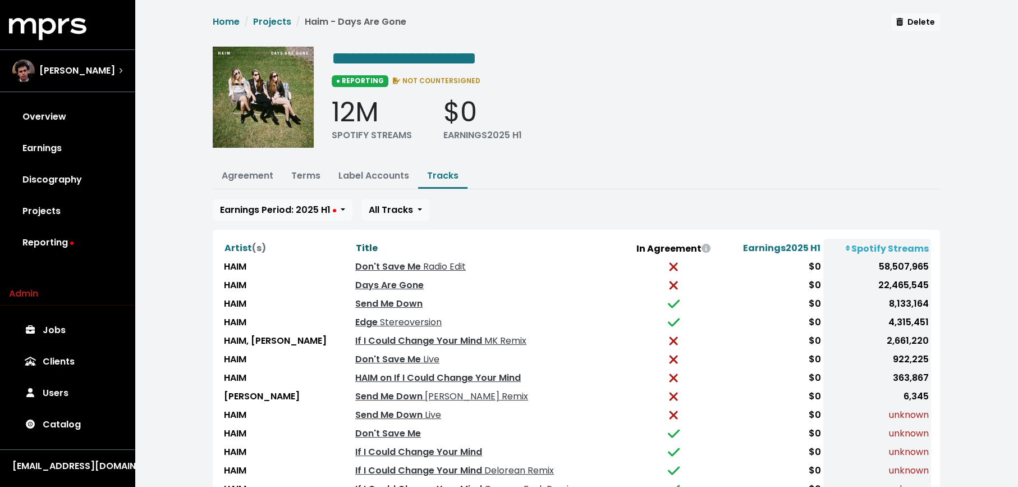
click at [358, 241] on span "Title" at bounding box center [367, 247] width 22 height 13
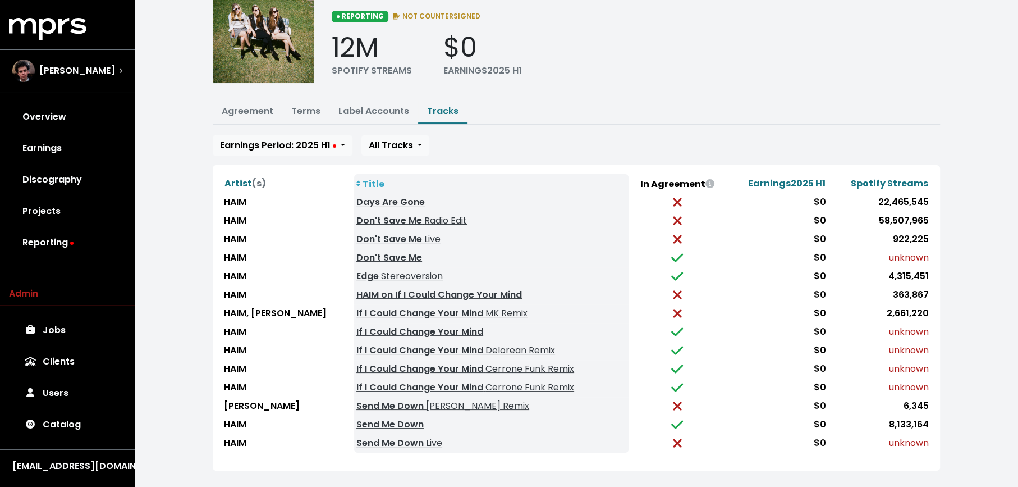
scroll to position [67, 0]
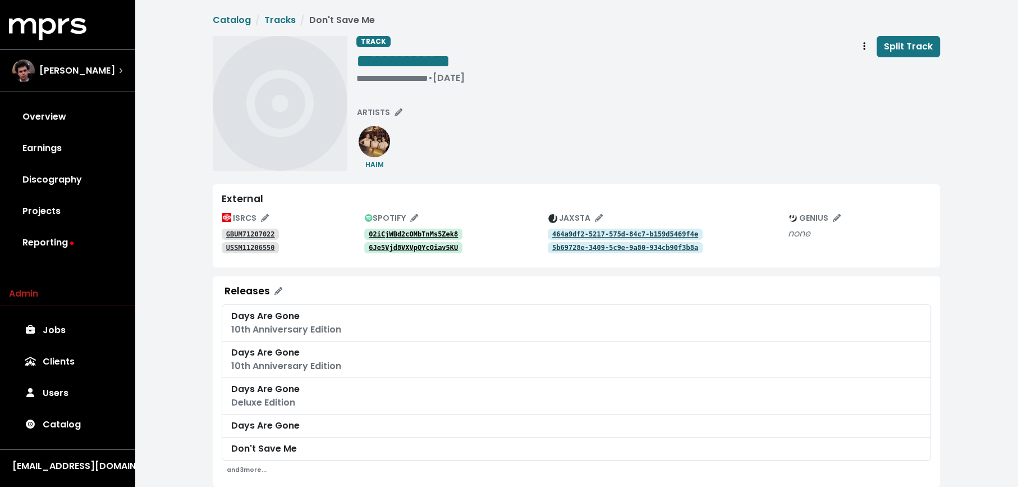
click at [396, 228] on link "02iCjWBd2cOMbTnMs5Zek8" at bounding box center [413, 233] width 98 height 11
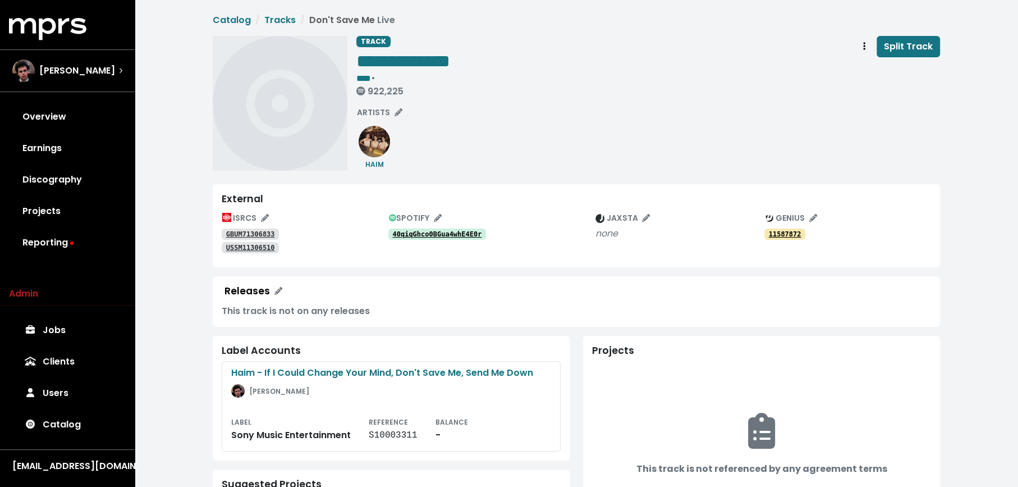
click at [465, 231] on tt "40qiqGhco0BGua4whE4E0r" at bounding box center [436, 234] width 89 height 8
click at [418, 235] on tt "40qiqGhco0BGua4whE4E0r" at bounding box center [436, 234] width 89 height 8
click at [252, 229] on link "GBUM71306833" at bounding box center [250, 233] width 57 height 11
click at [241, 248] on tt "USSM11306510" at bounding box center [250, 248] width 49 height 8
